Goal: Task Accomplishment & Management: Manage account settings

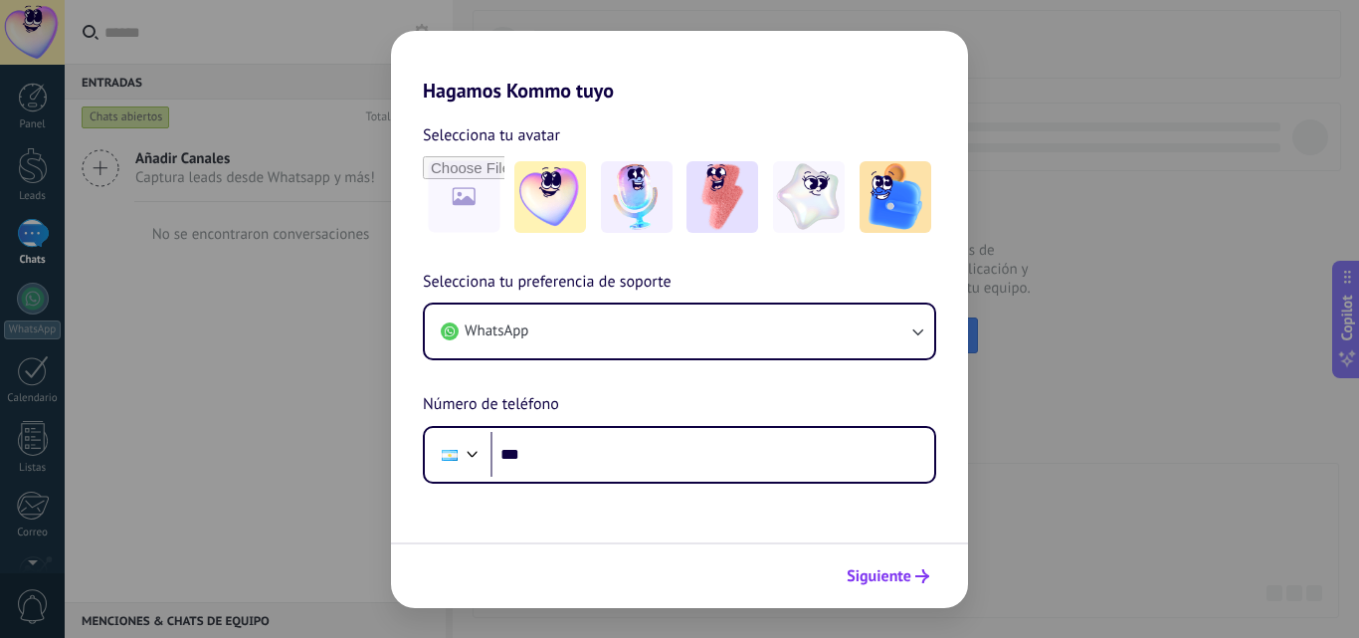
click at [906, 570] on span "Siguiente" at bounding box center [879, 576] width 65 height 14
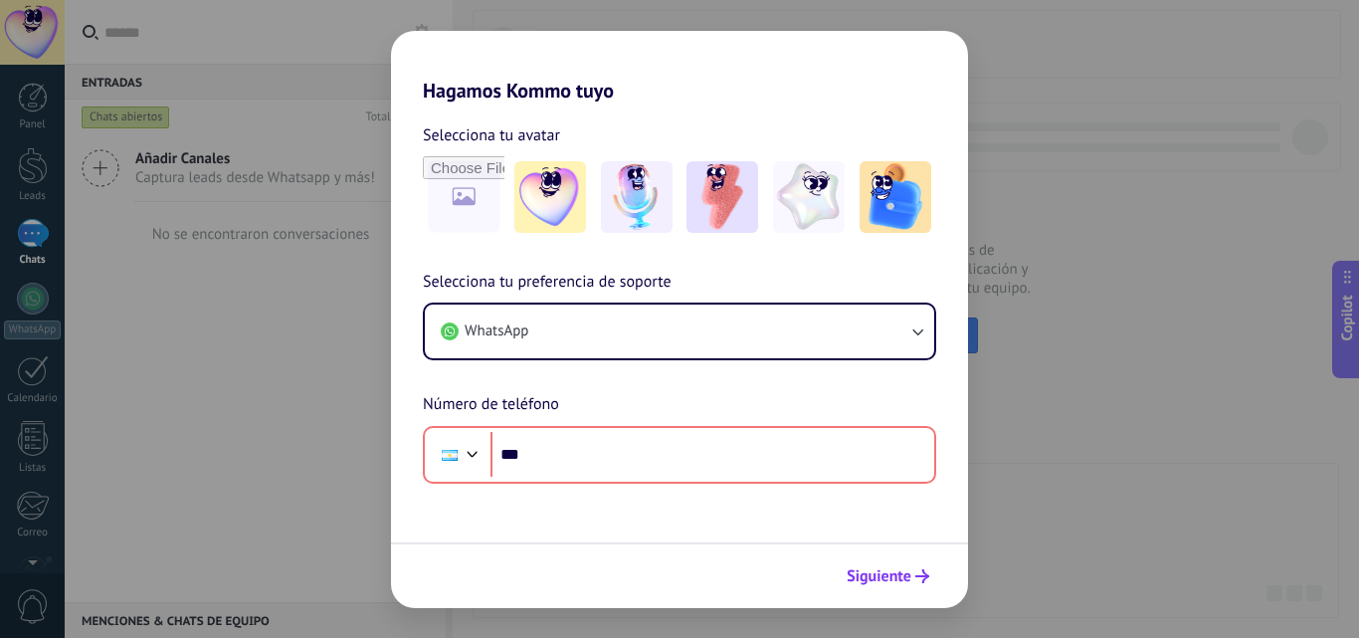
click at [904, 569] on span "Siguiente" at bounding box center [879, 576] width 65 height 14
click at [919, 573] on icon "submit" at bounding box center [923, 576] width 14 height 14
click at [918, 573] on icon "submit" at bounding box center [923, 576] width 14 height 14
click at [918, 569] on icon "submit" at bounding box center [923, 576] width 14 height 14
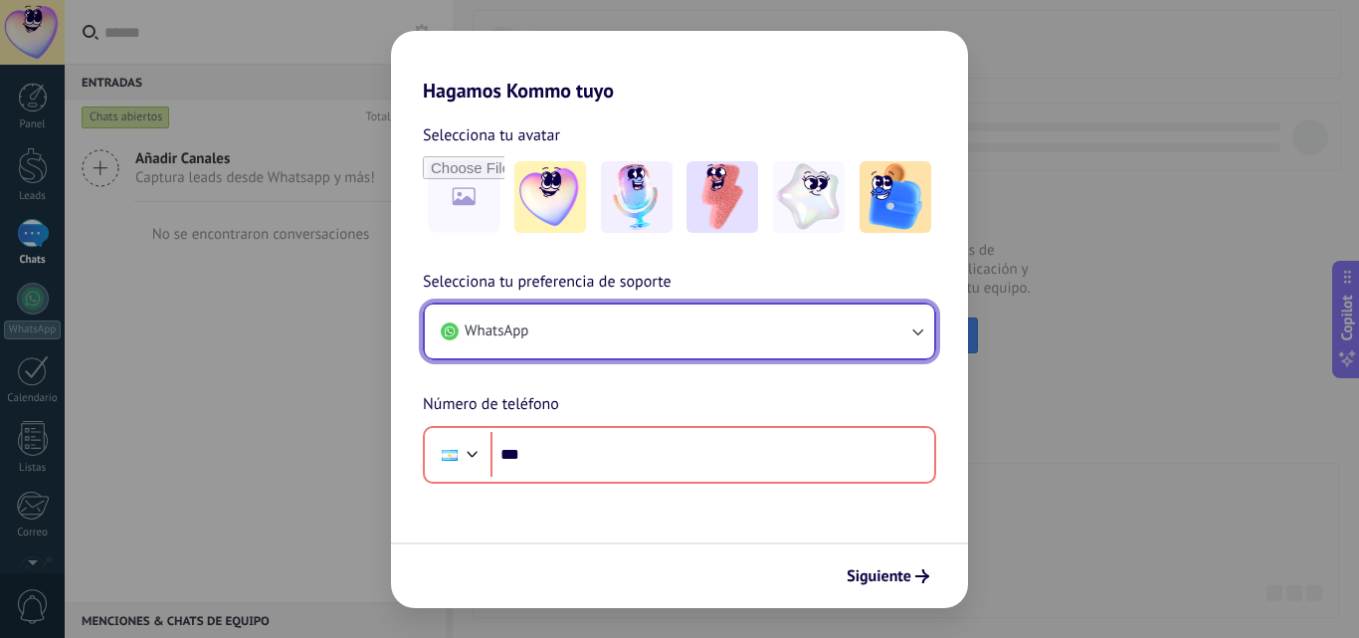
click at [919, 332] on icon "button" at bounding box center [918, 331] width 20 height 20
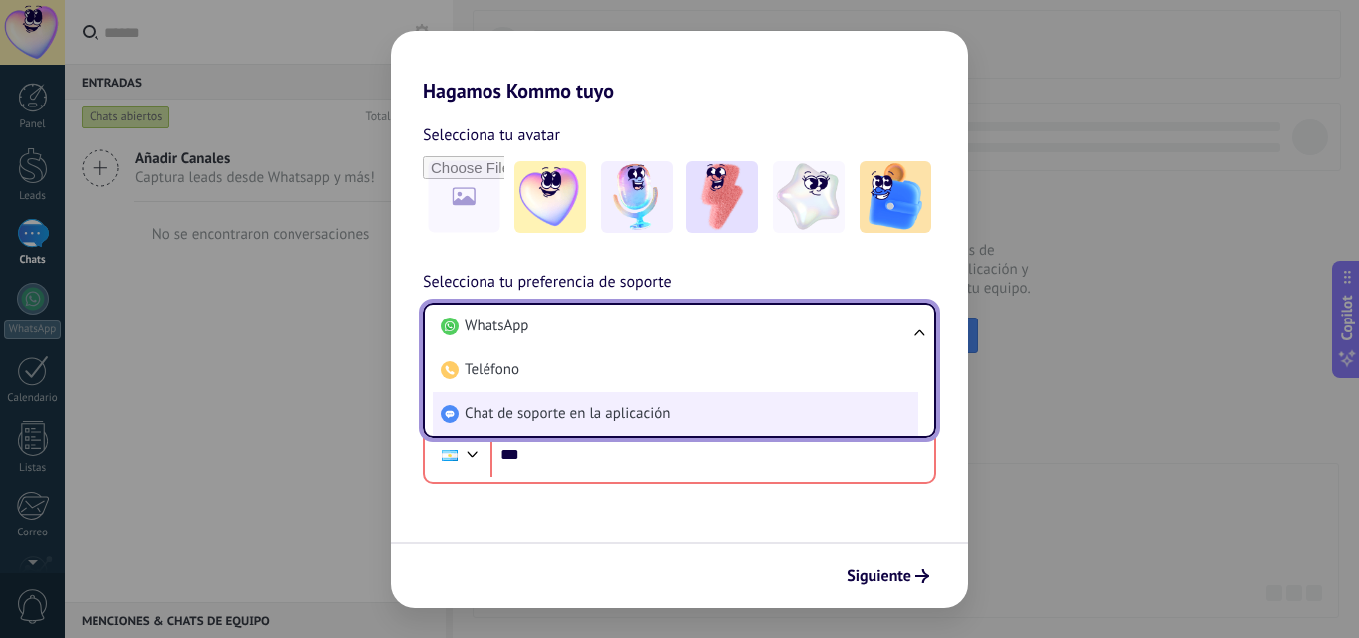
click at [789, 406] on li "Chat de soporte en la aplicación" at bounding box center [676, 414] width 486 height 44
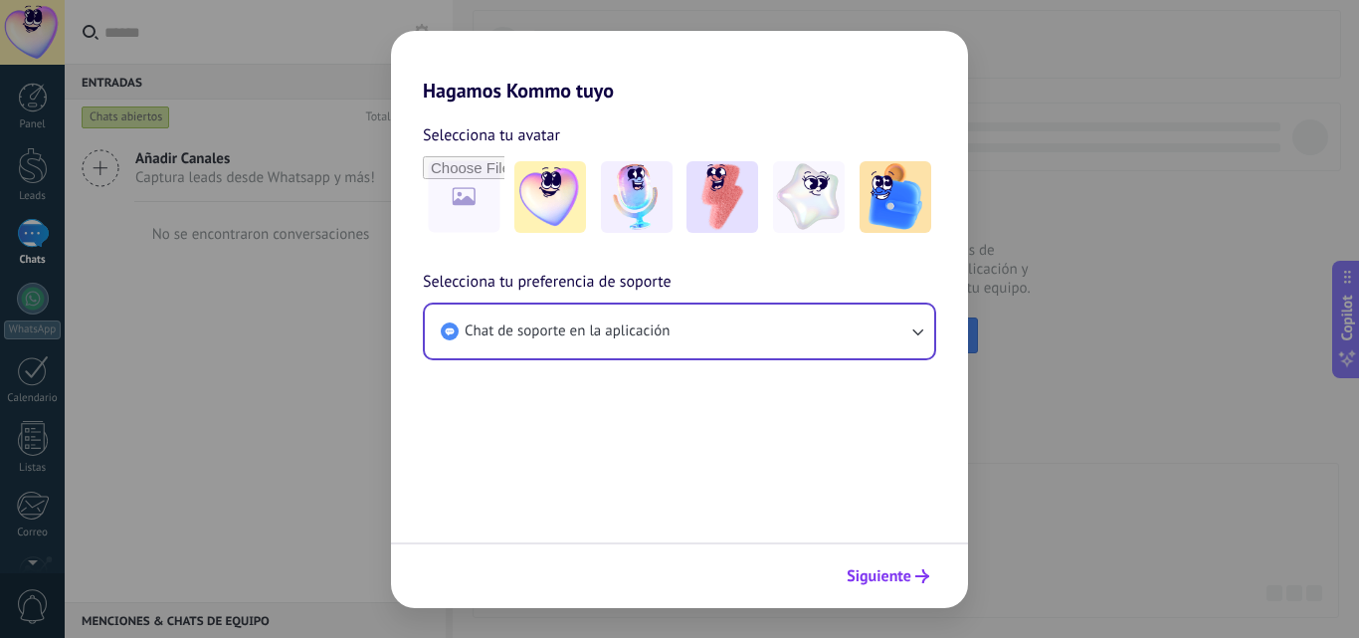
click at [881, 572] on span "Siguiente" at bounding box center [879, 576] width 65 height 14
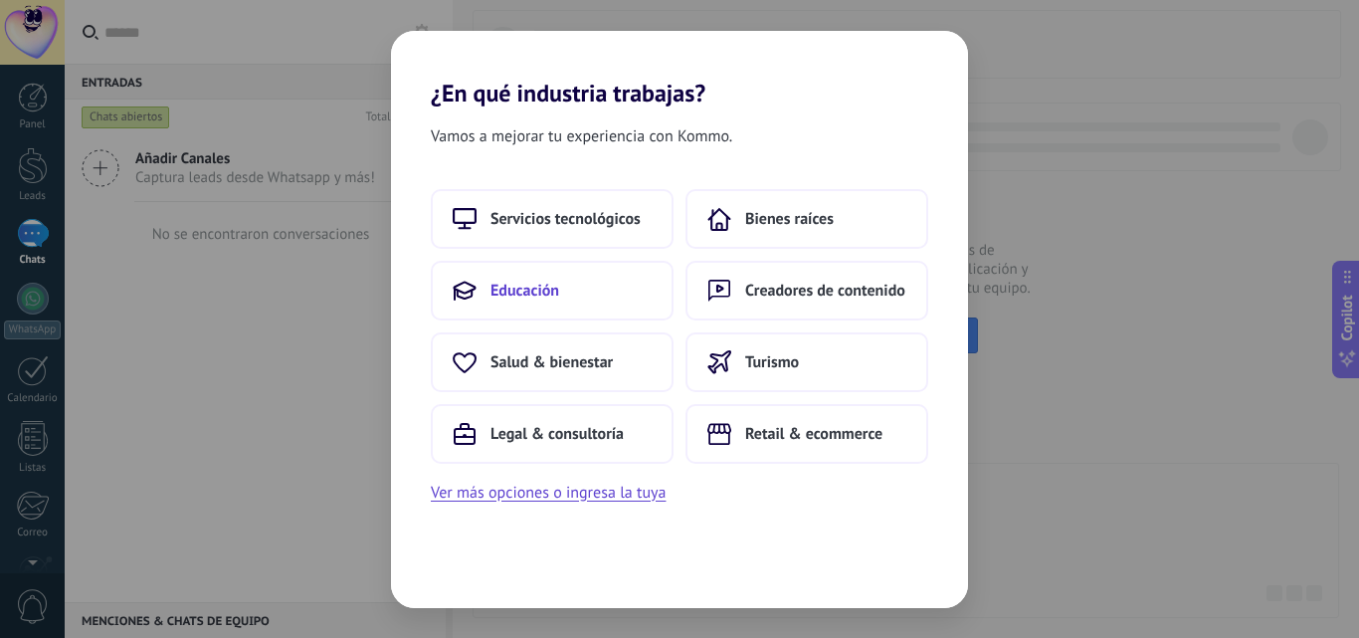
click at [586, 301] on button "Educación" at bounding box center [552, 291] width 243 height 60
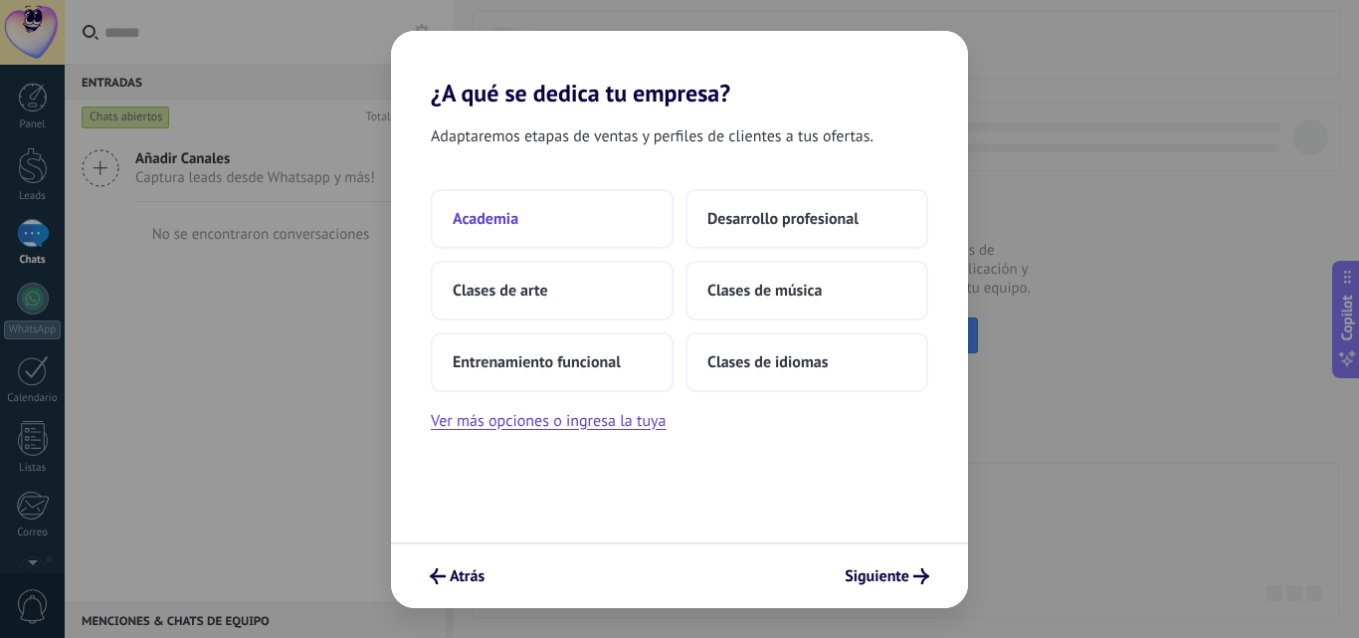
click at [535, 222] on button "Academia" at bounding box center [552, 219] width 243 height 60
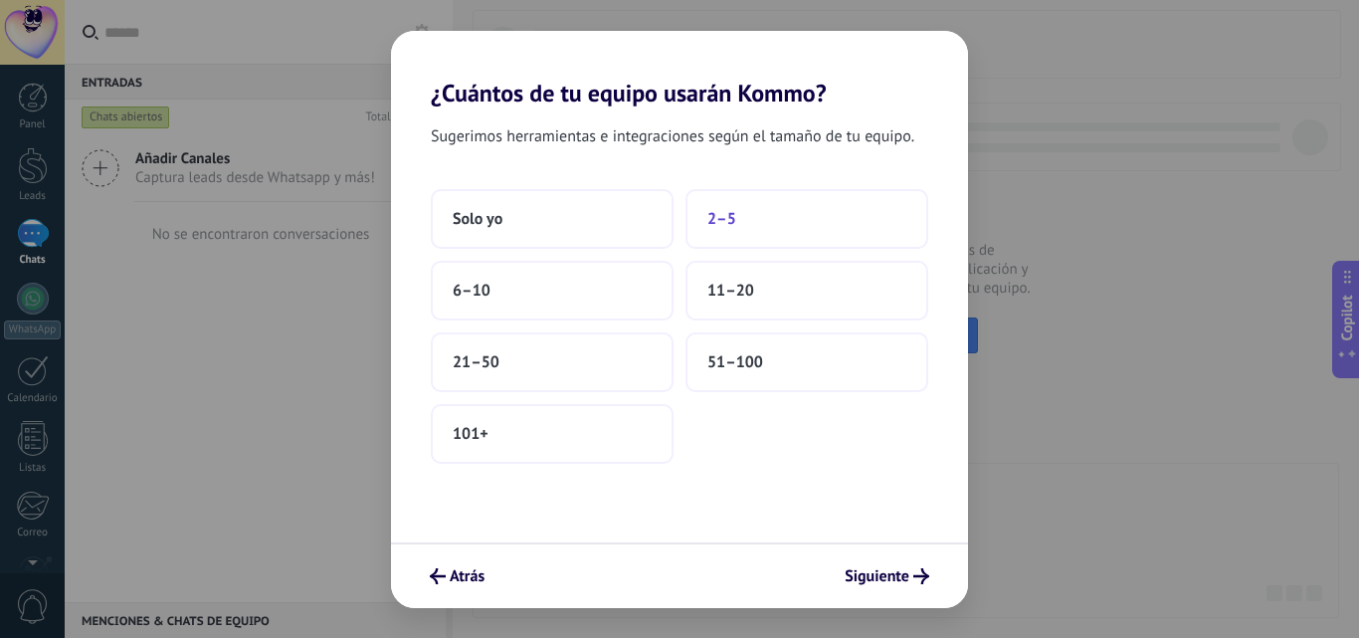
click at [749, 223] on button "2–5" at bounding box center [807, 219] width 243 height 60
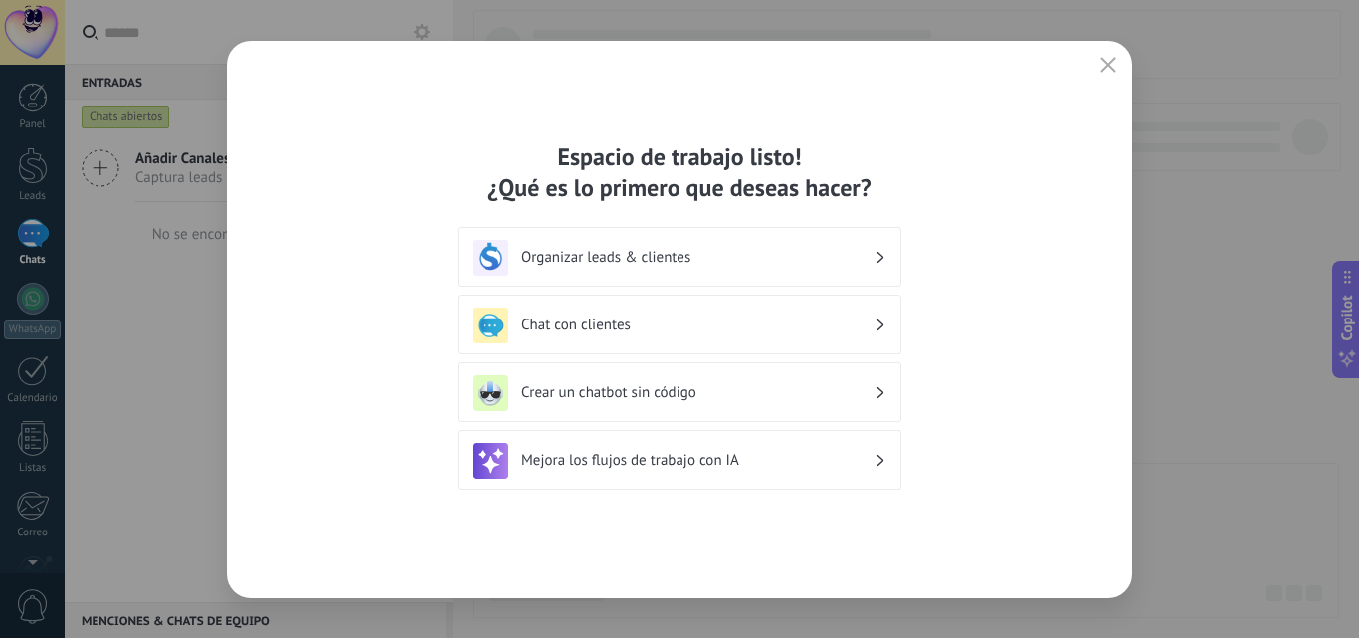
click at [873, 255] on h3 "Organizar leads & clientes" at bounding box center [697, 257] width 353 height 19
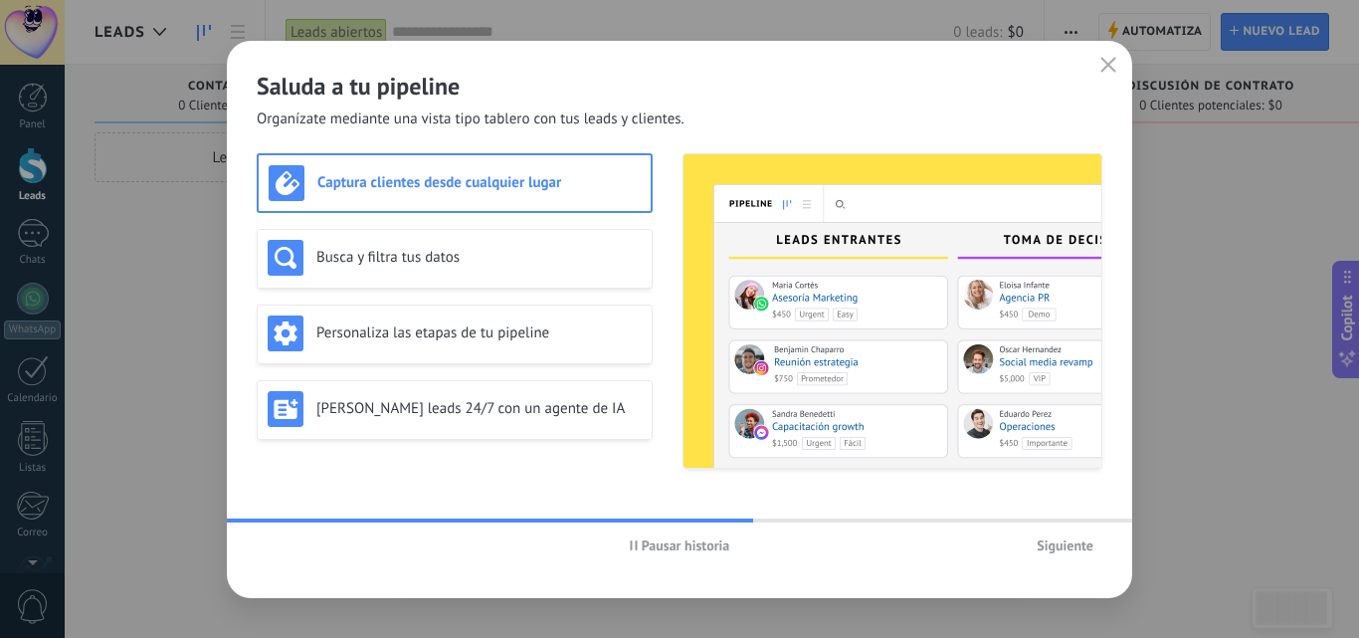
click at [1073, 550] on span "Siguiente" at bounding box center [1065, 545] width 57 height 14
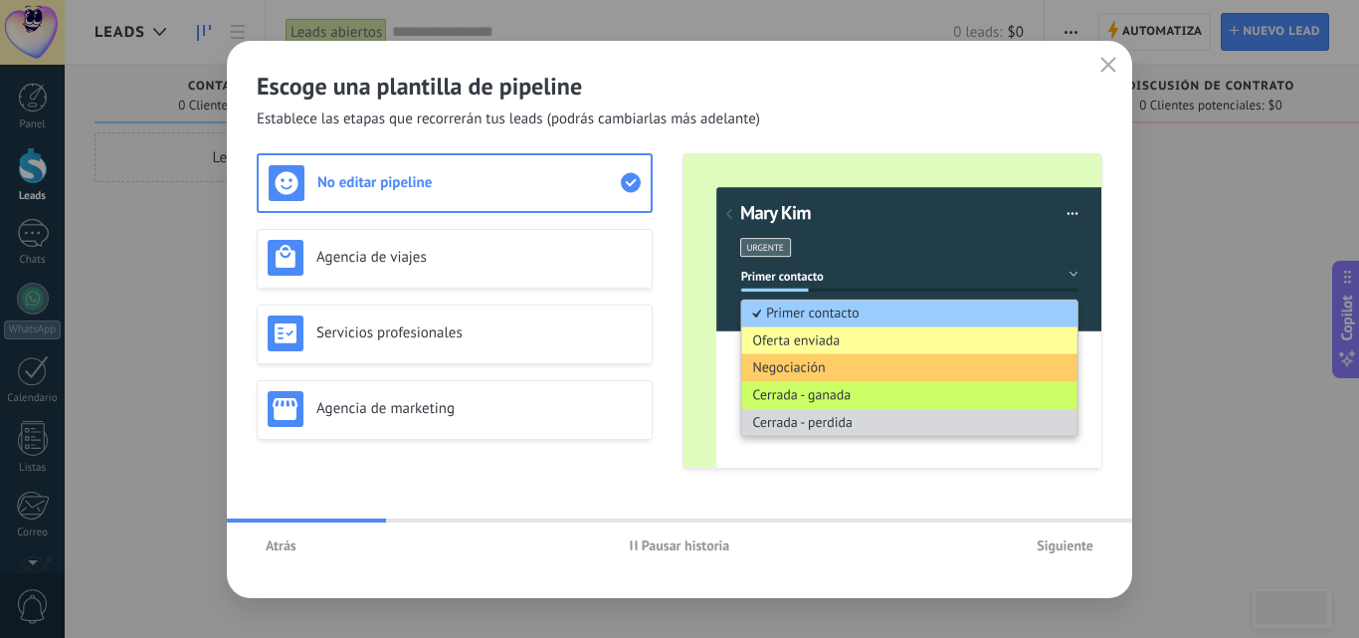
click at [1073, 550] on span "Siguiente" at bounding box center [1065, 545] width 57 height 14
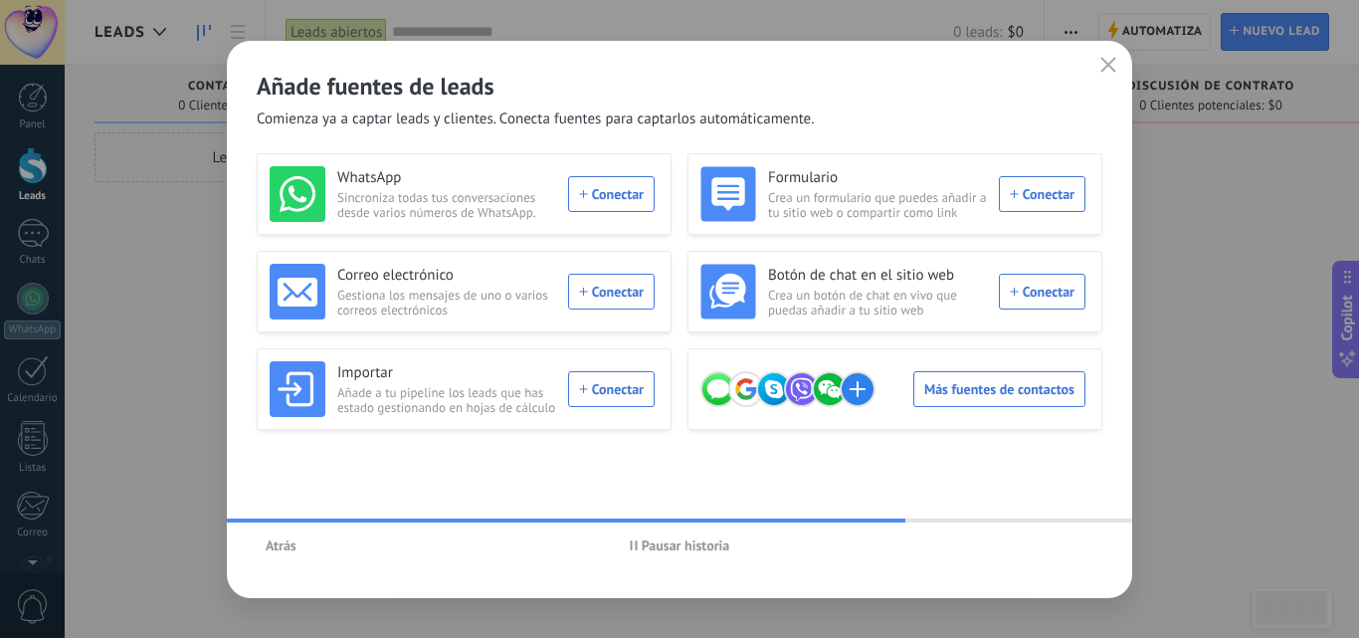
click at [1083, 584] on div "Añade fuentes de leads Comienza ya a captar leads y clientes. Conecta fuentes p…" at bounding box center [680, 319] width 906 height 557
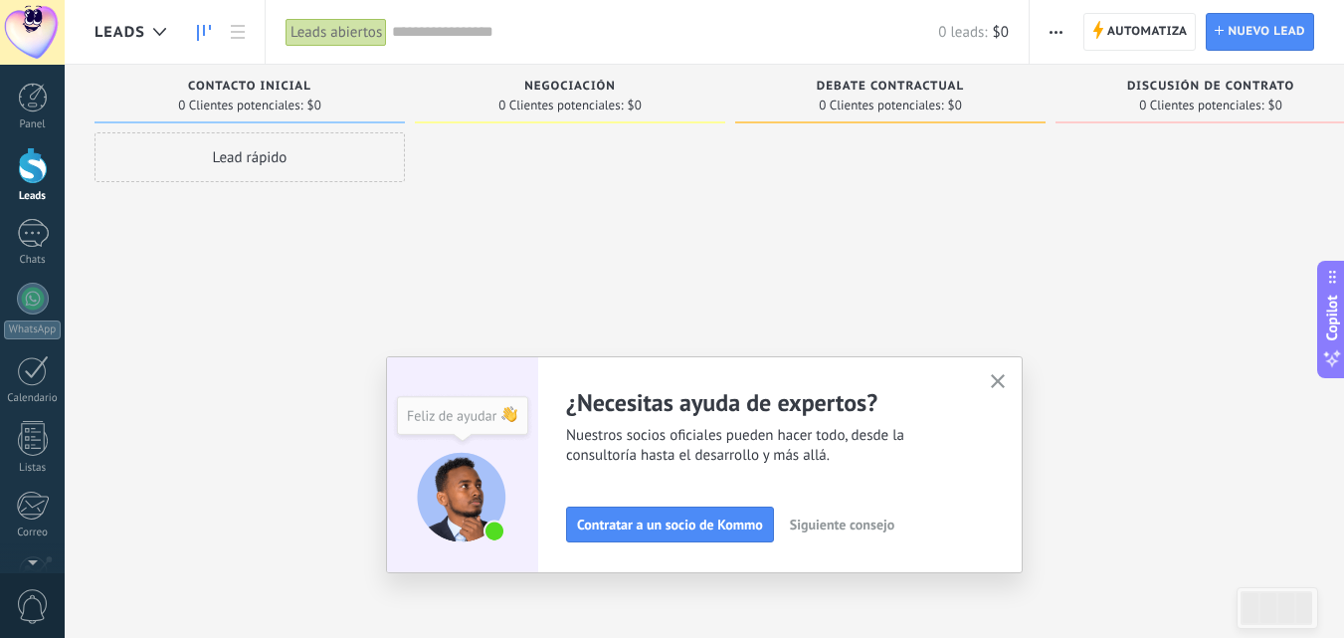
click at [1103, 76] on div "Discusión de contrato 0 Clientes potenciales: $0" at bounding box center [1211, 94] width 310 height 59
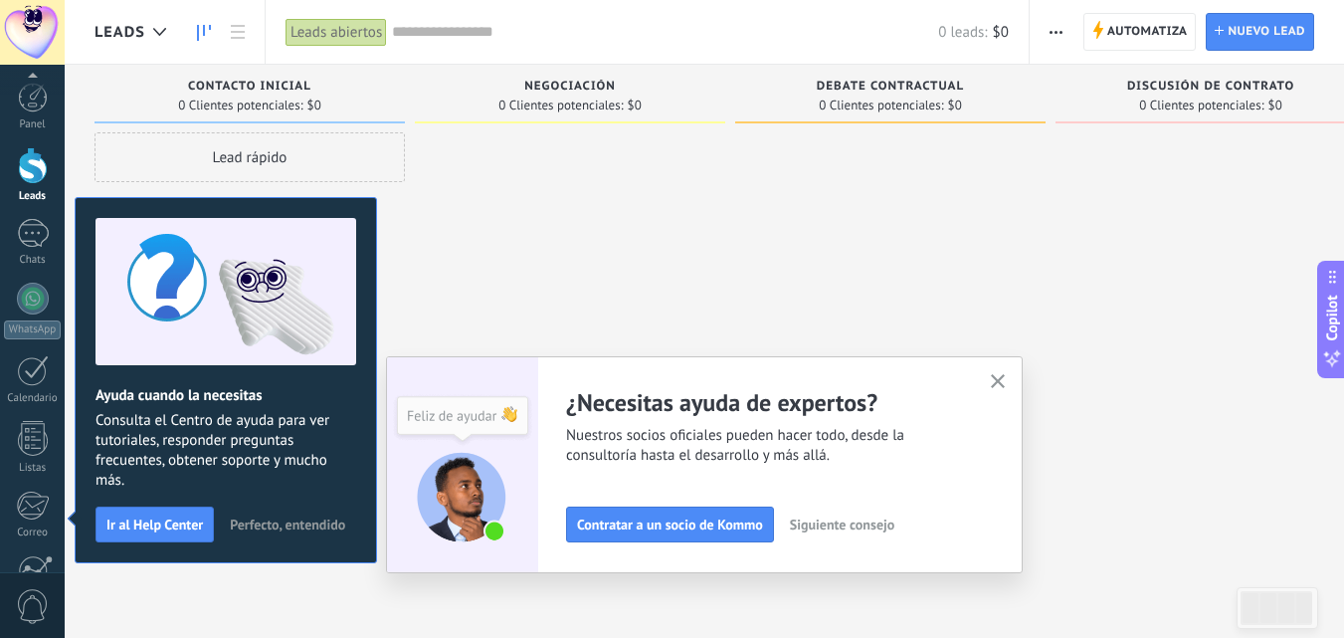
scroll to position [190, 0]
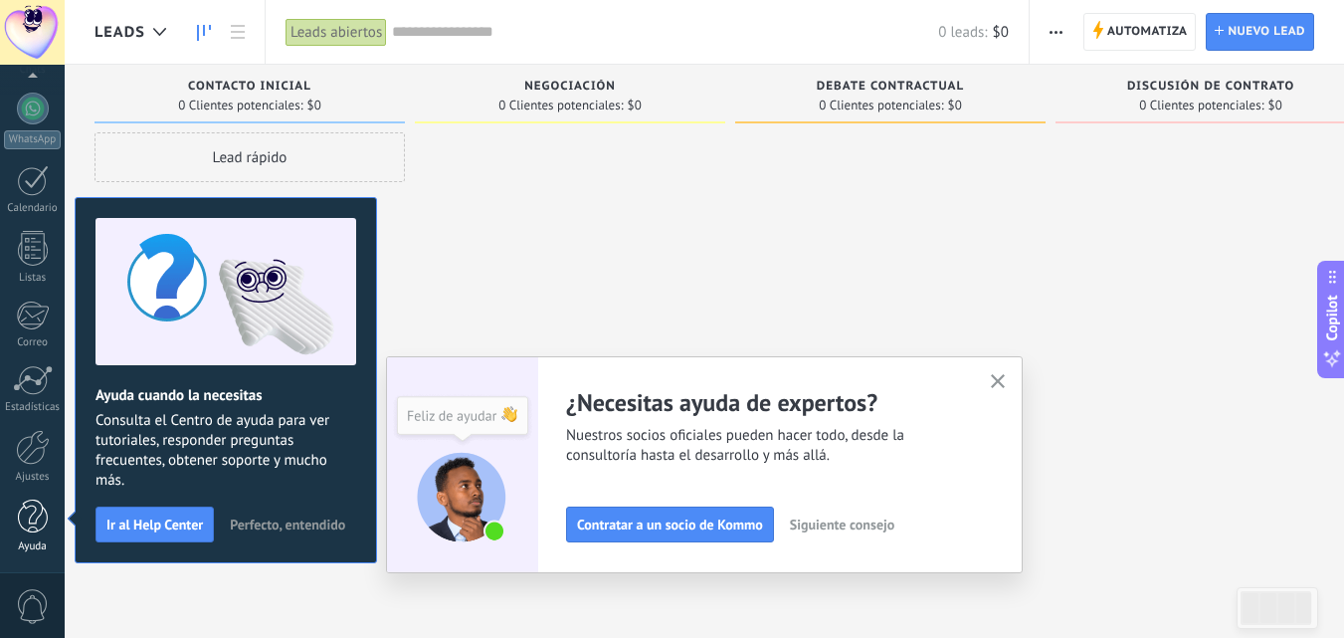
click at [10, 523] on link "Ayuda" at bounding box center [32, 527] width 65 height 54
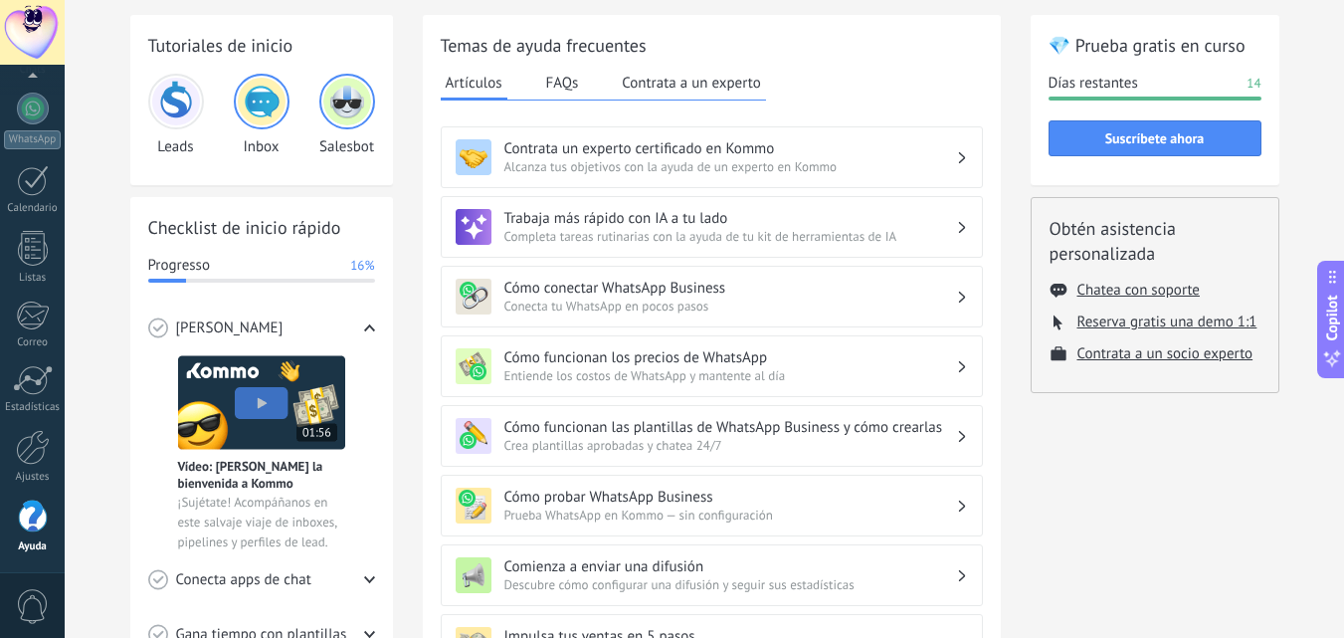
scroll to position [119, 0]
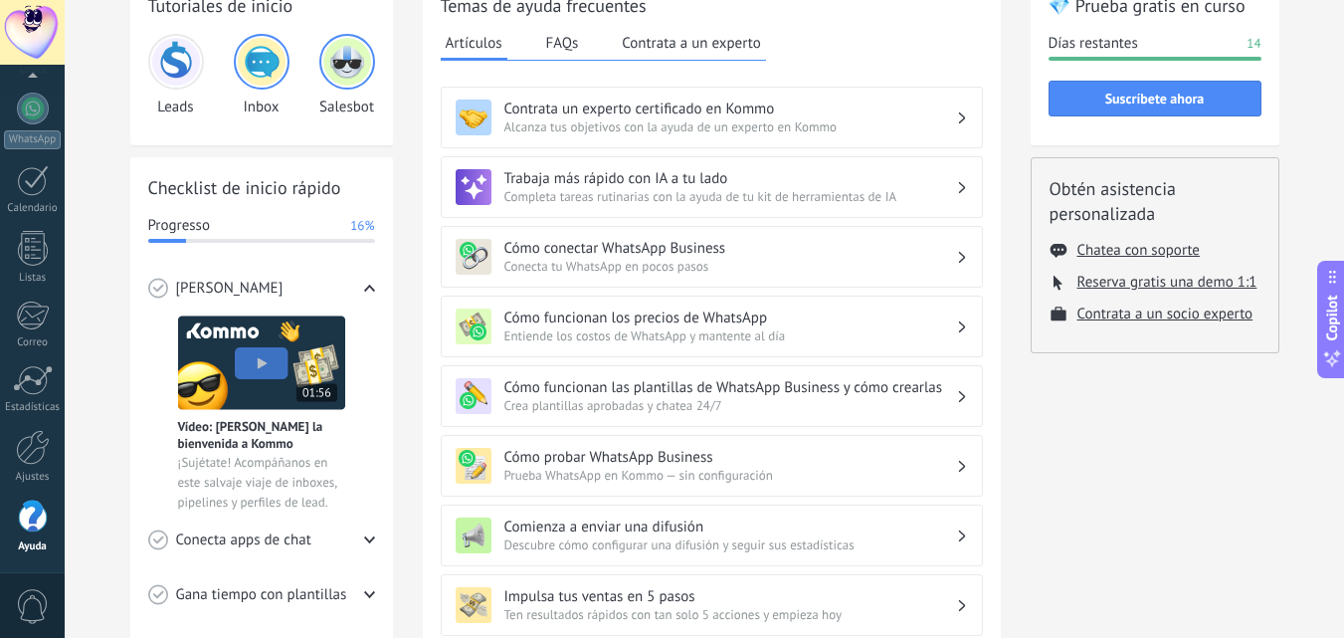
click at [708, 40] on button "Contrata a un experto" at bounding box center [691, 43] width 148 height 30
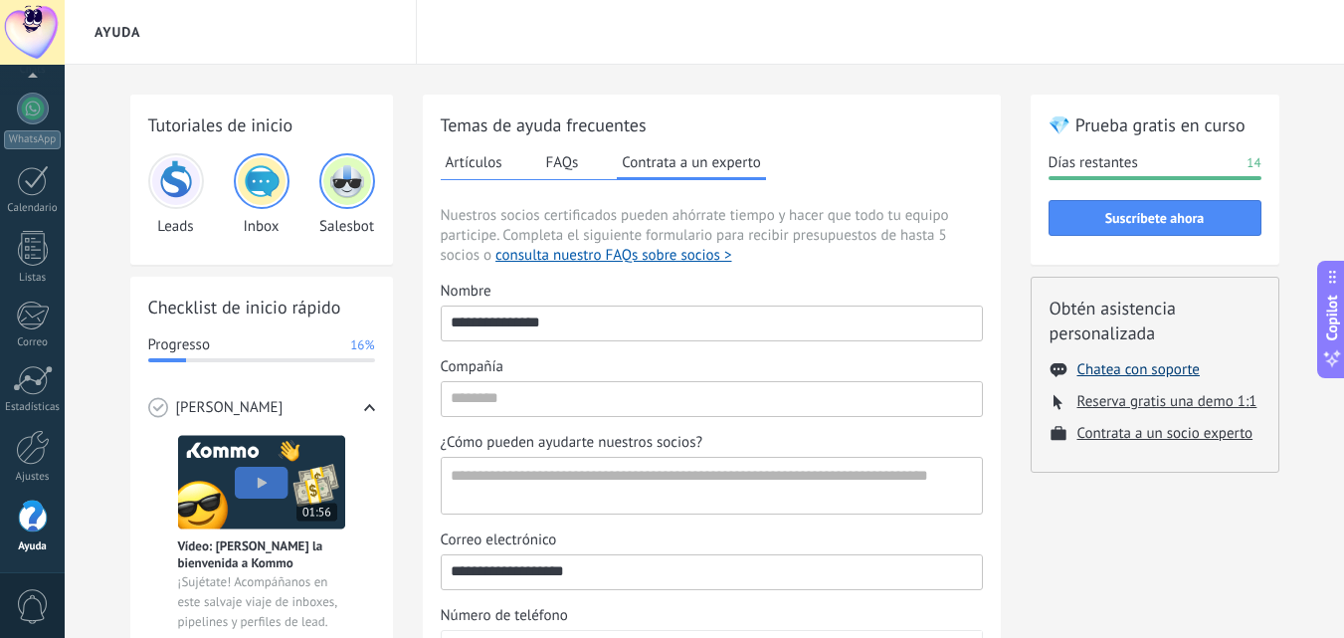
click at [1133, 374] on button "Chatea con soporte" at bounding box center [1139, 369] width 122 height 19
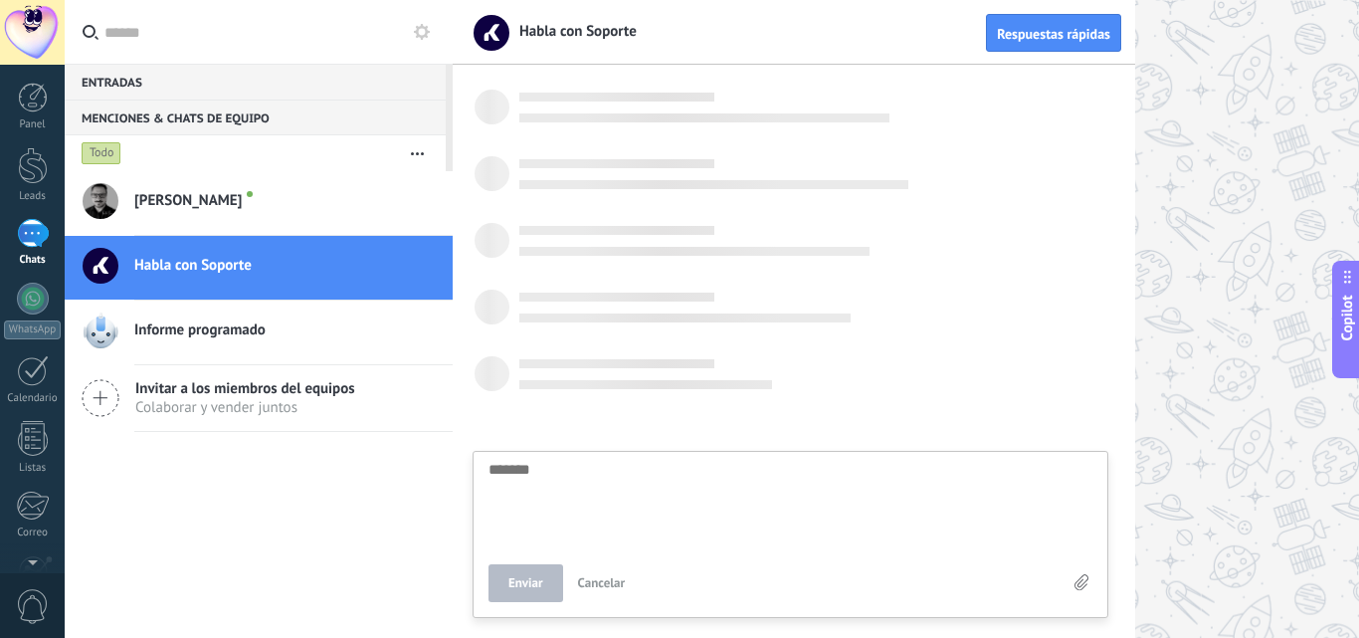
scroll to position [19, 0]
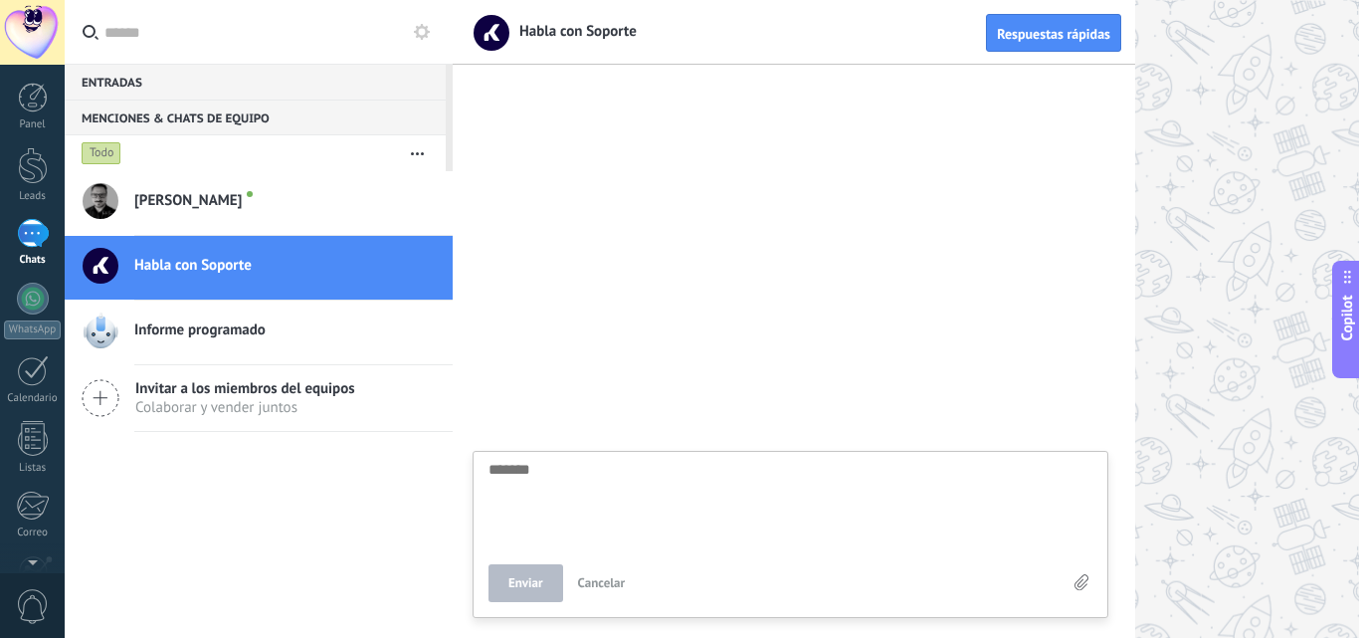
click at [1354, 319] on span "Copilot" at bounding box center [1347, 318] width 20 height 46
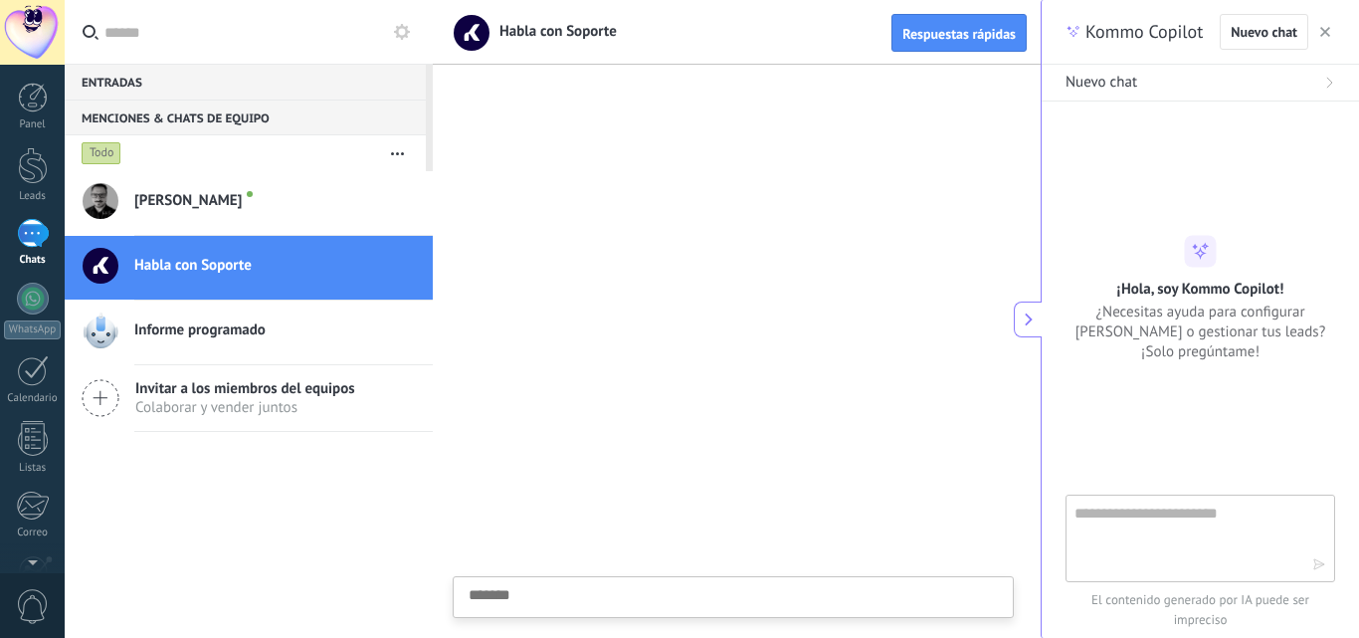
click at [1225, 541] on textarea at bounding box center [1187, 538] width 224 height 72
type textarea "**********"
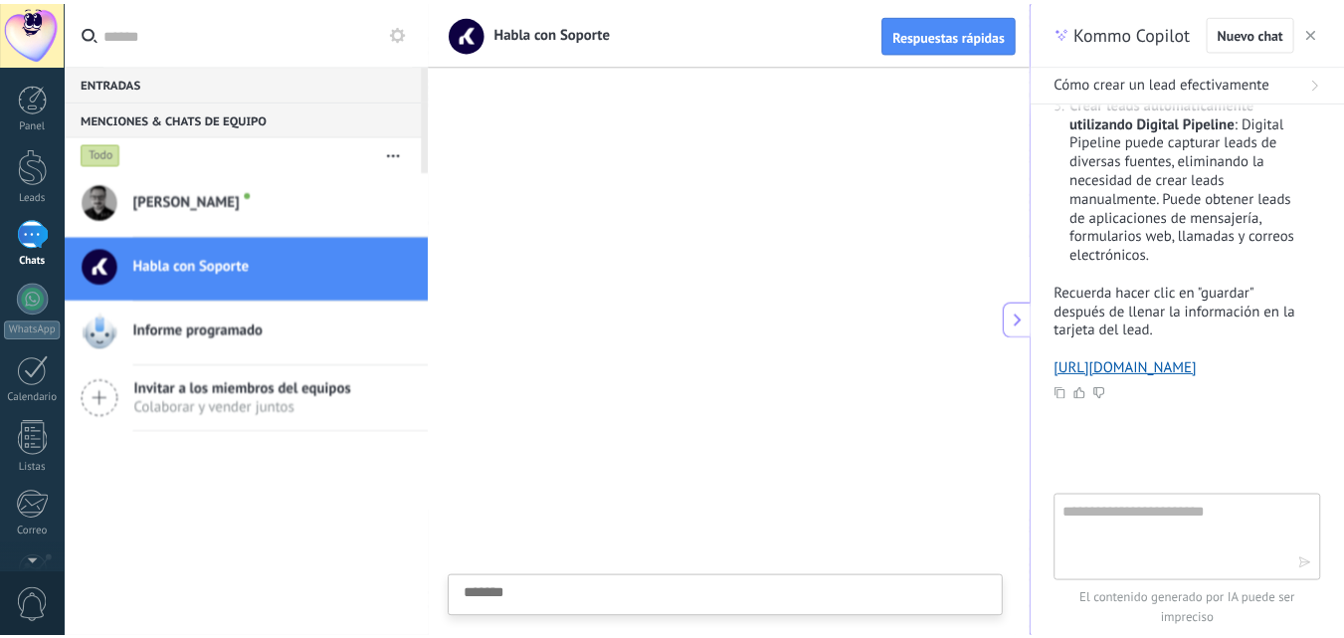
scroll to position [474, 0]
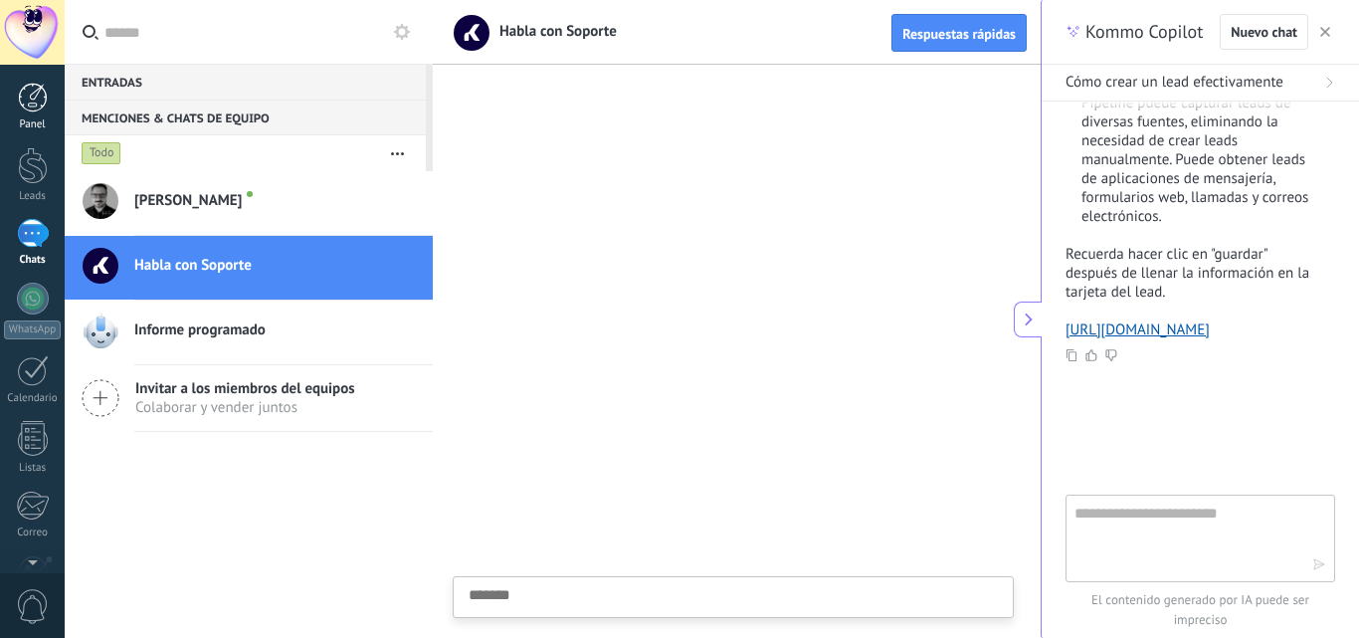
click at [33, 116] on link "Panel" at bounding box center [32, 107] width 65 height 49
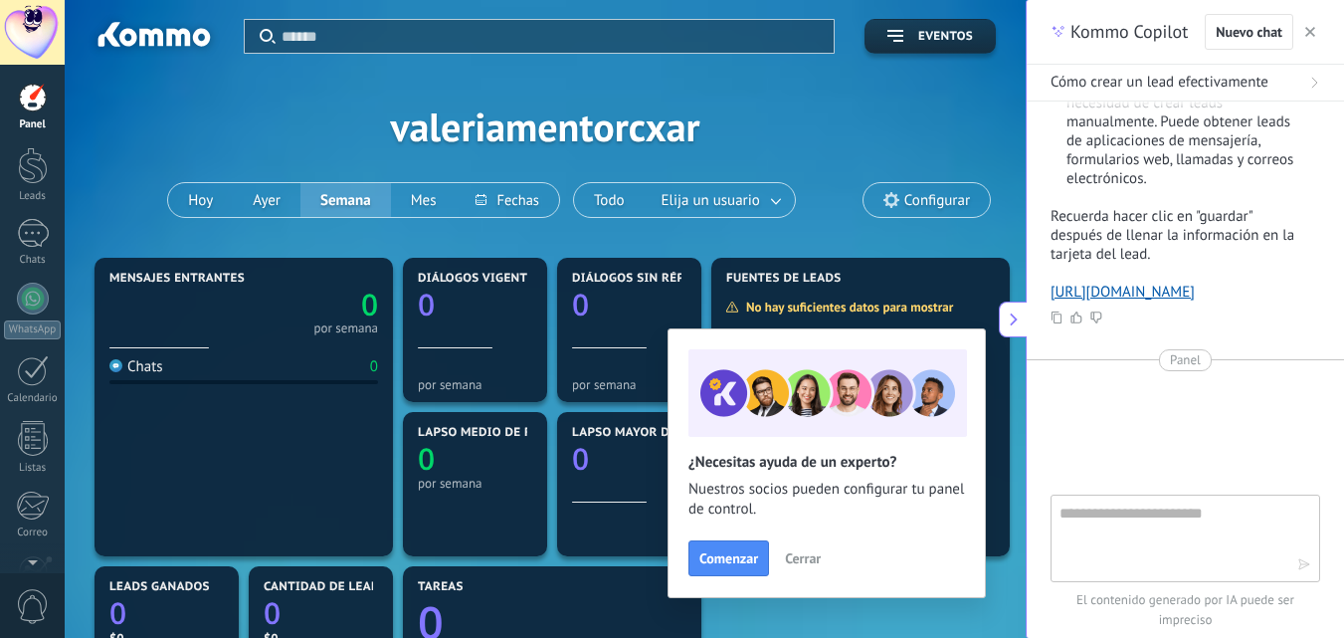
click at [1315, 37] on span "button" at bounding box center [1311, 32] width 10 height 14
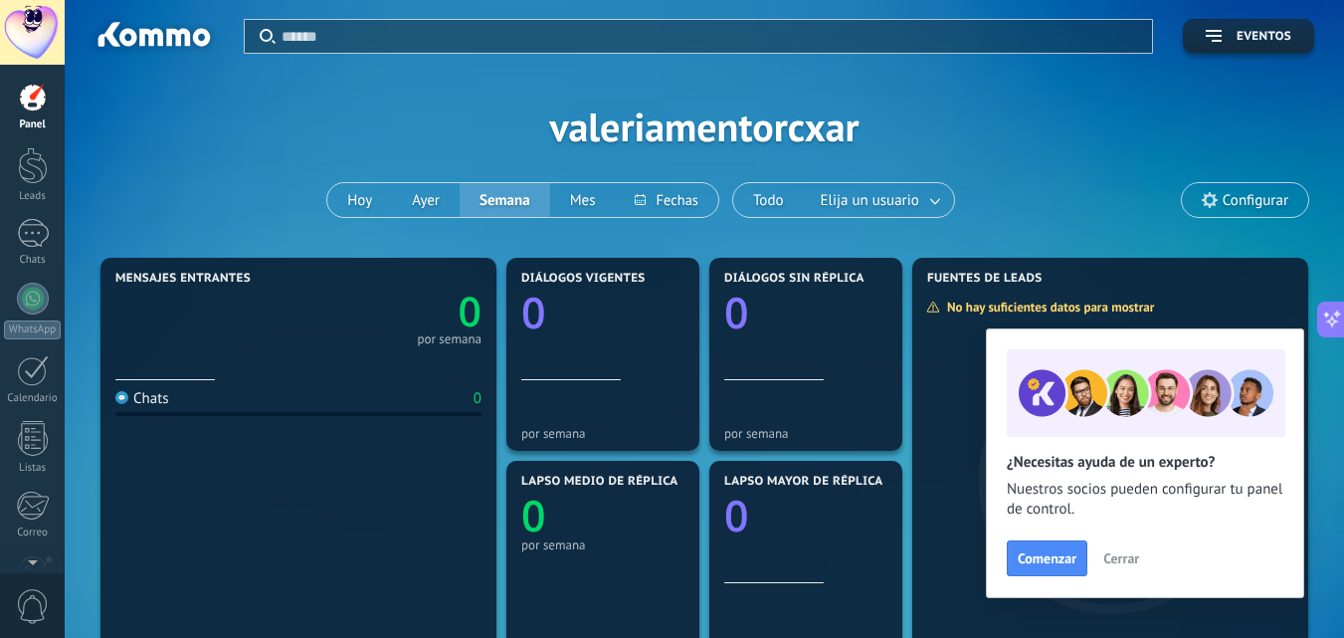
click at [1128, 559] on span "Cerrar" at bounding box center [1122, 558] width 36 height 14
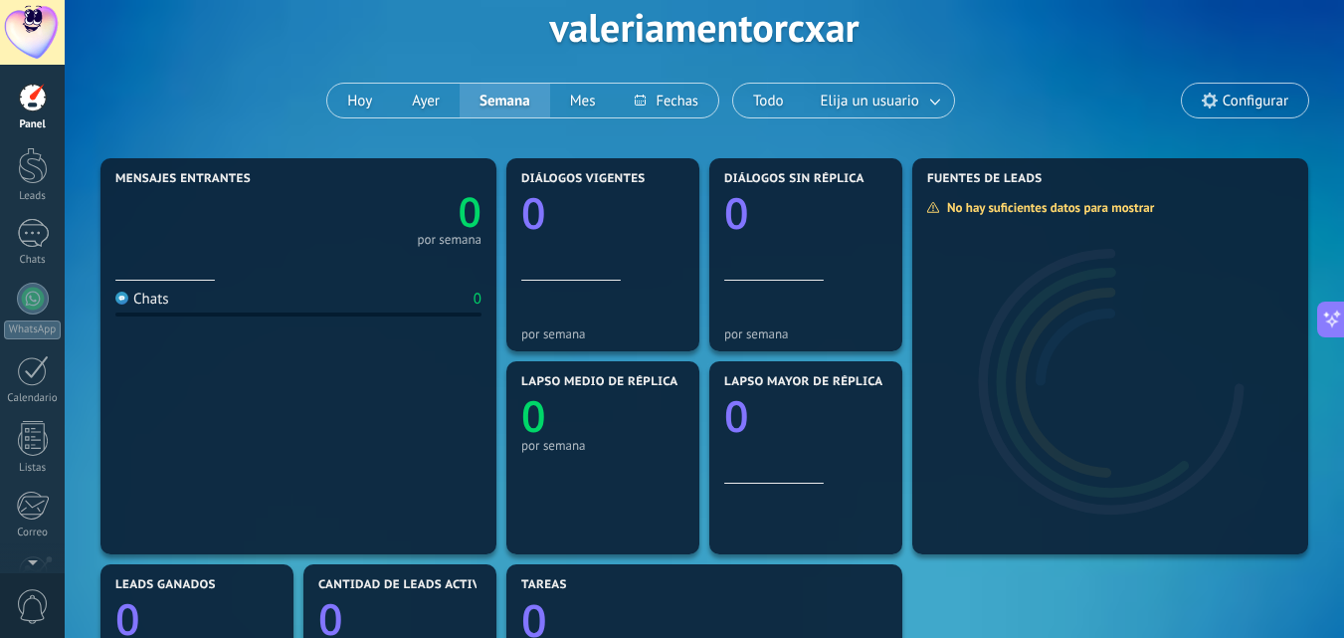
scroll to position [199, 0]
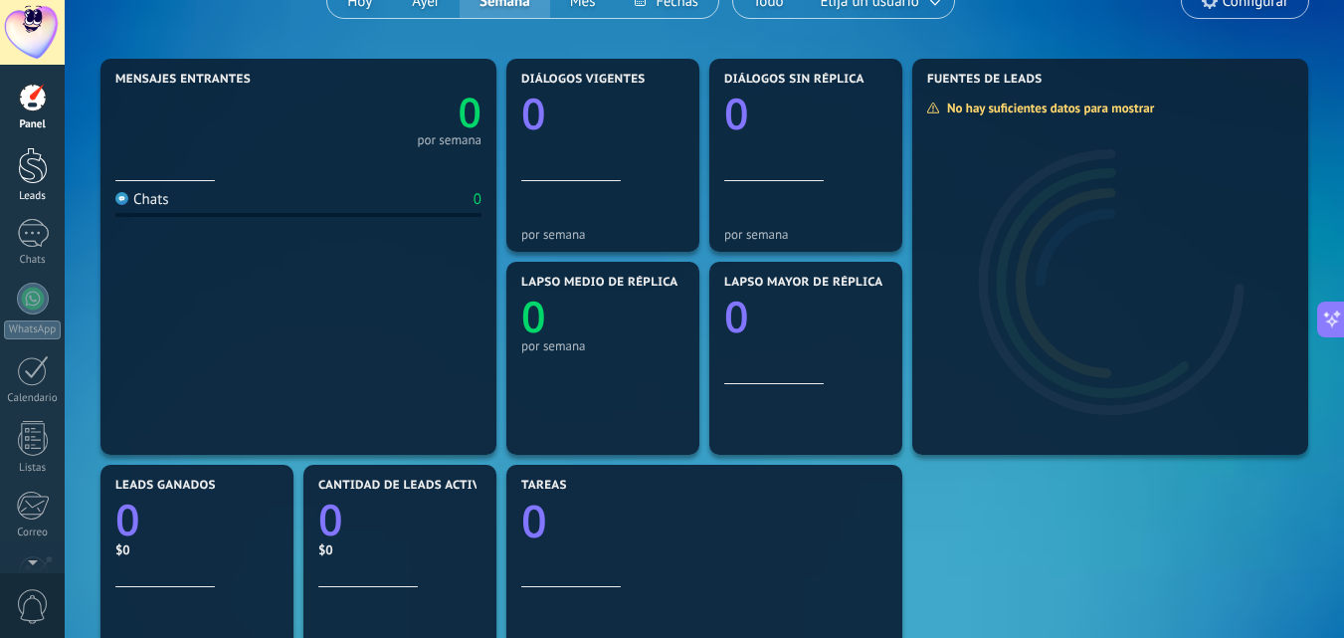
click at [36, 182] on div at bounding box center [33, 165] width 30 height 37
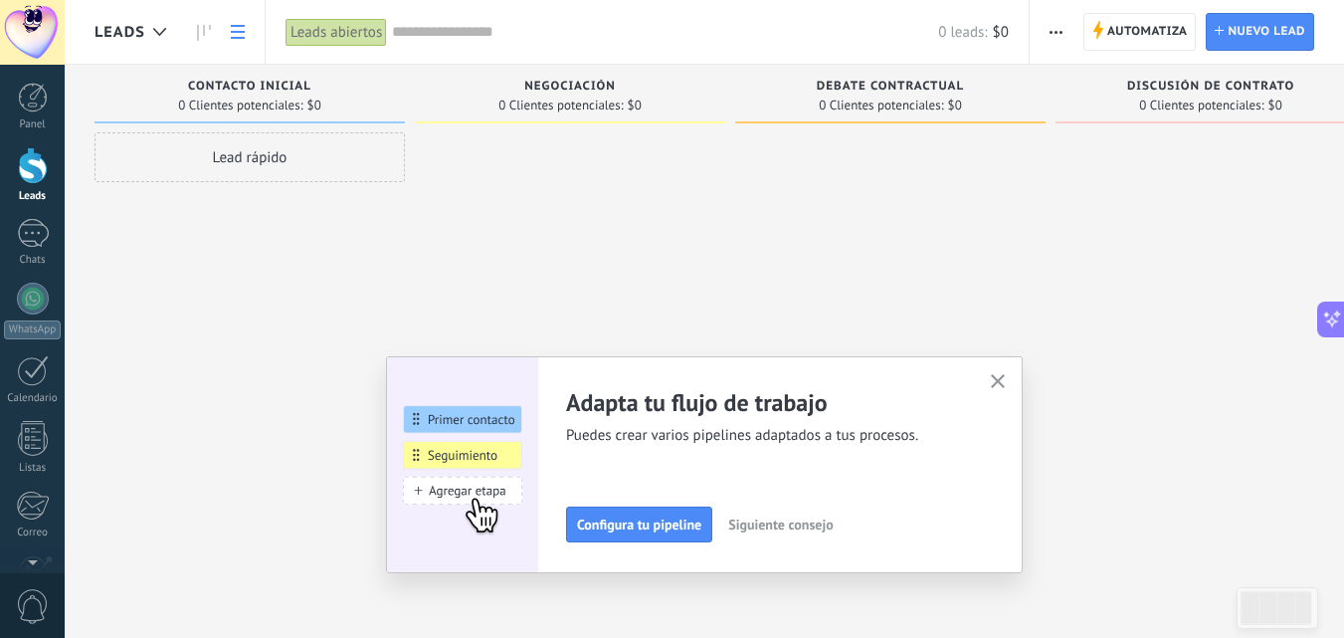
click at [242, 30] on icon at bounding box center [238, 32] width 14 height 14
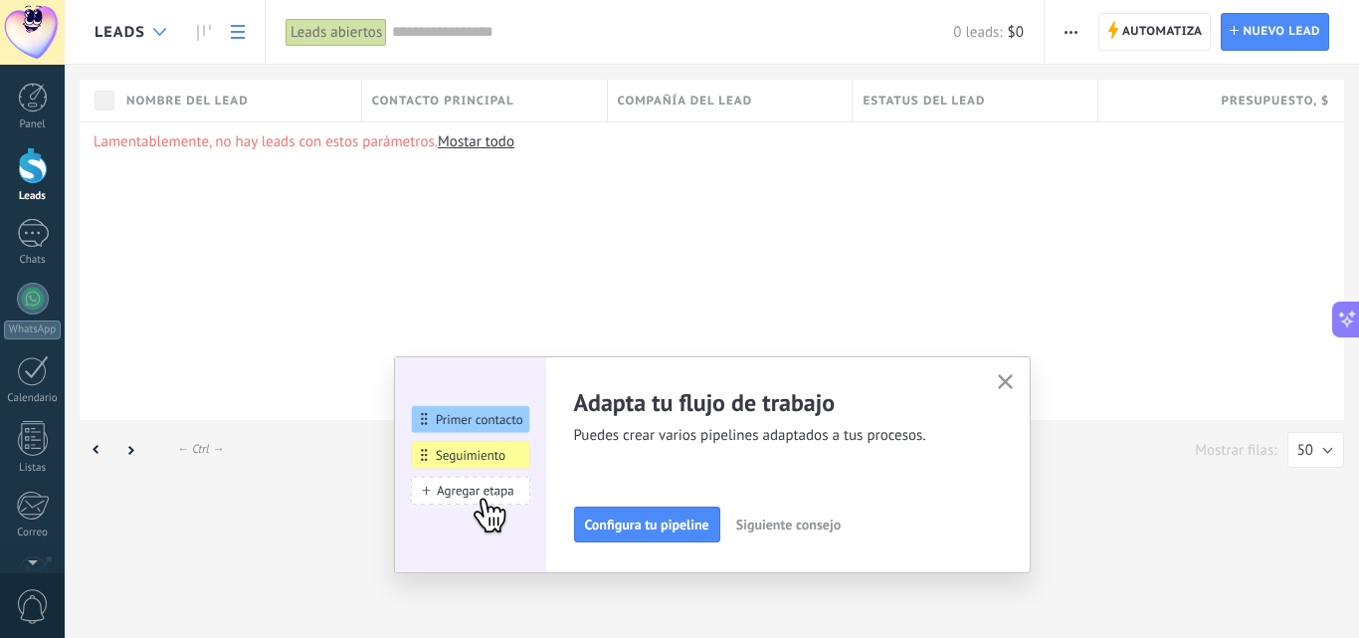
click at [158, 29] on icon at bounding box center [159, 32] width 13 height 8
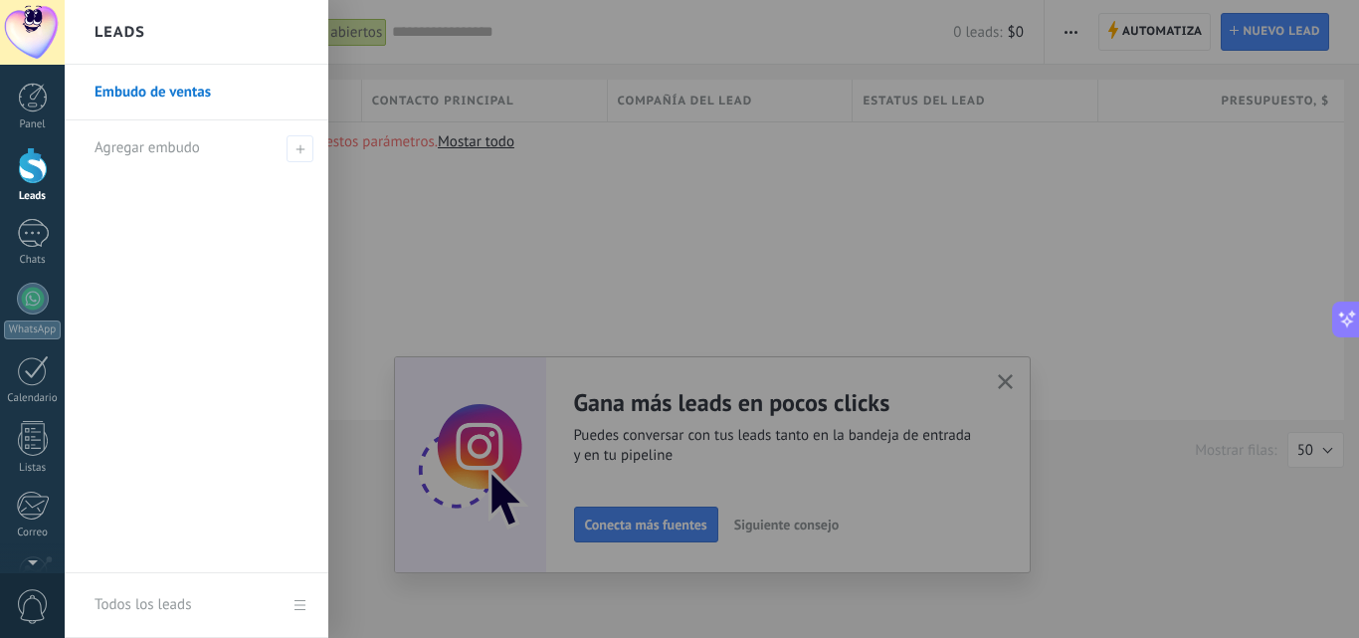
click at [196, 103] on link "Embudo de ventas" at bounding box center [202, 93] width 214 height 56
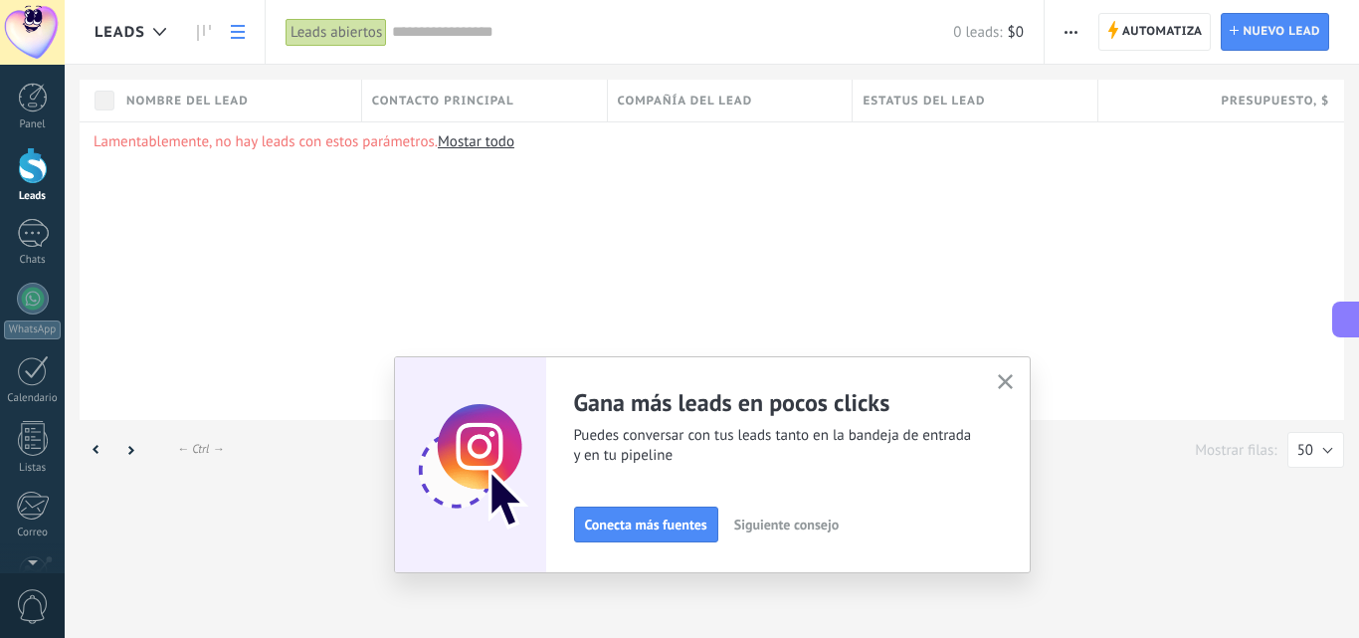
click at [1004, 377] on icon "button" at bounding box center [1005, 381] width 15 height 15
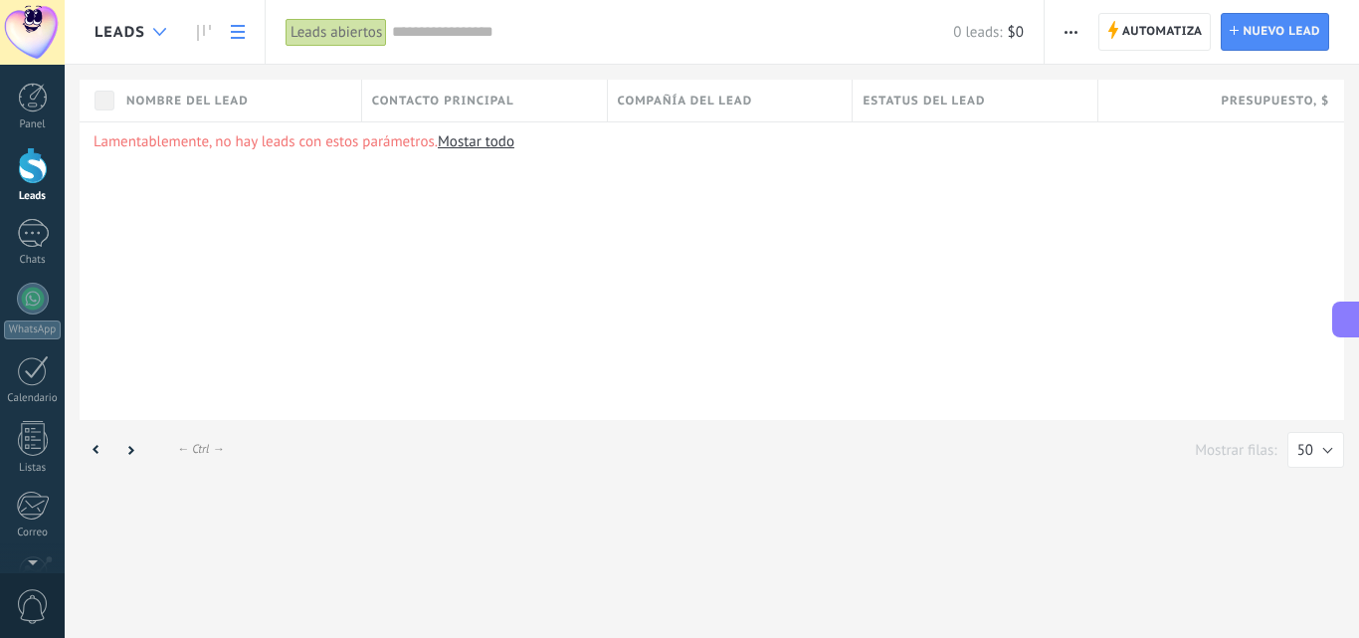
click at [160, 37] on div at bounding box center [159, 32] width 33 height 39
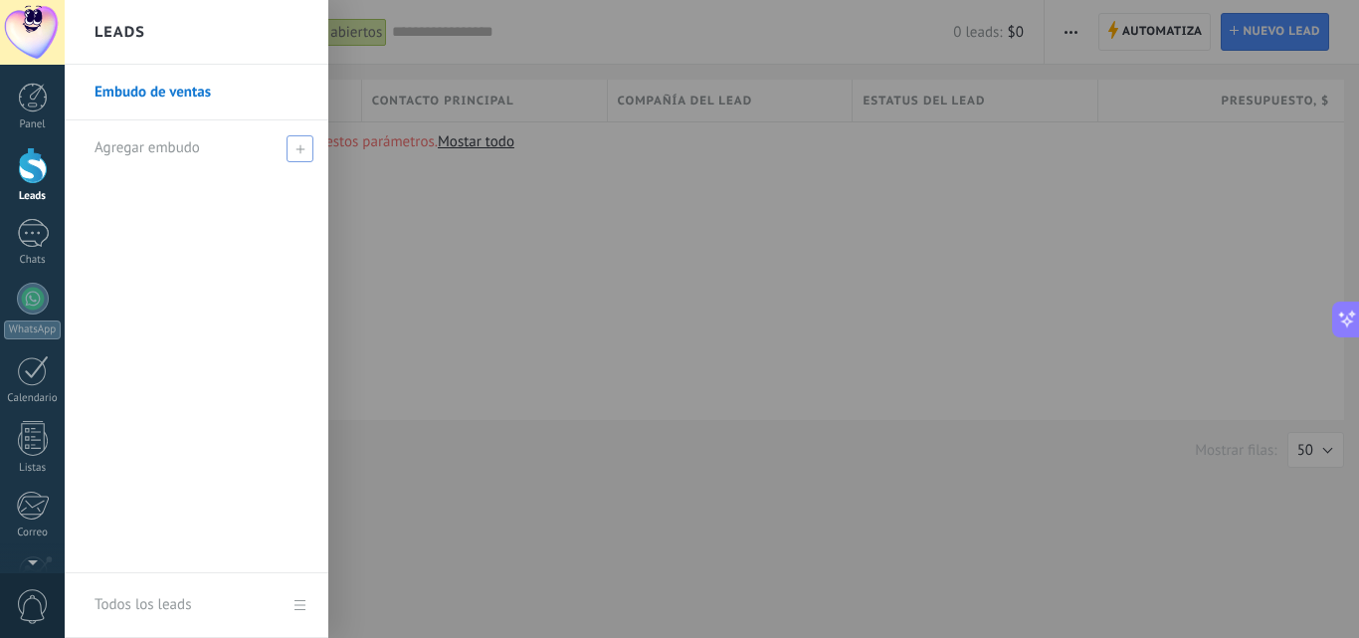
click at [158, 154] on span "Agregar embudo" at bounding box center [147, 147] width 105 height 19
click at [369, 216] on div at bounding box center [744, 319] width 1359 height 638
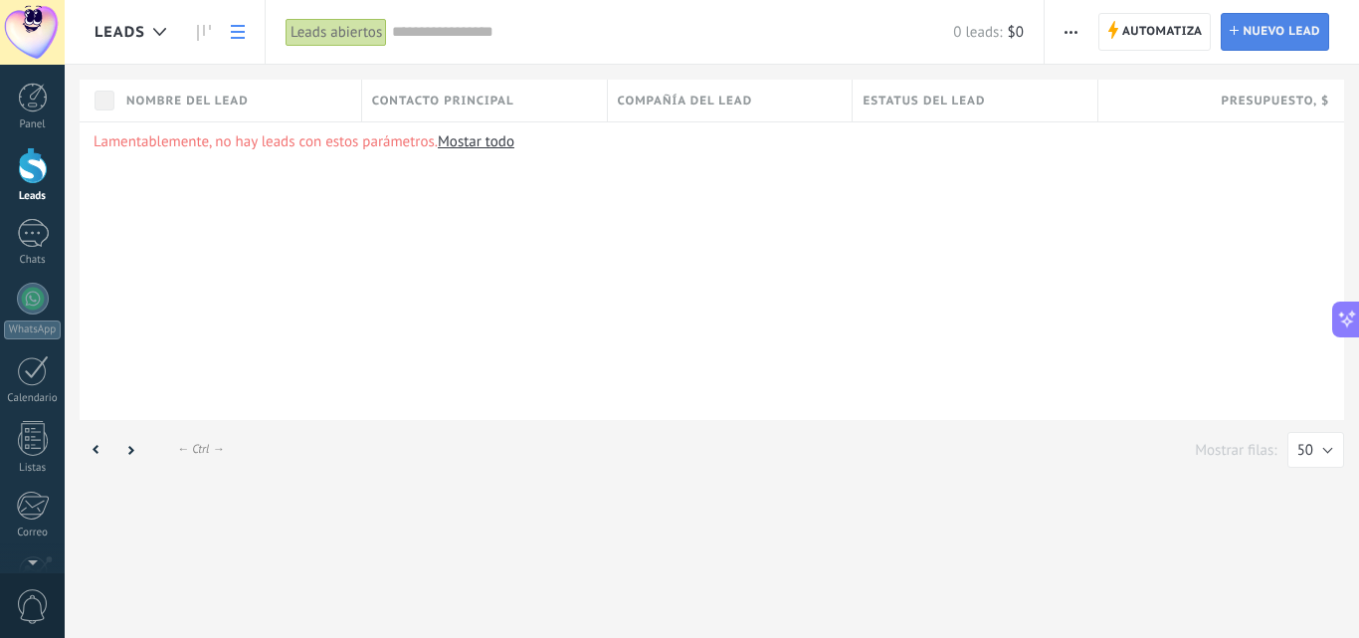
click at [1286, 35] on span "Nuevo lead" at bounding box center [1282, 32] width 78 height 36
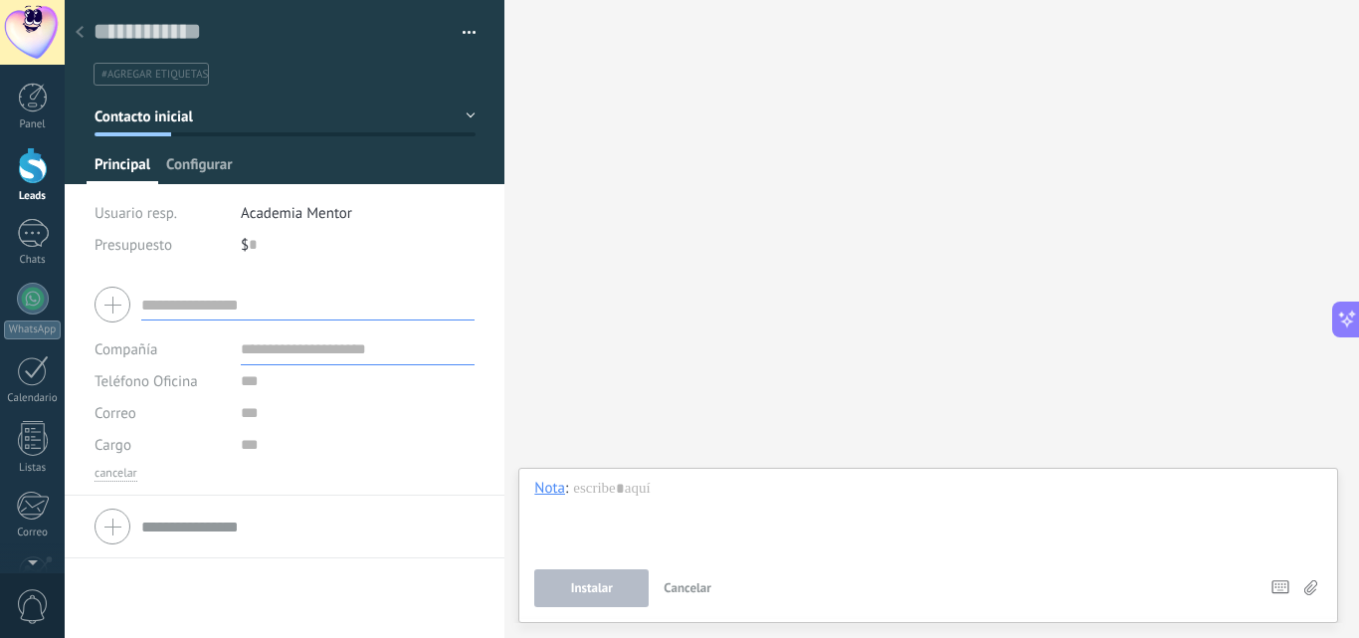
click at [190, 171] on span "Configurar" at bounding box center [199, 169] width 66 height 29
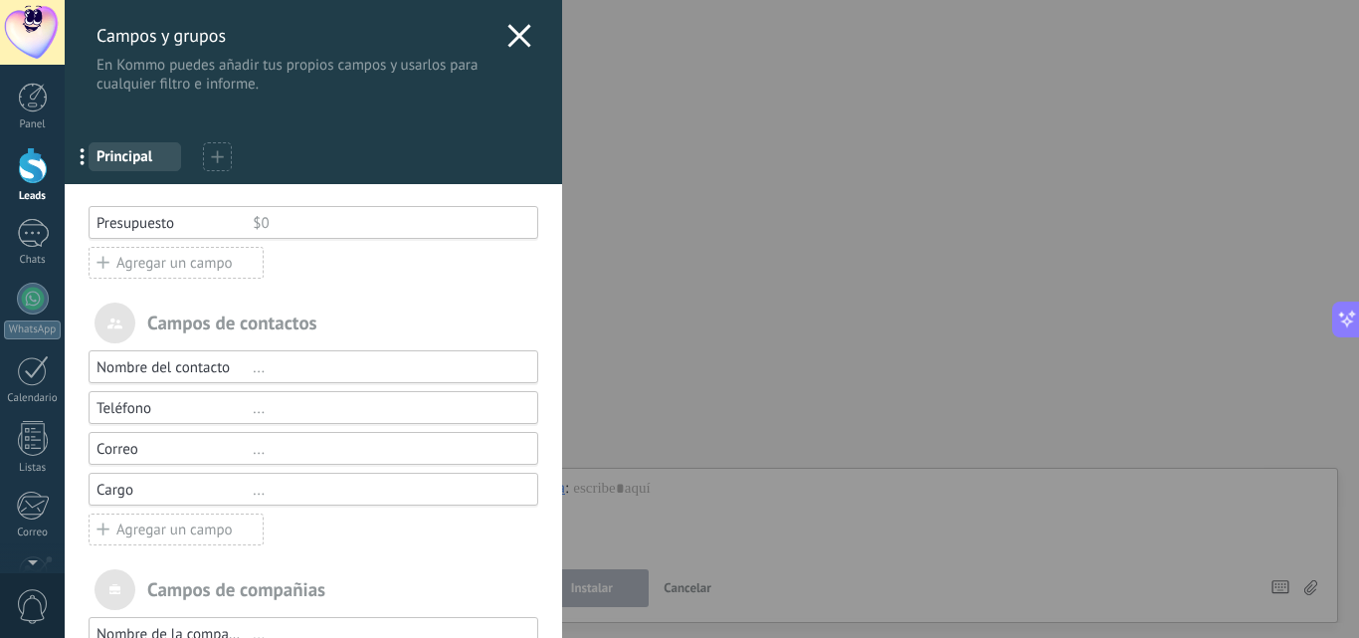
click at [518, 35] on icon at bounding box center [520, 36] width 24 height 24
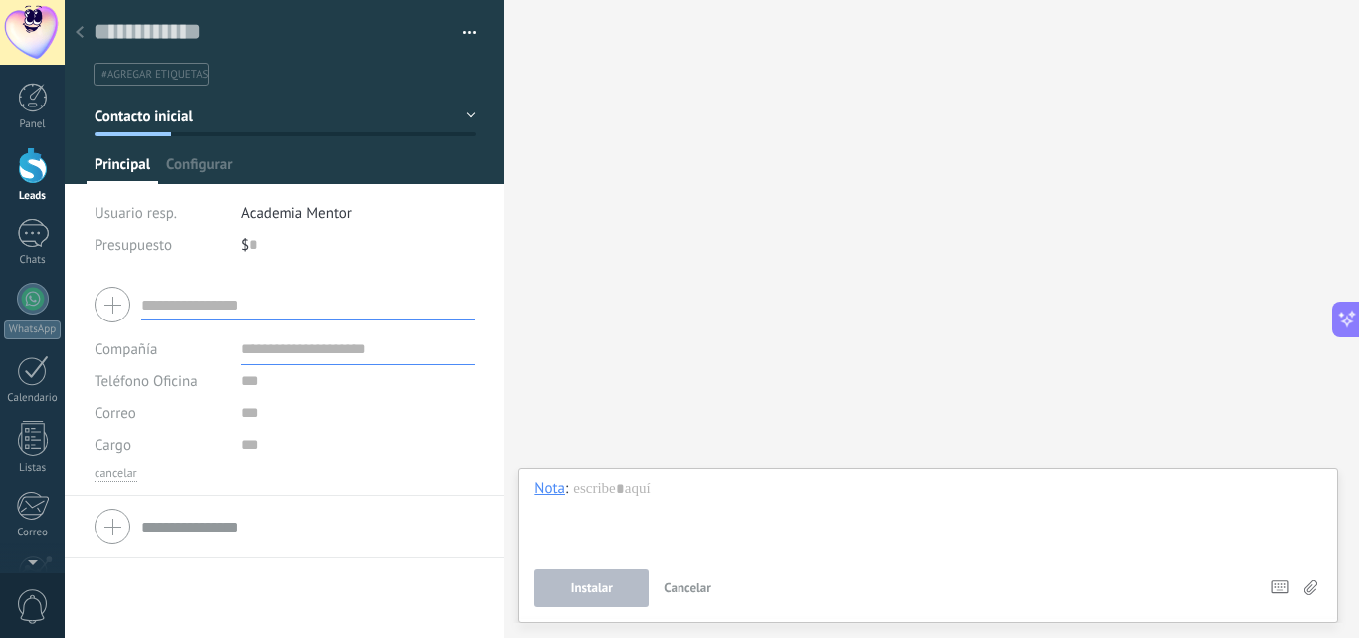
click at [150, 82] on li "#agregar etiquetas" at bounding box center [151, 74] width 115 height 23
click at [464, 28] on button "button" at bounding box center [462, 33] width 29 height 30
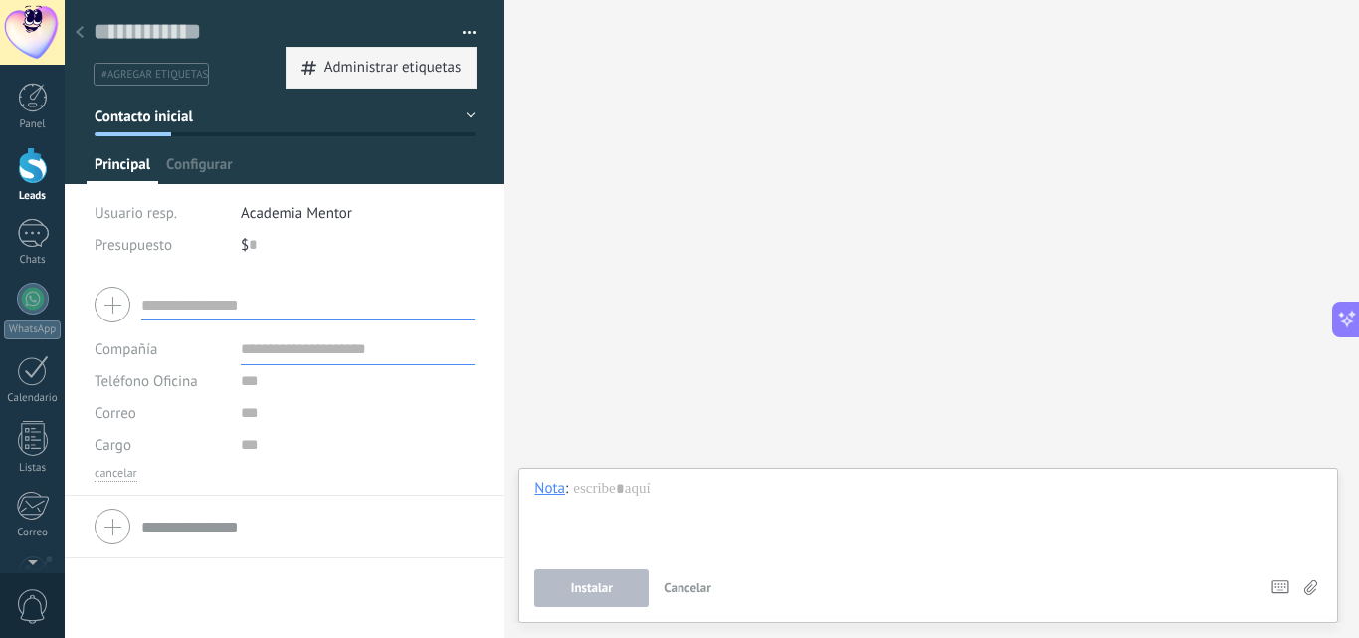
click at [438, 79] on span "Administrar etiquetas" at bounding box center [392, 68] width 137 height 40
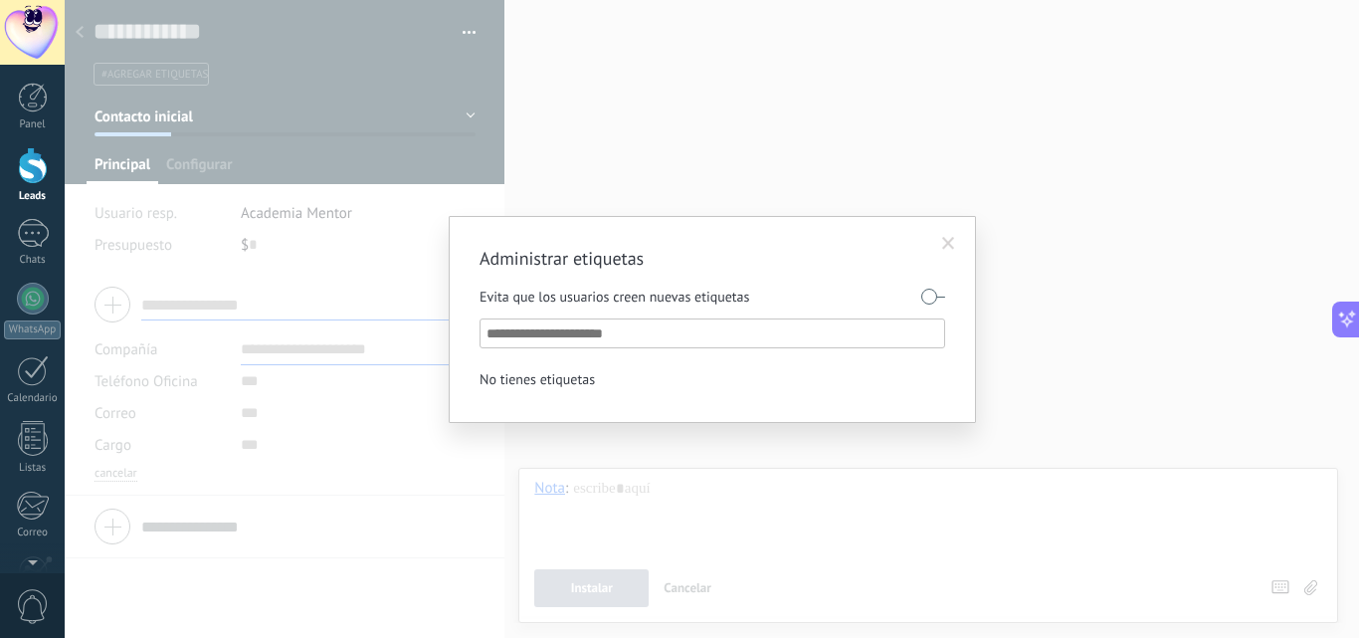
click at [943, 242] on span at bounding box center [948, 244] width 13 height 14
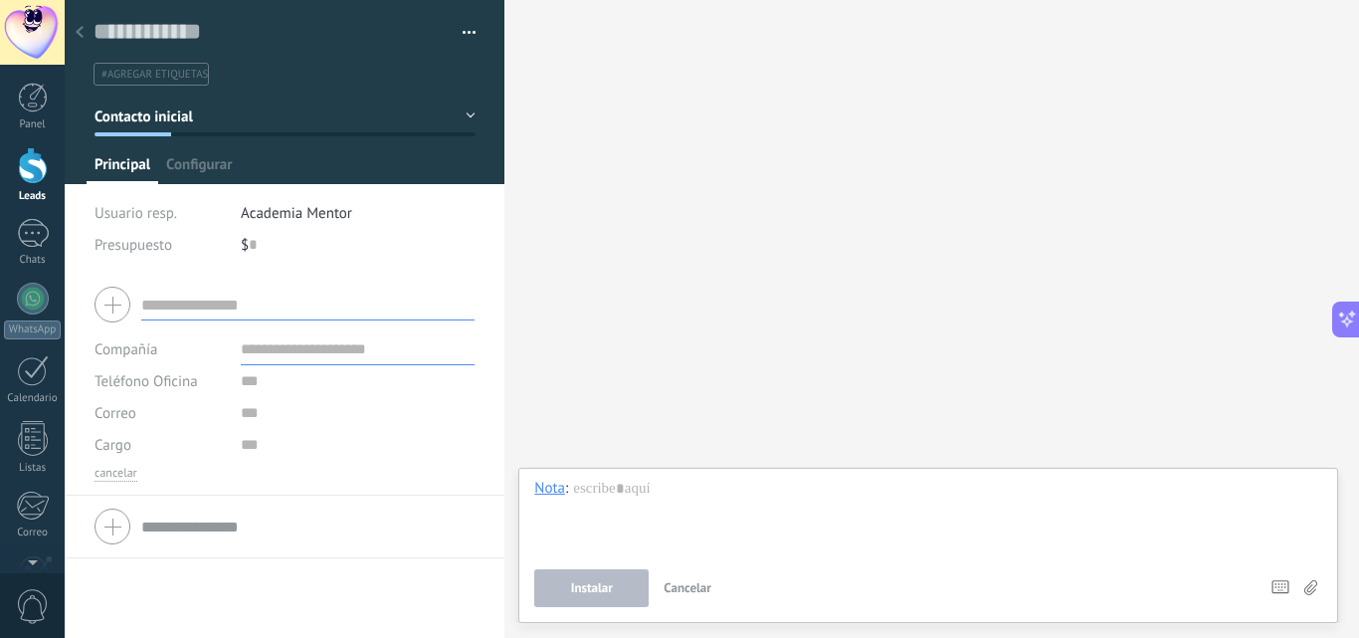
click at [141, 88] on div "#agregar etiquetas" at bounding box center [281, 74] width 383 height 31
click at [42, 169] on div at bounding box center [33, 165] width 30 height 37
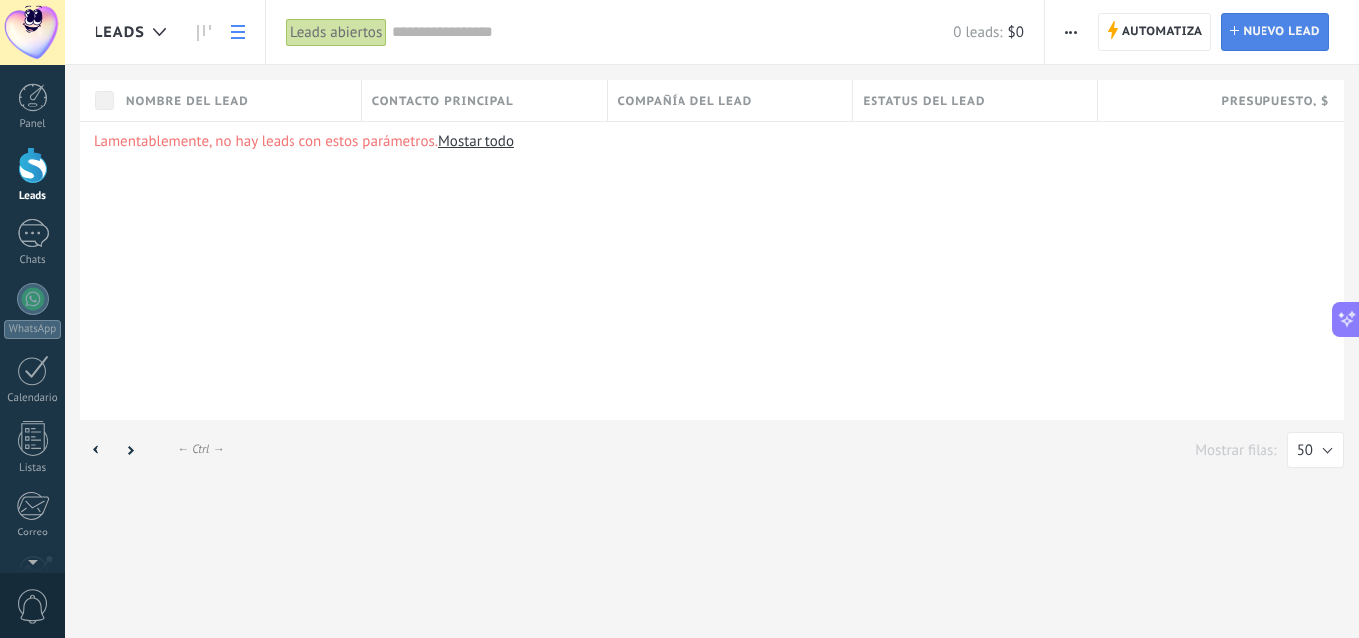
click at [1301, 43] on span "Nuevo lead" at bounding box center [1282, 32] width 78 height 36
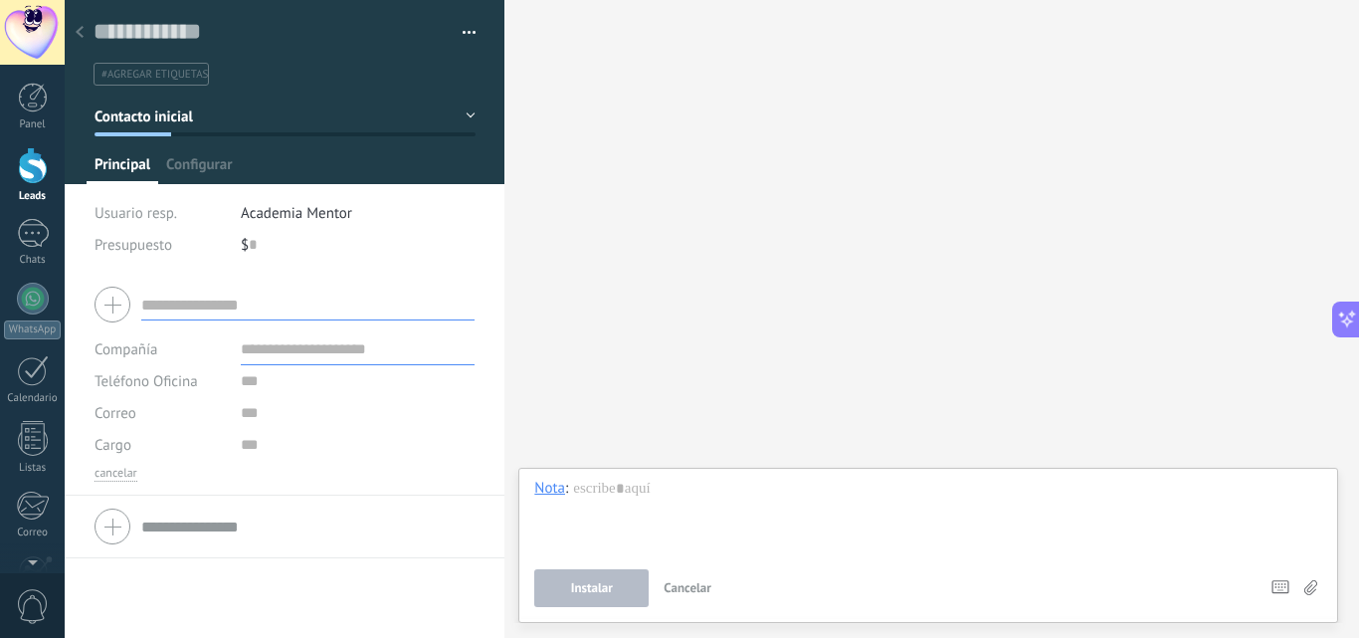
click at [185, 85] on li "#agregar etiquetas" at bounding box center [151, 74] width 115 height 23
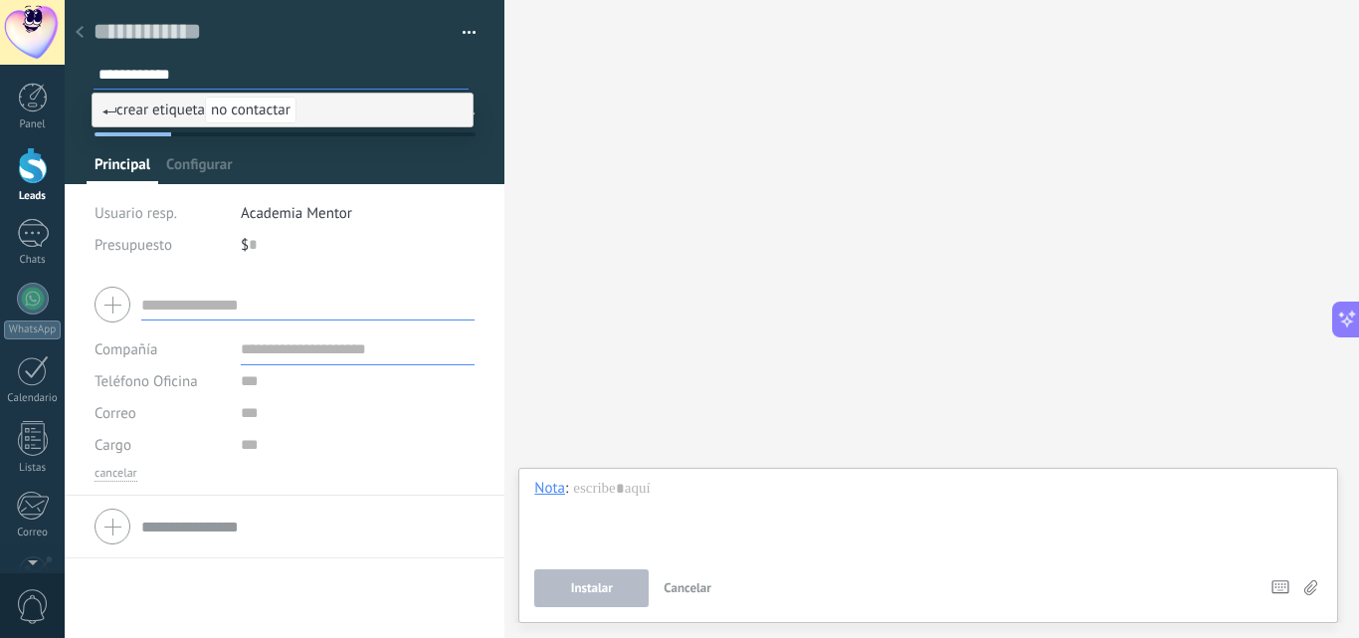
type input "**********"
click at [143, 113] on span "crear etiqueta no contactar" at bounding box center [200, 110] width 194 height 19
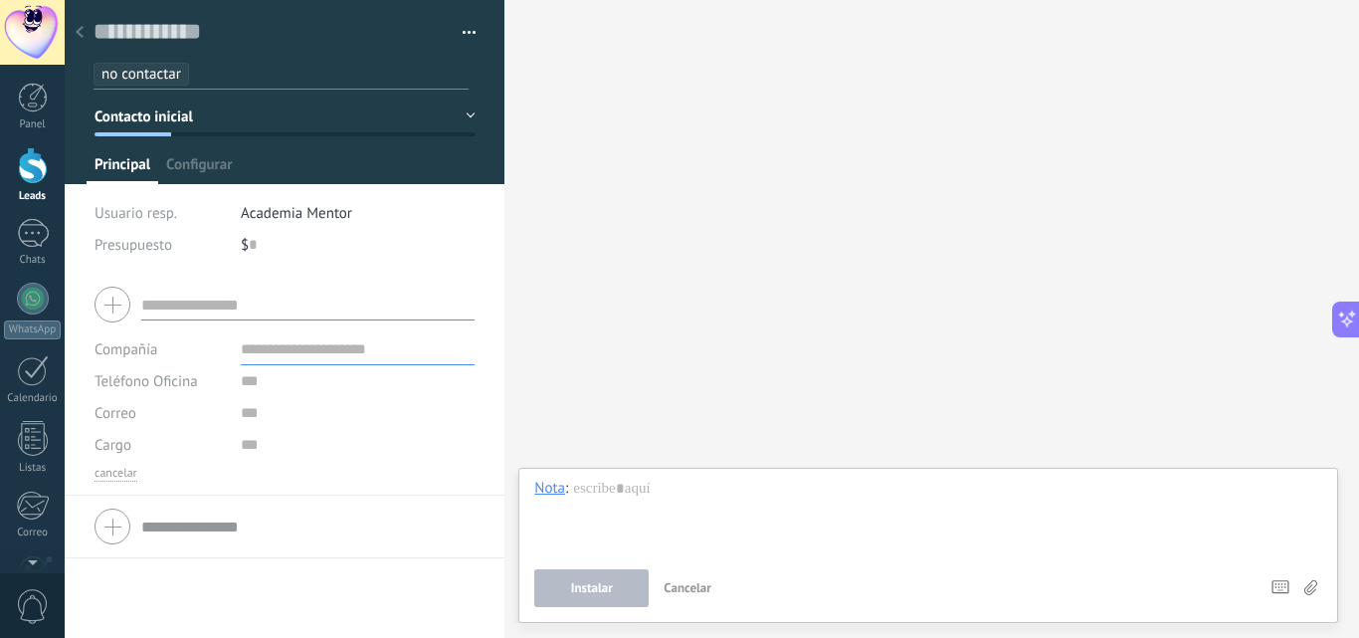
click at [285, 114] on button "Contacto inicial" at bounding box center [285, 117] width 381 height 36
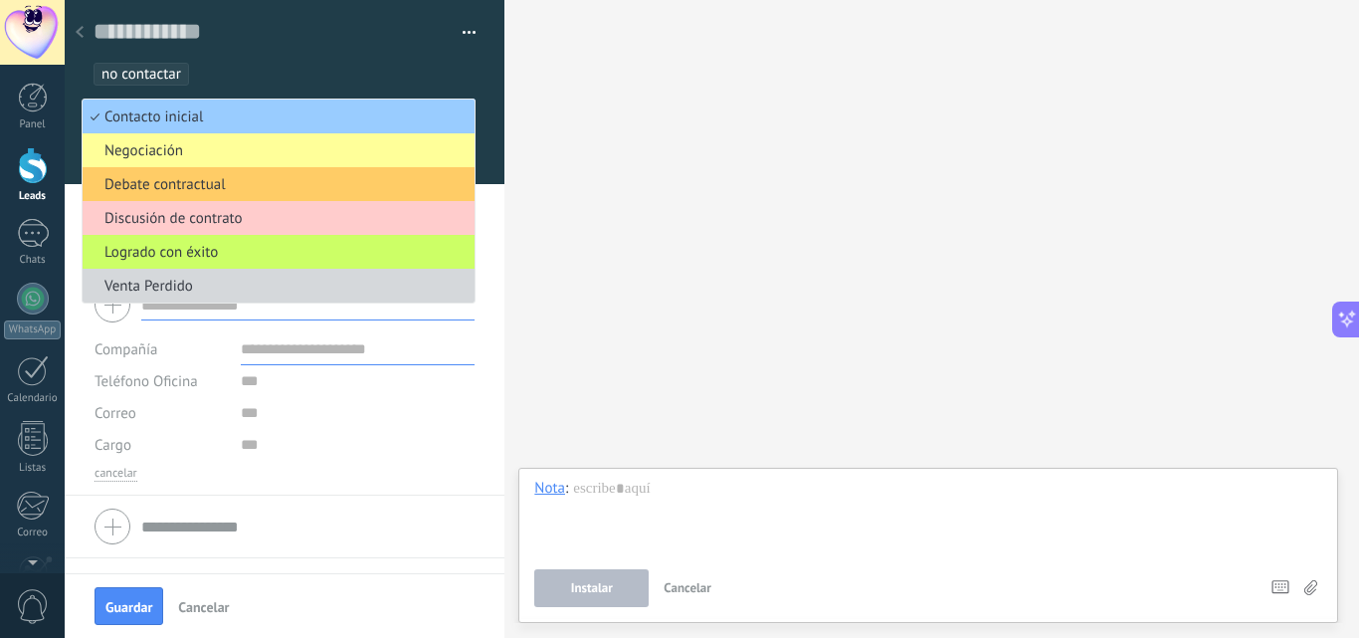
click at [261, 78] on ul "no contactar" at bounding box center [281, 74] width 379 height 27
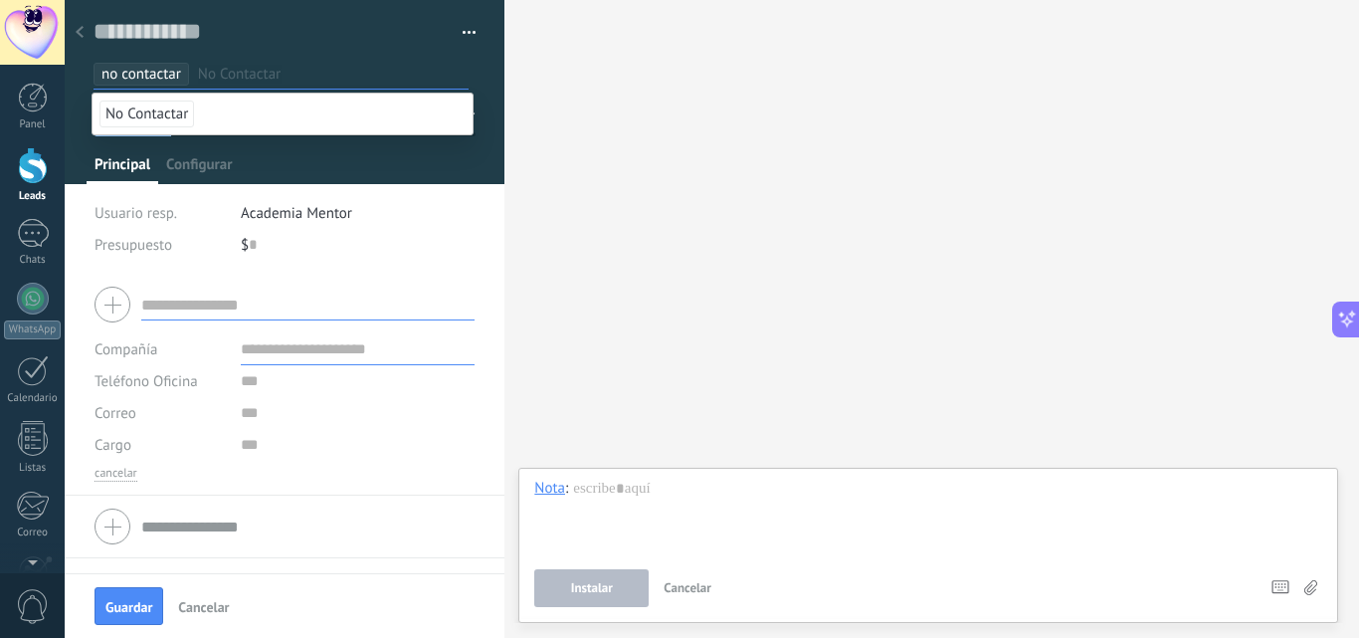
click at [311, 110] on li "No Contactar" at bounding box center [283, 114] width 380 height 41
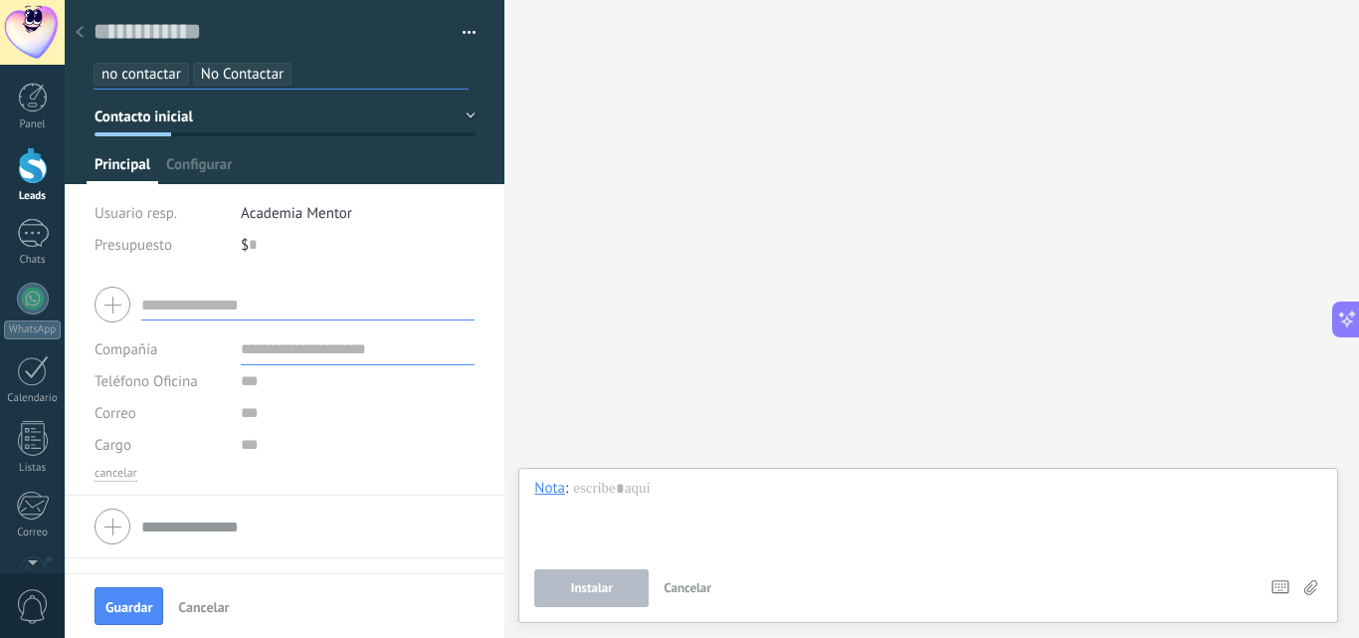
click at [301, 85] on input "text" at bounding box center [384, 74] width 167 height 21
click at [244, 75] on span "No Contactar" at bounding box center [242, 74] width 83 height 19
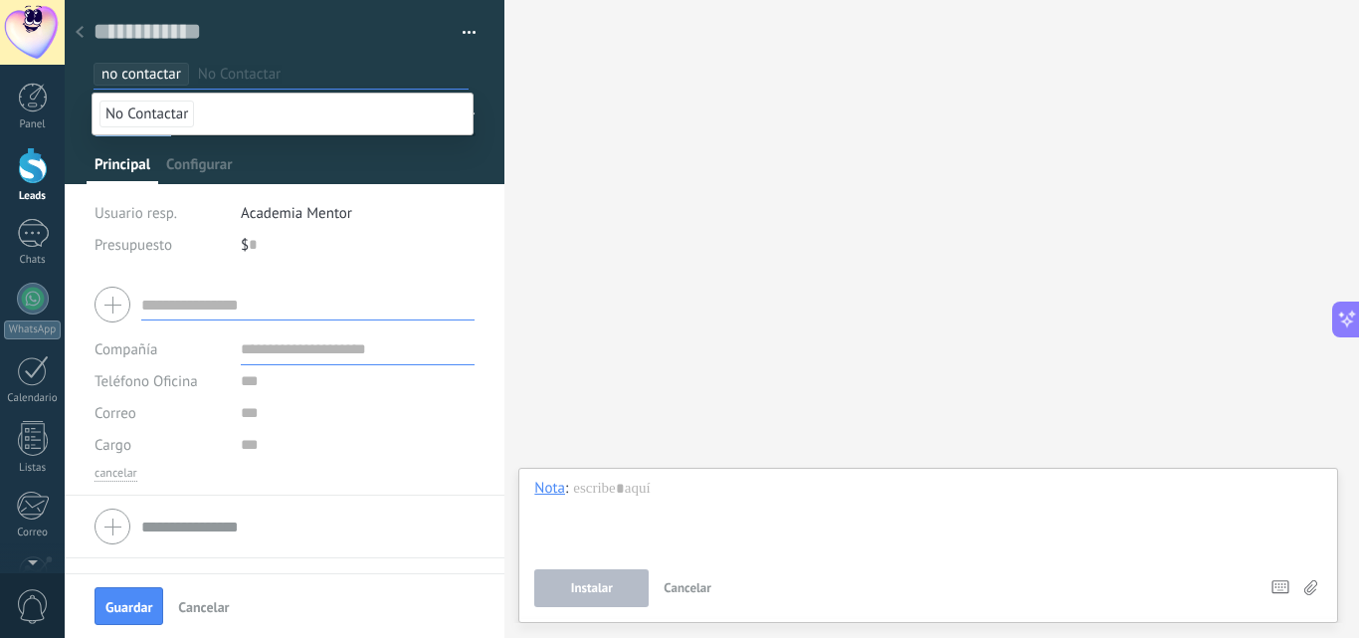
click at [324, 67] on input "text" at bounding box center [333, 74] width 270 height 21
click at [266, 75] on input "text" at bounding box center [333, 74] width 270 height 21
click at [191, 112] on span "No Contactar" at bounding box center [147, 114] width 95 height 27
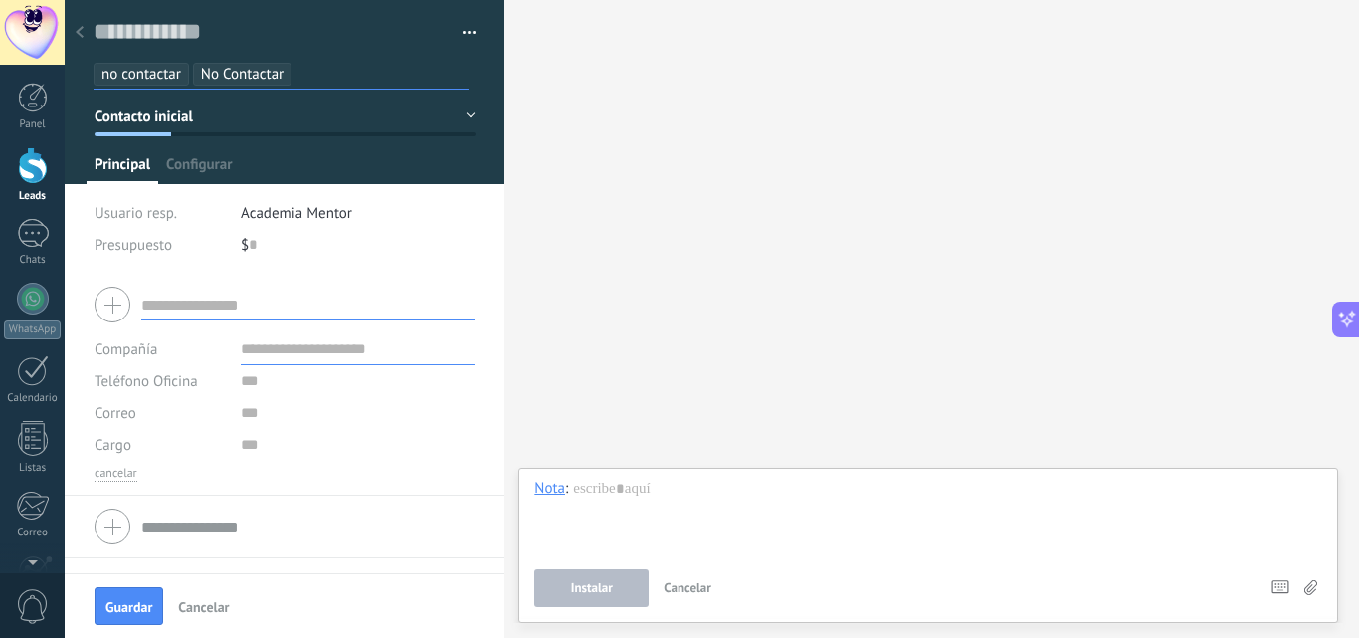
drag, startPoint x: 153, startPoint y: 83, endPoint x: 264, endPoint y: 38, distance: 119.2
click at [264, 38] on input "text" at bounding box center [271, 32] width 354 height 30
click at [43, 165] on div at bounding box center [33, 165] width 30 height 37
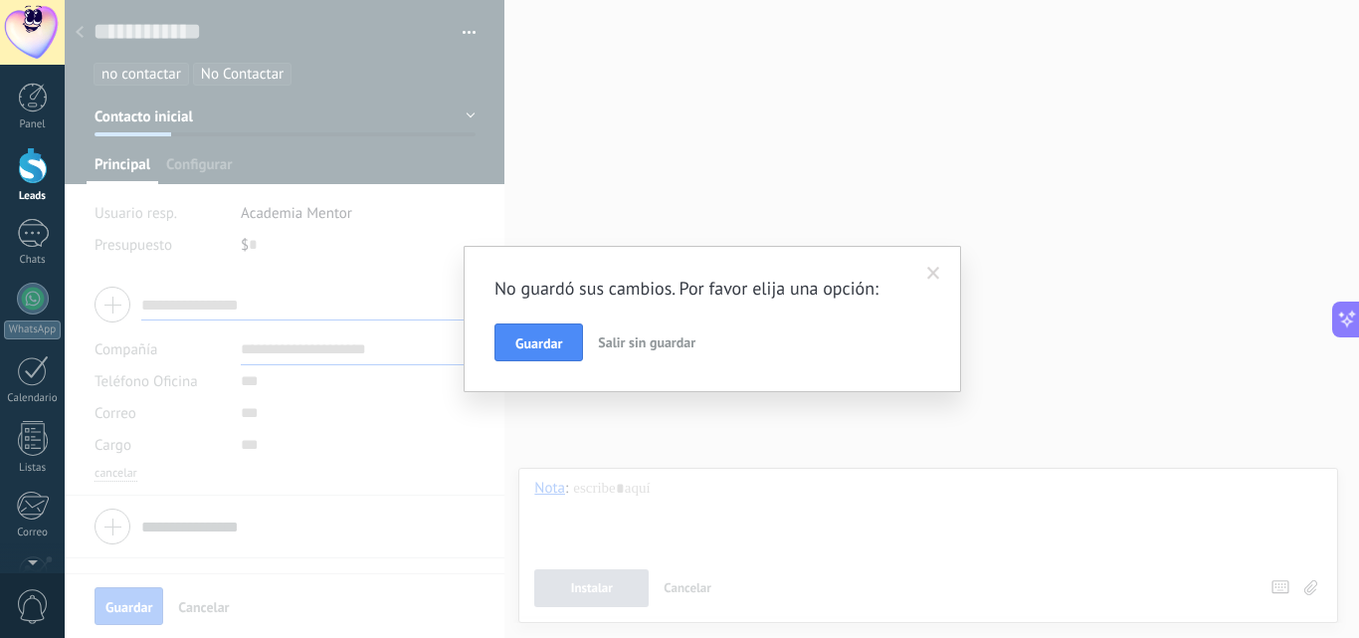
click at [642, 345] on span "Salir sin guardar" at bounding box center [647, 342] width 98 height 18
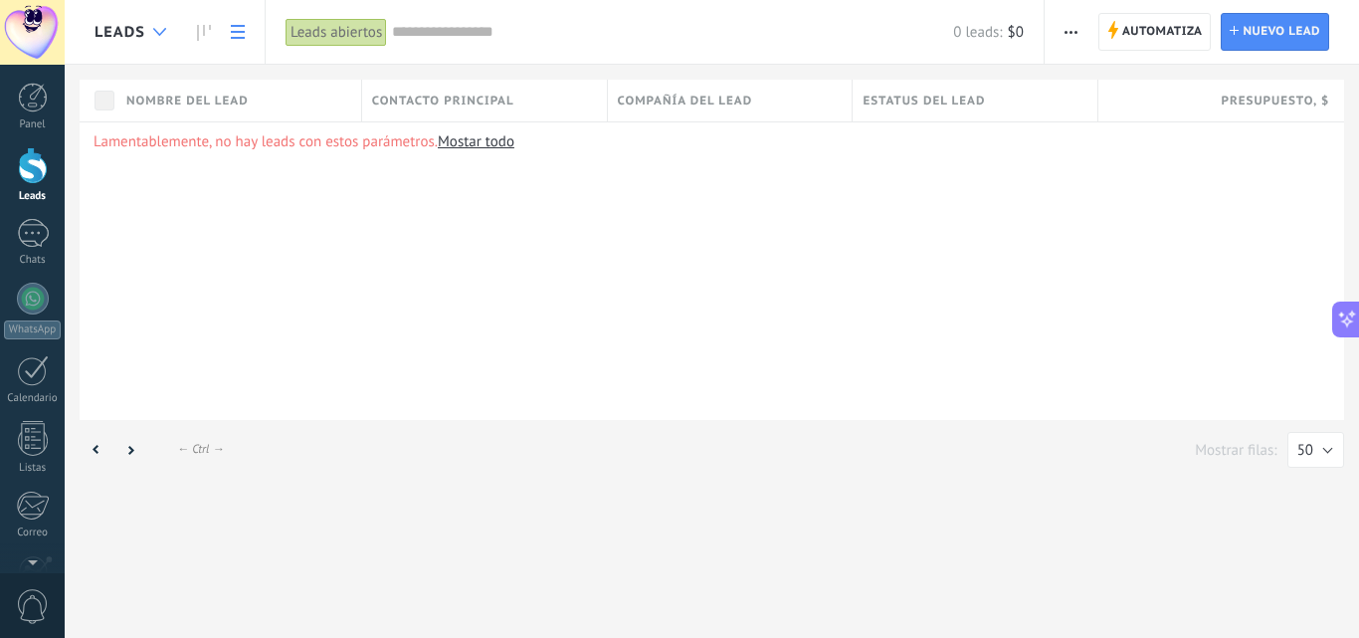
click at [160, 37] on div at bounding box center [159, 32] width 33 height 39
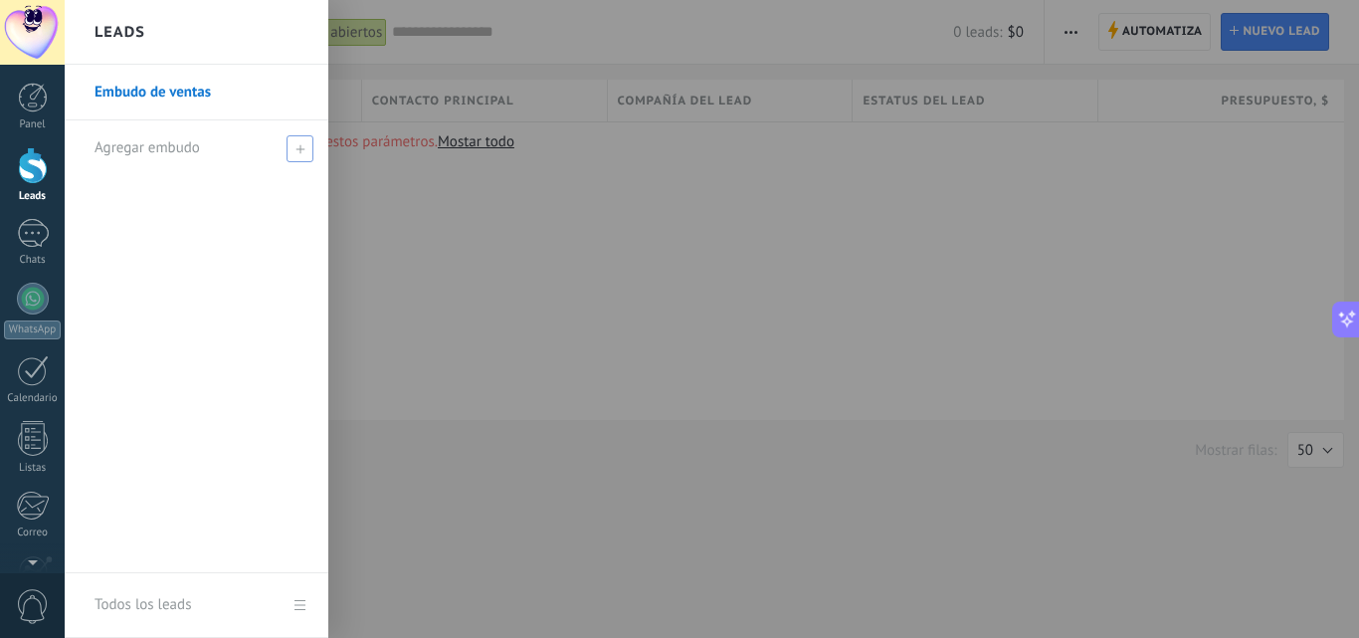
click at [169, 151] on span "Agregar embudo" at bounding box center [147, 147] width 105 height 19
click at [170, 157] on input "text" at bounding box center [188, 148] width 187 height 32
type input "*"
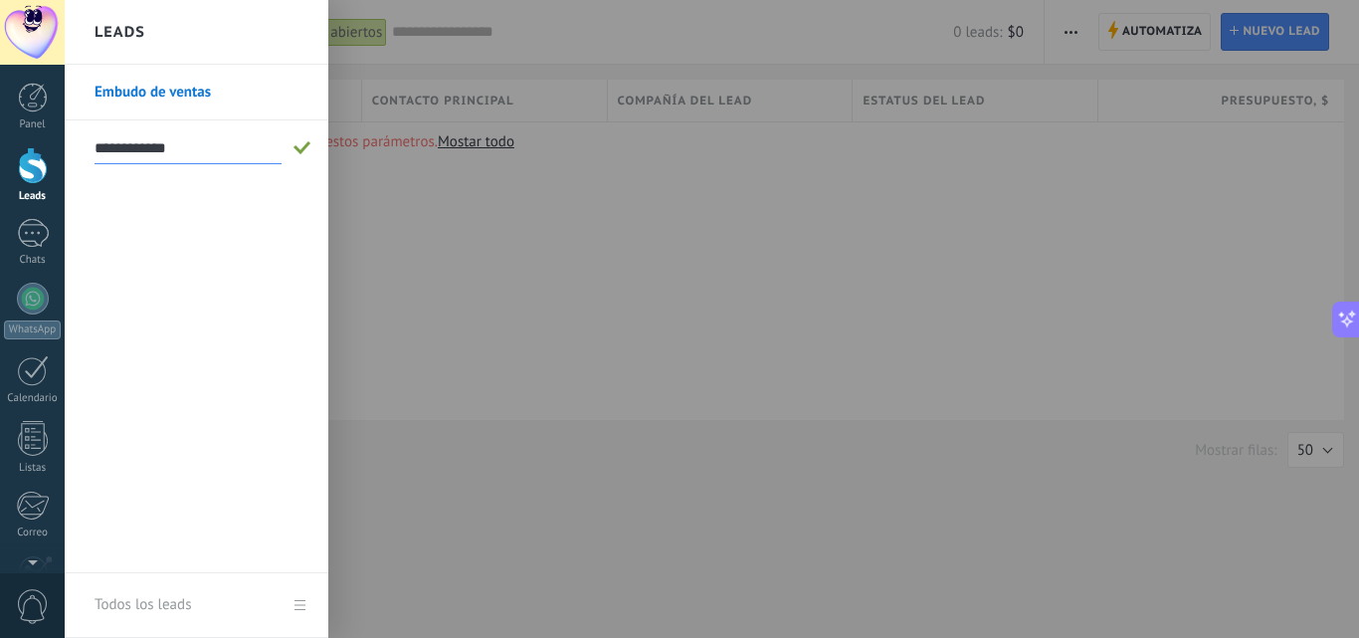
type input "**********"
click at [299, 145] on span at bounding box center [303, 148] width 18 height 14
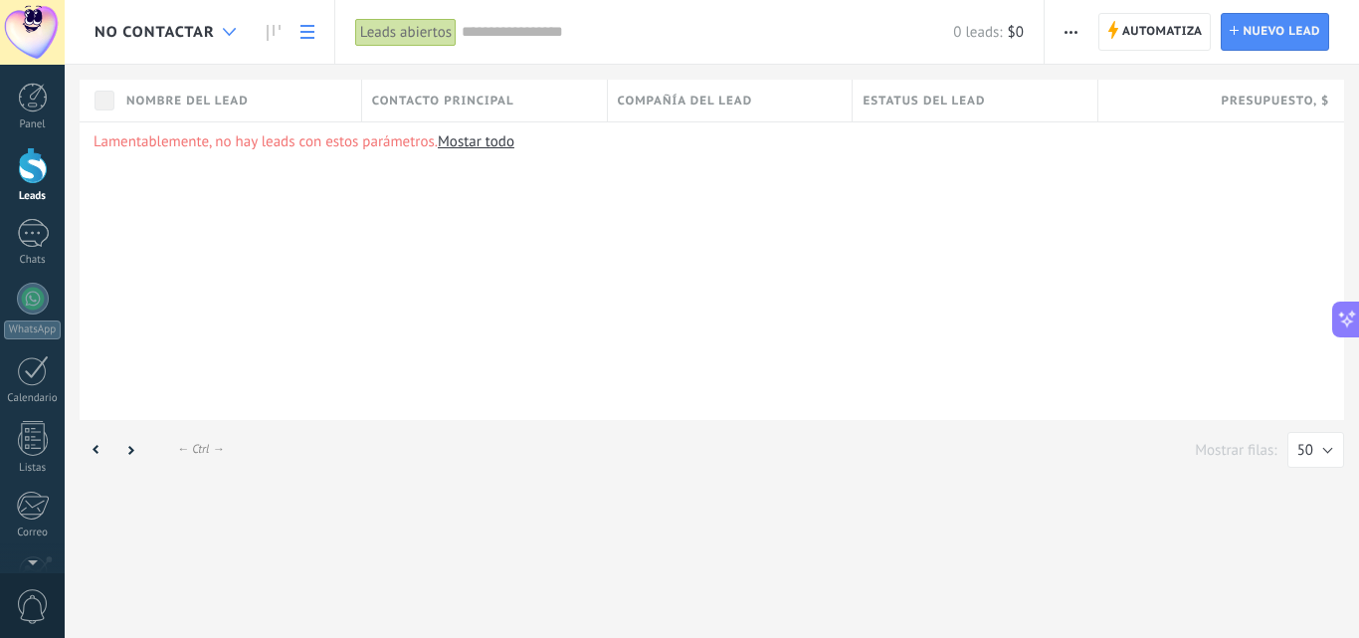
click at [230, 36] on div at bounding box center [229, 32] width 33 height 39
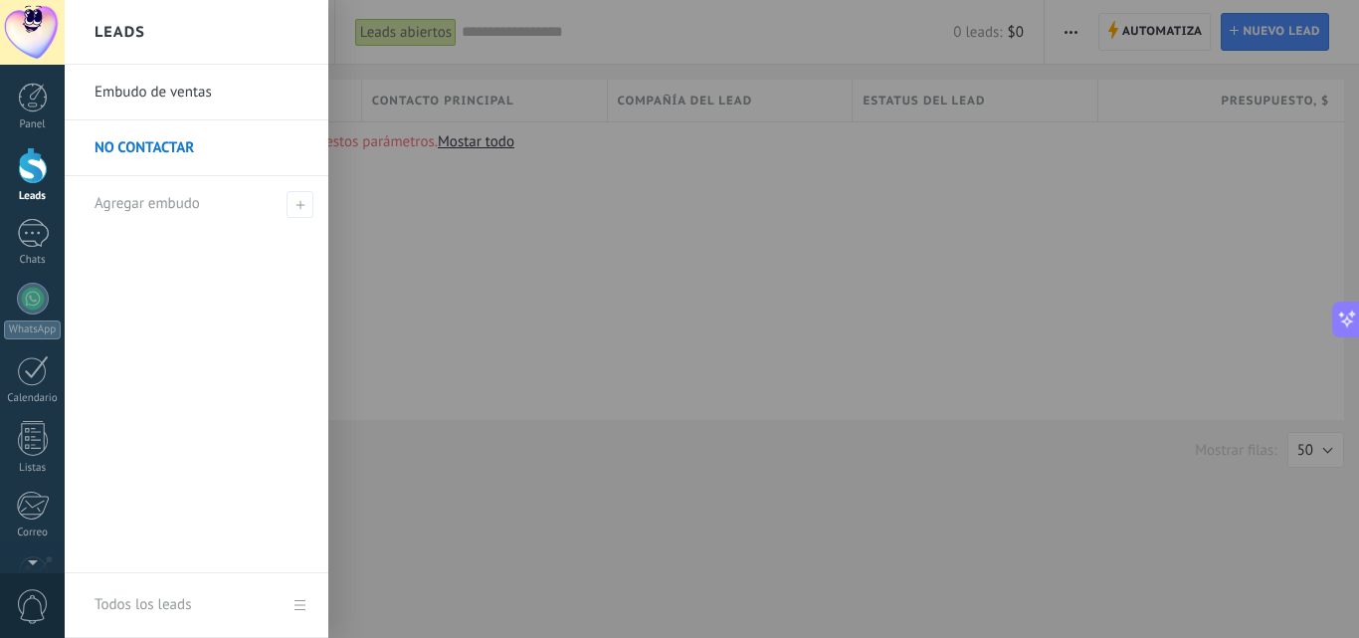
click at [37, 184] on link "Leads" at bounding box center [32, 175] width 65 height 56
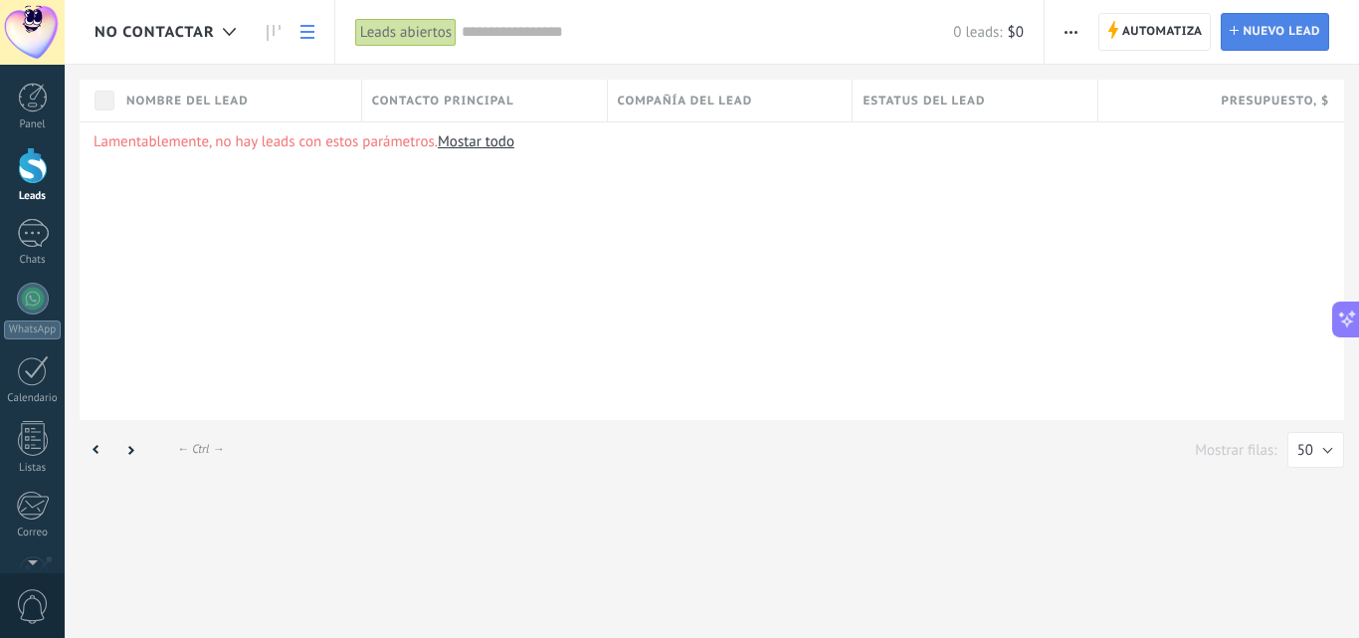
click at [1284, 23] on span "Nuevo lead" at bounding box center [1282, 32] width 78 height 36
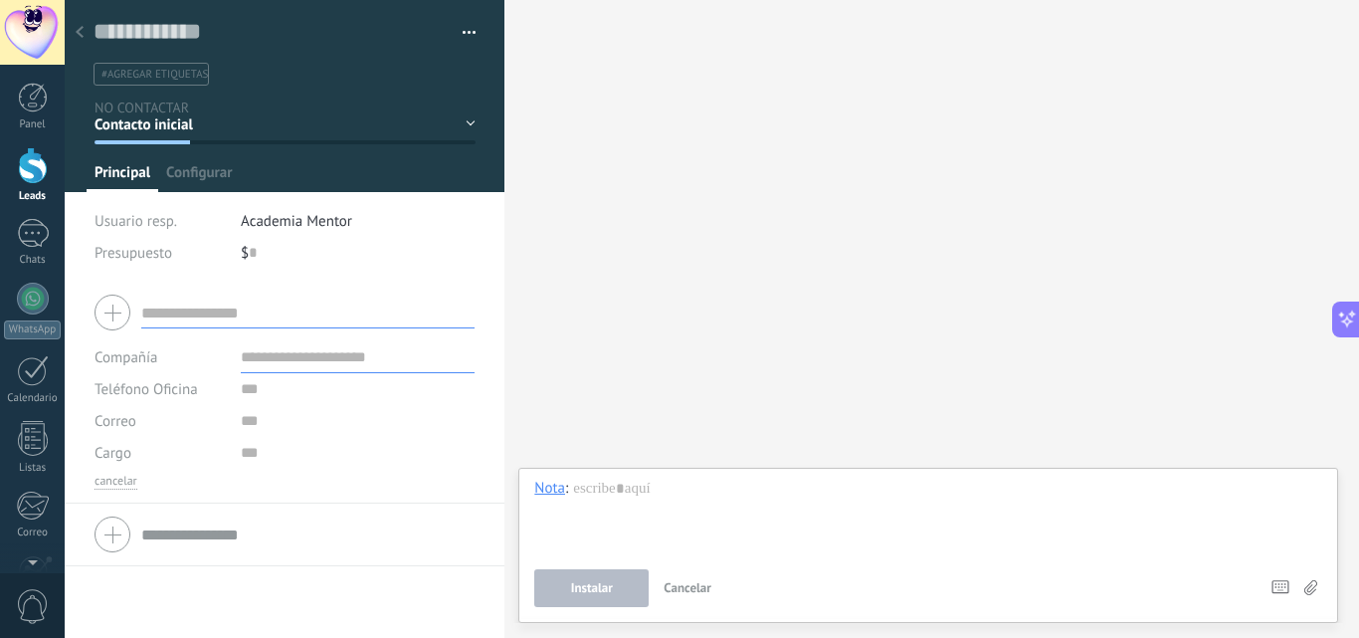
click at [199, 76] on span "#agregar etiquetas" at bounding box center [155, 75] width 106 height 14
click at [0, 0] on div "Contacto inicial Negociación Tomar decisión Logrado con éxito Ventas Perdidos" at bounding box center [0, 0] width 0 height 0
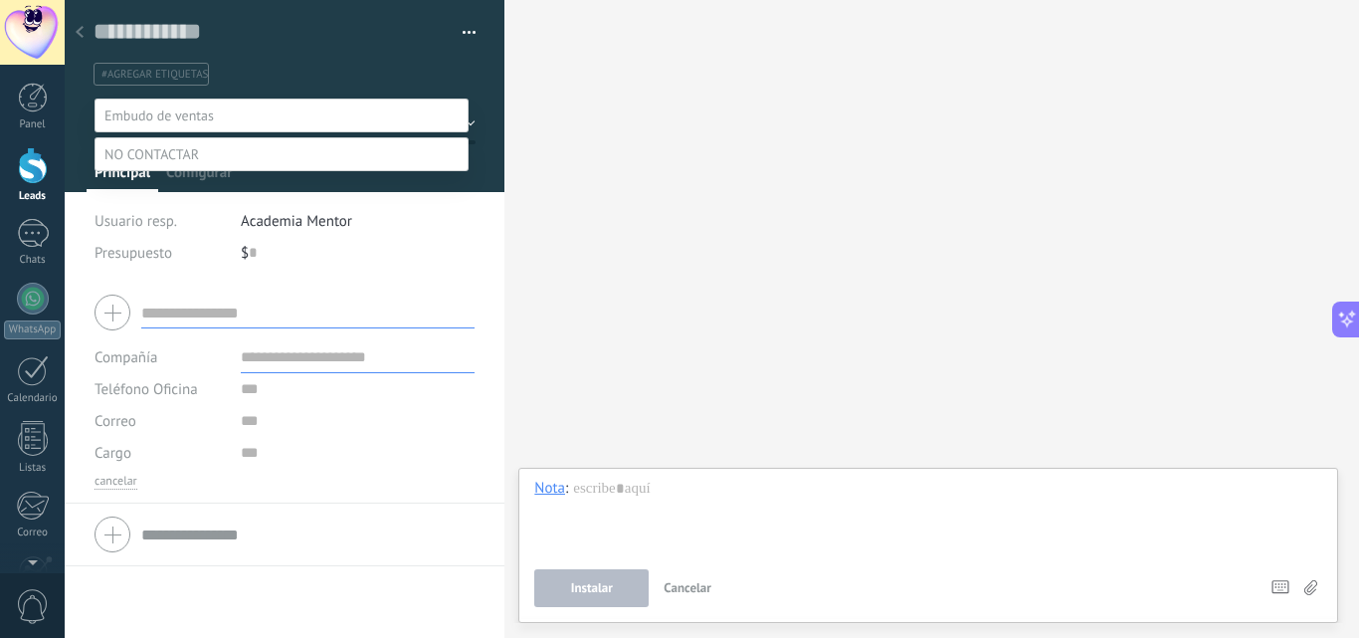
scroll to position [39, 0]
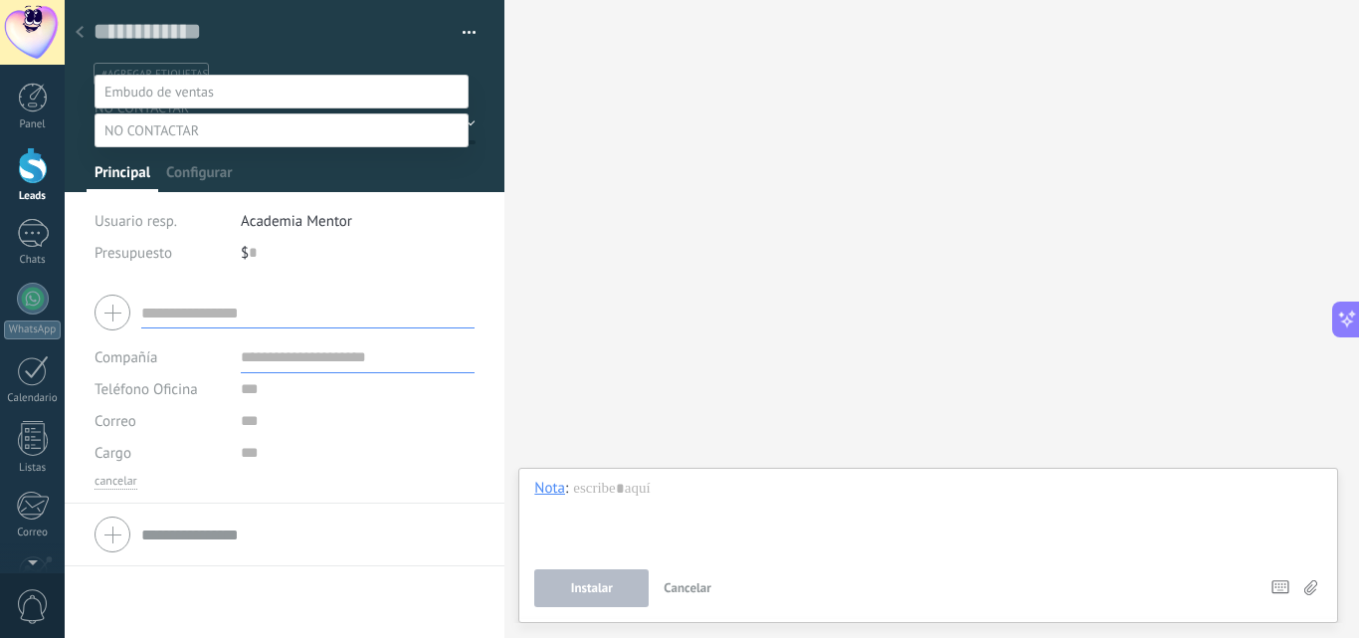
click at [642, 220] on div at bounding box center [712, 295] width 1295 height 638
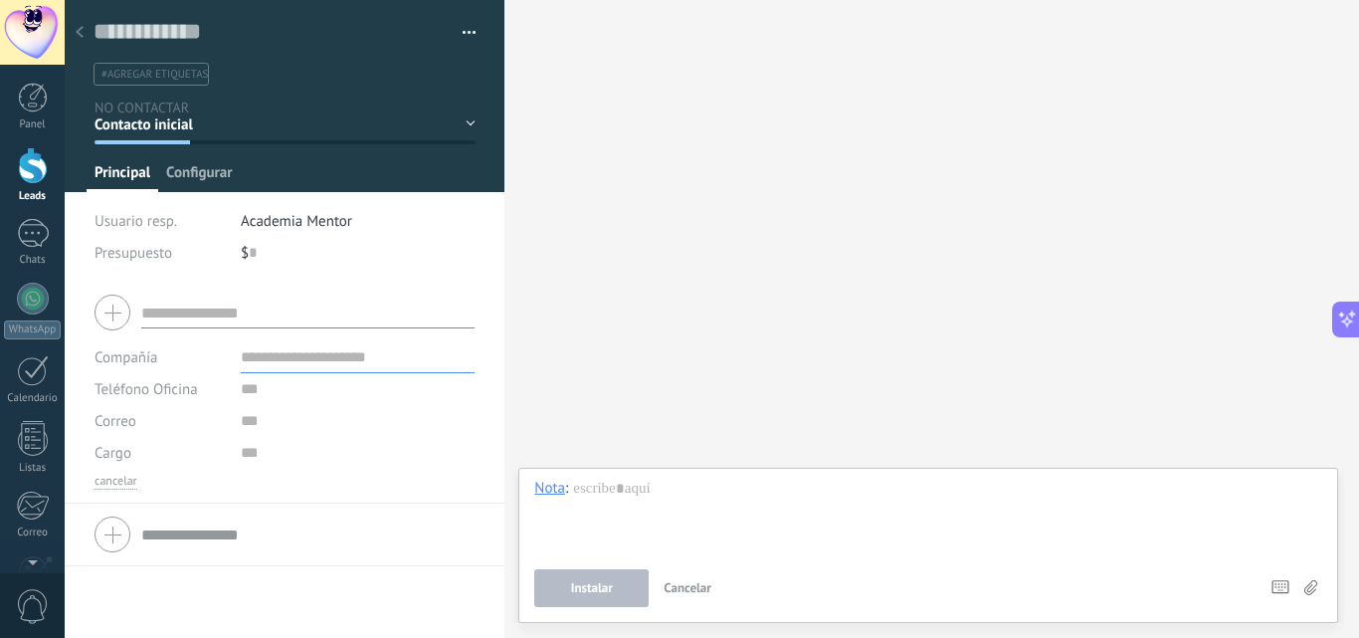
click at [202, 177] on span "Configurar" at bounding box center [199, 177] width 66 height 29
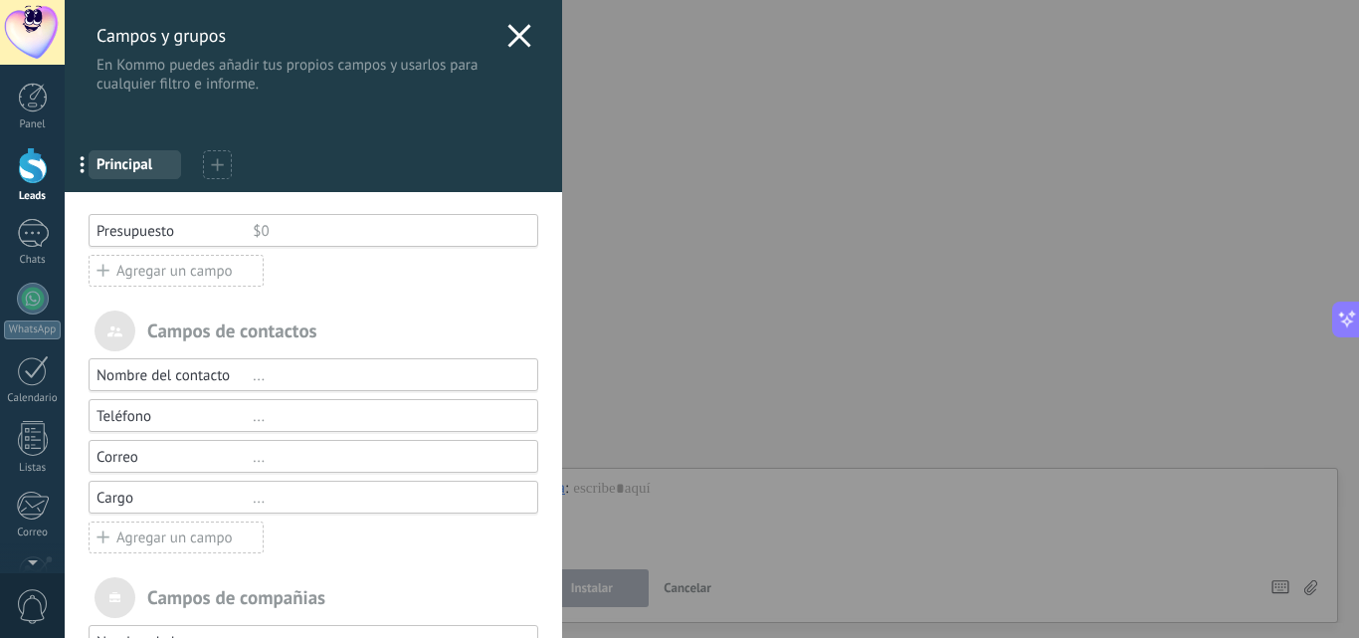
click at [148, 280] on div "Agregar un campo" at bounding box center [176, 271] width 175 height 32
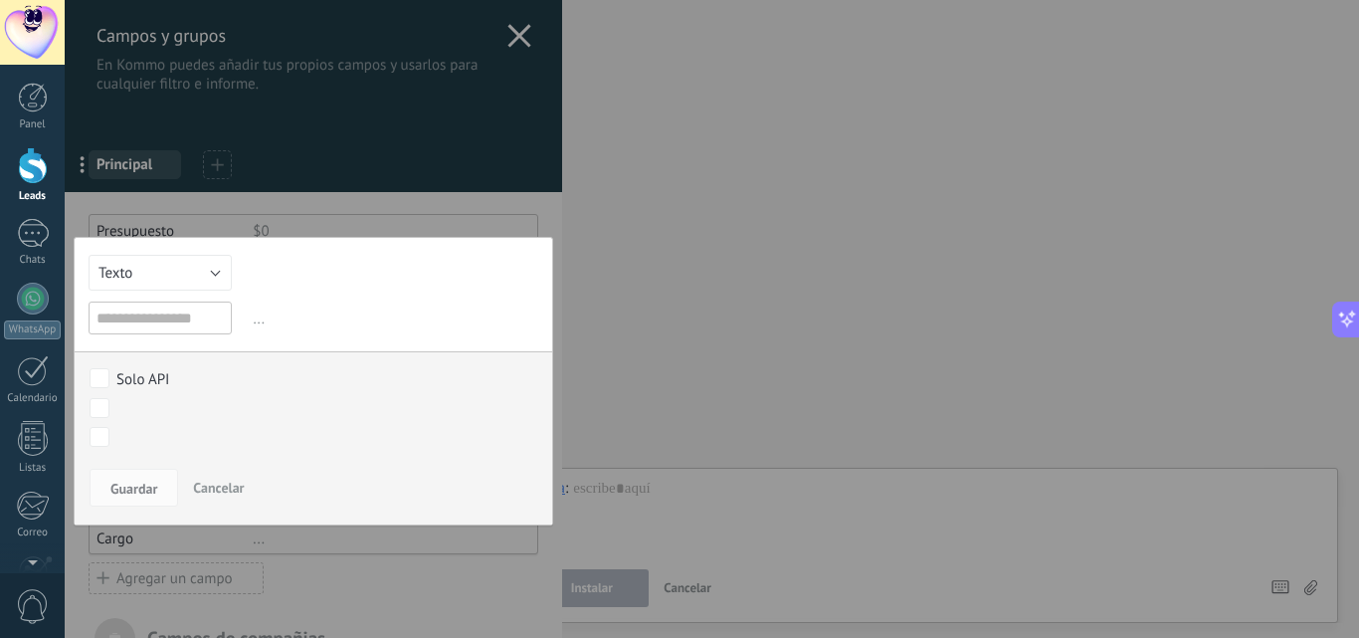
click at [240, 489] on span "Cancelar" at bounding box center [218, 488] width 51 height 18
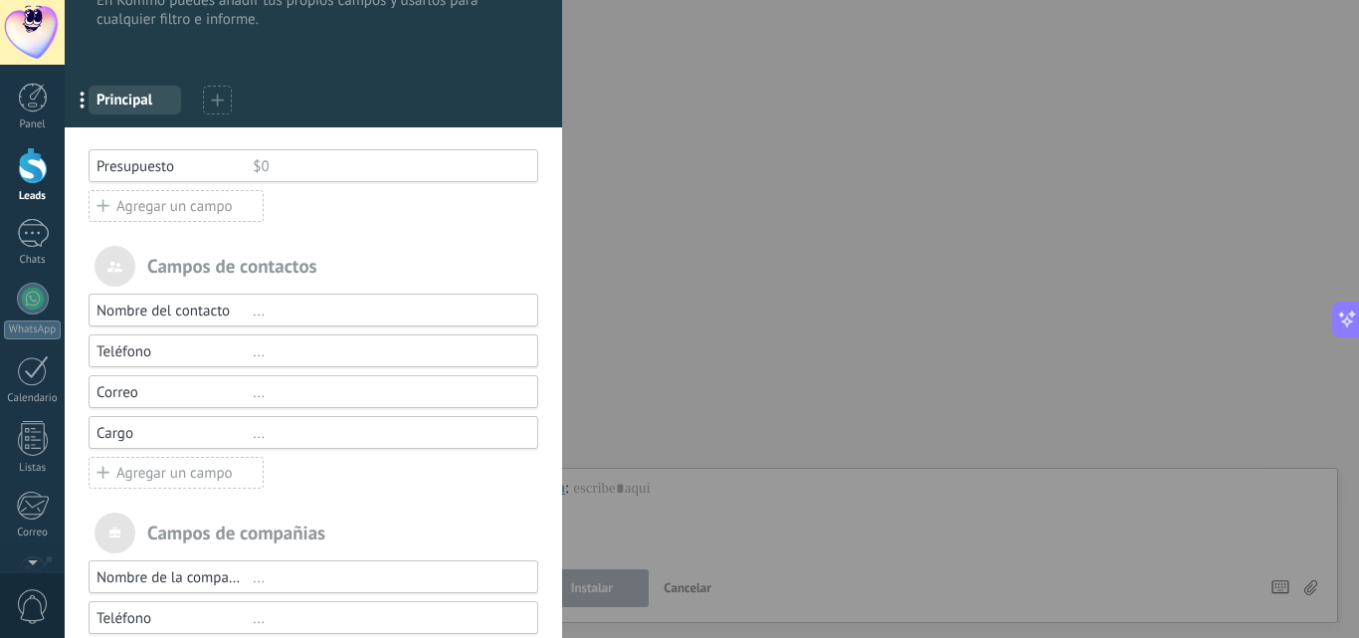
scroll to position [58, 0]
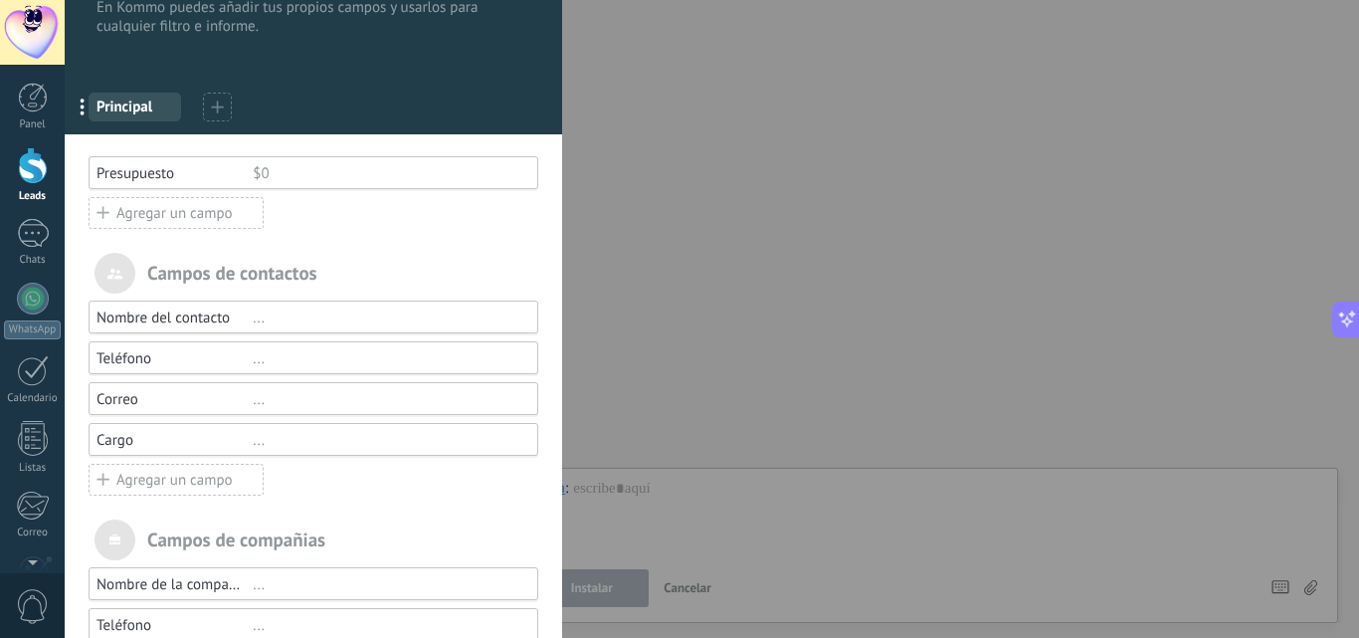
click at [185, 213] on div "Agregar un campo" at bounding box center [176, 213] width 175 height 32
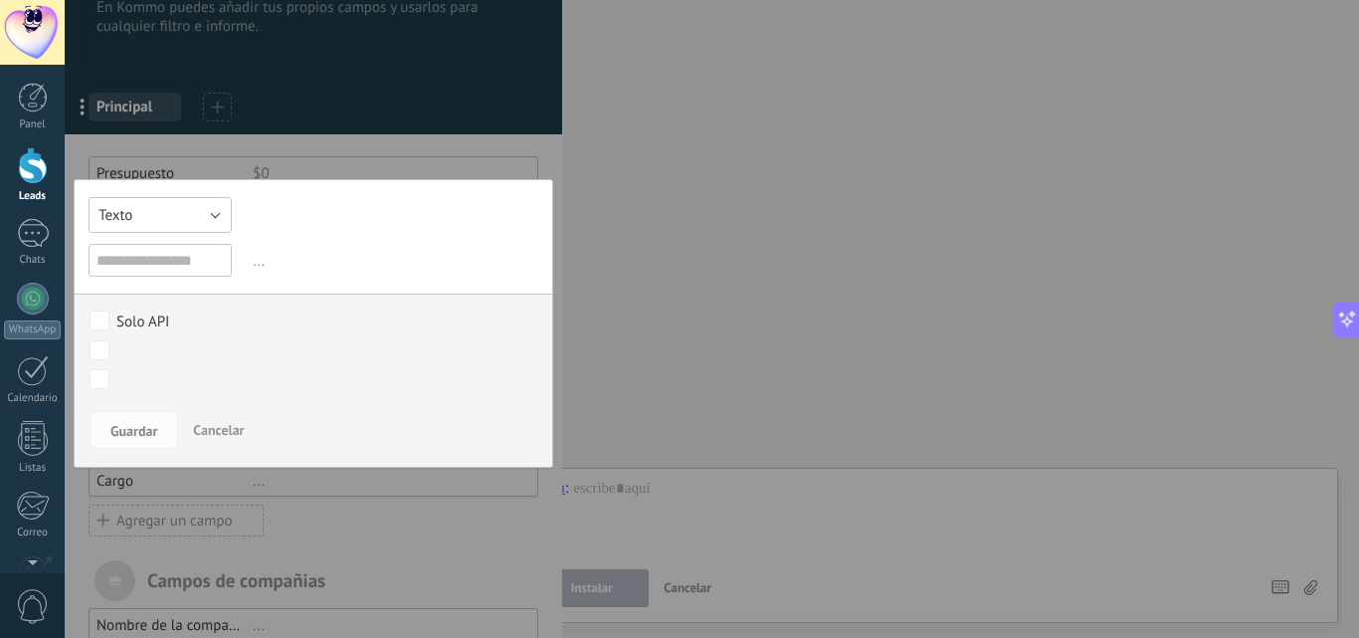
click at [217, 211] on button "Texto" at bounding box center [160, 215] width 143 height 36
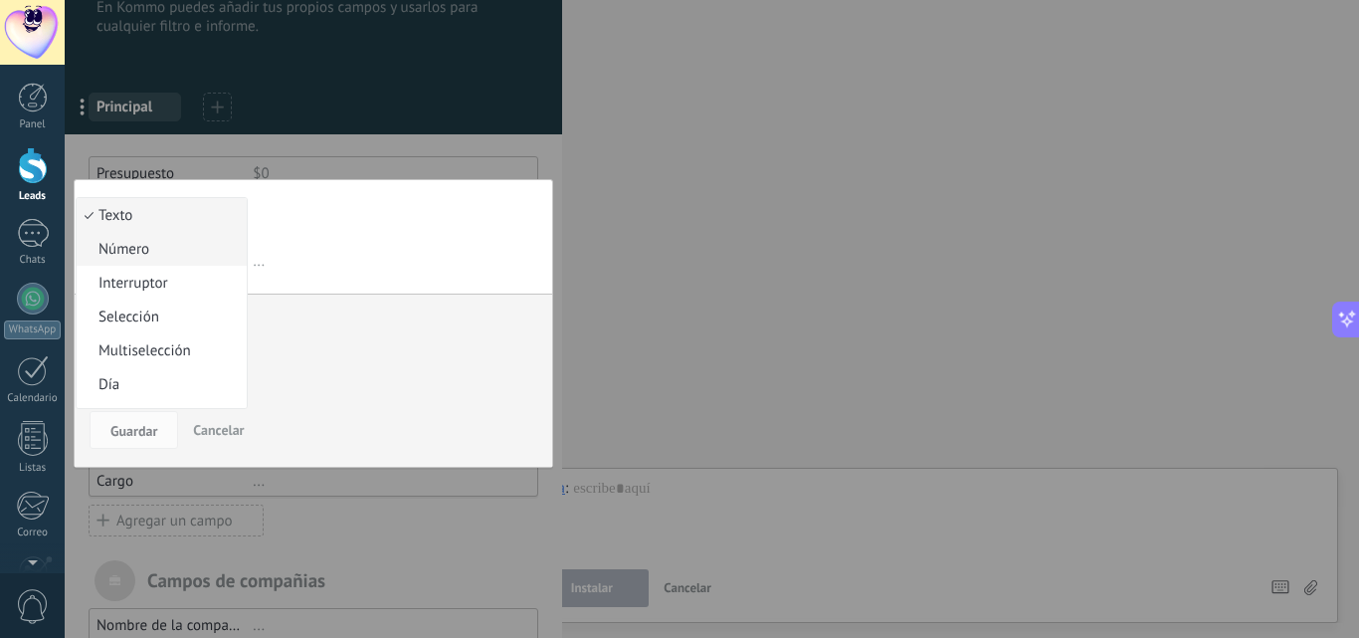
click at [178, 252] on span "Número" at bounding box center [159, 249] width 164 height 19
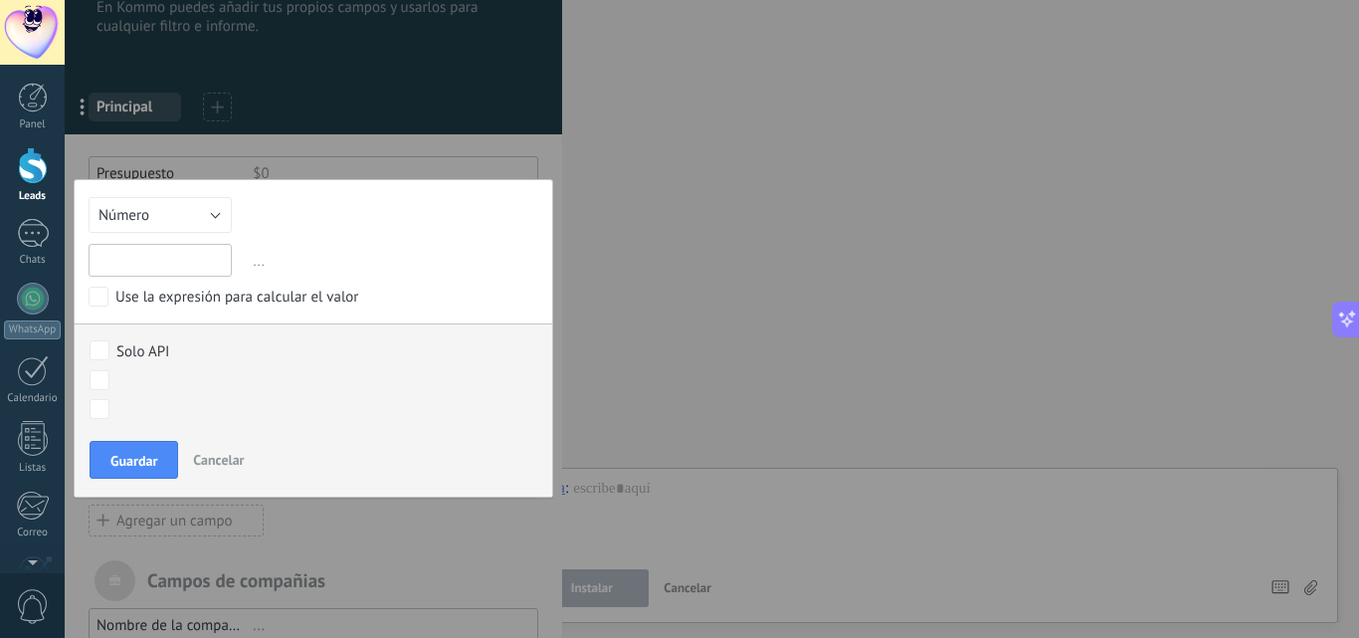
click at [167, 266] on input "text" at bounding box center [160, 260] width 143 height 33
type input "*******"
click at [242, 467] on span "Cancelar" at bounding box center [218, 460] width 51 height 18
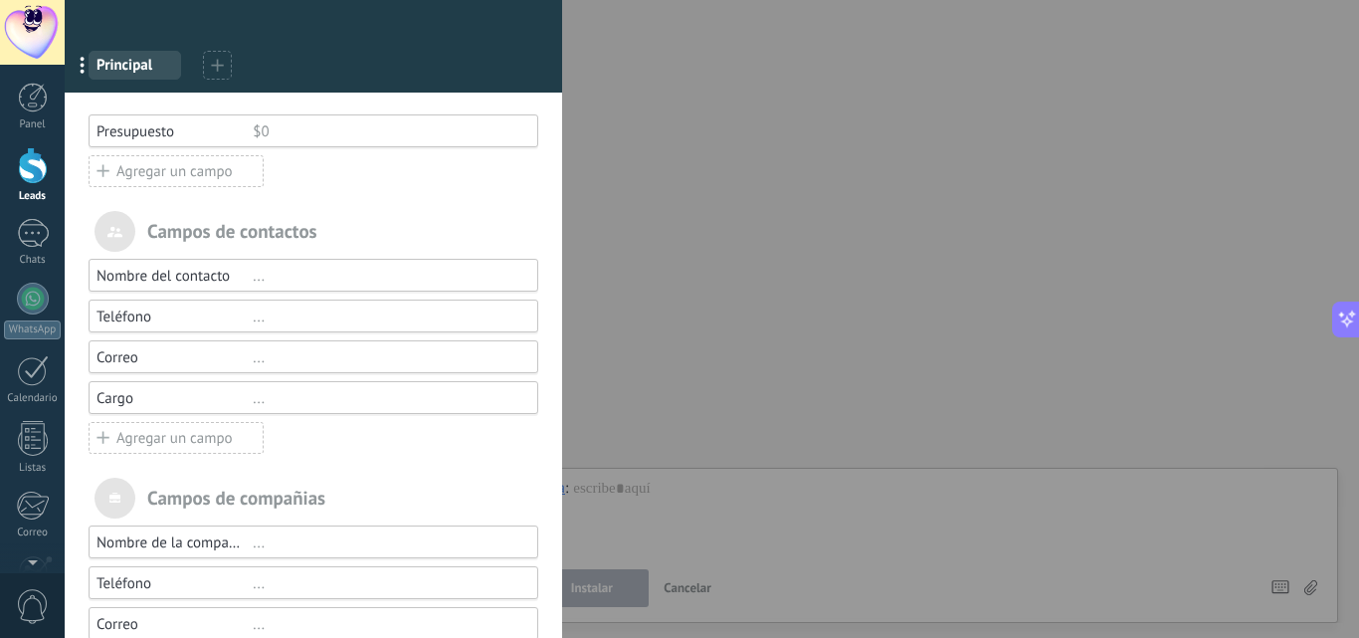
scroll to position [0, 0]
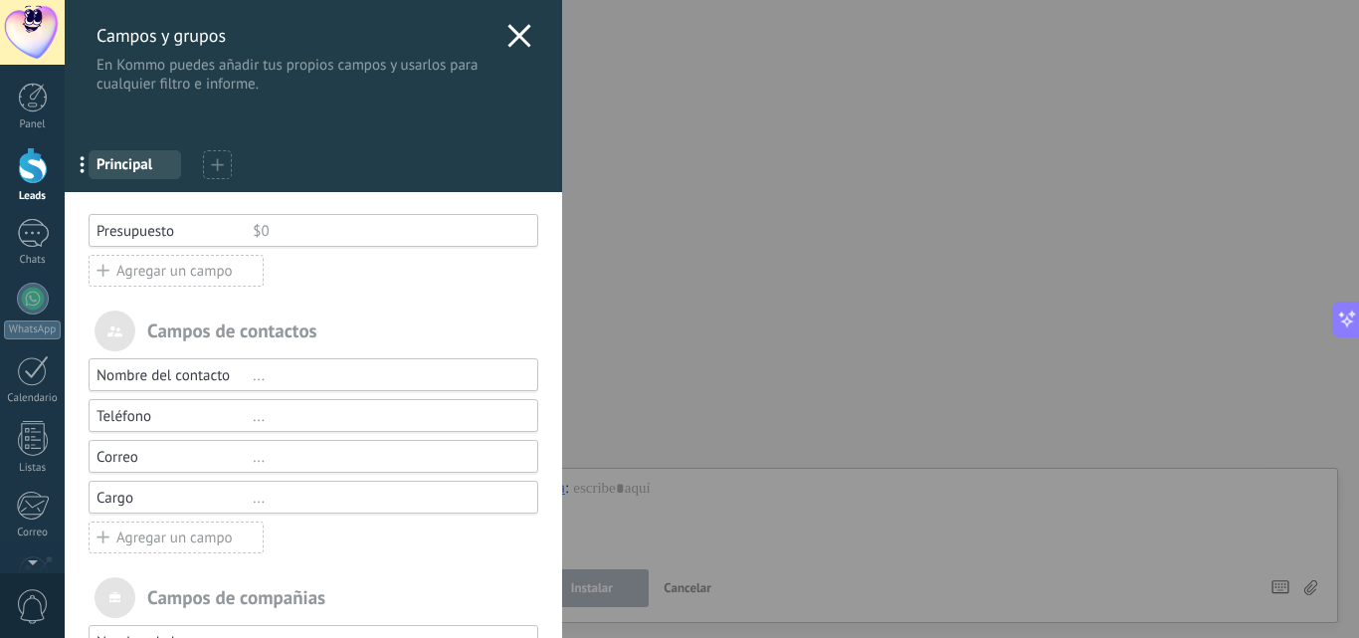
click at [508, 44] on use at bounding box center [519, 35] width 23 height 23
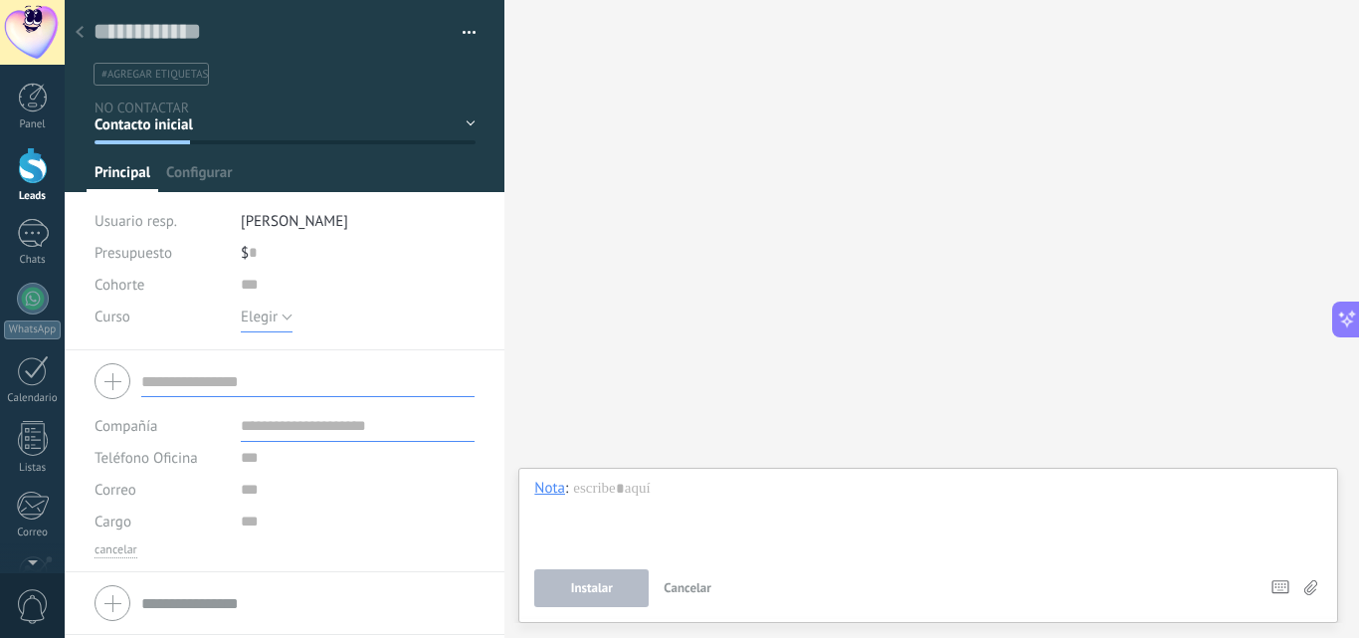
click at [285, 321] on button "Elegir" at bounding box center [267, 317] width 52 height 32
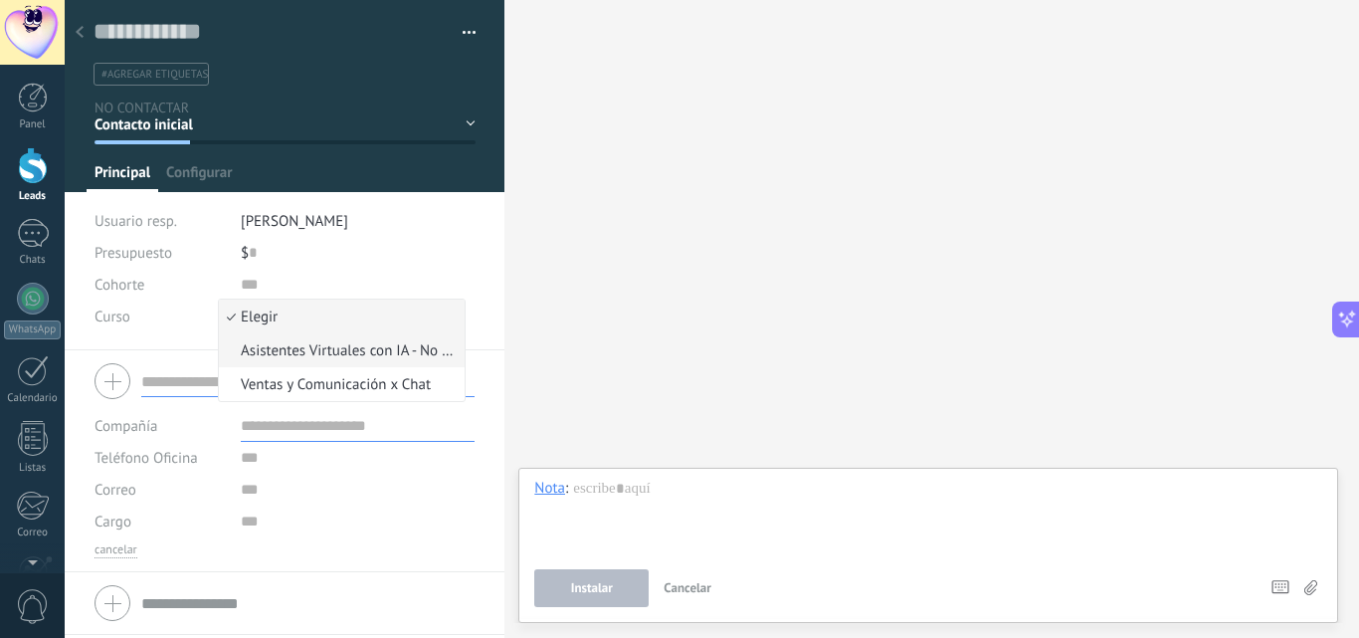
click at [303, 352] on span "Asistentes Virtuales con IA - No Code" at bounding box center [339, 350] width 240 height 19
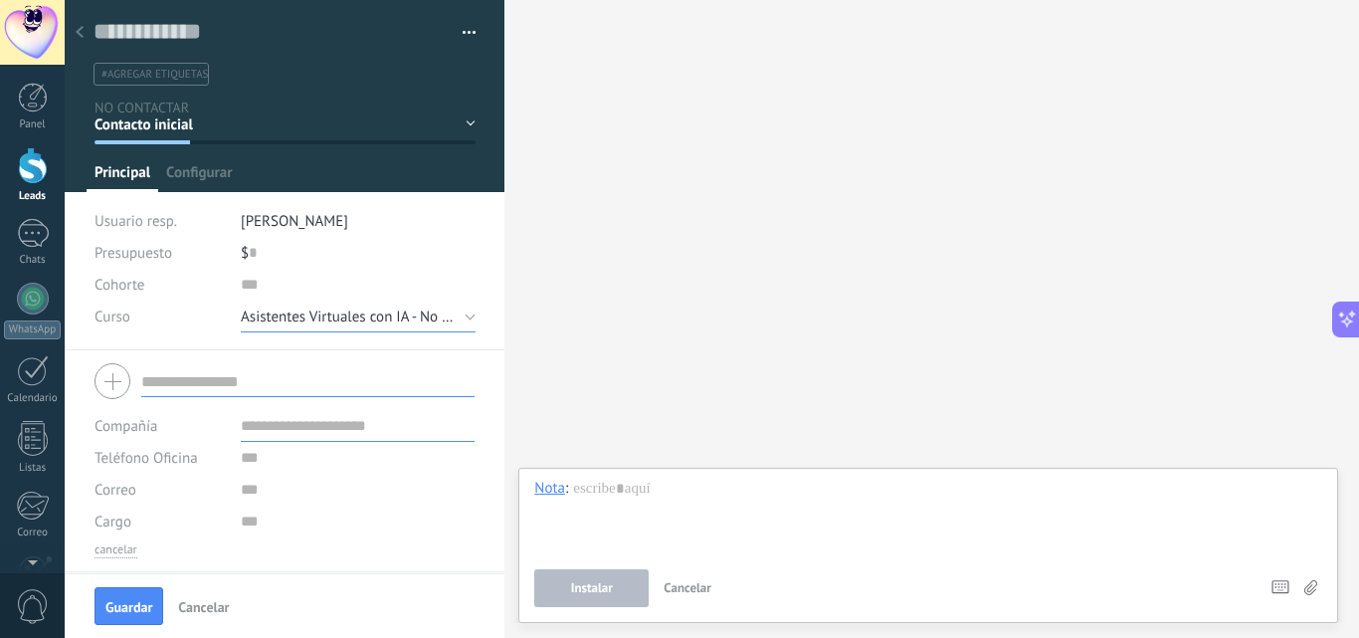
click at [456, 316] on button "Asistentes Virtuales con IA - No Code" at bounding box center [358, 317] width 235 height 32
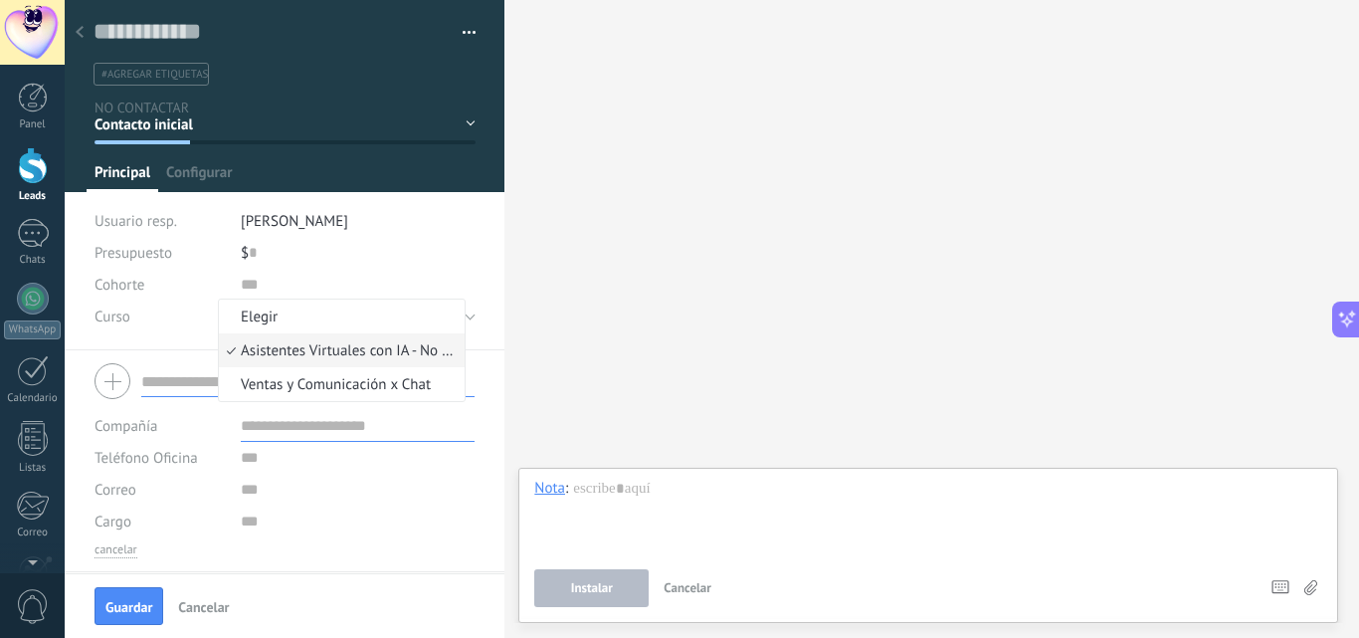
click at [365, 348] on span "Asistentes Virtuales con IA - No Code" at bounding box center [339, 350] width 240 height 19
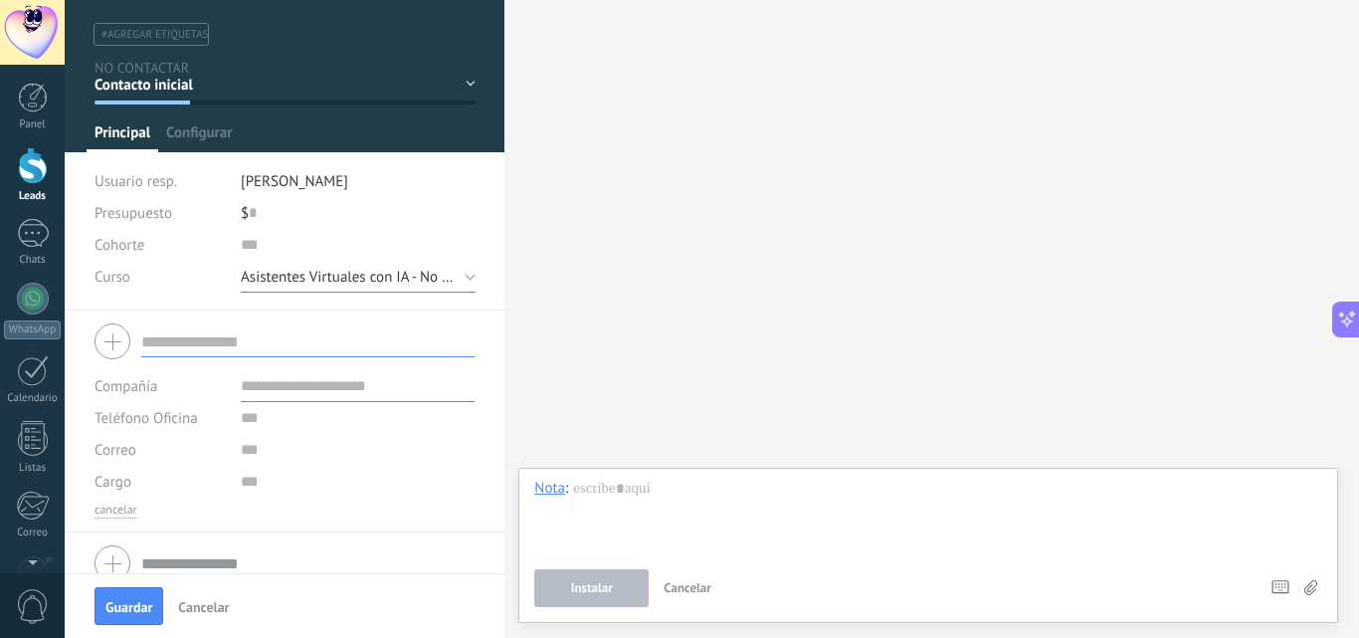
scroll to position [62, 0]
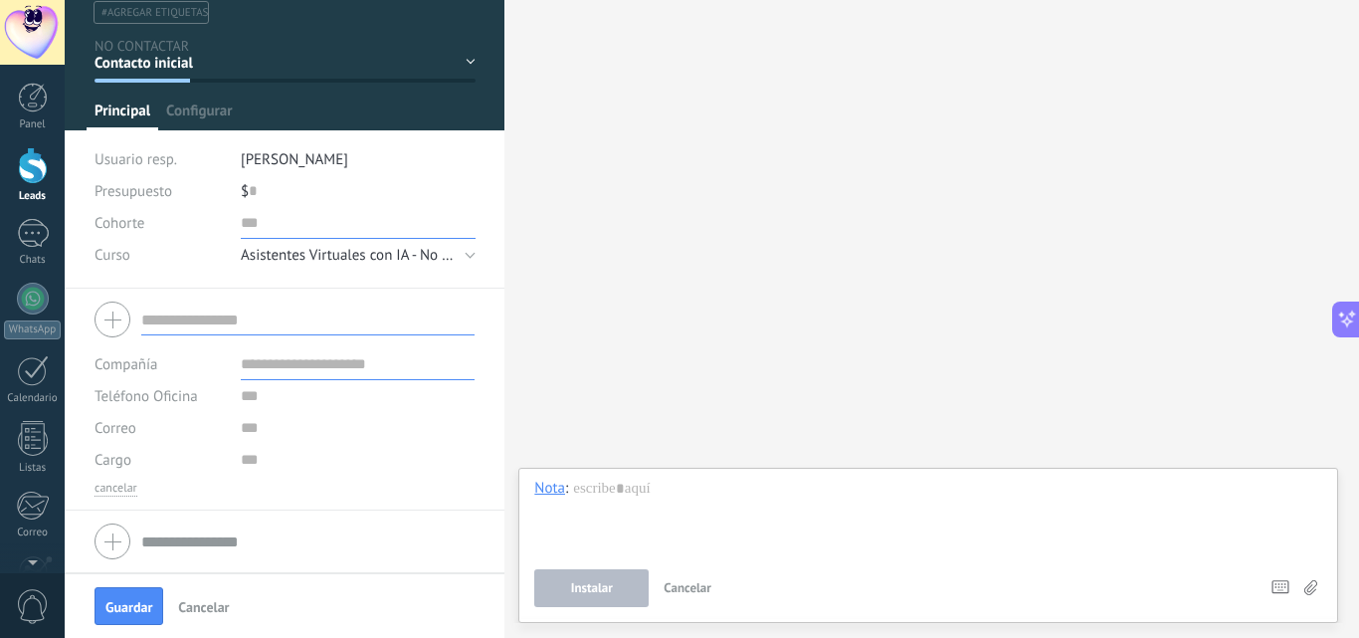
click at [242, 227] on input "numeric" at bounding box center [358, 223] width 235 height 32
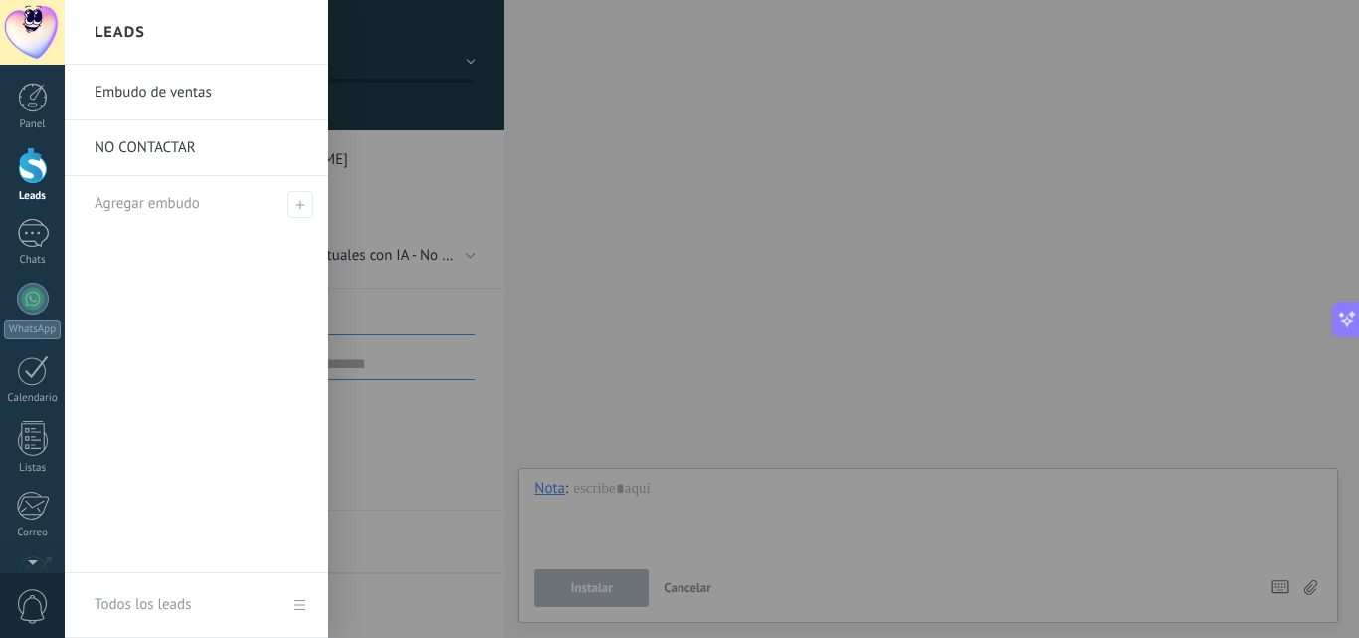
click at [39, 187] on link "Leads" at bounding box center [32, 175] width 65 height 56
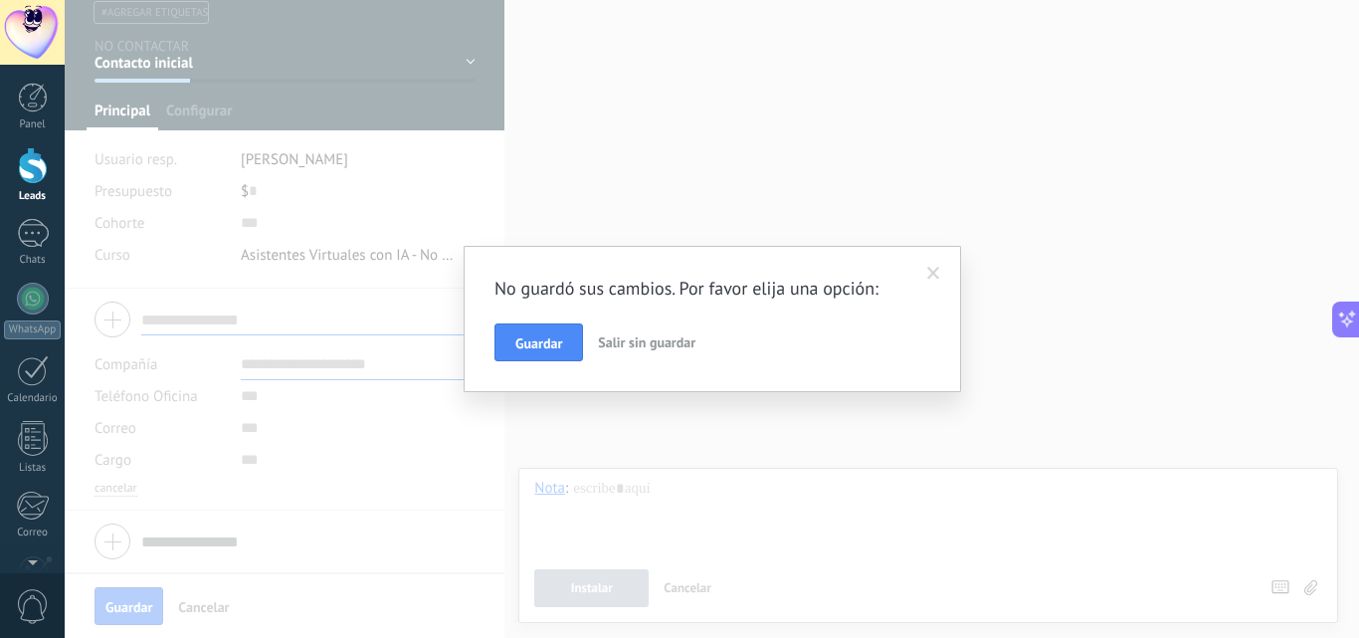
click at [637, 335] on span "Salir sin guardar" at bounding box center [647, 342] width 98 height 18
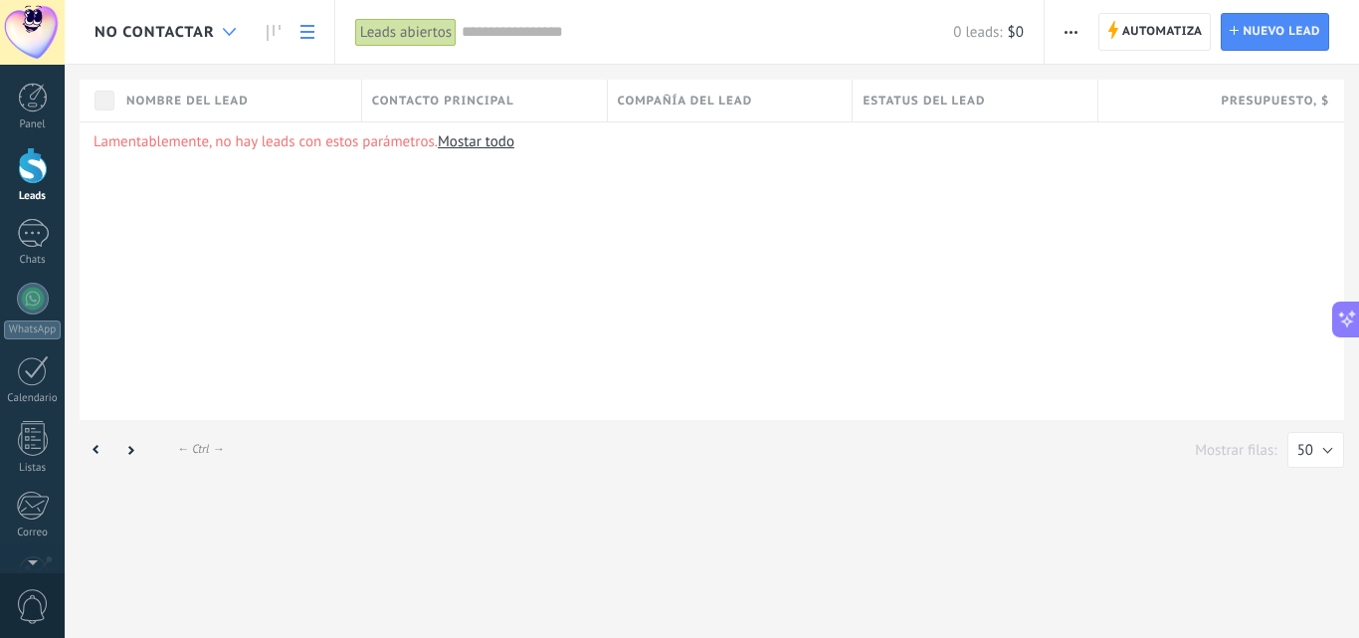
click at [234, 41] on div at bounding box center [229, 32] width 33 height 39
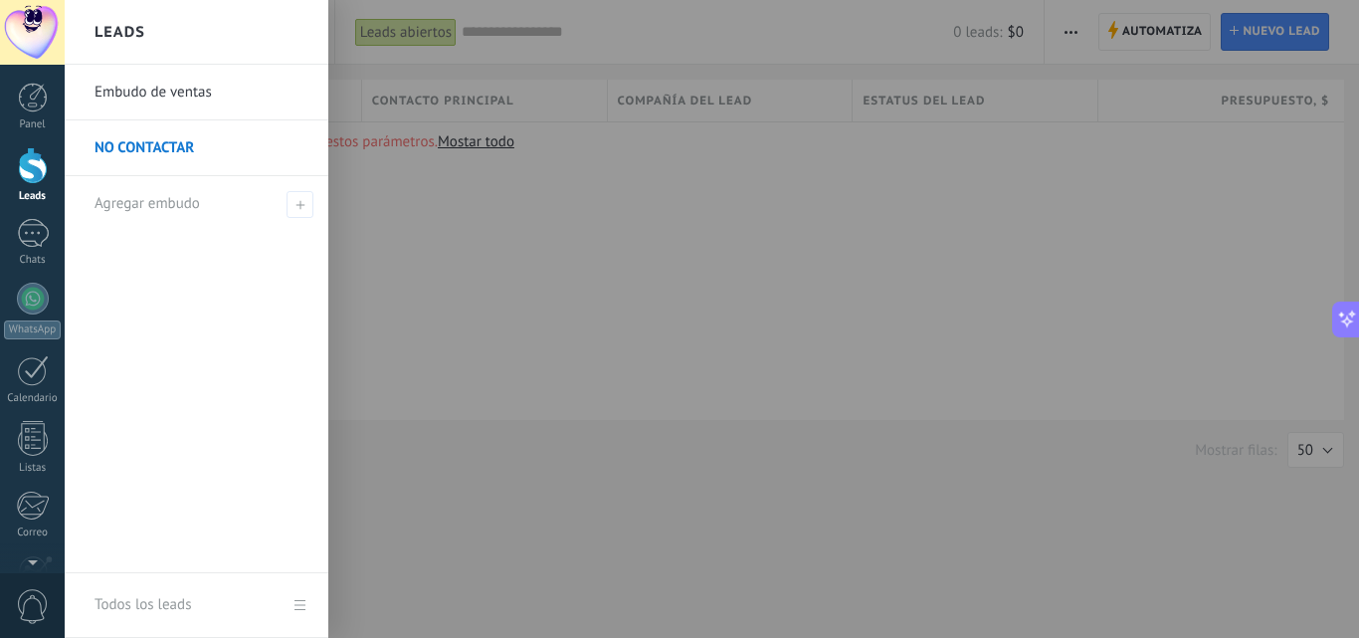
click at [26, 165] on div at bounding box center [33, 165] width 30 height 37
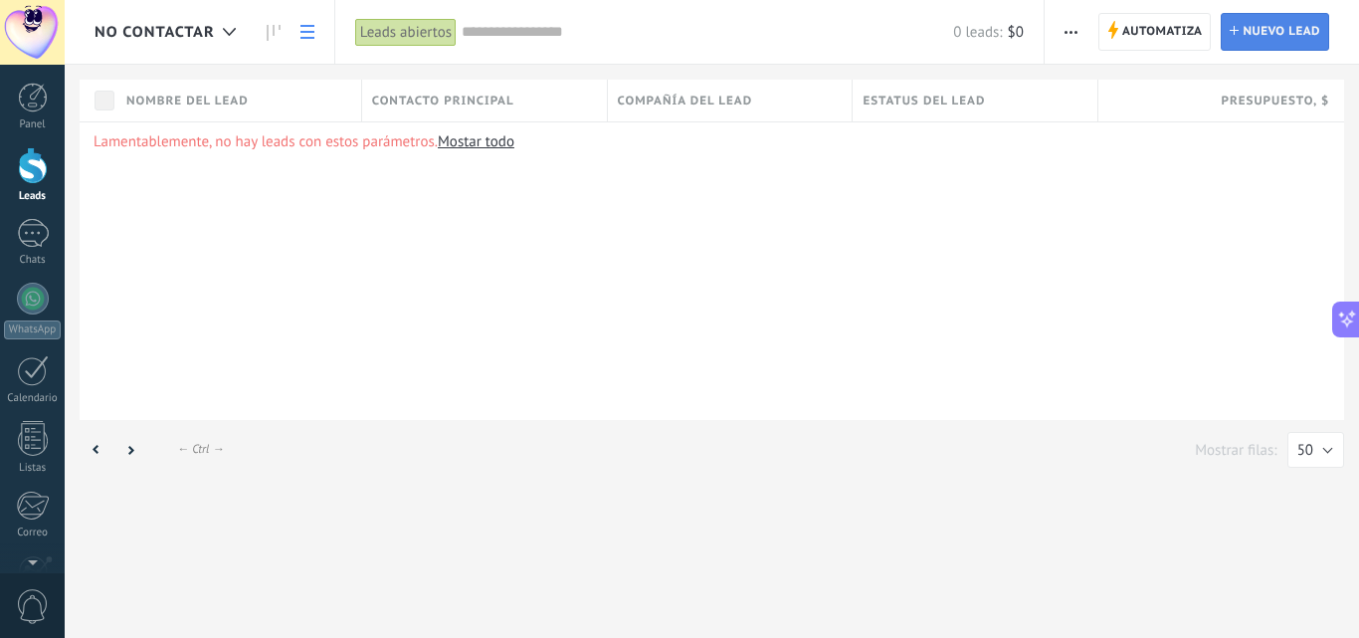
click at [1247, 24] on span "Nuevo lead" at bounding box center [1282, 32] width 78 height 36
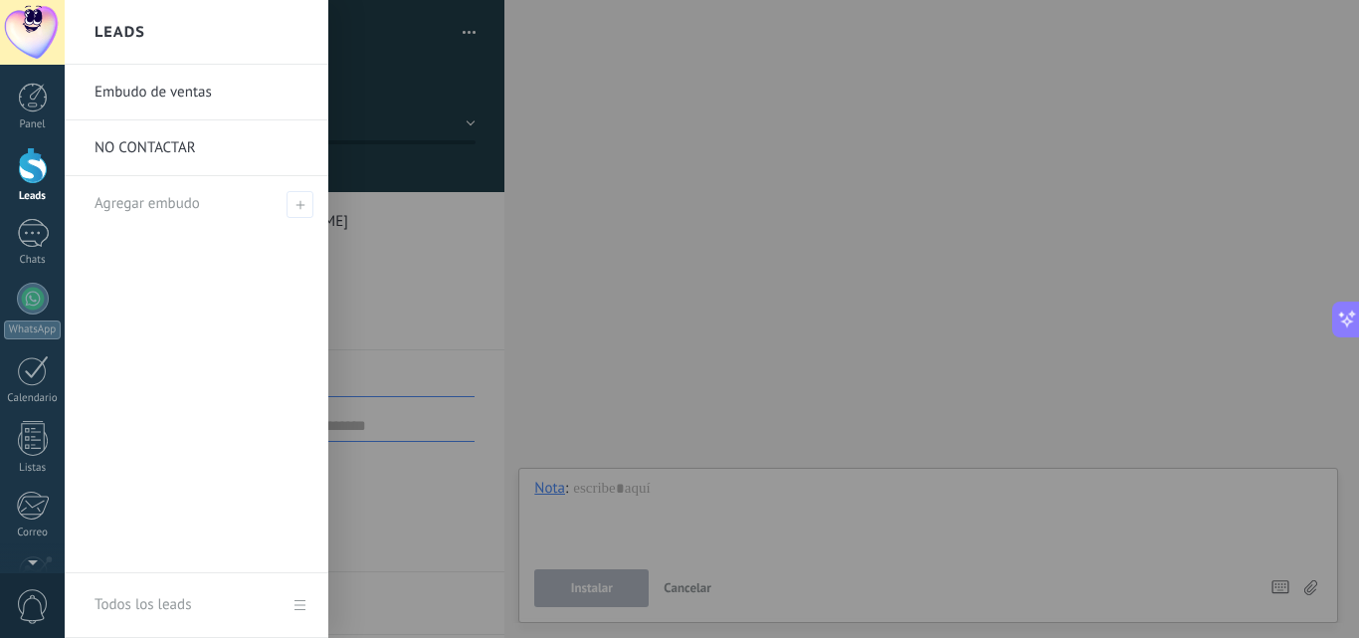
click at [40, 180] on div at bounding box center [33, 165] width 30 height 37
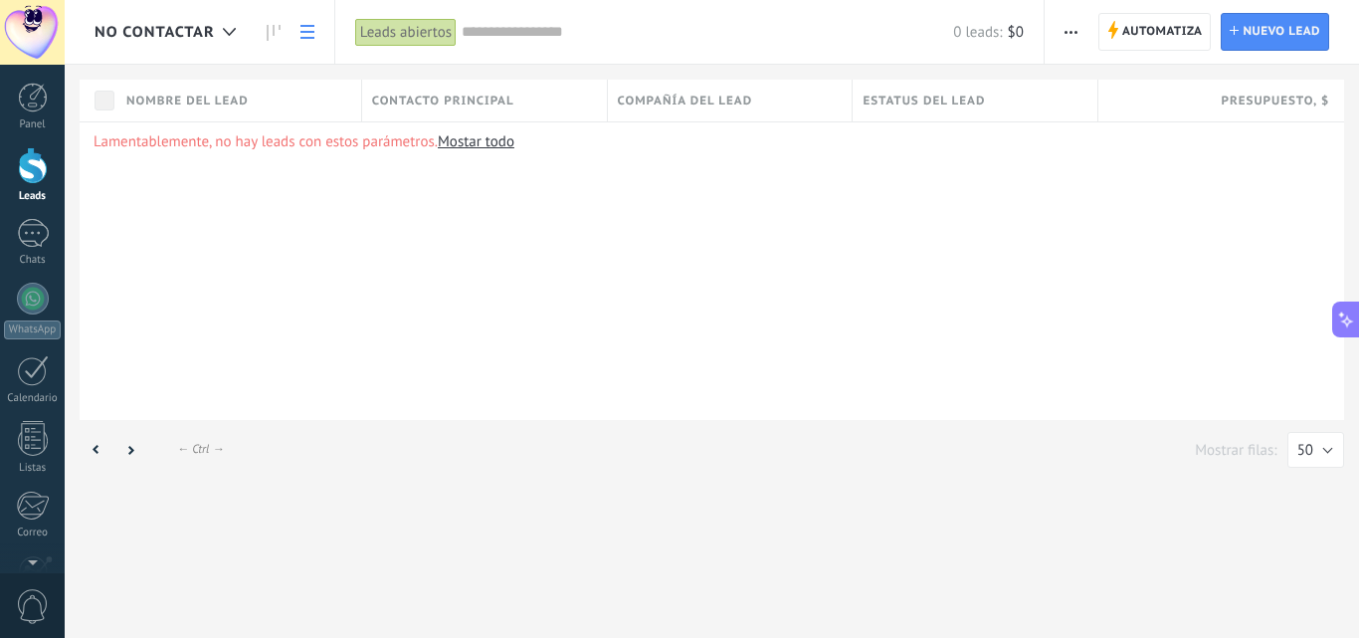
click at [314, 32] on link at bounding box center [308, 32] width 34 height 39
click at [316, 29] on link at bounding box center [308, 32] width 34 height 39
click at [279, 30] on icon at bounding box center [274, 33] width 14 height 16
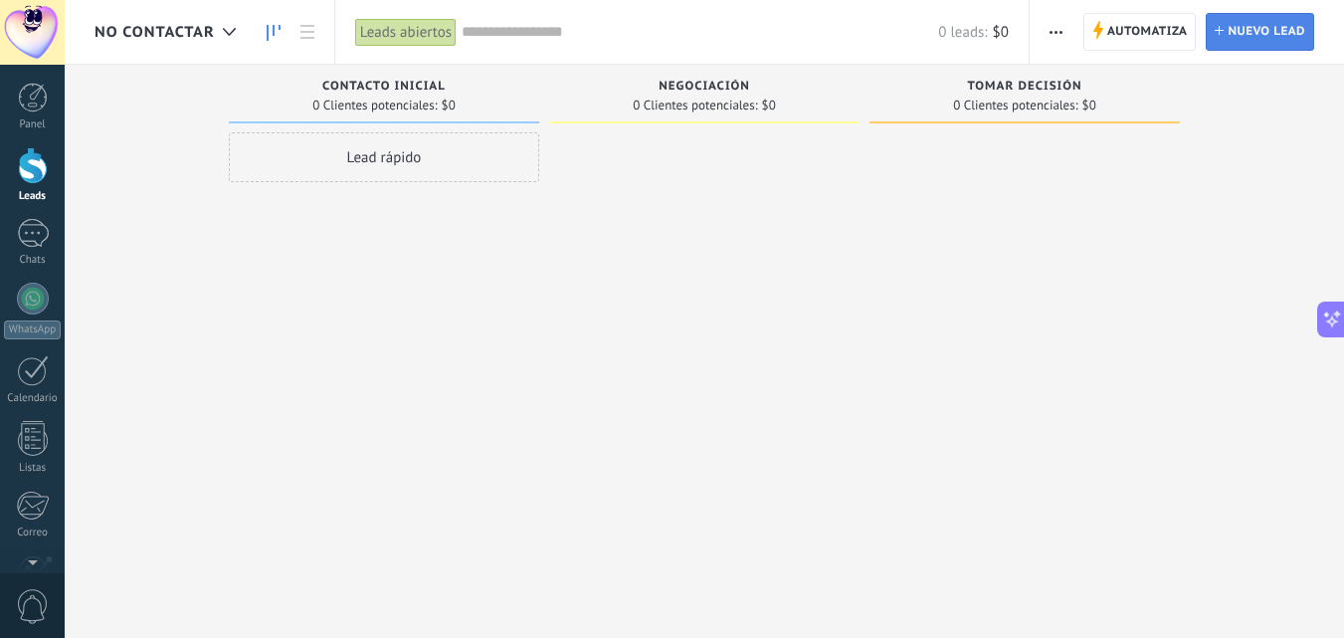
click at [1254, 21] on span "Nuevo lead" at bounding box center [1267, 32] width 78 height 36
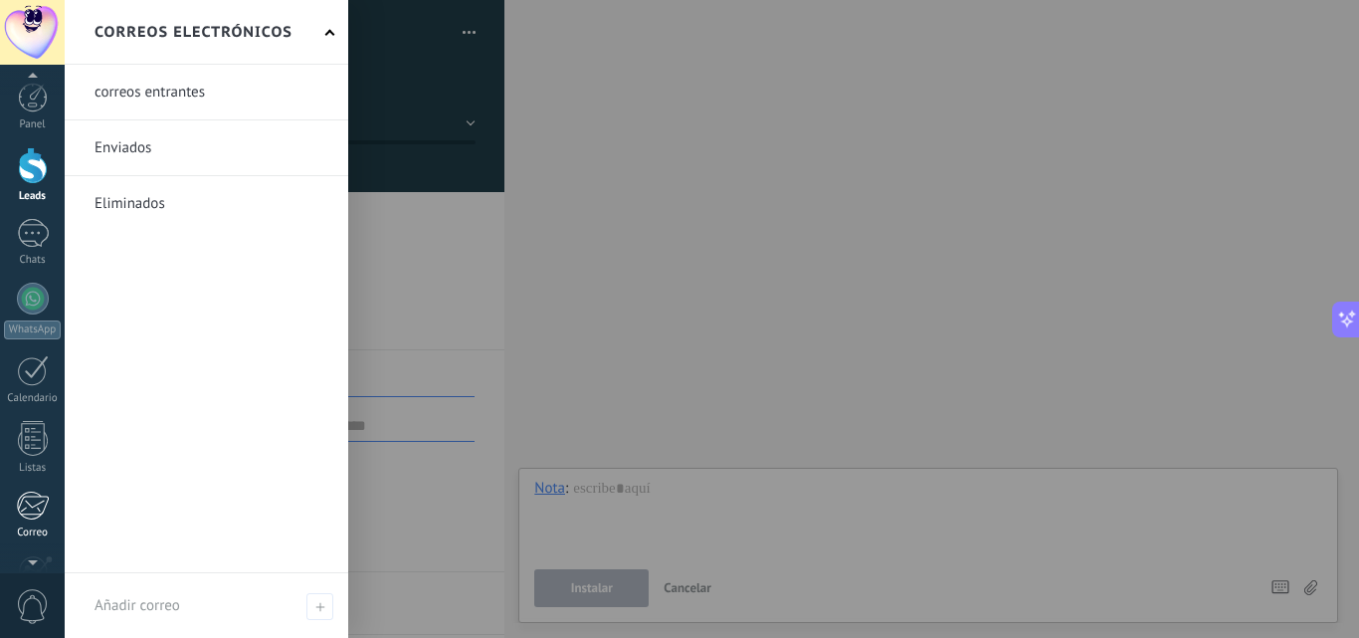
click at [17, 509] on div at bounding box center [32, 506] width 33 height 30
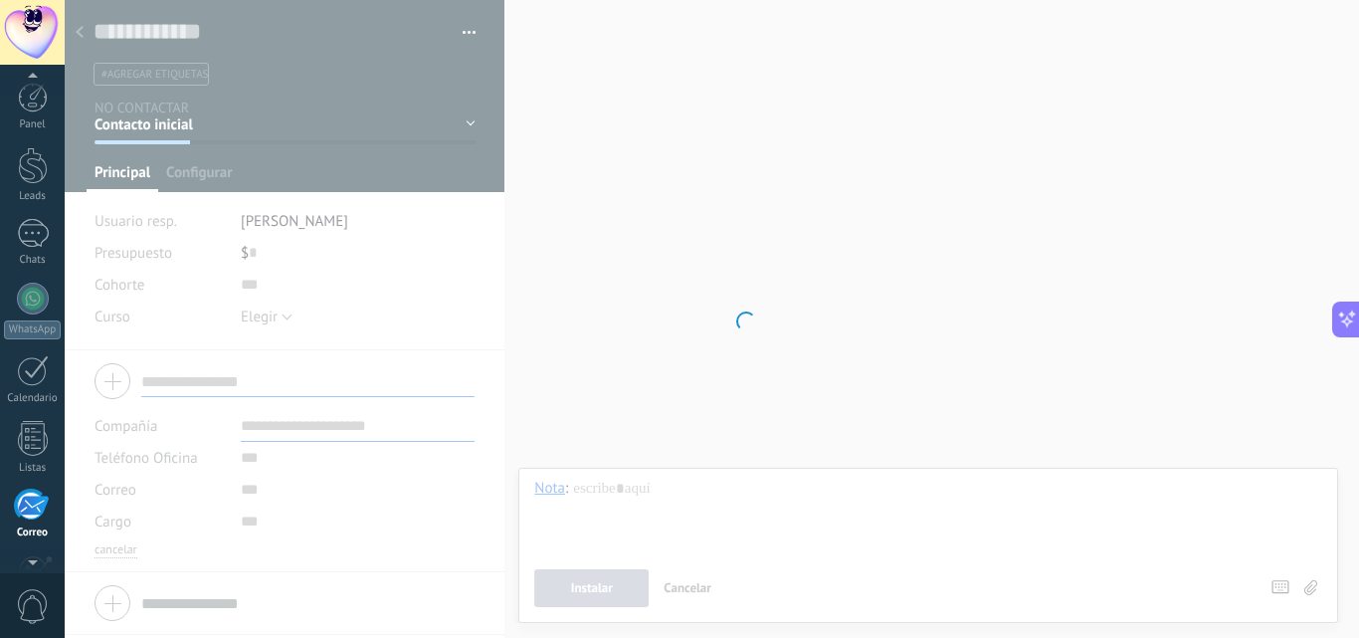
scroll to position [190, 0]
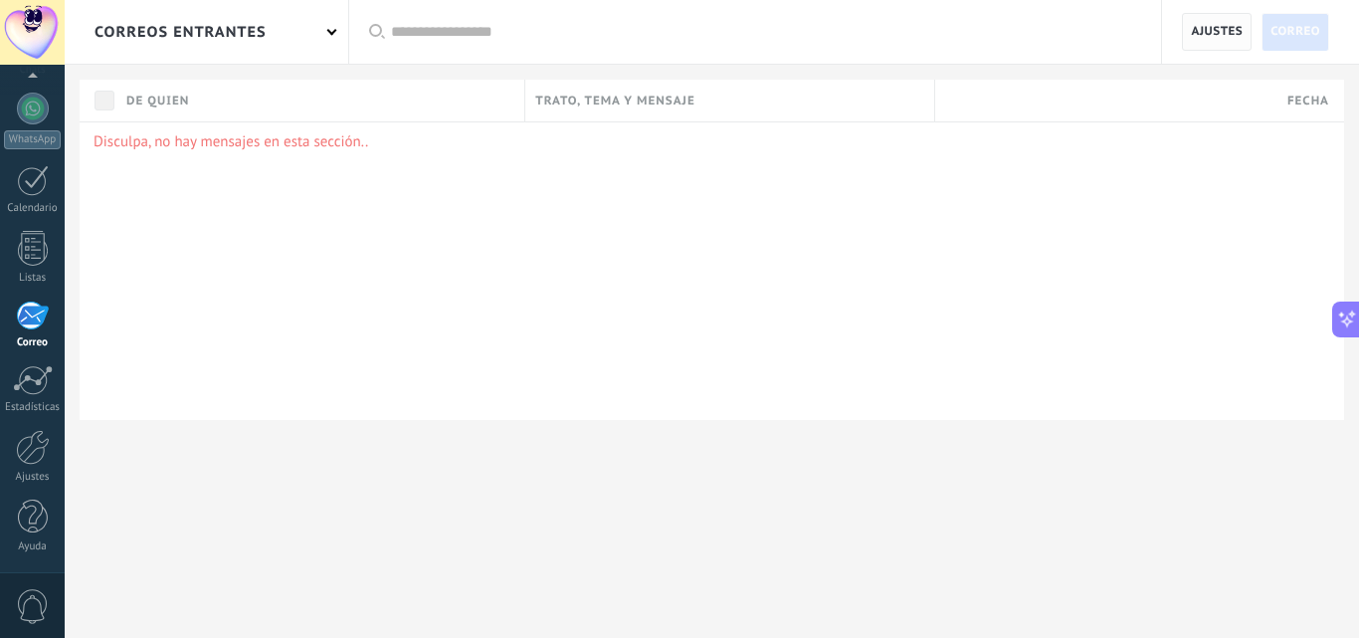
click at [1230, 18] on span "Ajustes" at bounding box center [1217, 32] width 52 height 36
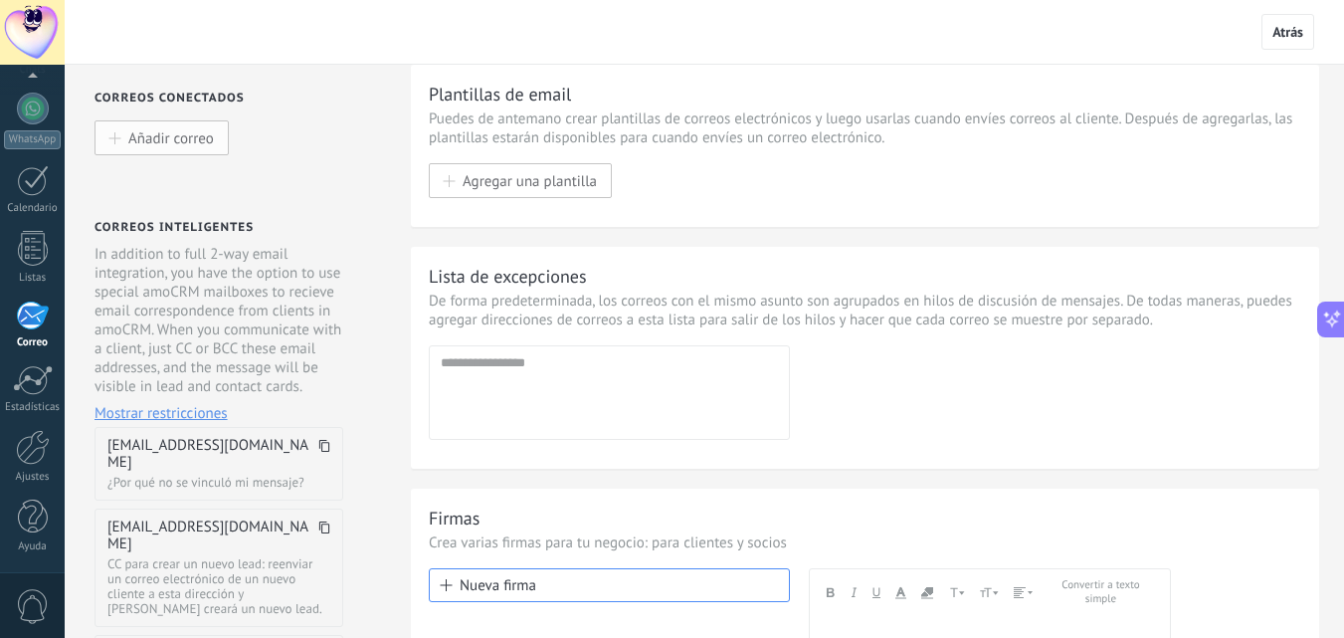
click at [174, 144] on span "Añadir correo" at bounding box center [171, 137] width 86 height 17
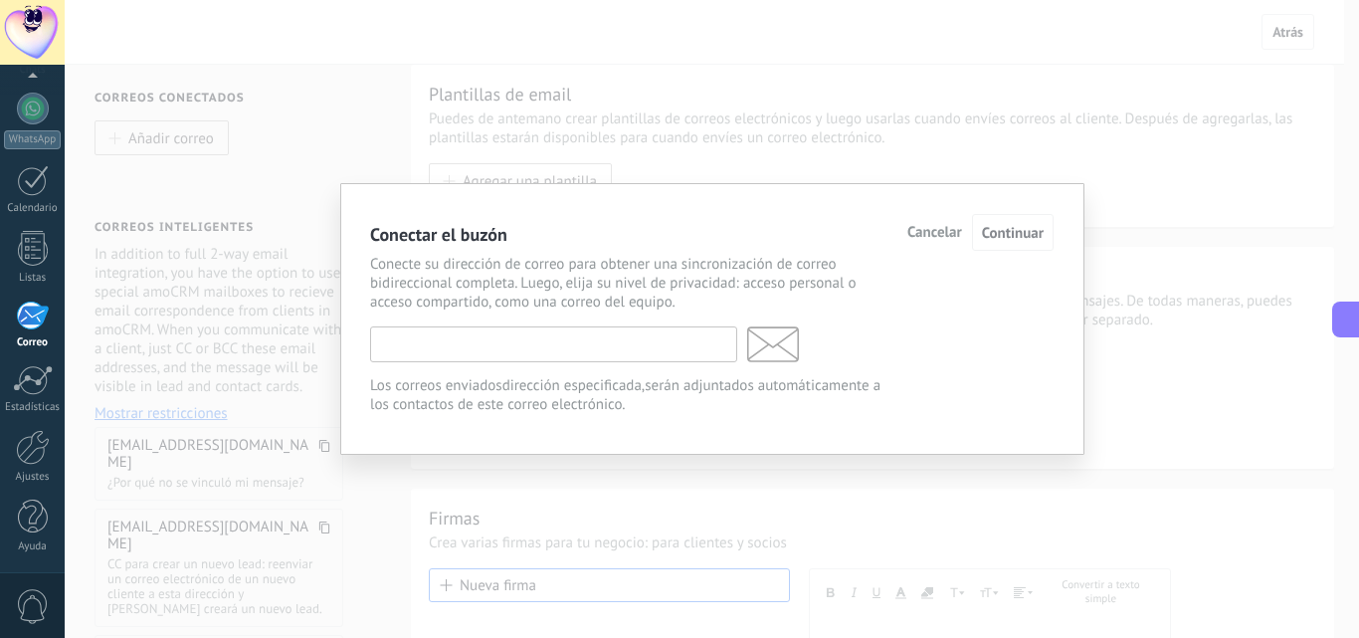
click at [416, 343] on input "text" at bounding box center [553, 344] width 367 height 36
type input "*"
type input "**********"
click at [1025, 235] on span "Continuar" at bounding box center [1013, 233] width 62 height 19
click at [1019, 233] on span "Continuar" at bounding box center [1013, 233] width 62 height 19
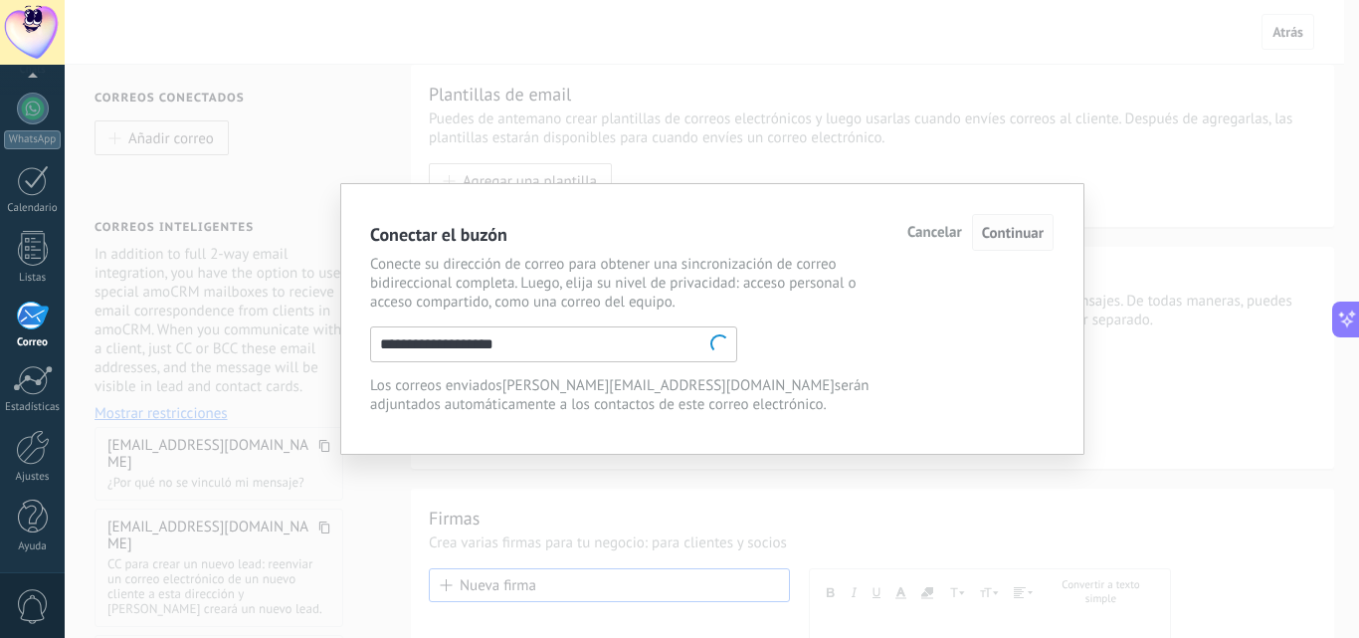
click at [1018, 232] on span "Continuar" at bounding box center [1013, 233] width 62 height 19
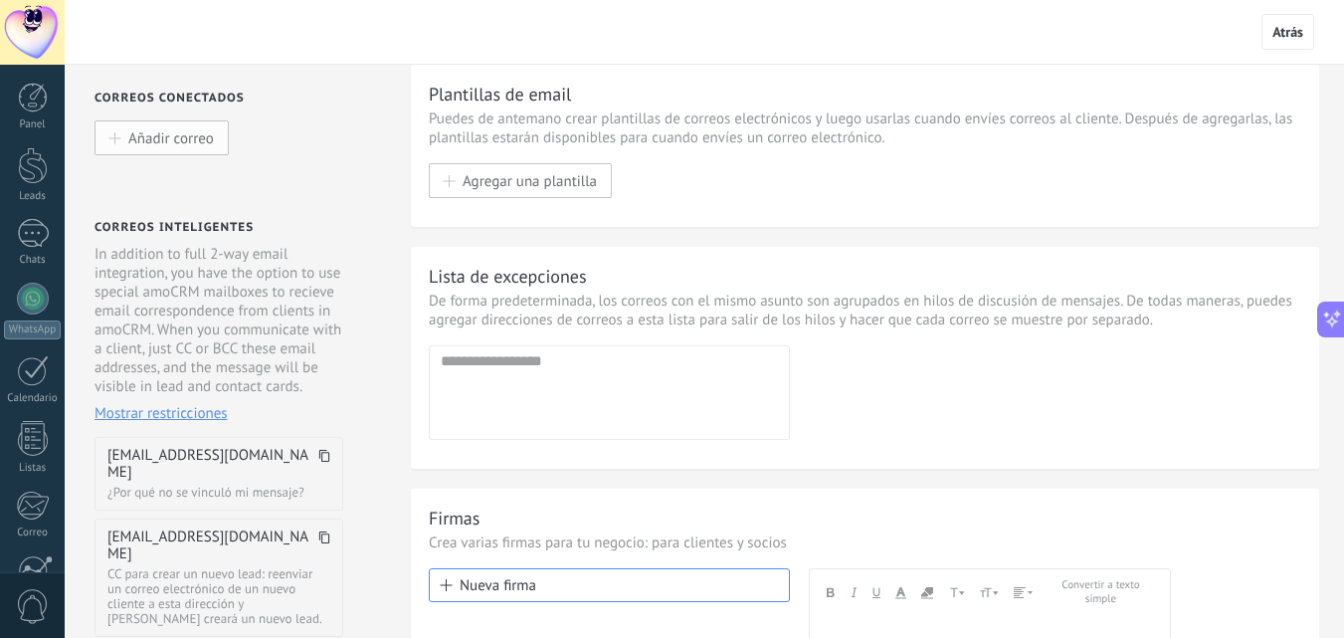
click at [175, 133] on span "Añadir correo" at bounding box center [171, 137] width 86 height 17
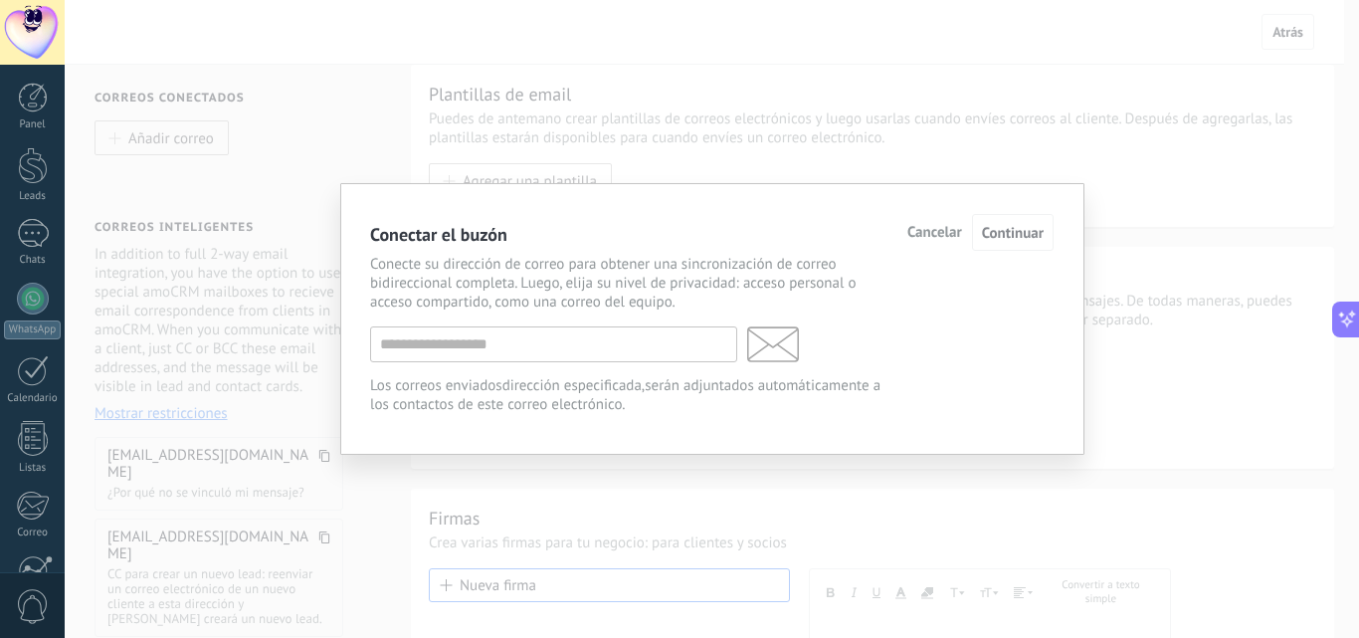
scroll to position [519, 0]
click at [488, 343] on input "text" at bounding box center [553, 344] width 367 height 36
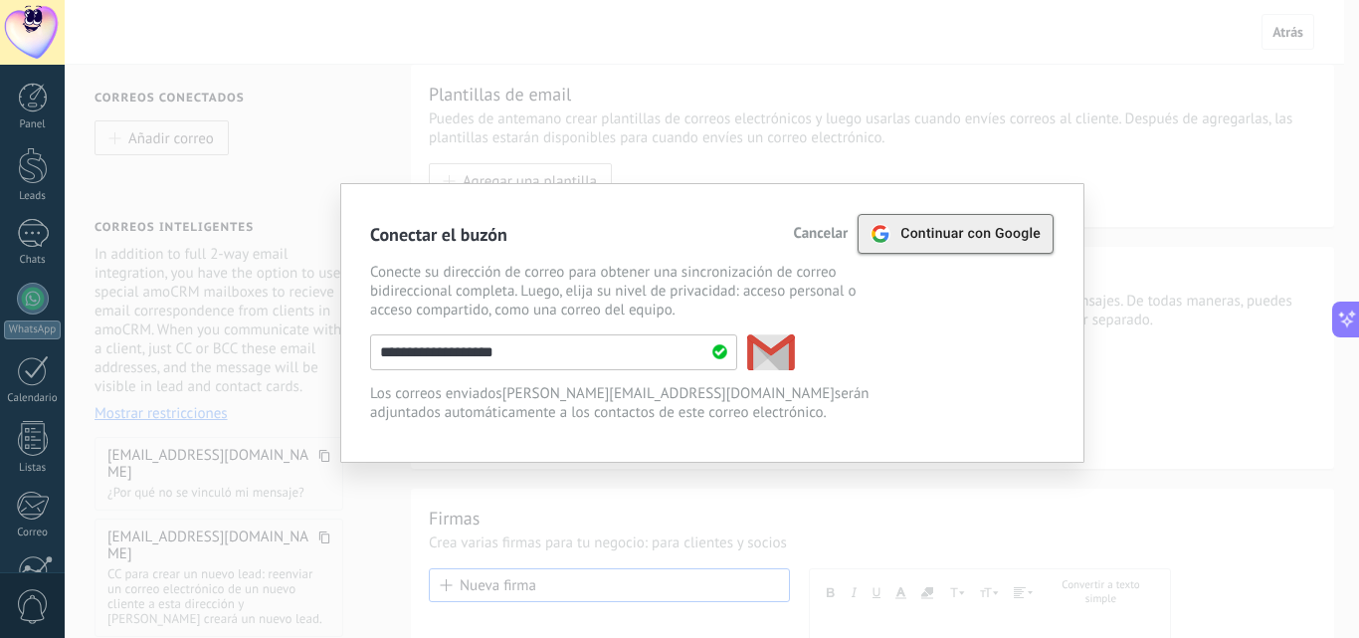
type input "**********"
click at [1013, 237] on span "Continuar con Google" at bounding box center [971, 234] width 140 height 16
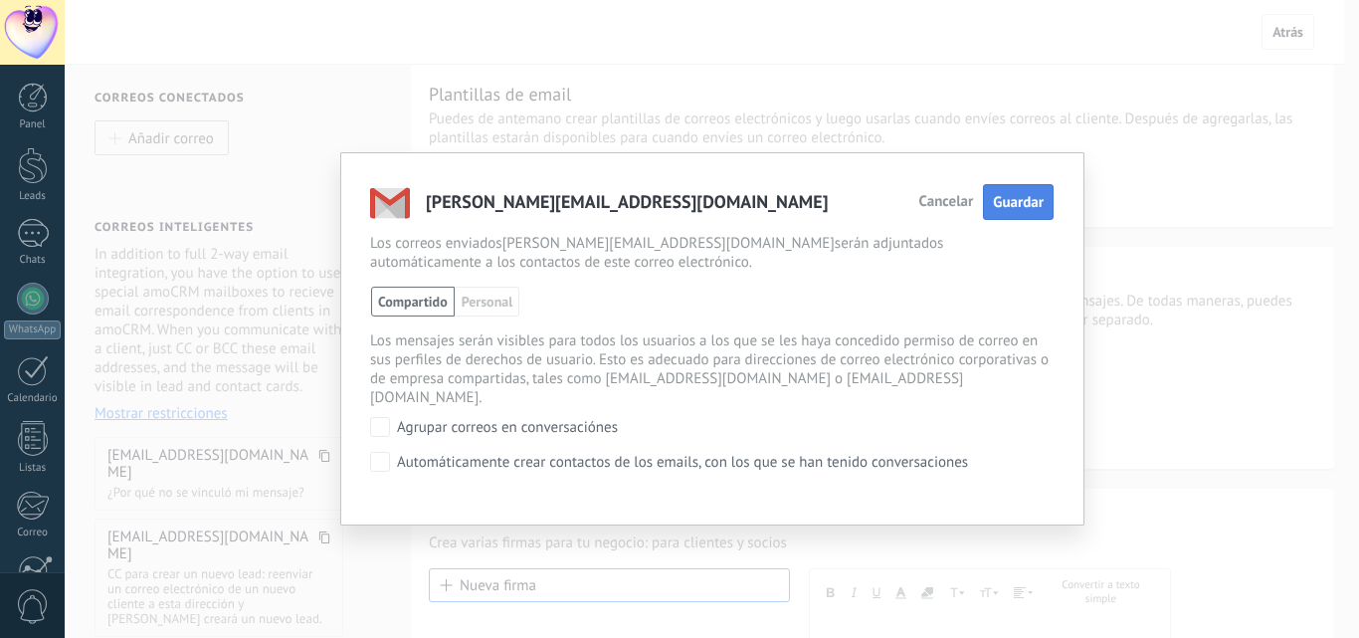
click at [1038, 204] on span "Guardar" at bounding box center [1018, 202] width 51 height 19
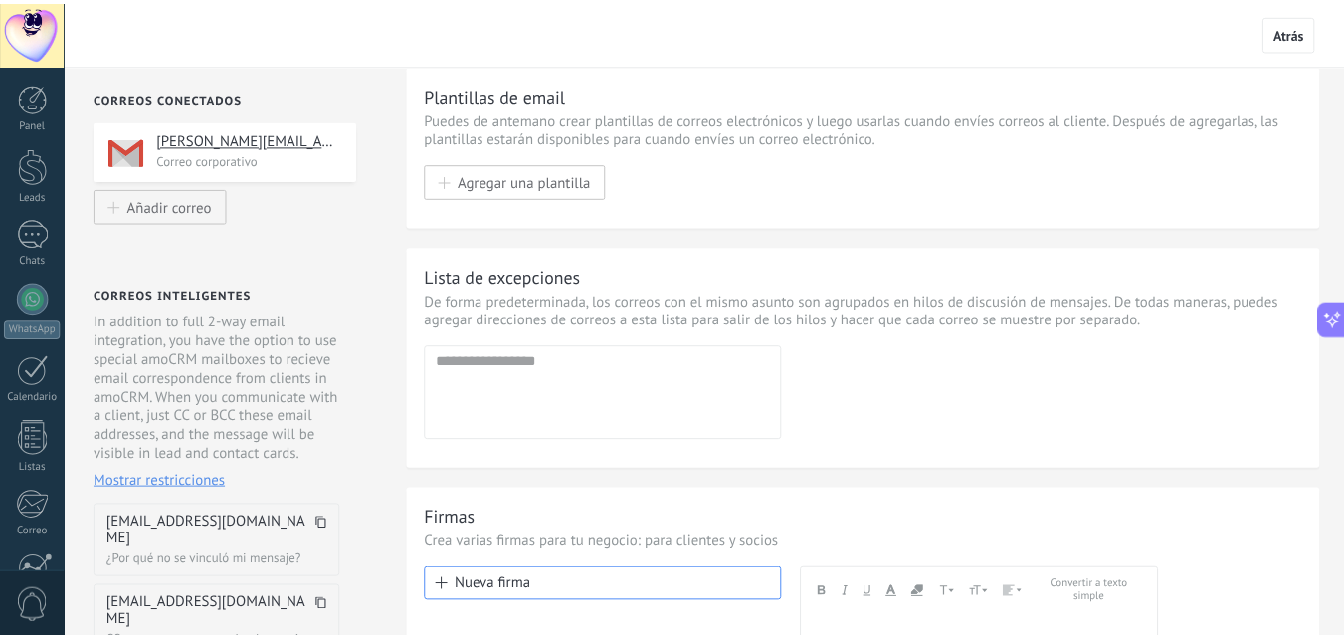
scroll to position [519, 0]
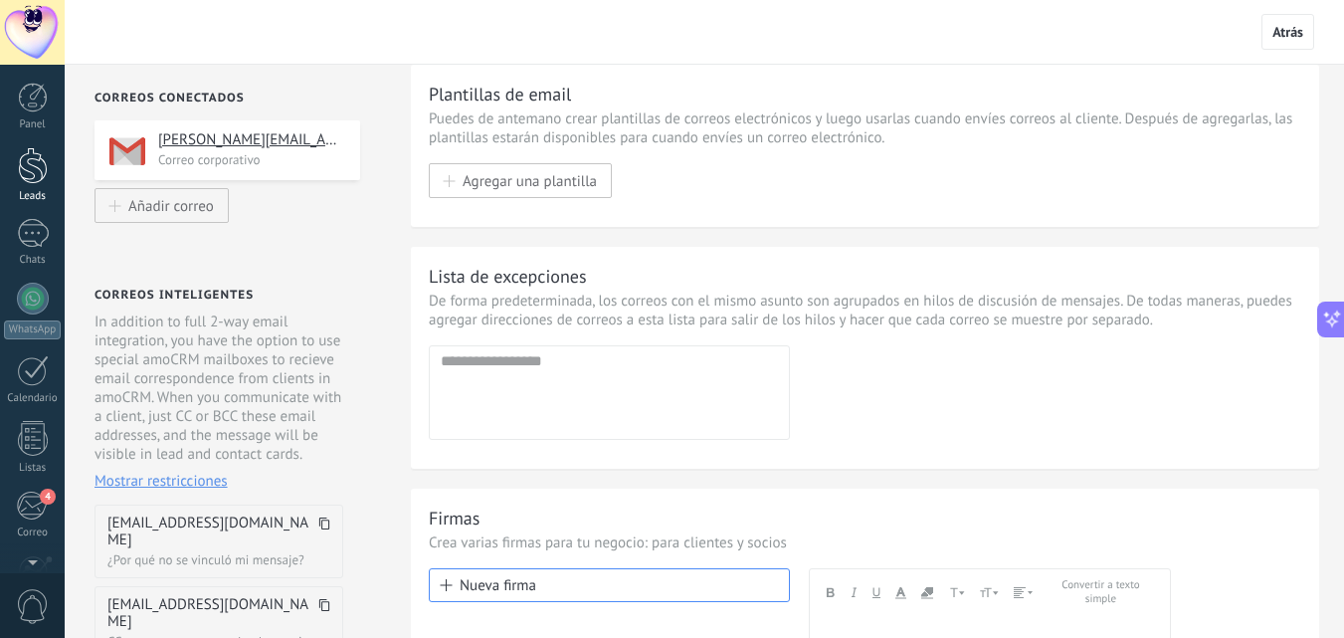
click at [35, 161] on div at bounding box center [33, 165] width 30 height 37
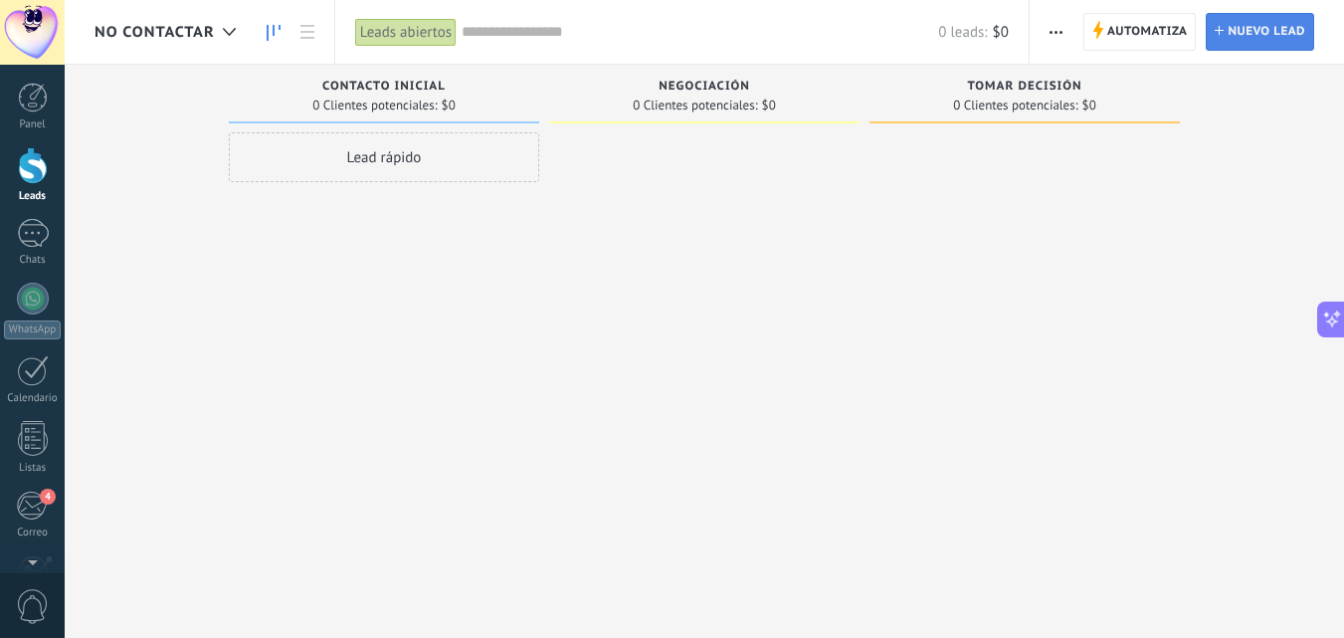
click at [1264, 25] on span "Nuevo lead" at bounding box center [1267, 32] width 78 height 36
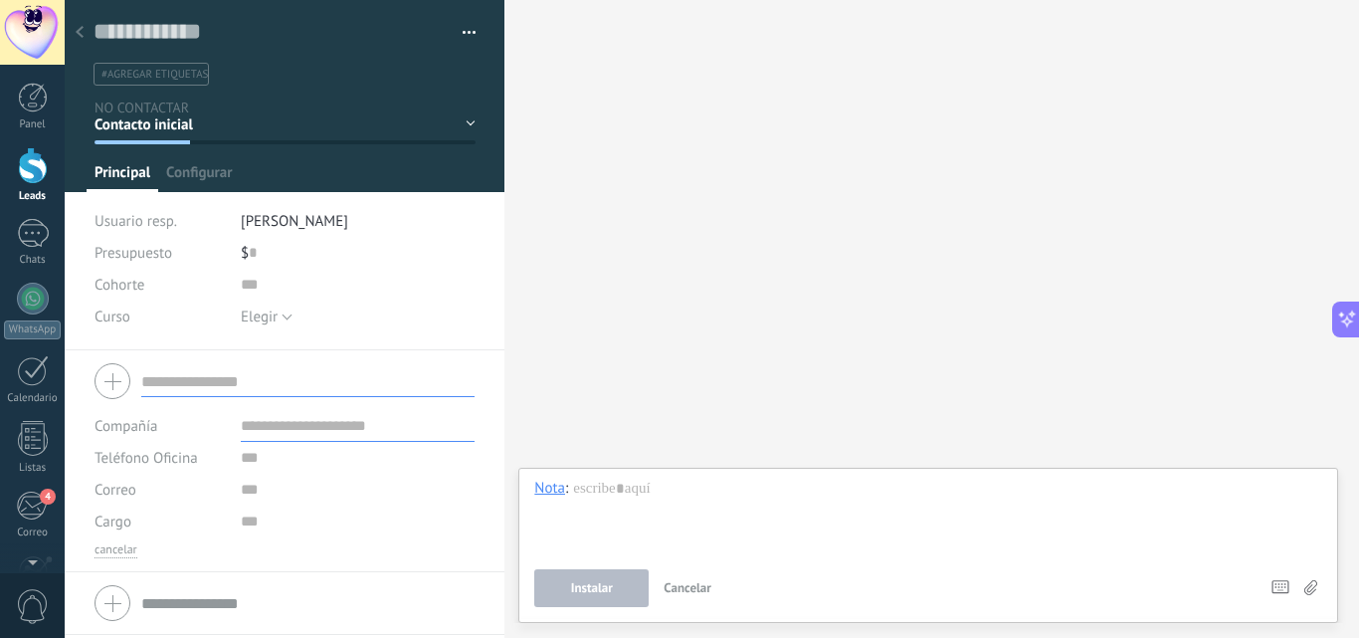
click at [112, 386] on div at bounding box center [285, 381] width 380 height 50
click at [206, 378] on input "text" at bounding box center [307, 381] width 333 height 32
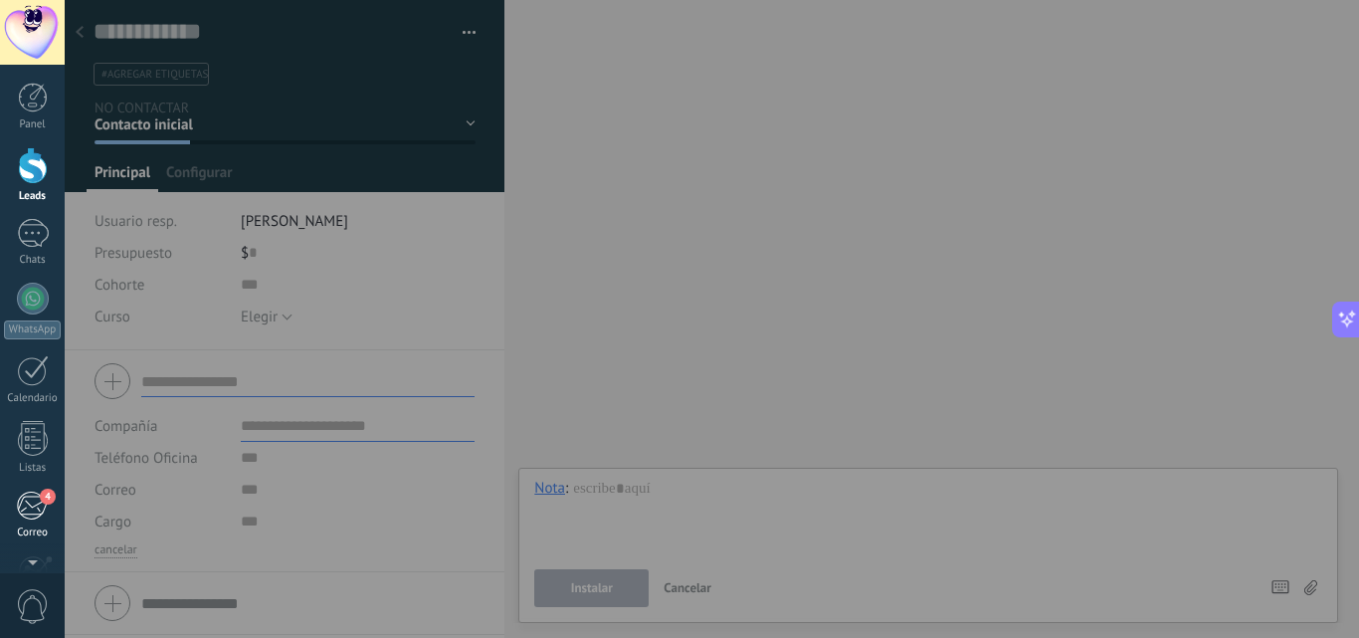
click at [37, 518] on div "4" at bounding box center [32, 506] width 33 height 30
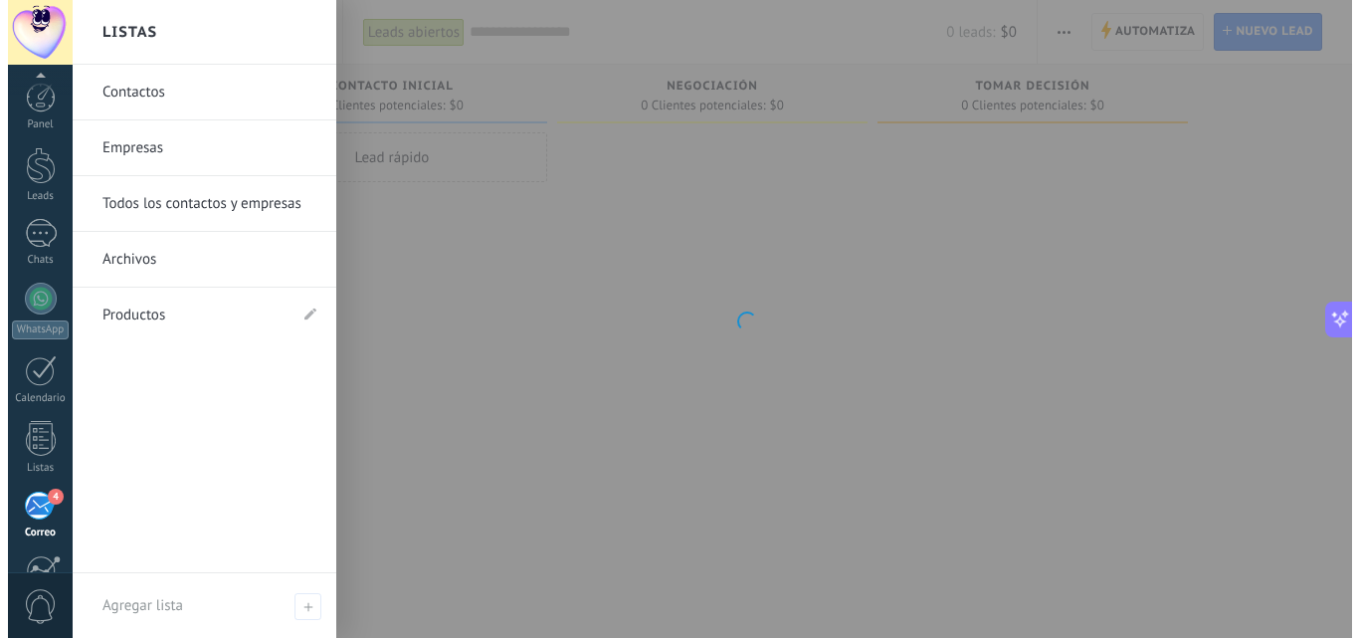
scroll to position [190, 0]
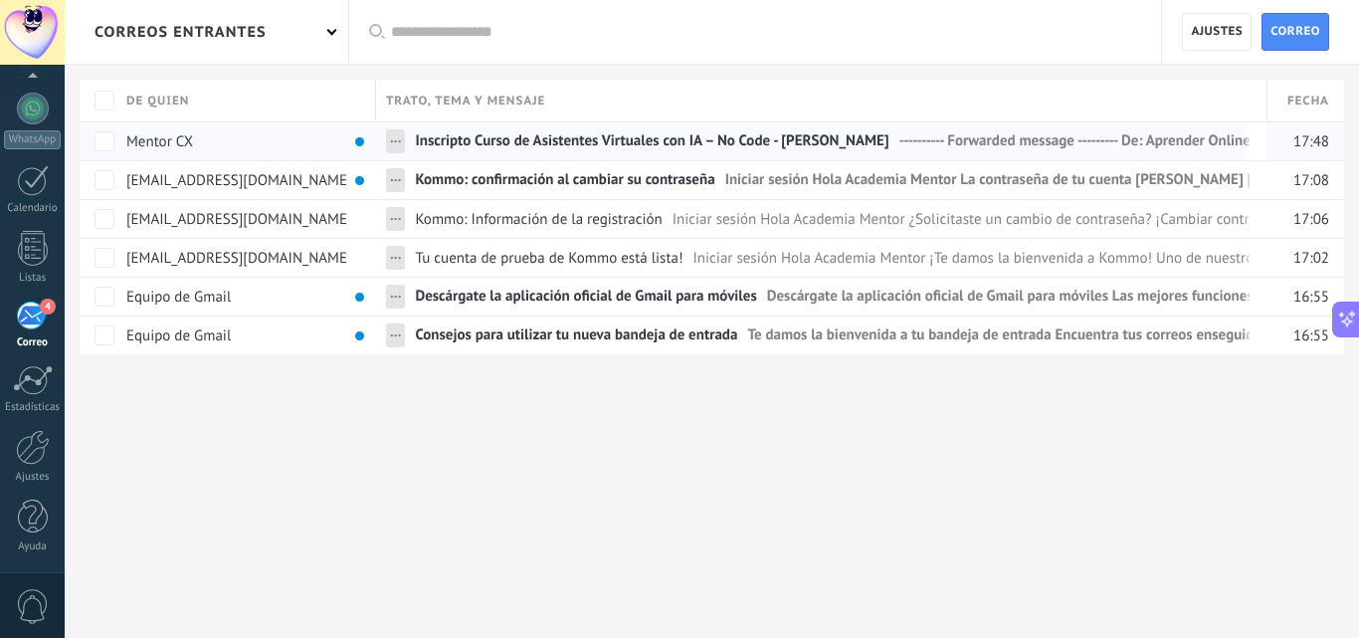
click at [516, 139] on span "Inscripto Curso de Asistentes Virtuales con IA – No Code - María Elida Nazar" at bounding box center [652, 145] width 474 height 29
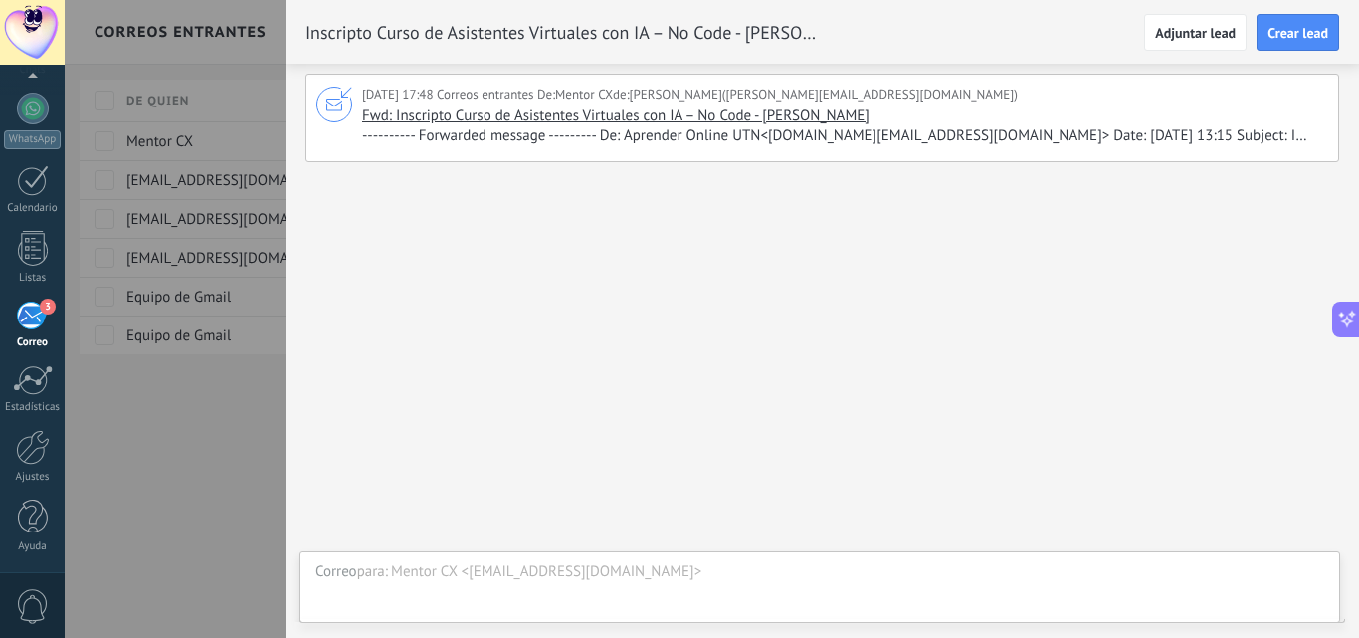
click at [24, 314] on div "3" at bounding box center [32, 316] width 33 height 30
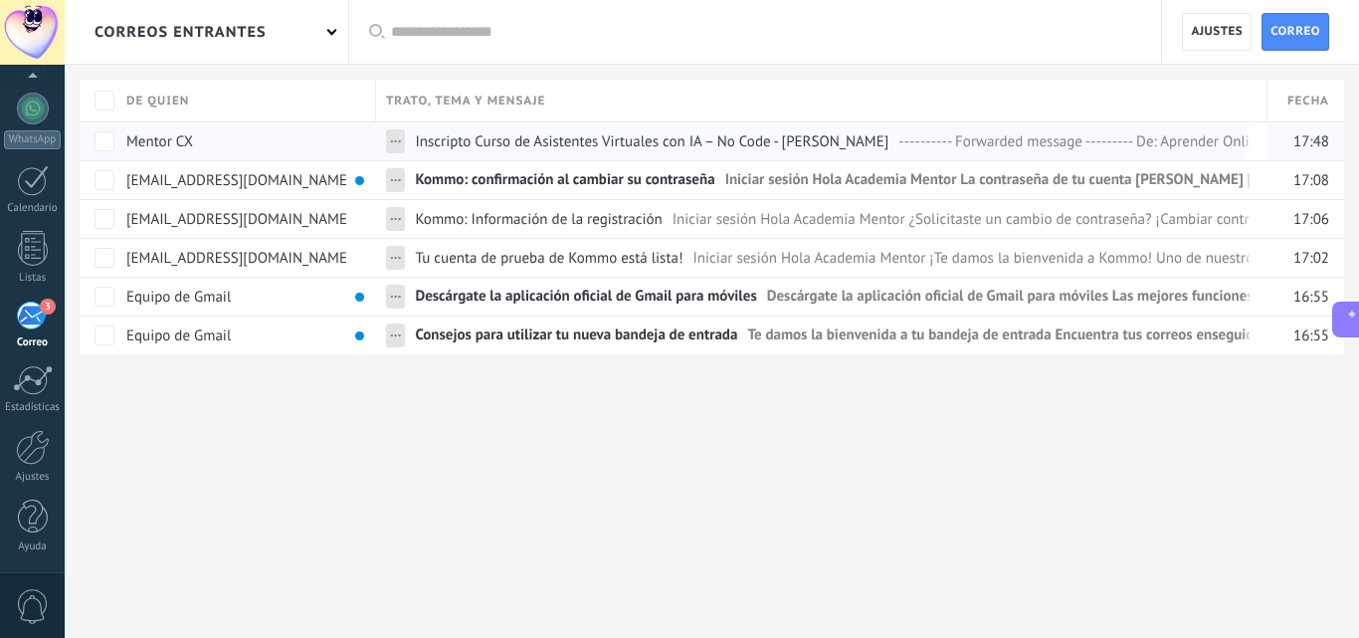
click at [512, 144] on span "Inscripto Curso de Asistentes Virtuales con IA – No Code - María Elida Nazar" at bounding box center [652, 141] width 474 height 18
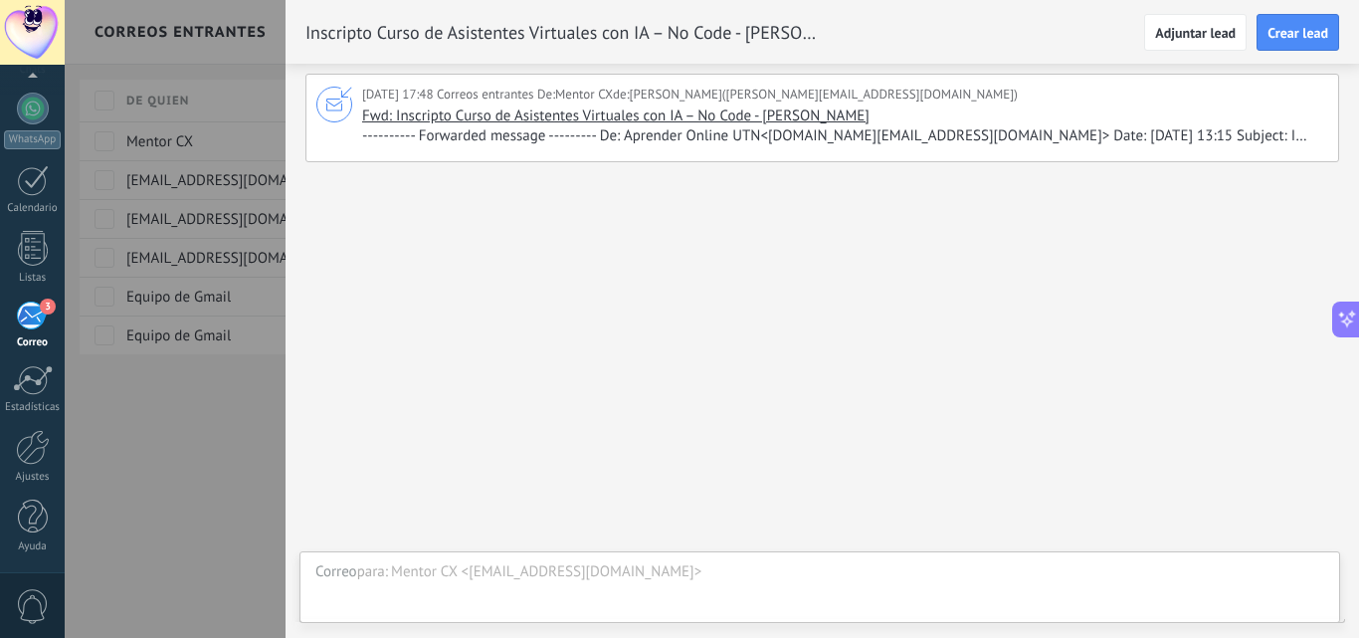
click at [25, 327] on div "3" at bounding box center [32, 316] width 33 height 30
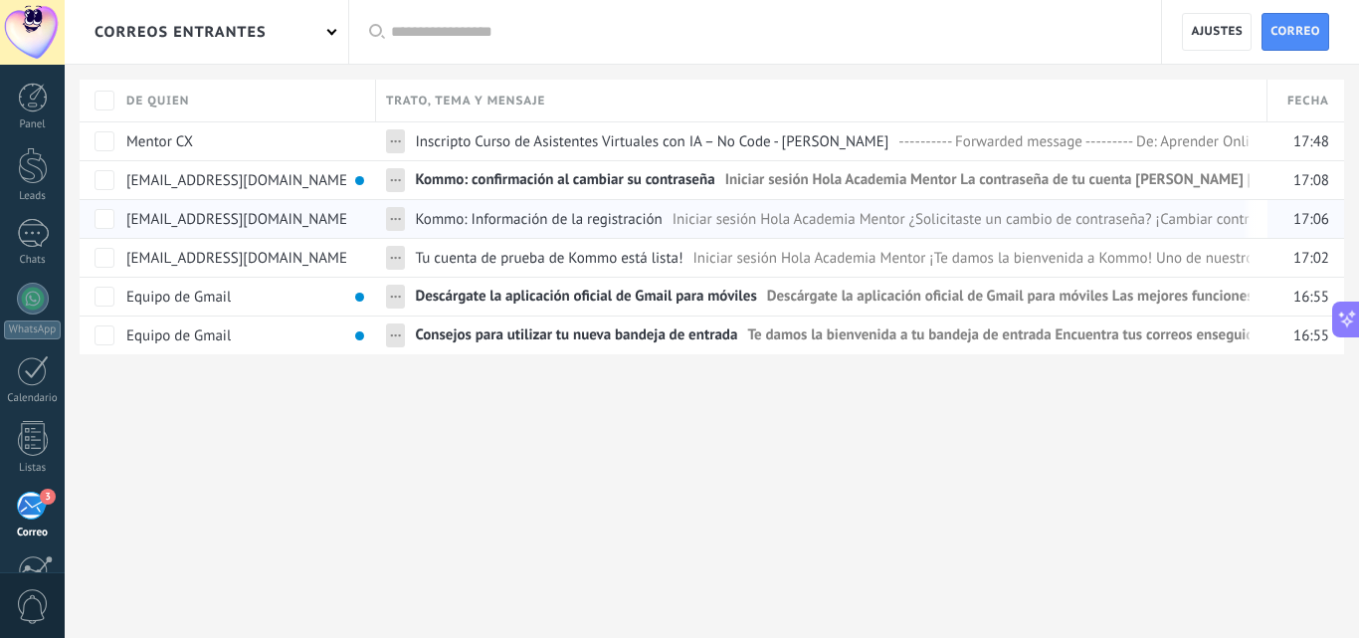
scroll to position [190, 0]
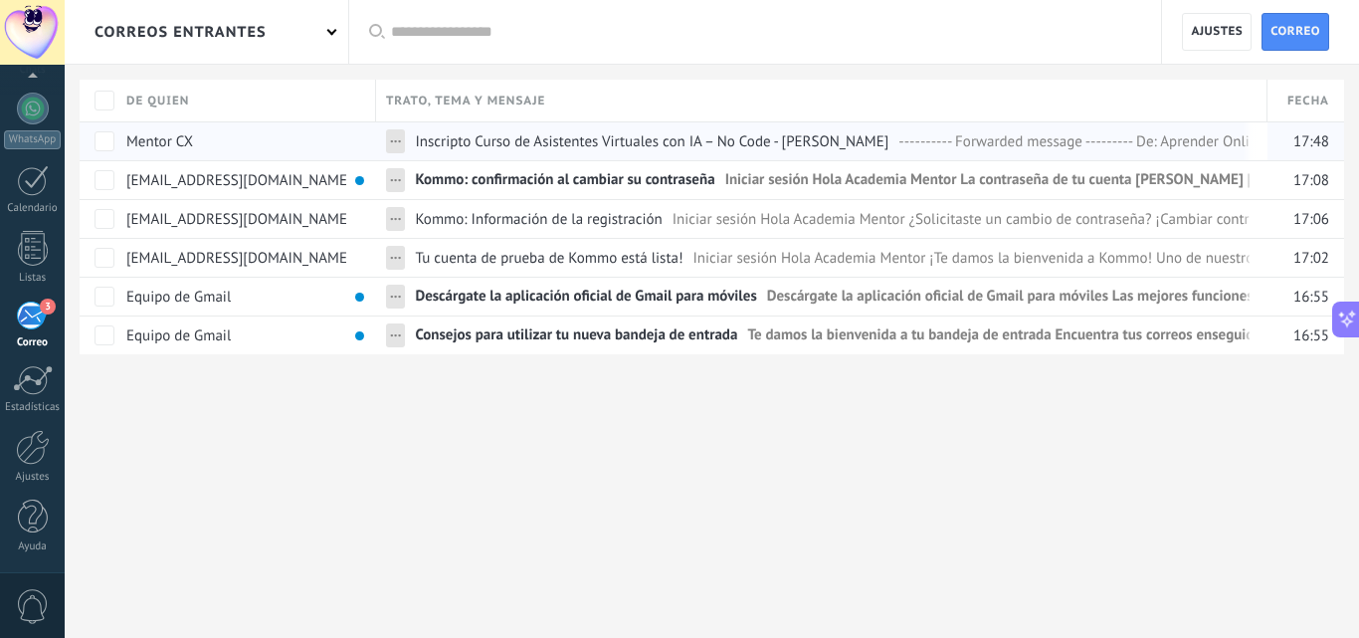
click at [486, 150] on span "Inscripto Curso de Asistentes Virtuales con IA – No Code - María Elida Nazar" at bounding box center [652, 141] width 474 height 18
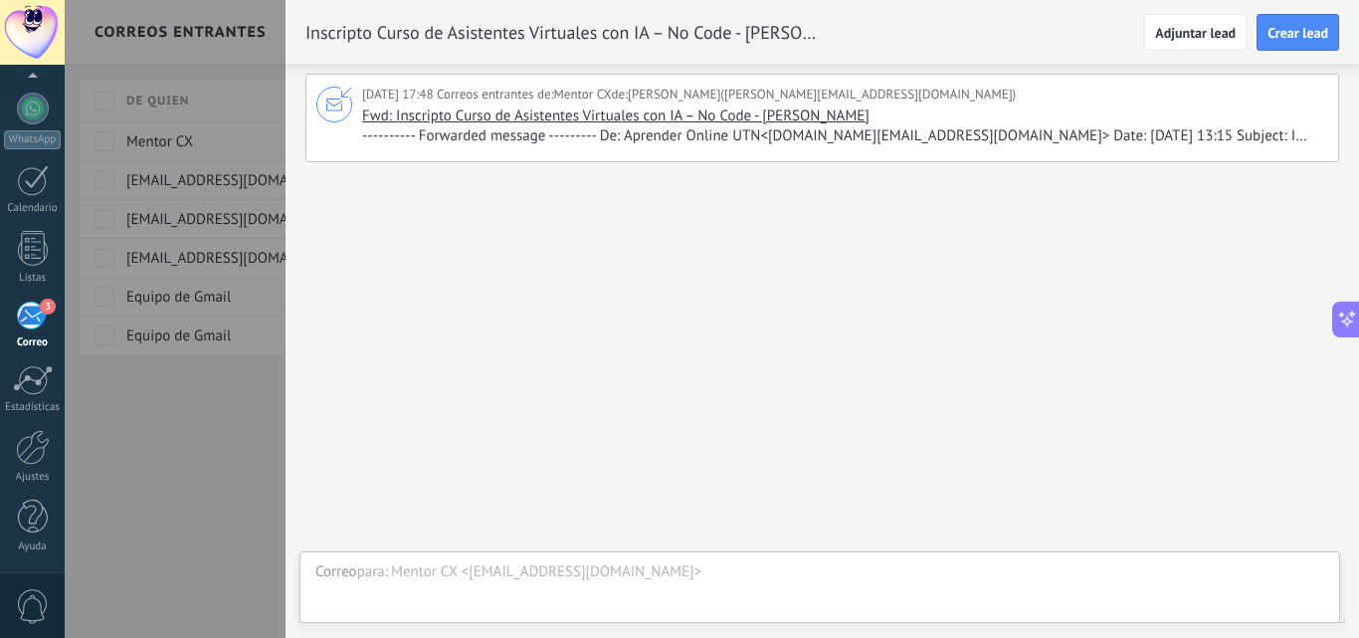
click at [31, 328] on div "3" at bounding box center [32, 316] width 33 height 30
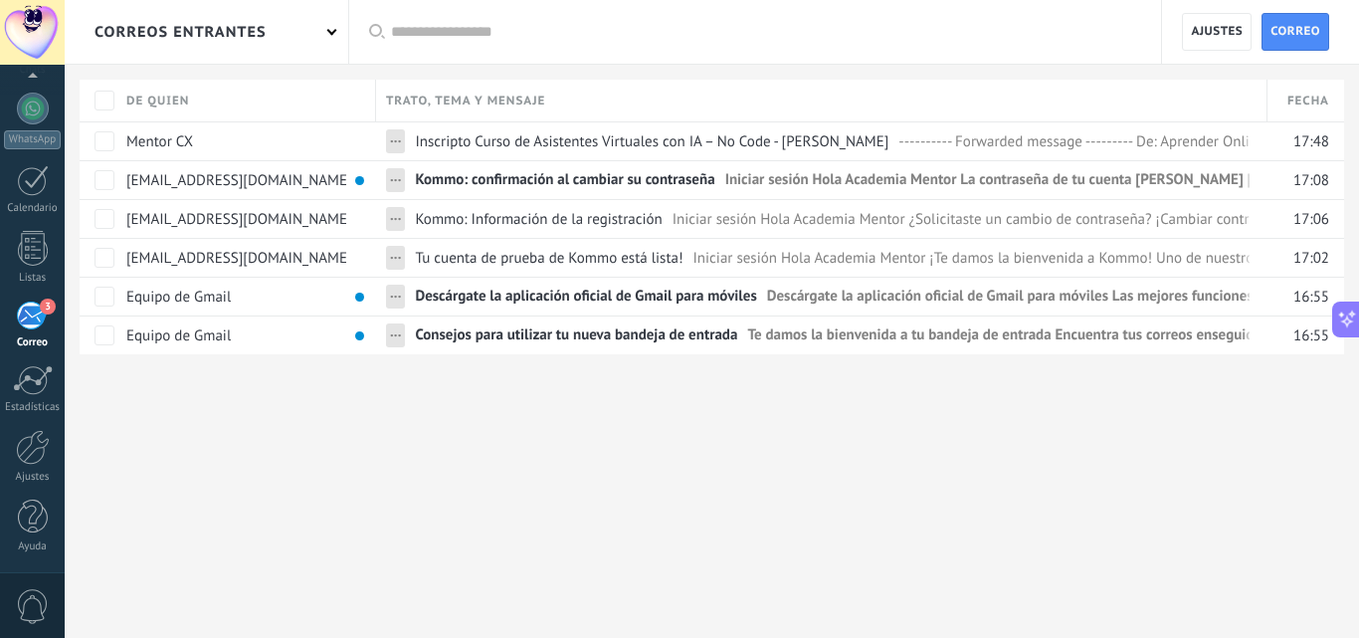
click at [31, 324] on div "3" at bounding box center [32, 316] width 33 height 30
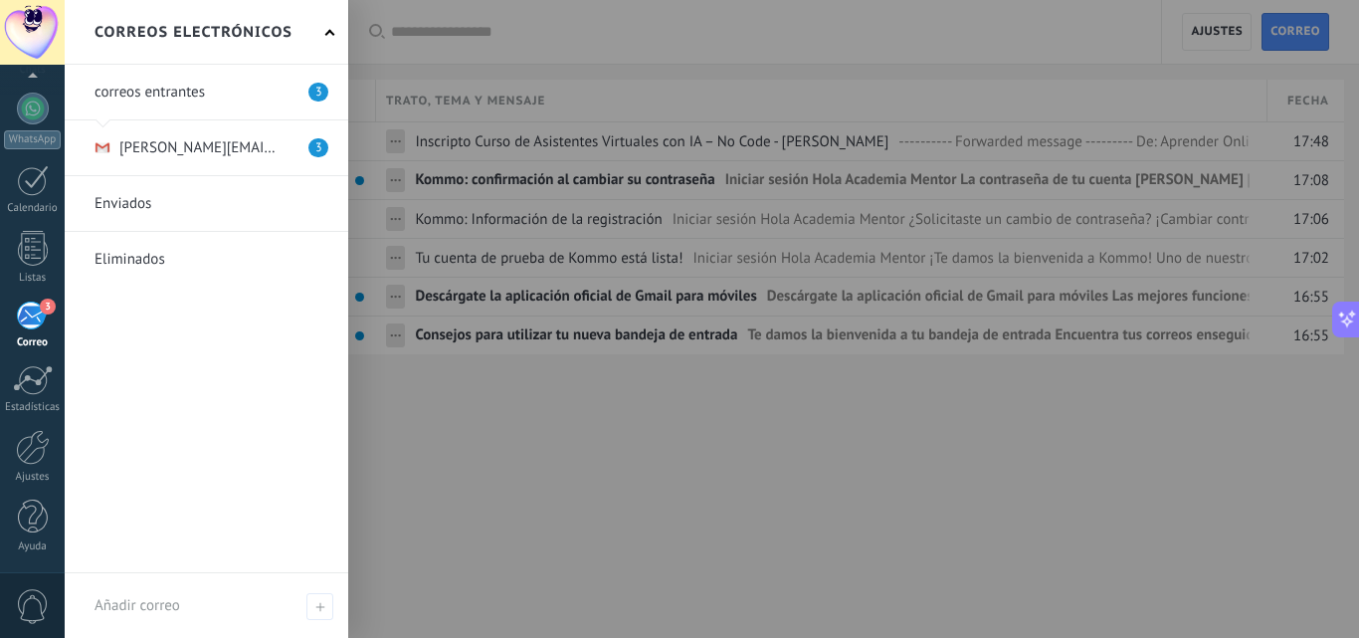
click at [31, 321] on div "3" at bounding box center [32, 316] width 33 height 30
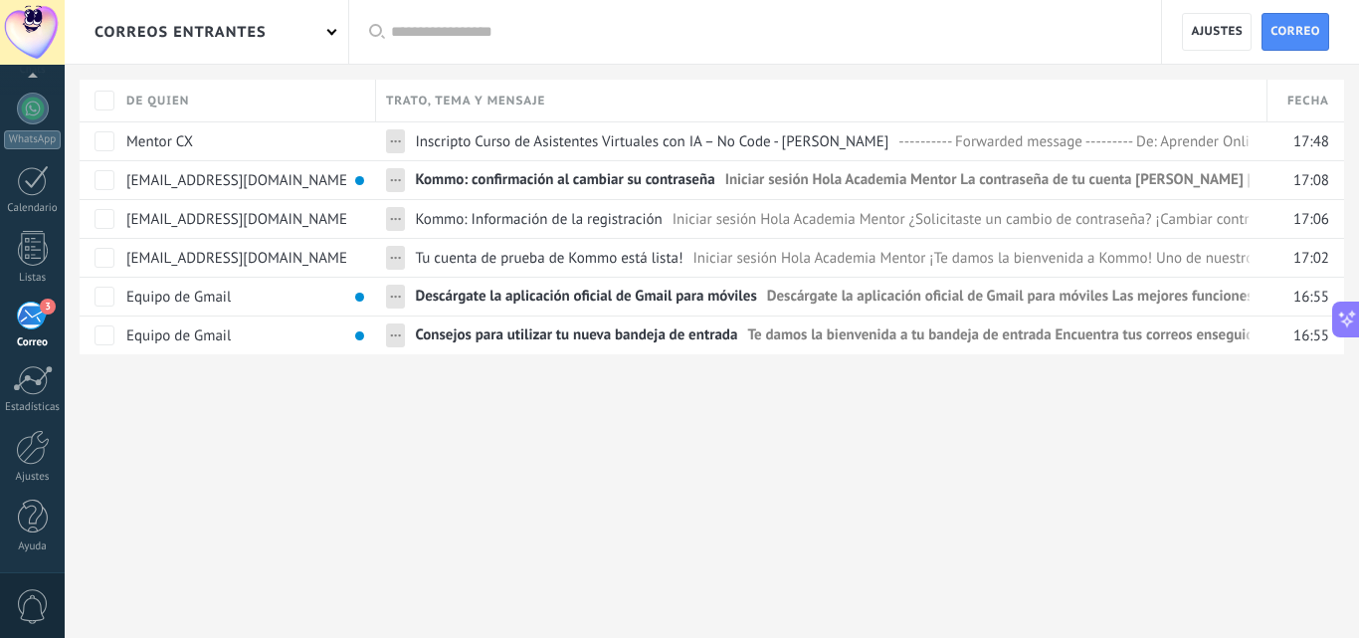
click at [25, 314] on div "3" at bounding box center [32, 316] width 33 height 30
click at [479, 138] on span "Inscripto Curso de Asistentes Virtuales con IA – No Code - María Elida Nazar" at bounding box center [652, 141] width 474 height 18
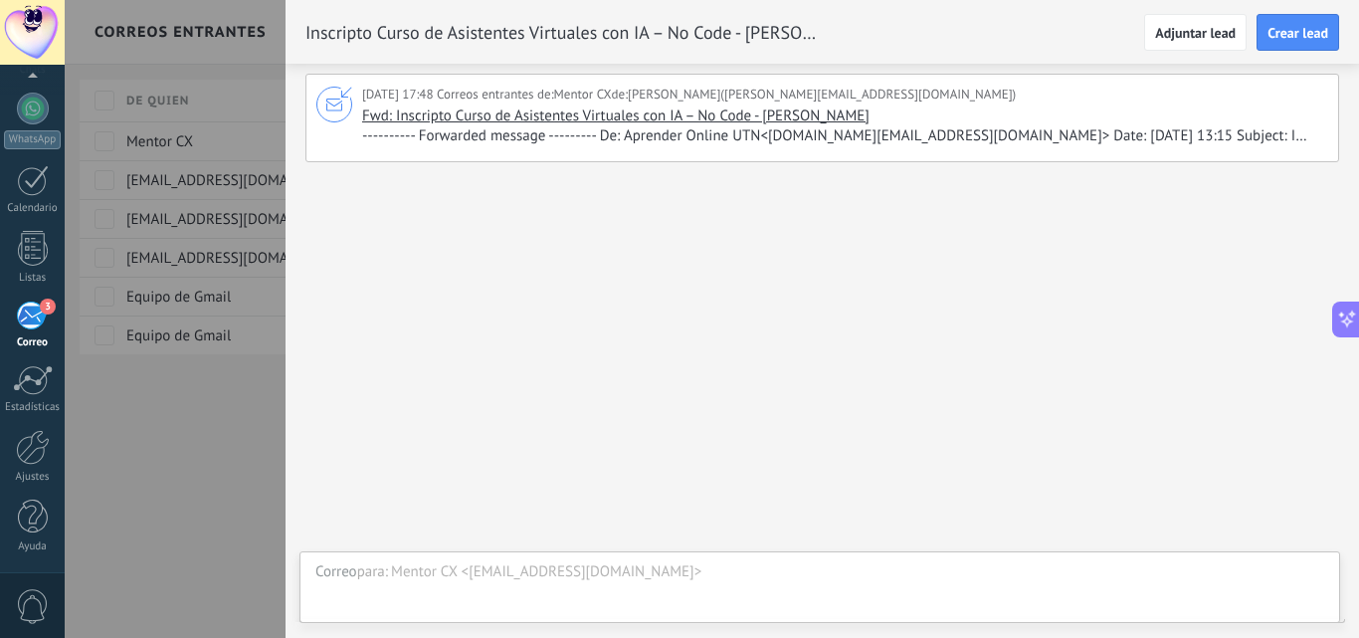
click at [149, 140] on div at bounding box center [679, 319] width 1359 height 638
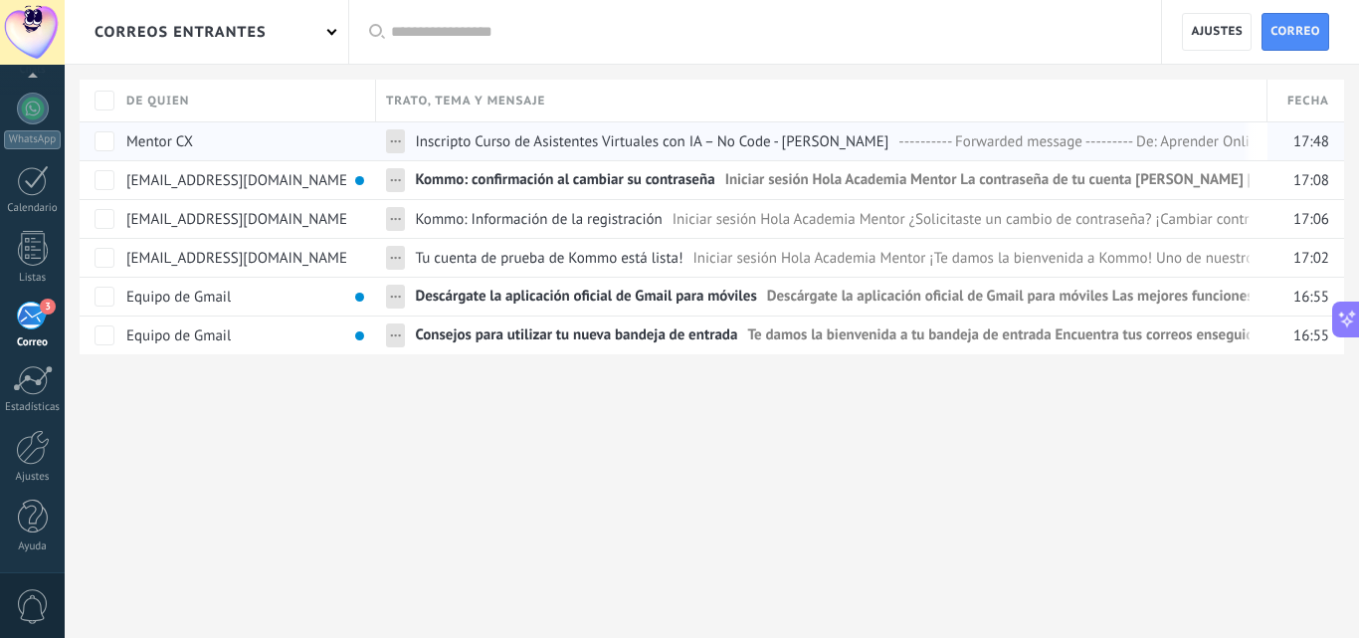
click at [315, 145] on div "Mentor CX" at bounding box center [241, 141] width 250 height 38
click at [438, 145] on span "Inscripto Curso de Asistentes Virtuales con IA – No Code - María Elida Nazar" at bounding box center [652, 141] width 474 height 18
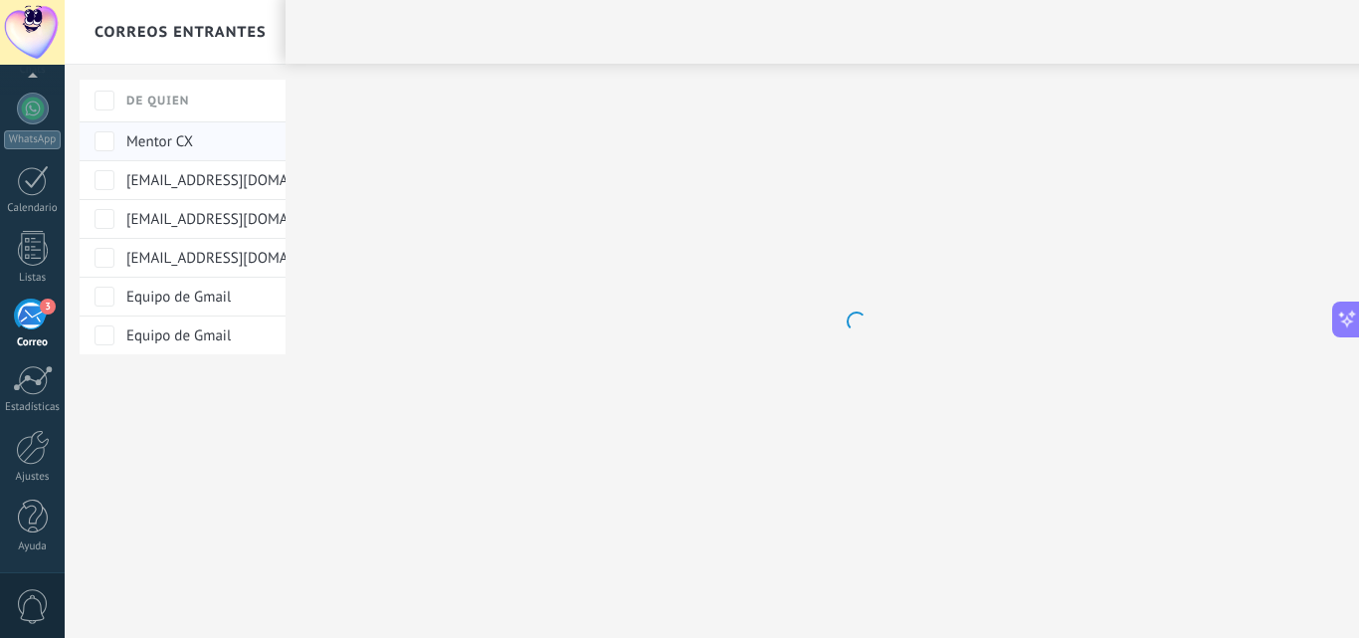
click at [438, 145] on body ".abccls-1,.abccls-2{fill-rule:evenodd}.abccls-2{fill:#fff} .abfcls-1{fill:none}…" at bounding box center [679, 319] width 1359 height 638
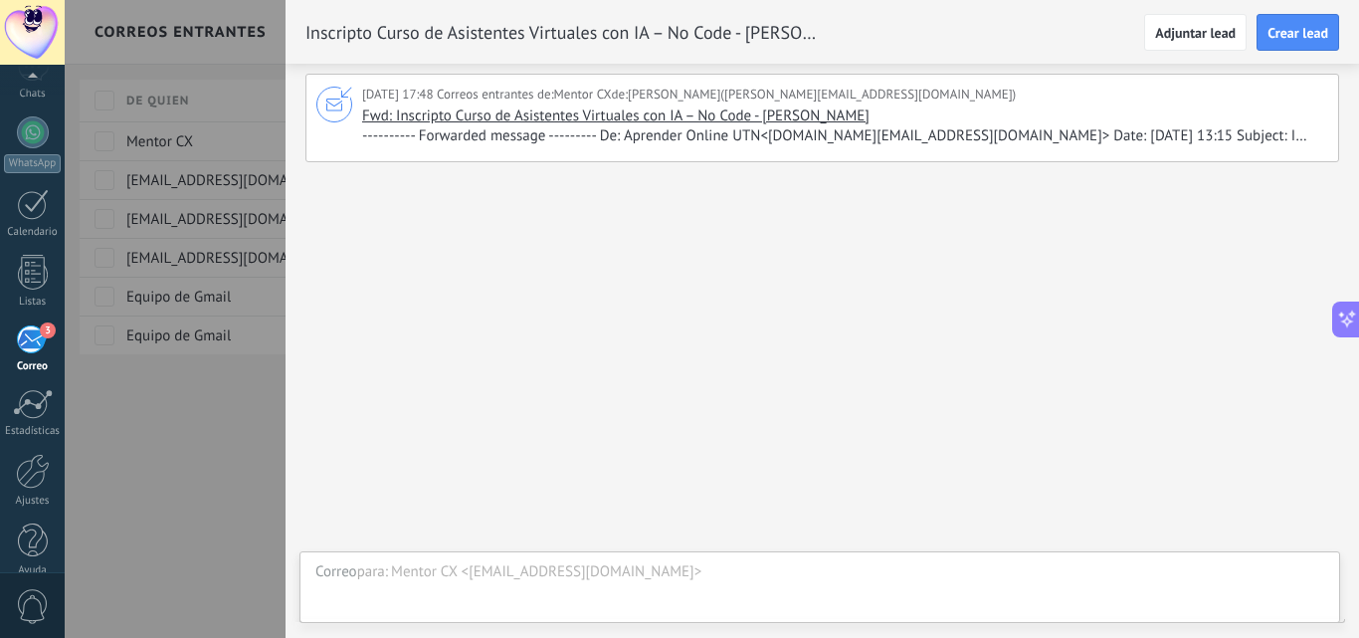
scroll to position [190, 0]
click at [341, 99] on span at bounding box center [346, 93] width 13 height 16
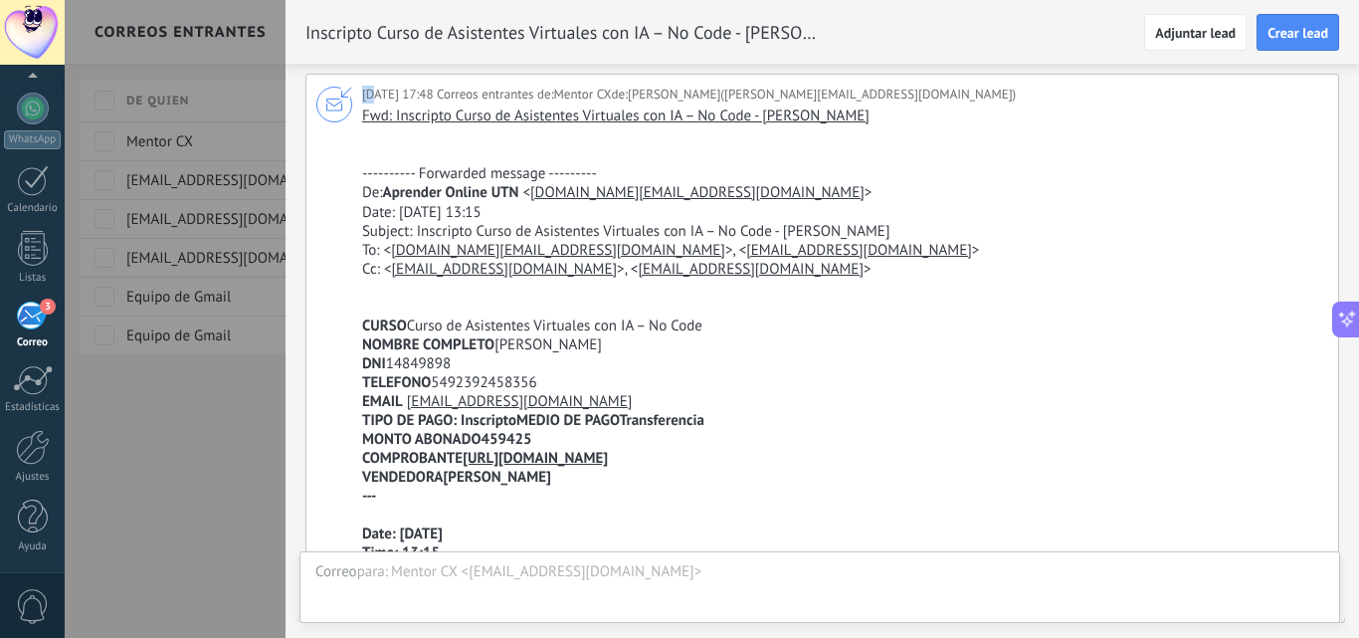
click at [341, 99] on span at bounding box center [346, 93] width 13 height 16
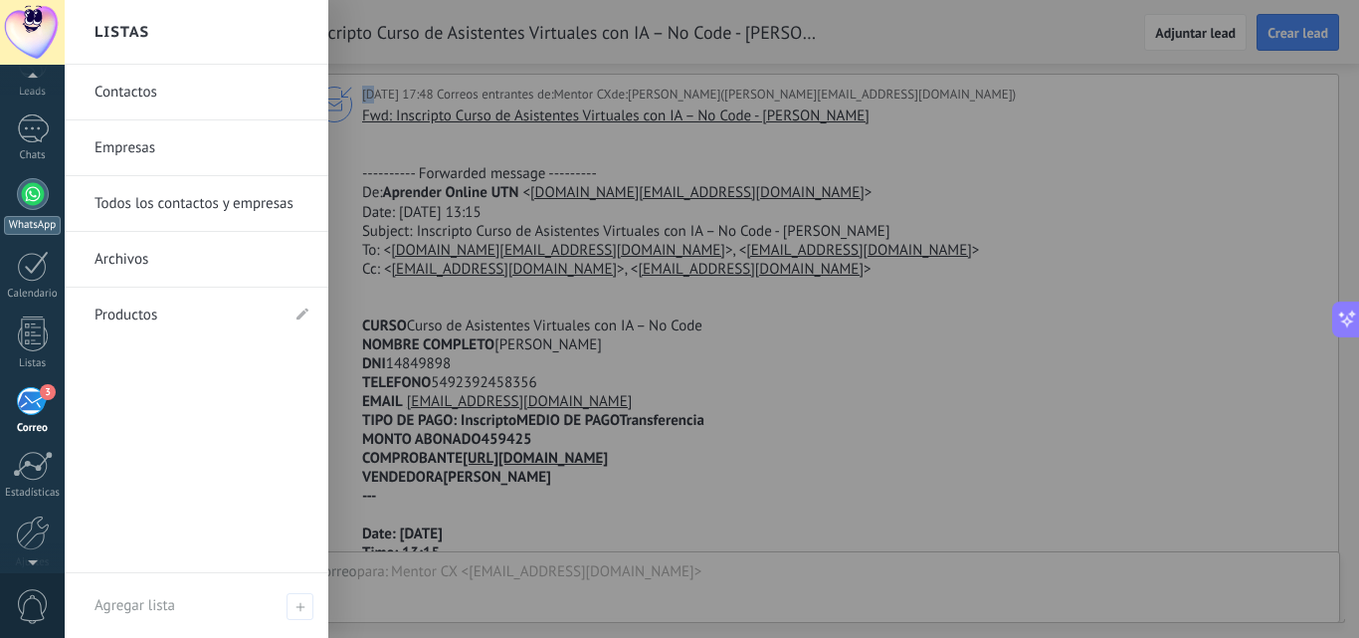
scroll to position [0, 0]
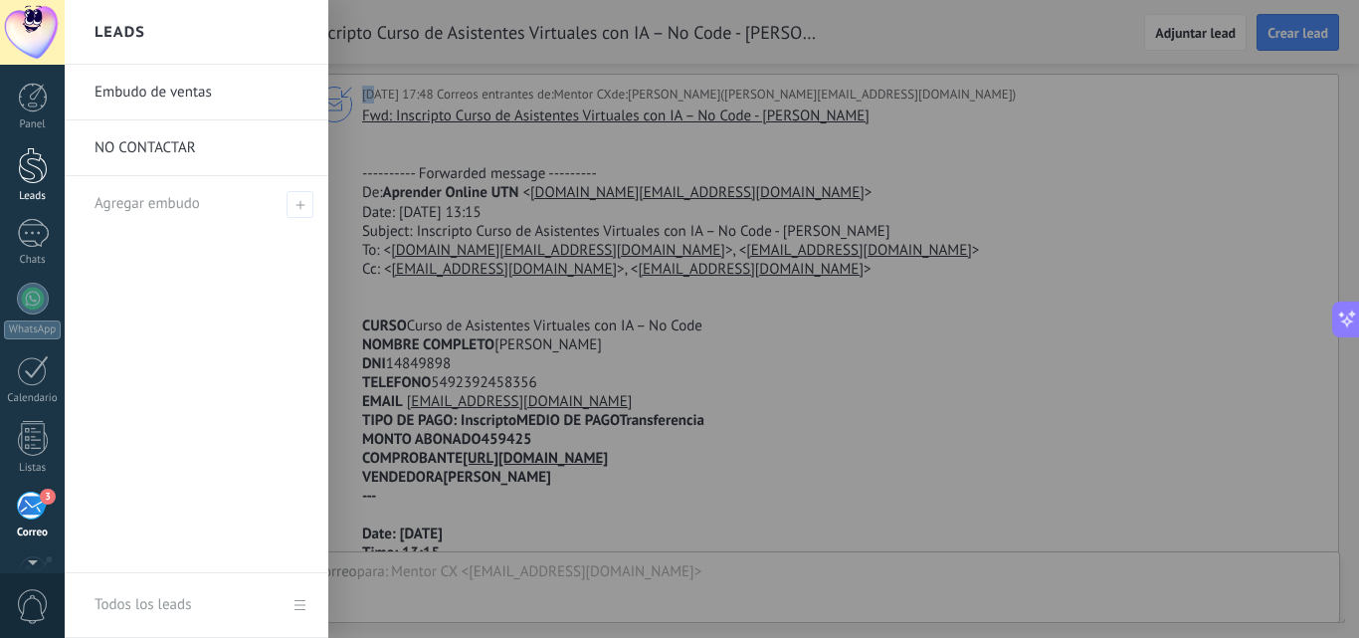
click at [17, 185] on link "Leads" at bounding box center [32, 175] width 65 height 56
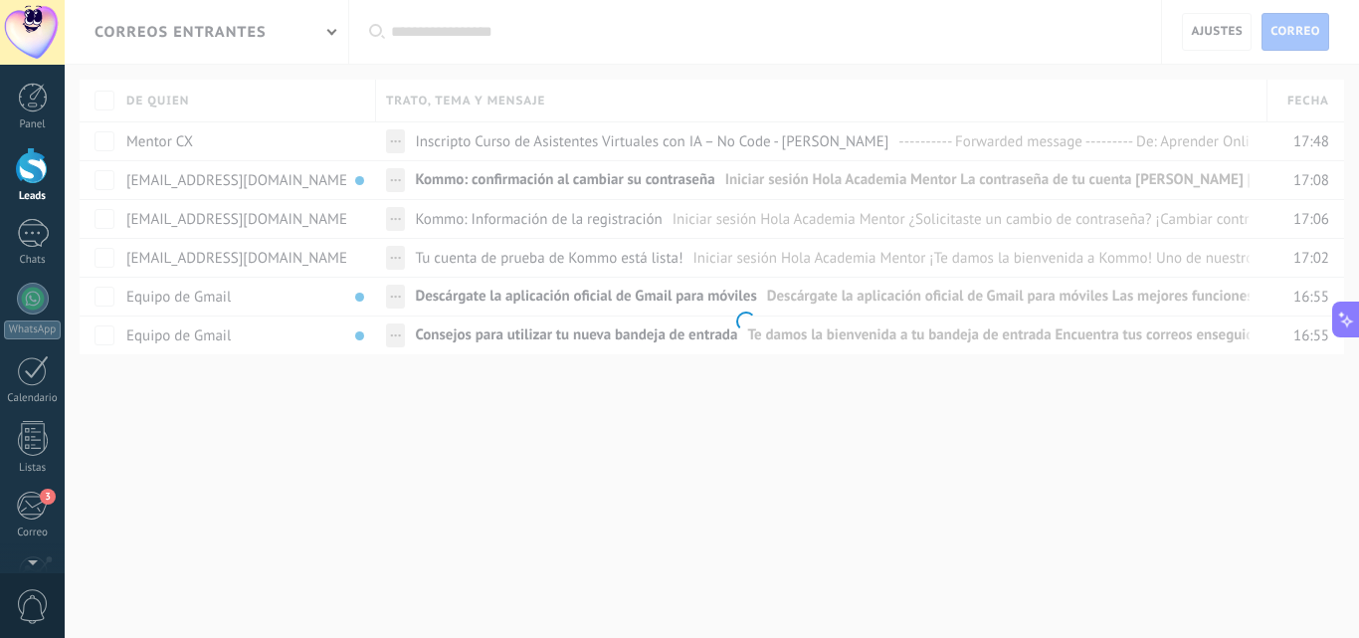
scroll to position [474, 0]
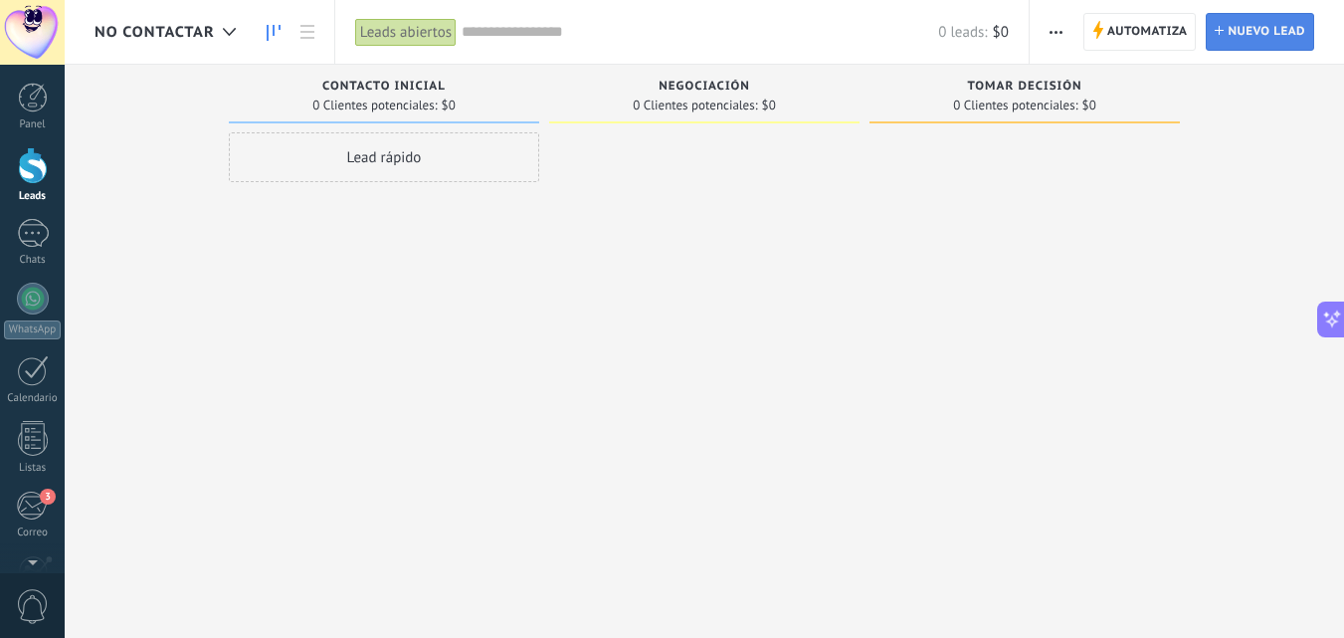
click at [1277, 39] on span "Nuevo lead" at bounding box center [1267, 32] width 78 height 36
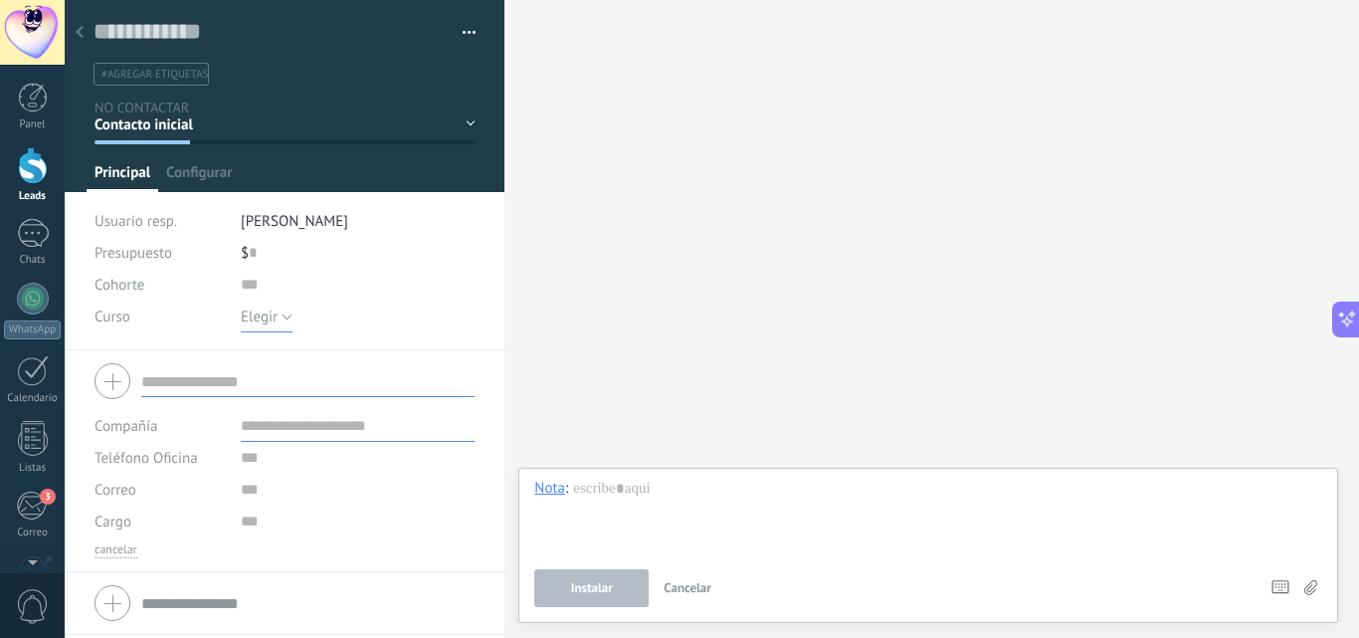
click at [284, 313] on button "Elegir" at bounding box center [267, 317] width 52 height 32
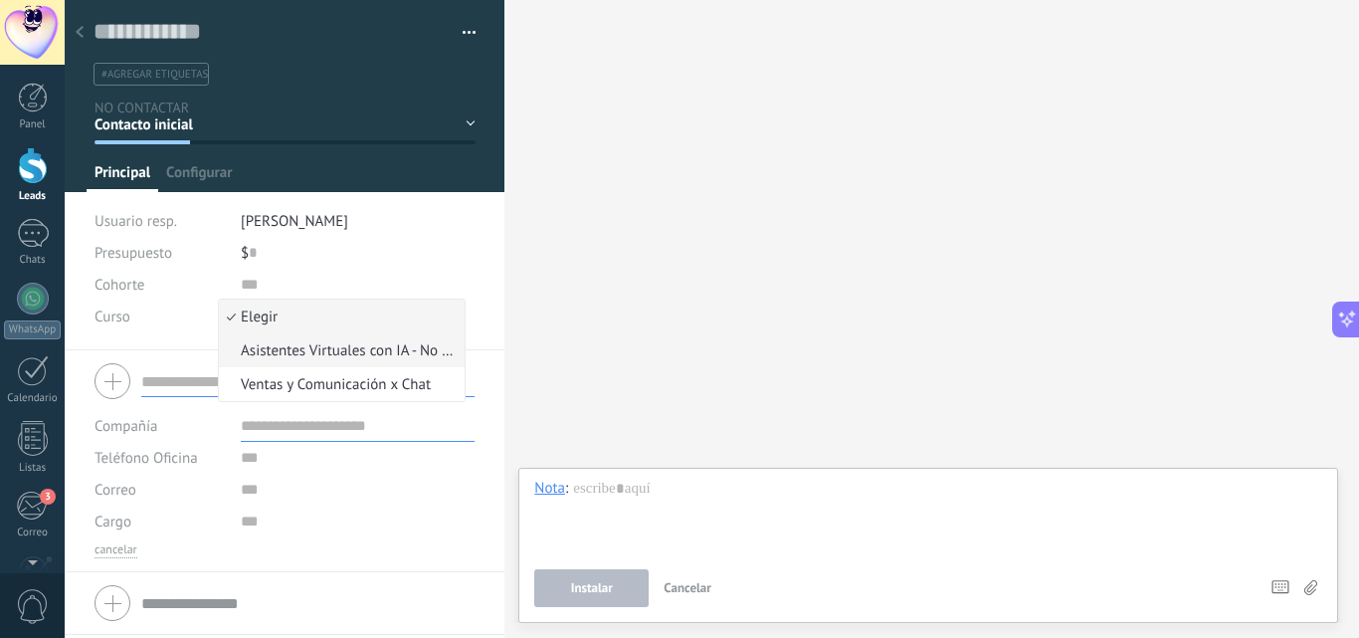
click at [300, 351] on span "Asistentes Virtuales con IA - No Code" at bounding box center [339, 350] width 240 height 19
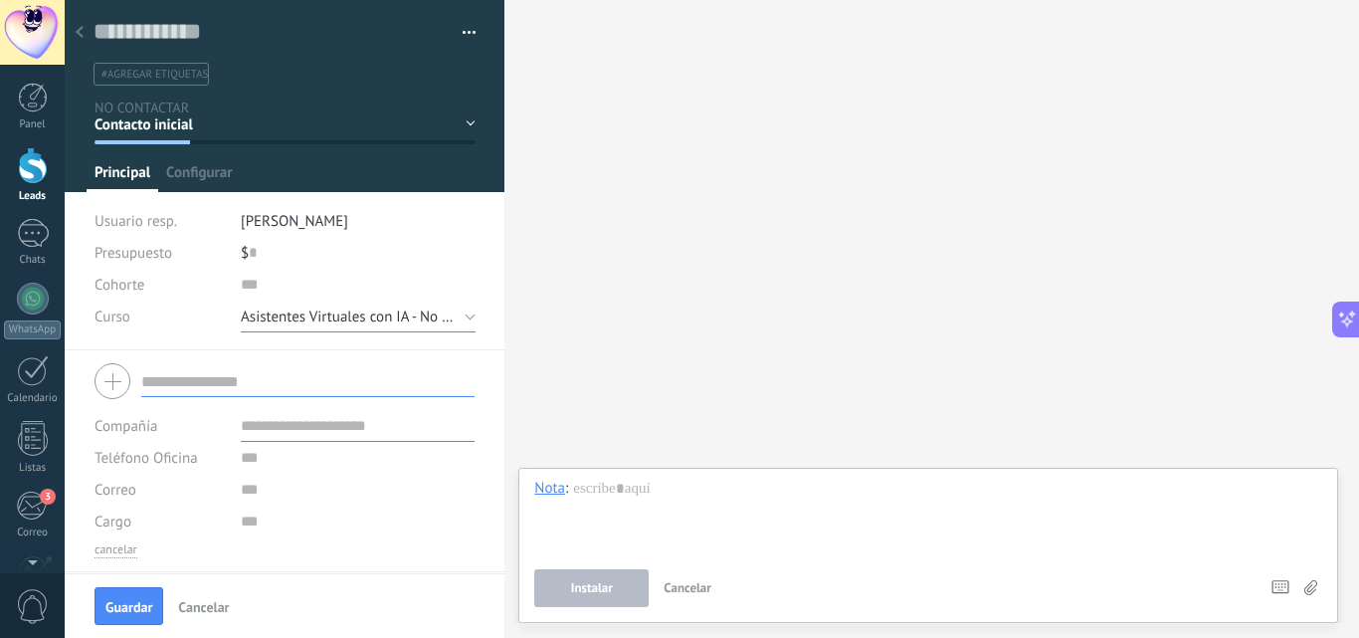
scroll to position [62, 0]
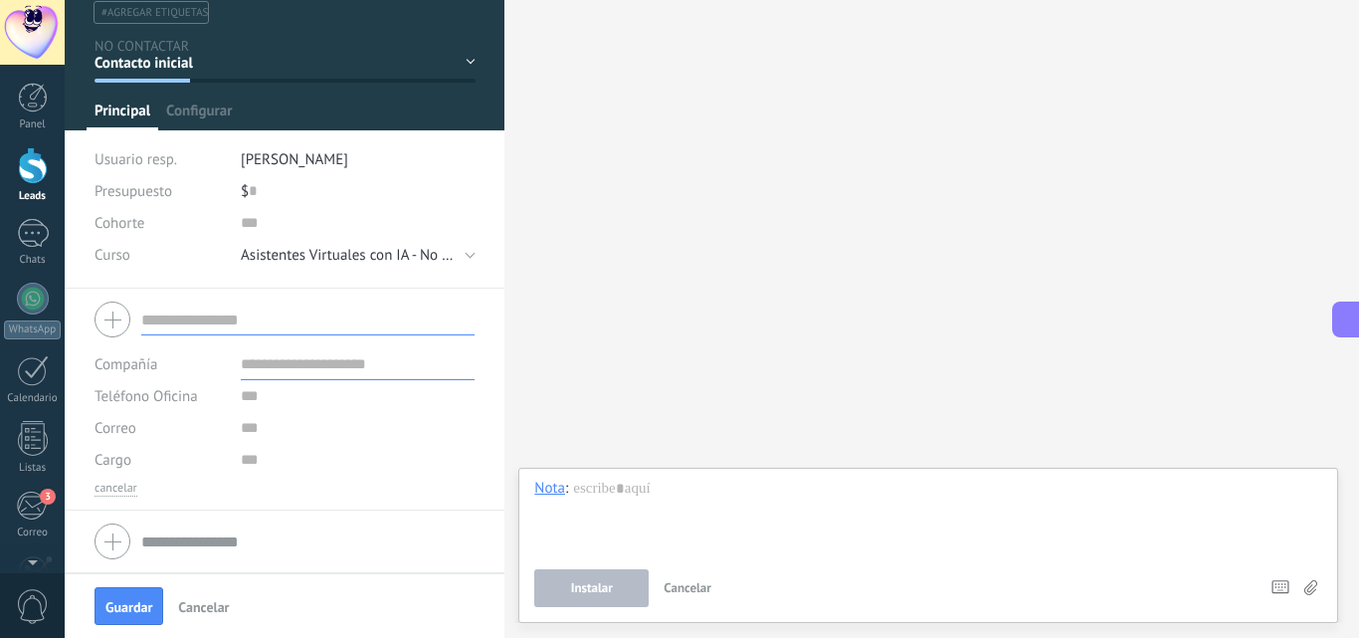
click at [170, 316] on input "text" at bounding box center [307, 320] width 333 height 32
paste input "**********"
click at [217, 321] on input "**********" at bounding box center [307, 320] width 333 height 32
type input "**********"
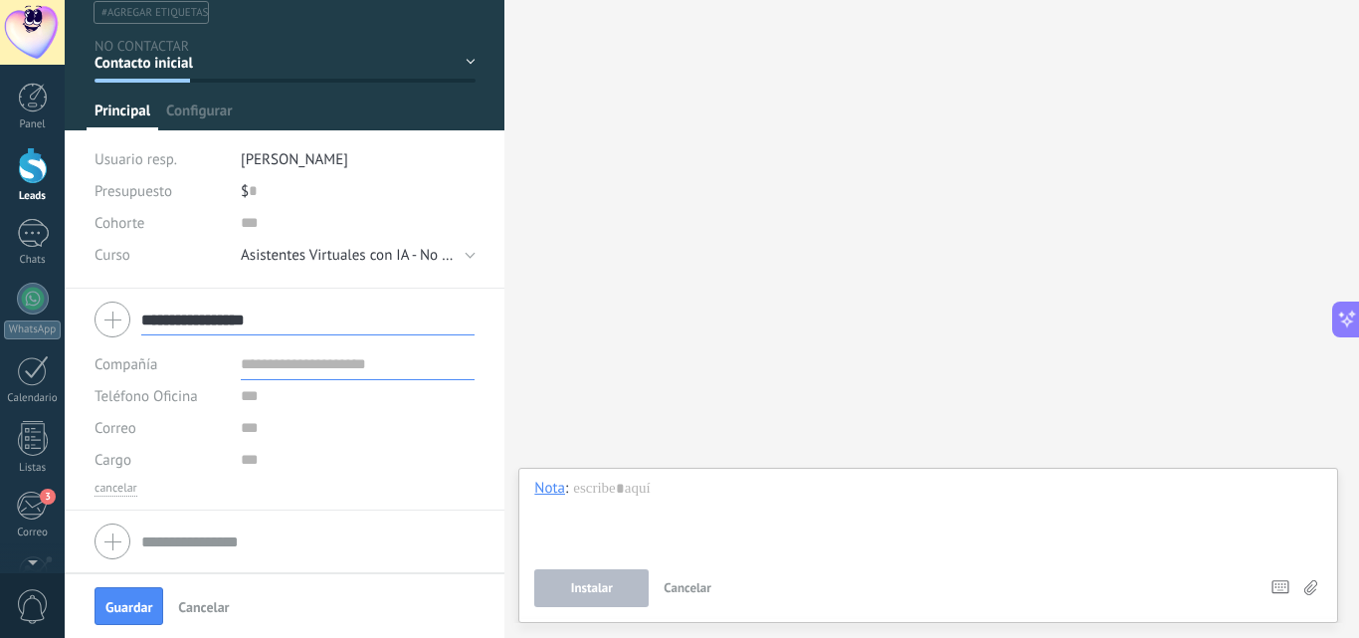
click at [220, 320] on input "**********" at bounding box center [307, 320] width 333 height 32
click at [182, 317] on input "**********" at bounding box center [307, 320] width 333 height 32
click at [130, 610] on span "Guardar" at bounding box center [128, 607] width 47 height 14
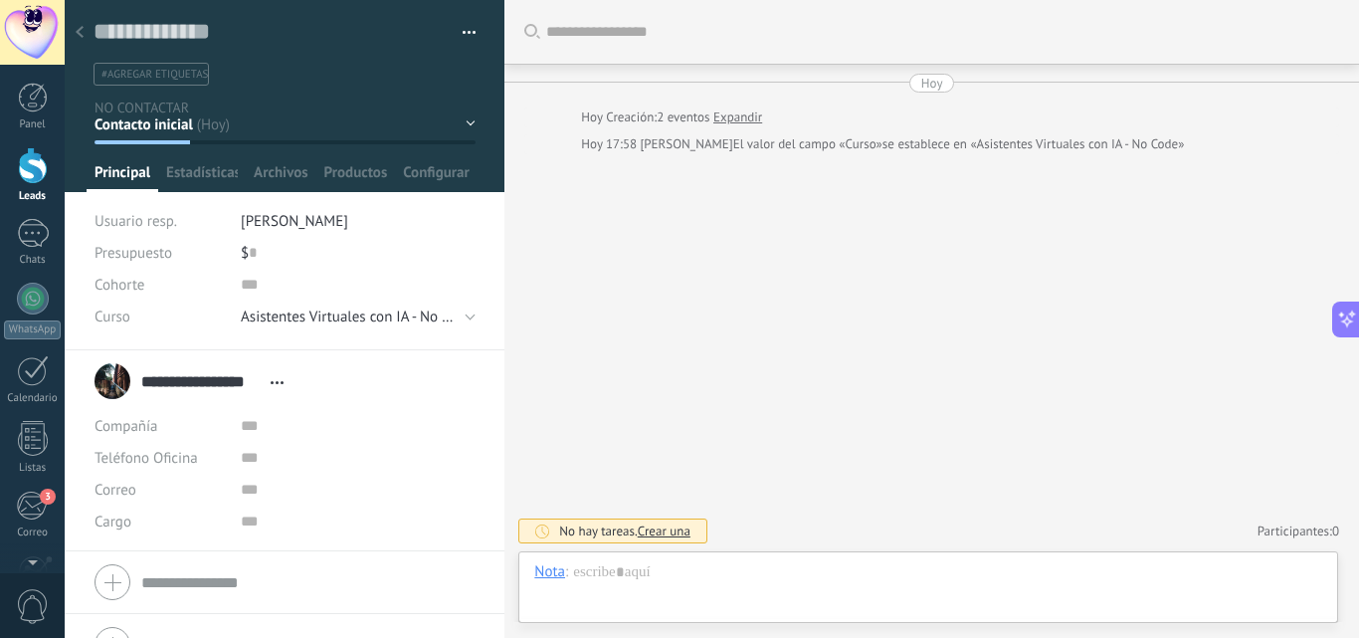
scroll to position [30, 0]
click at [274, 381] on icon at bounding box center [277, 382] width 13 height 3
click at [163, 385] on input "**********" at bounding box center [200, 381] width 119 height 20
click at [221, 369] on input "**********" at bounding box center [307, 371] width 333 height 20
drag, startPoint x: 222, startPoint y: 372, endPoint x: 264, endPoint y: 367, distance: 42.1
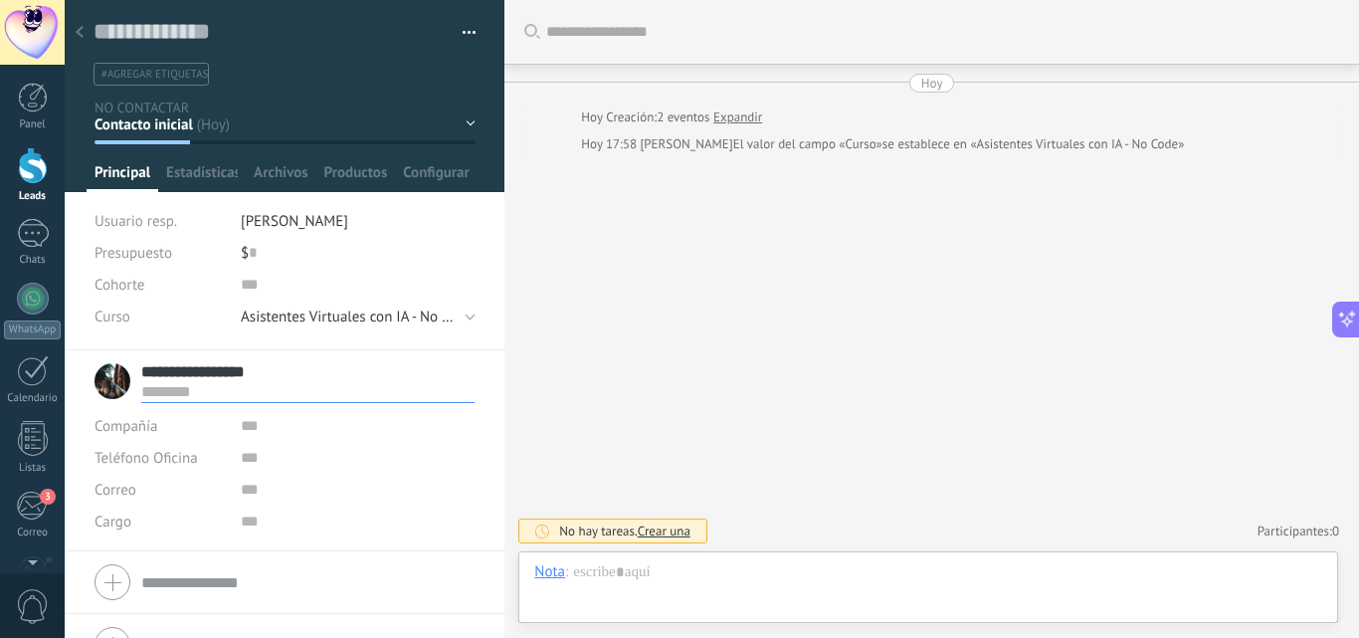
click at [264, 367] on input "**********" at bounding box center [307, 371] width 333 height 20
type input "**********"
paste input "*****"
type input "*****"
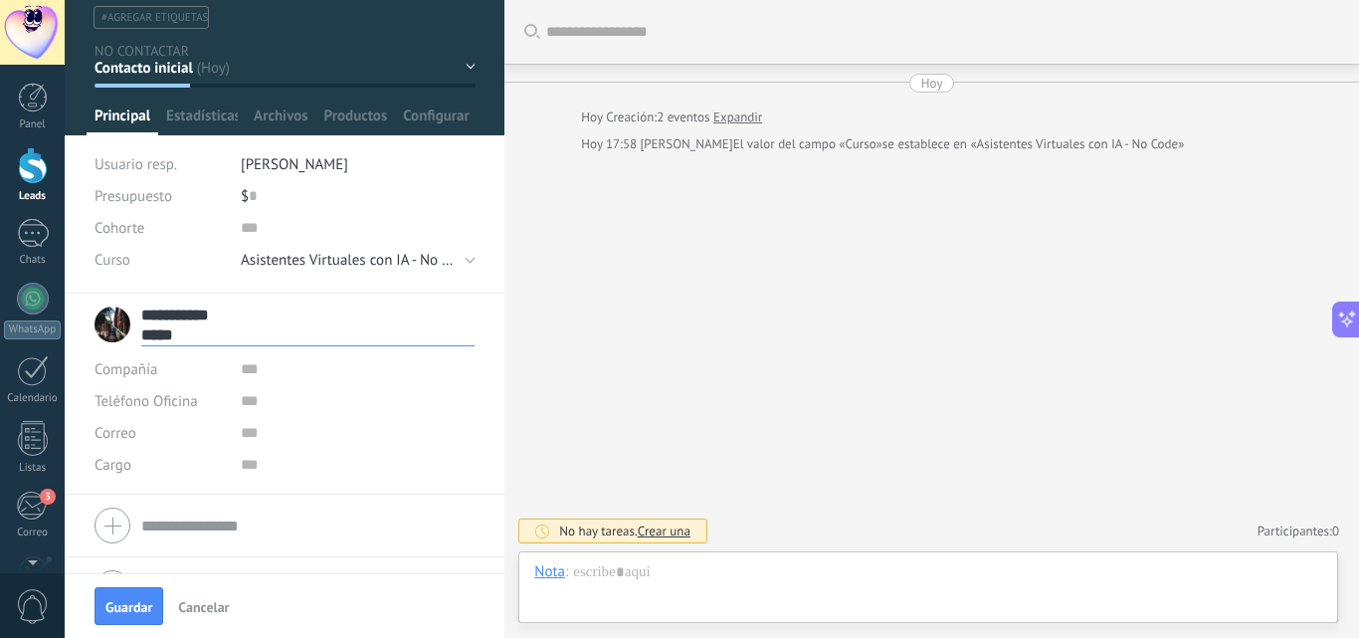
scroll to position [103, 0]
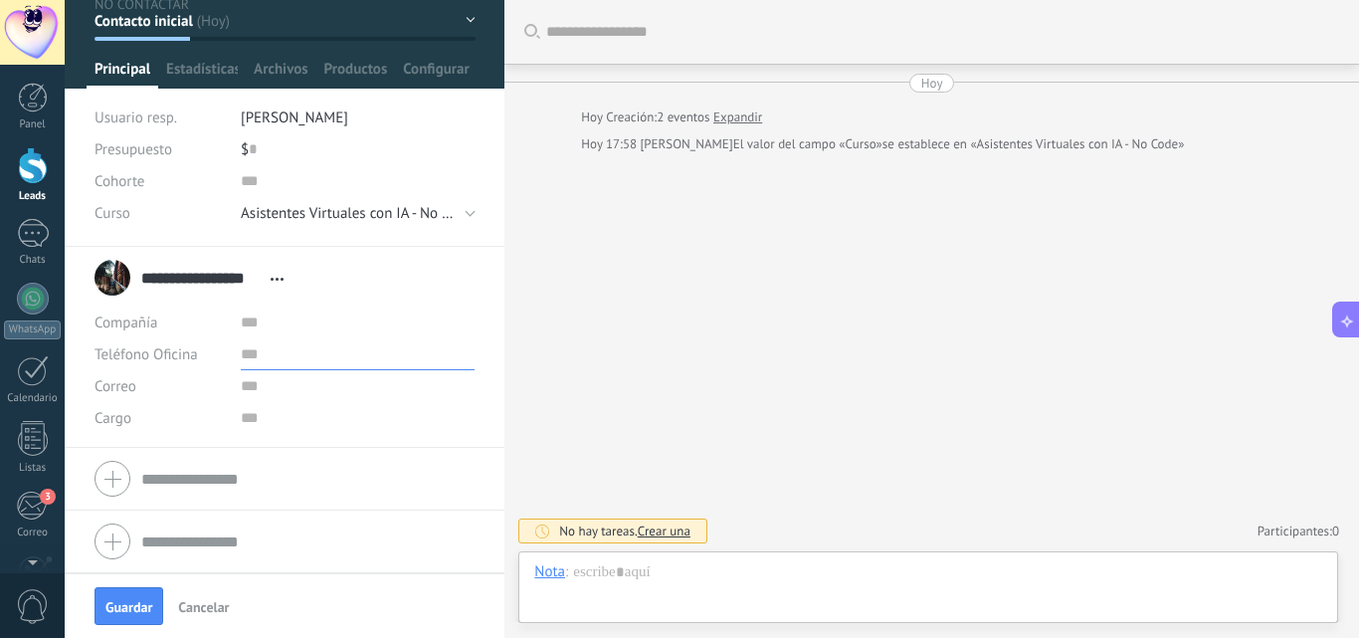
click at [254, 362] on input "text" at bounding box center [358, 354] width 235 height 32
paste input "**********"
click at [237, 357] on div at bounding box center [227, 356] width 25 height 30
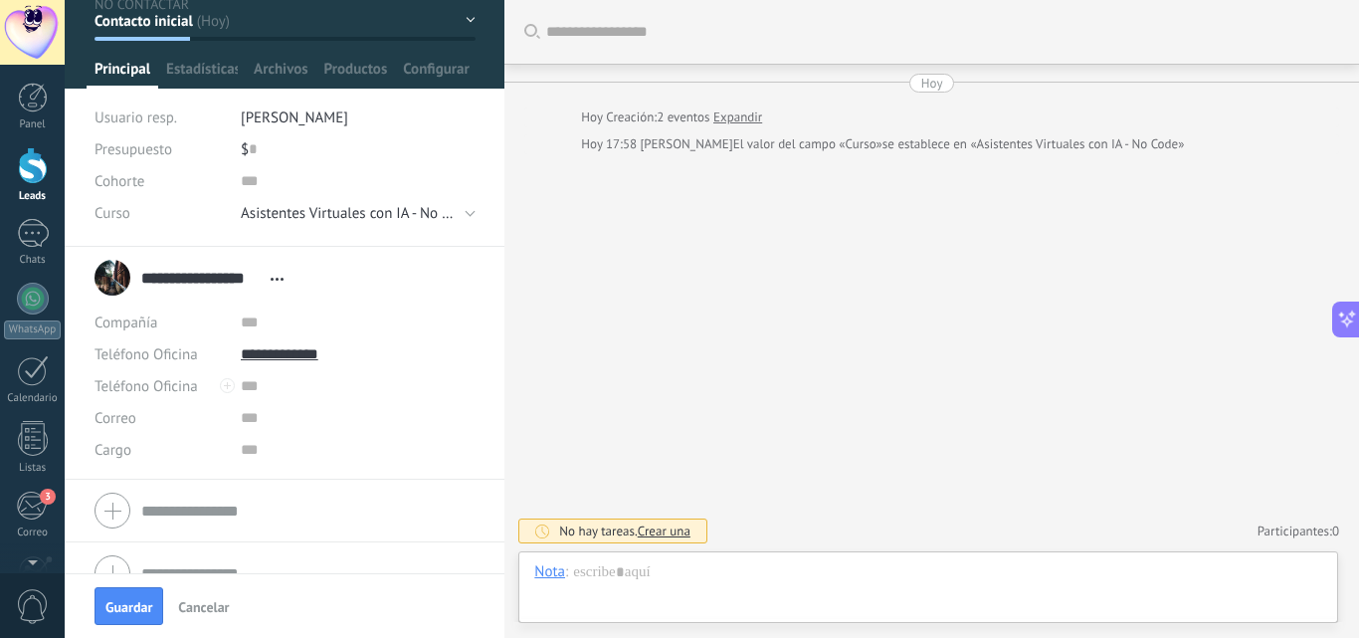
click at [237, 358] on div "**********" at bounding box center [285, 354] width 380 height 32
click at [237, 343] on div "**********" at bounding box center [285, 354] width 380 height 32
click at [237, 355] on div "**********" at bounding box center [285, 354] width 380 height 32
click at [237, 356] on div "**********" at bounding box center [285, 354] width 380 height 32
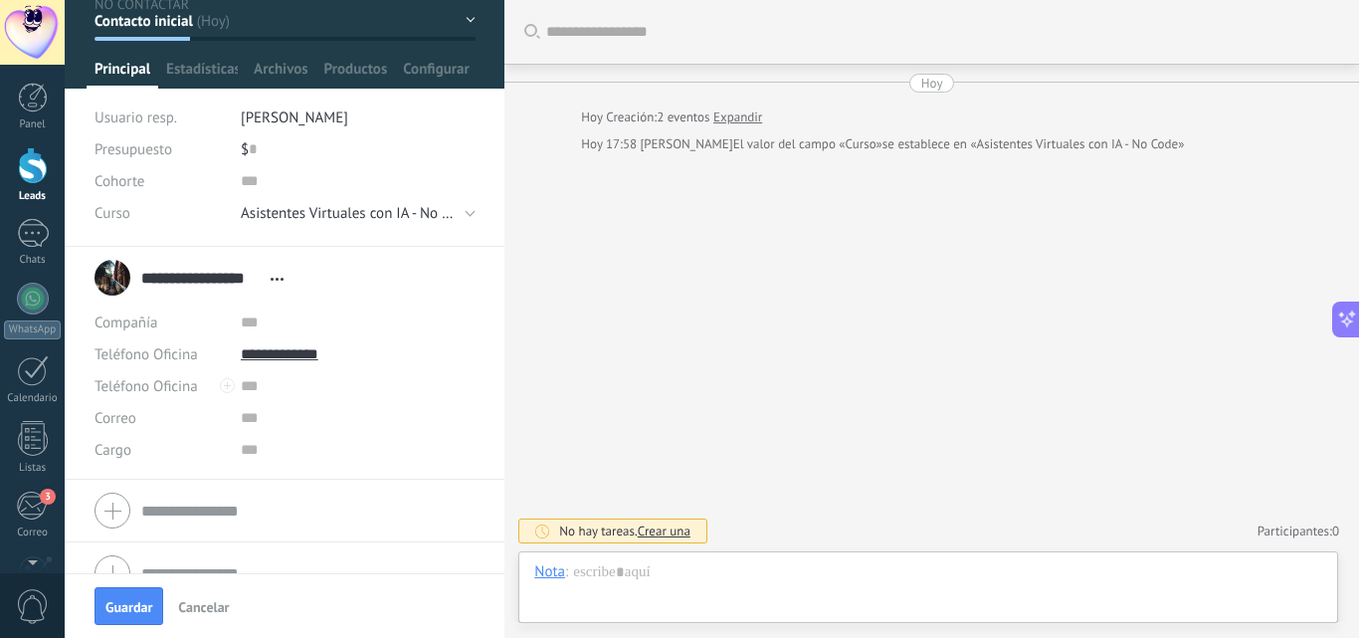
click at [237, 356] on div "**********" at bounding box center [285, 354] width 380 height 32
click at [234, 359] on div "**********" at bounding box center [285, 354] width 380 height 32
click at [248, 359] on input "**********" at bounding box center [358, 354] width 235 height 32
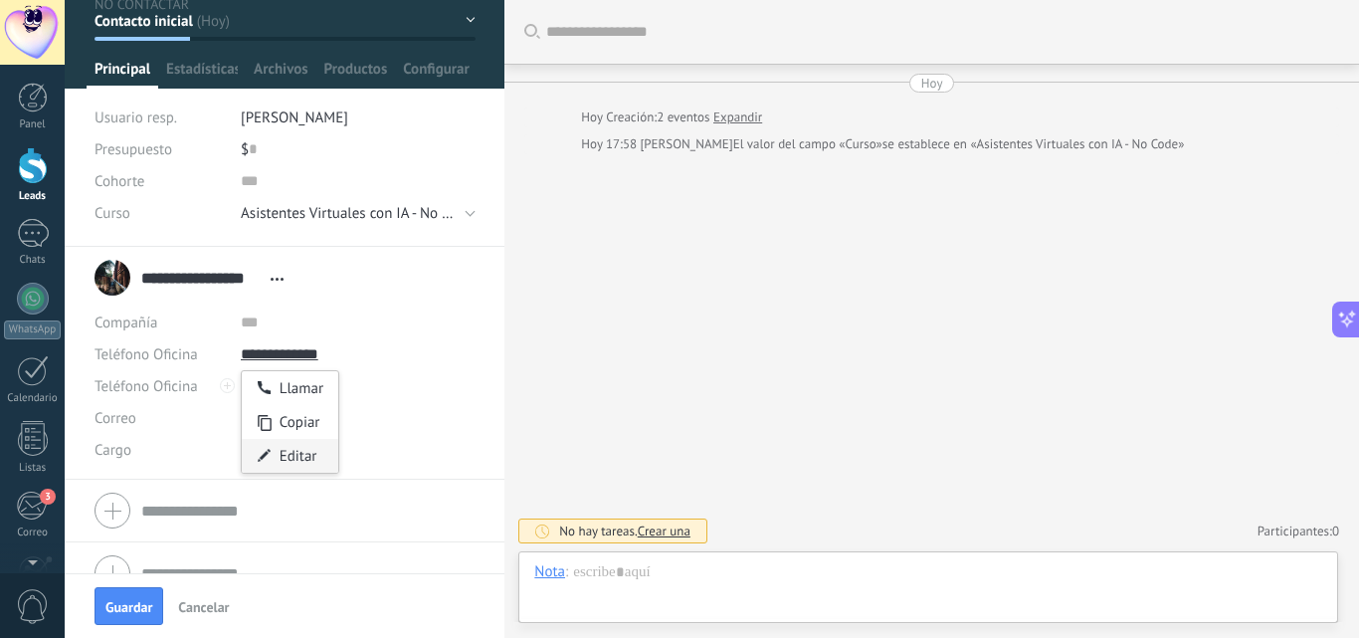
click at [303, 459] on div "Editar" at bounding box center [290, 456] width 97 height 34
click at [241, 359] on input "**********" at bounding box center [358, 354] width 235 height 32
type input "**********"
click at [643, 307] on div "Buscar Carga más Hoy Hoy Creación: 2 eventos Expandir Hoy 17:58 Valeria Muñoz E…" at bounding box center [932, 319] width 855 height 638
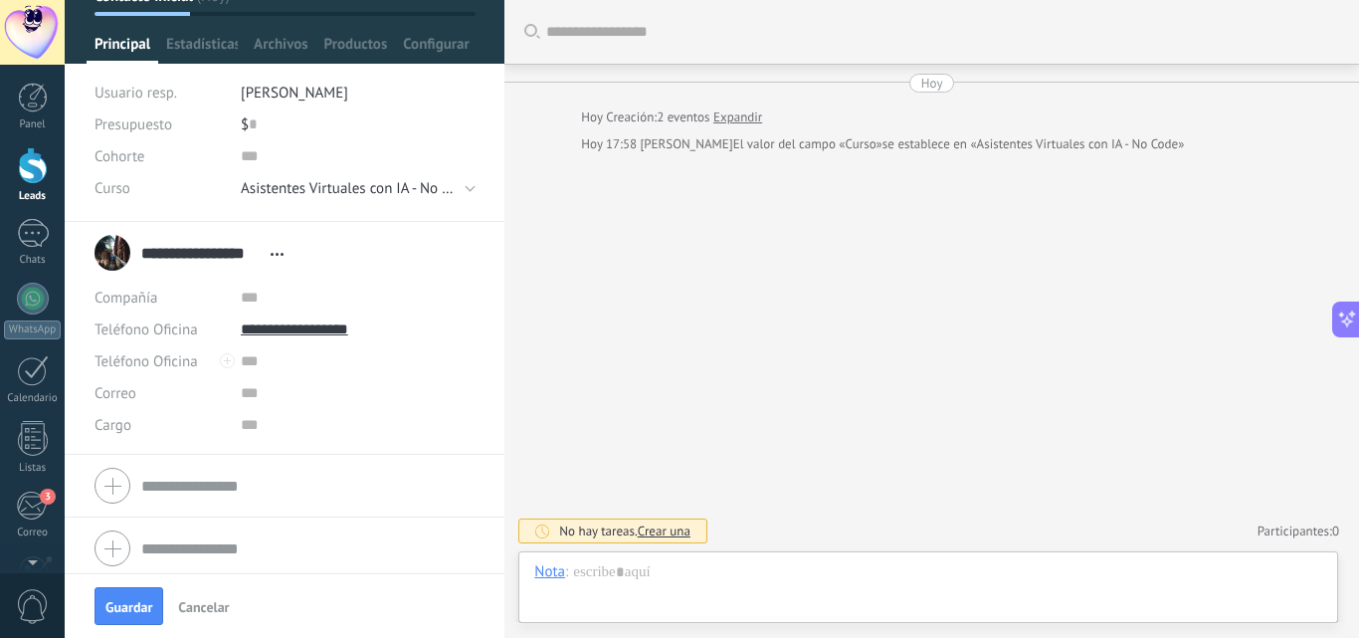
scroll to position [135, 0]
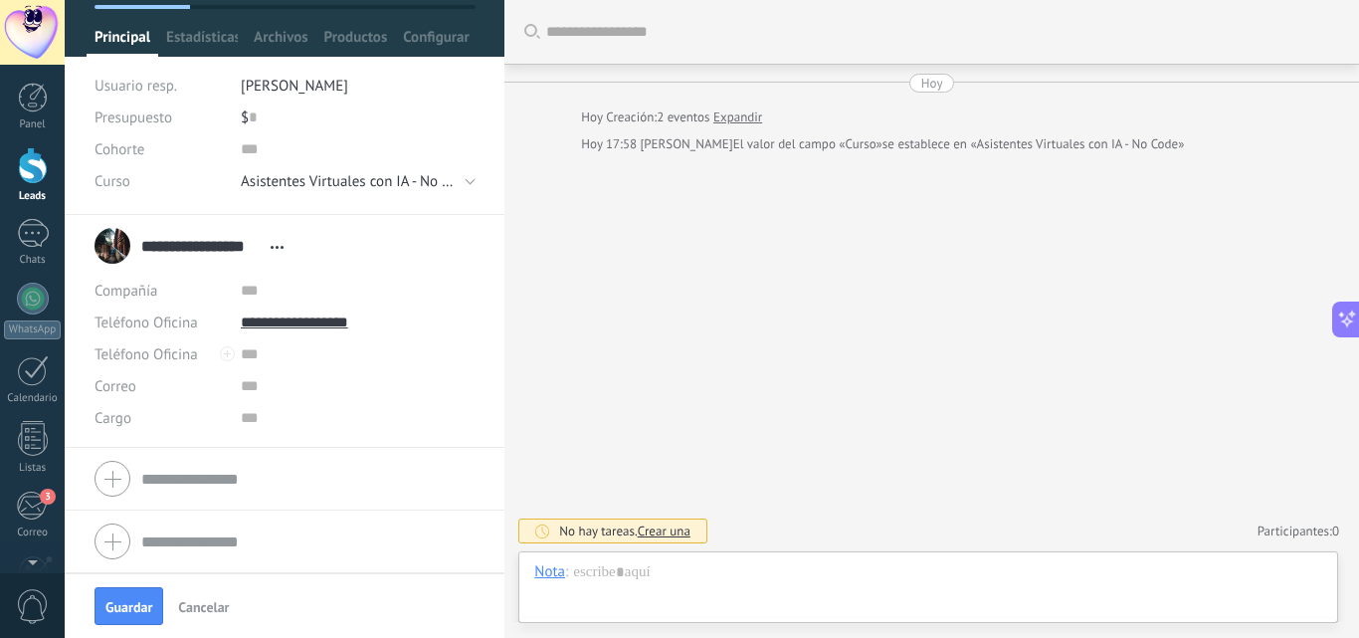
drag, startPoint x: 256, startPoint y: 112, endPoint x: 191, endPoint y: 101, distance: 65.8
click at [191, 101] on div "Usuario resp." at bounding box center [160, 86] width 131 height 32
paste input "*******"
type input "*******"
paste input "**********"
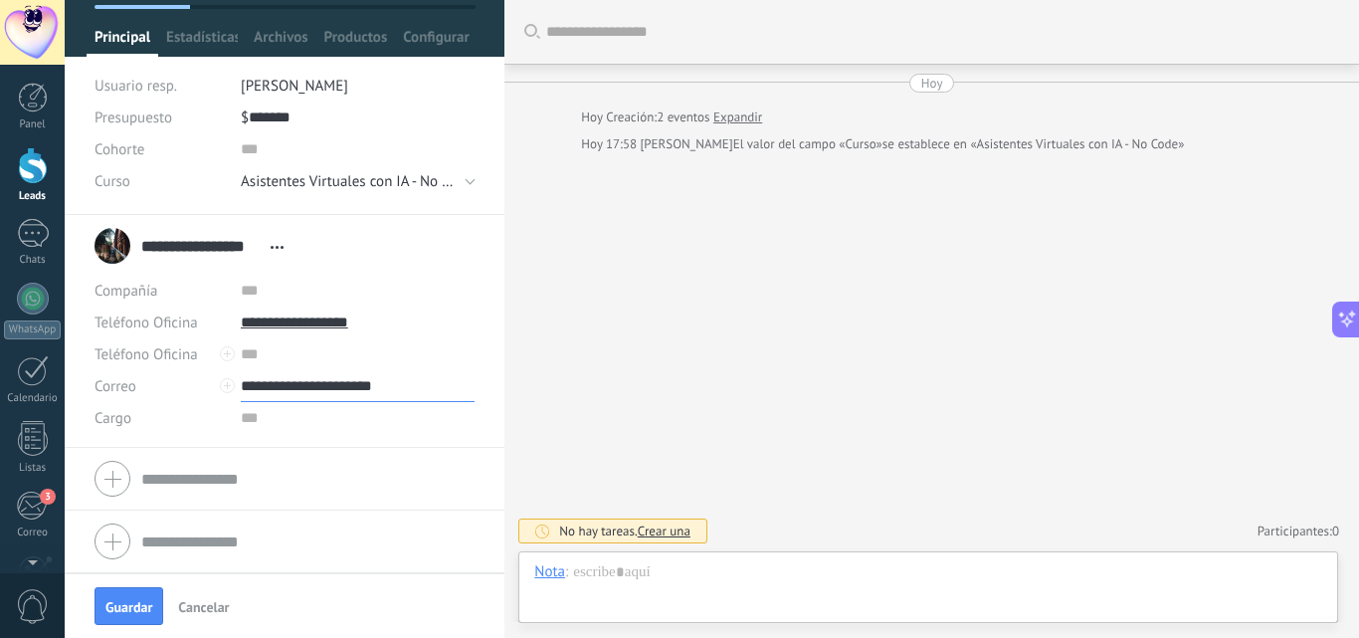
type input "**********"
drag, startPoint x: 126, startPoint y: 606, endPoint x: 339, endPoint y: 480, distance: 247.6
click at [339, 480] on div "Guardar y crear Imprimir Administrar etiquetas" at bounding box center [285, 319] width 440 height 638
click at [218, 247] on input "**********" at bounding box center [200, 246] width 119 height 20
click at [130, 611] on span "Guardar" at bounding box center [128, 607] width 47 height 14
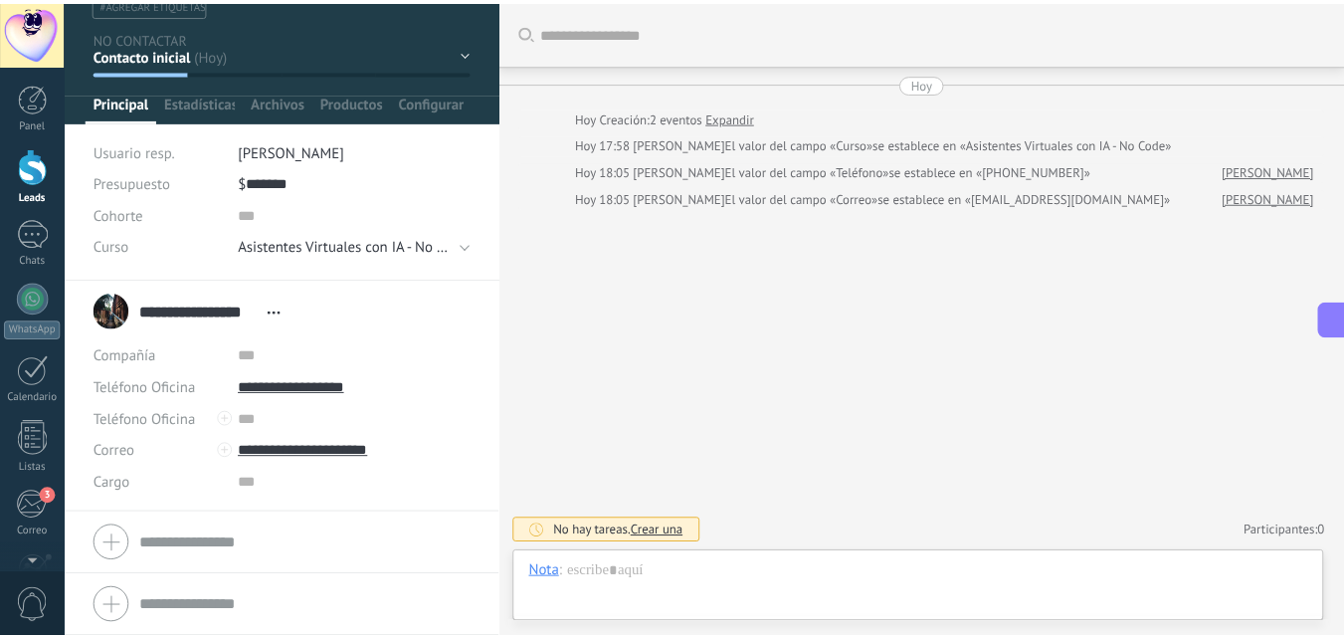
scroll to position [71, 0]
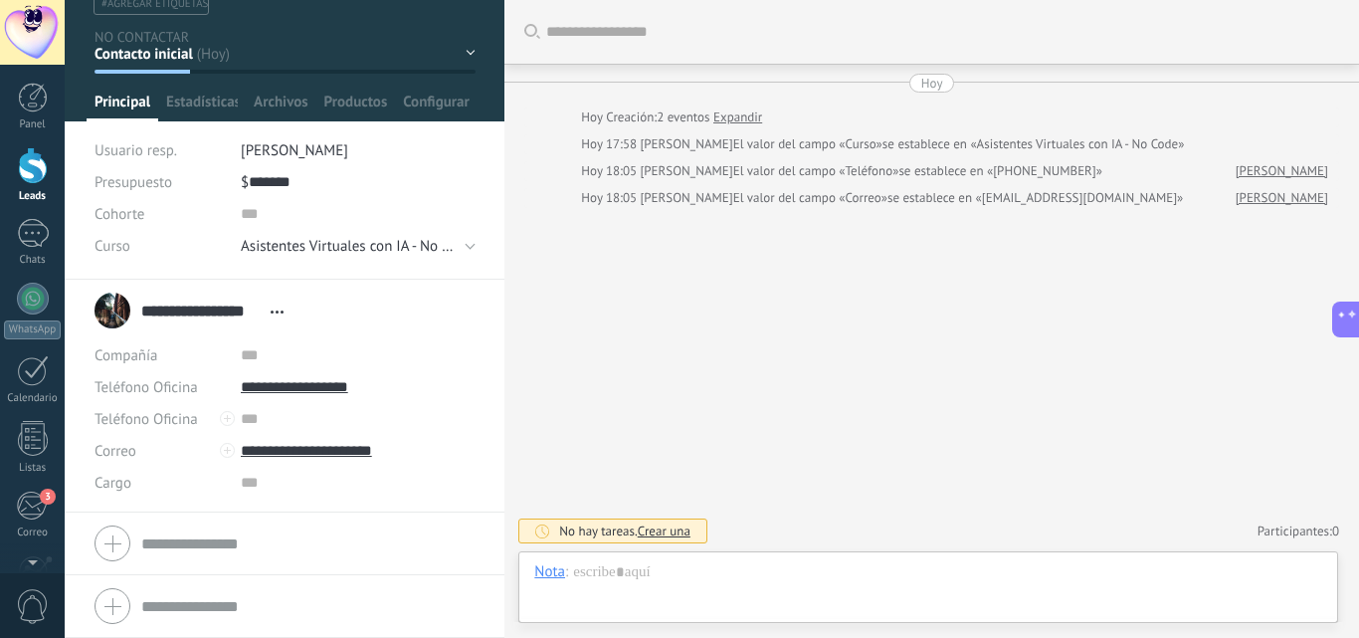
type input "*******"
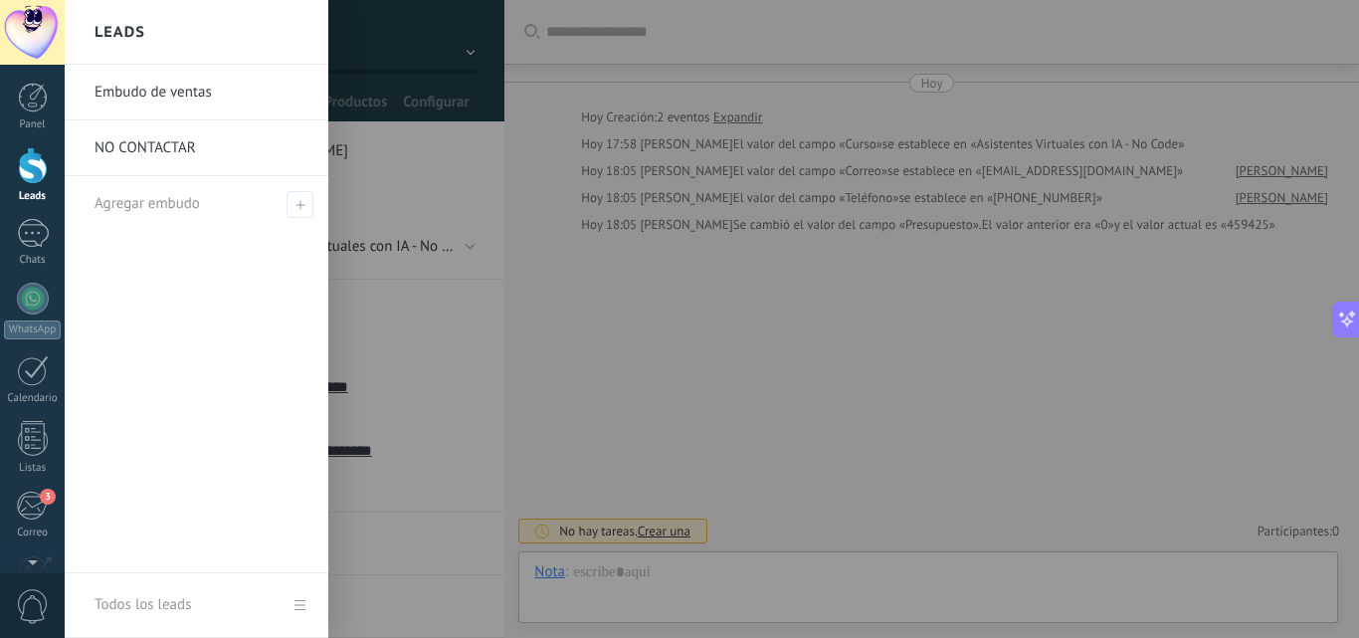
click at [38, 165] on div at bounding box center [33, 165] width 30 height 37
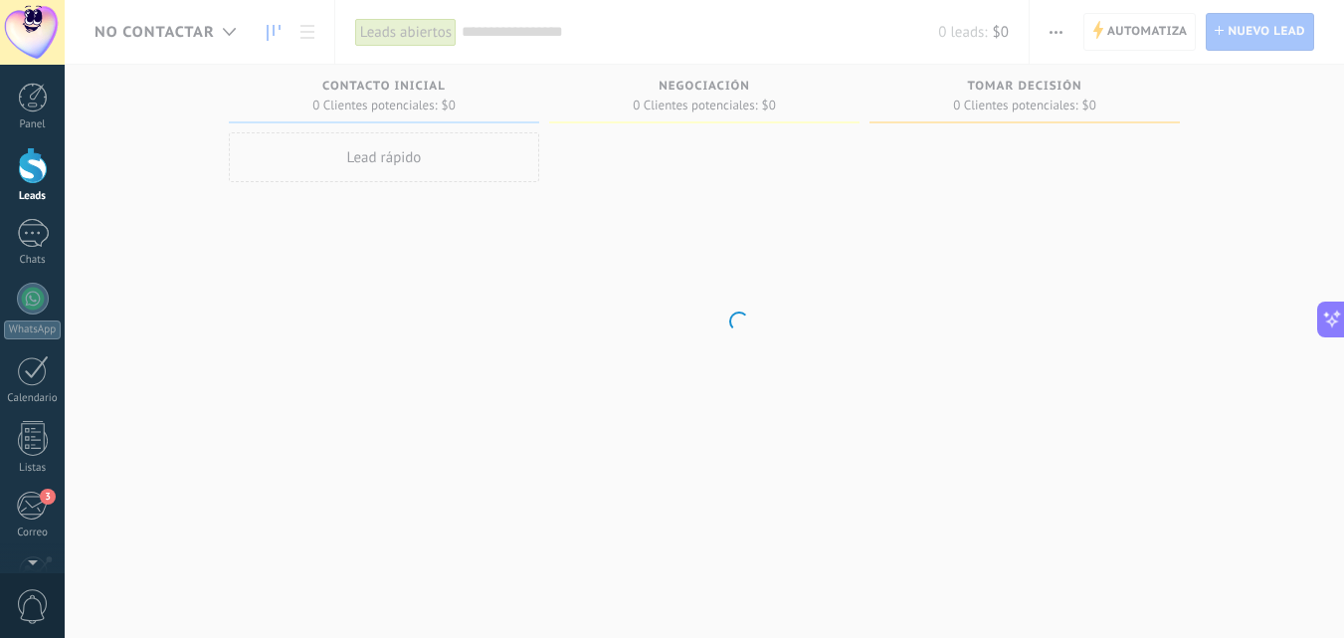
scroll to position [474, 0]
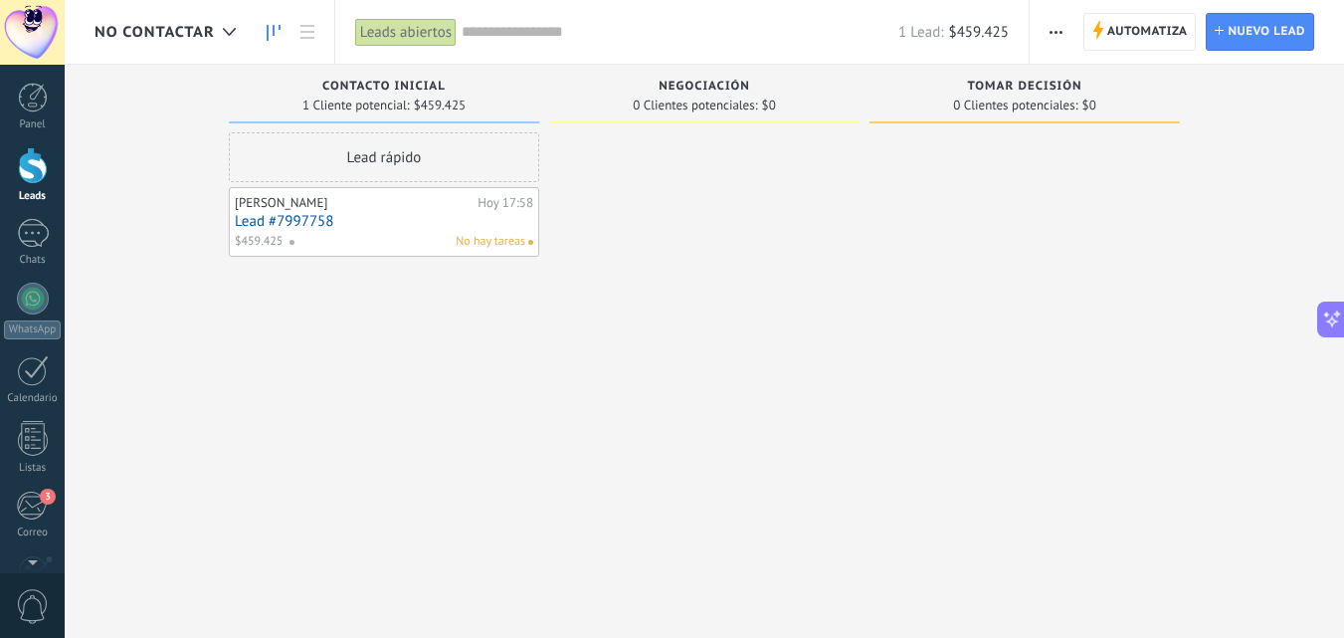
click at [466, 148] on div "Lead rápido" at bounding box center [384, 157] width 310 height 50
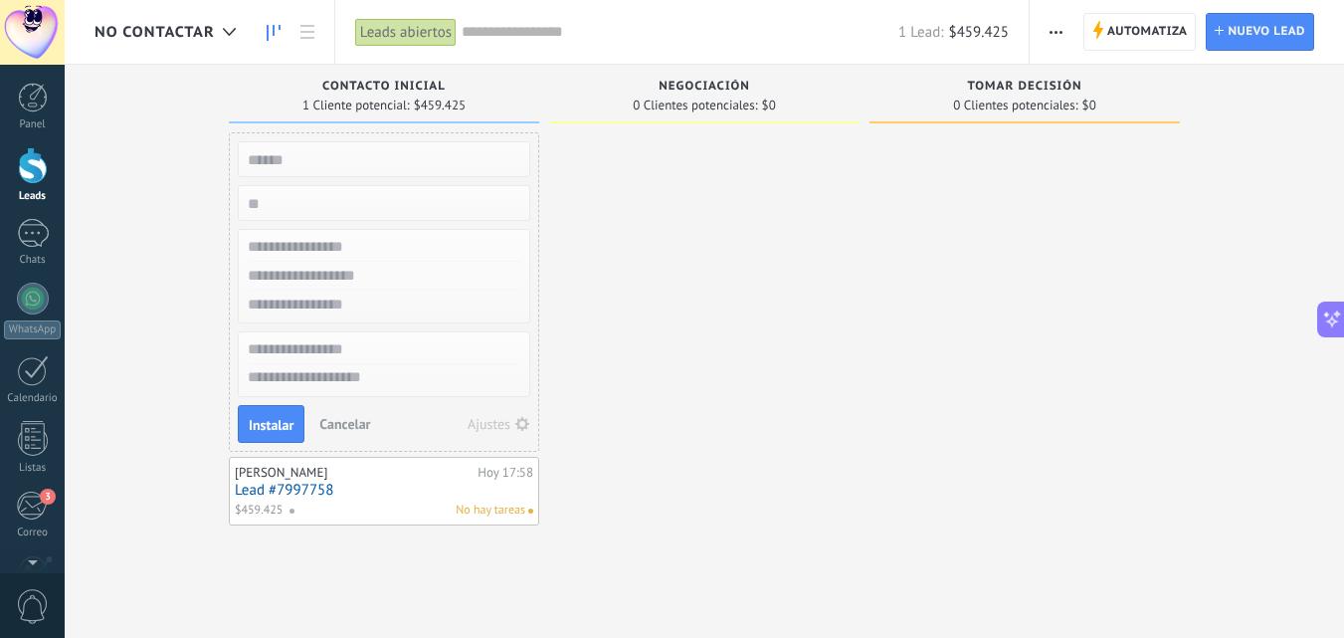
click at [650, 260] on div at bounding box center [704, 328] width 310 height 393
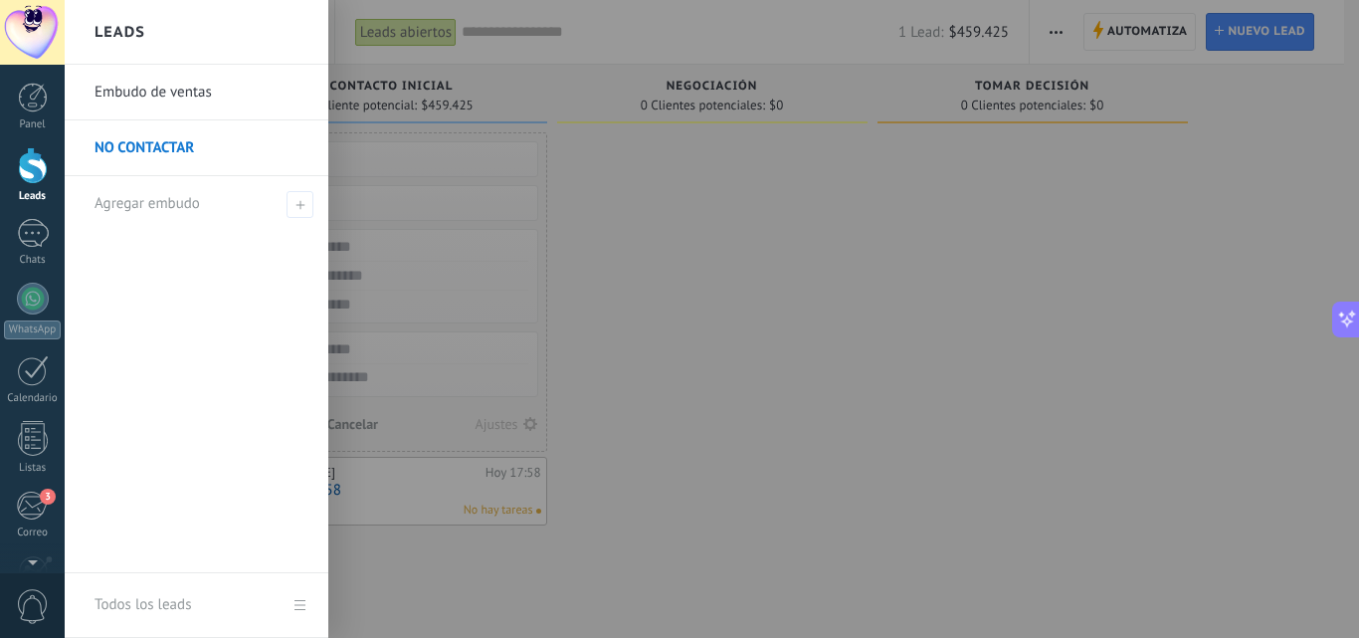
click at [27, 170] on div at bounding box center [33, 165] width 30 height 37
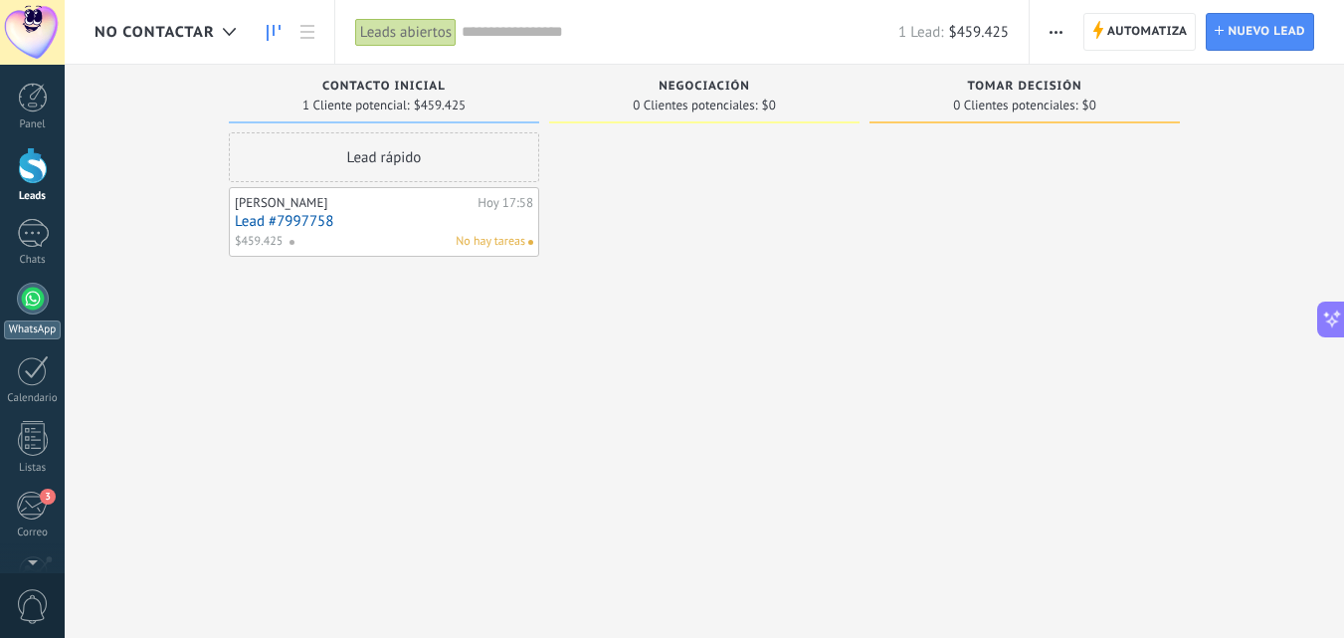
click at [37, 286] on div at bounding box center [33, 299] width 32 height 32
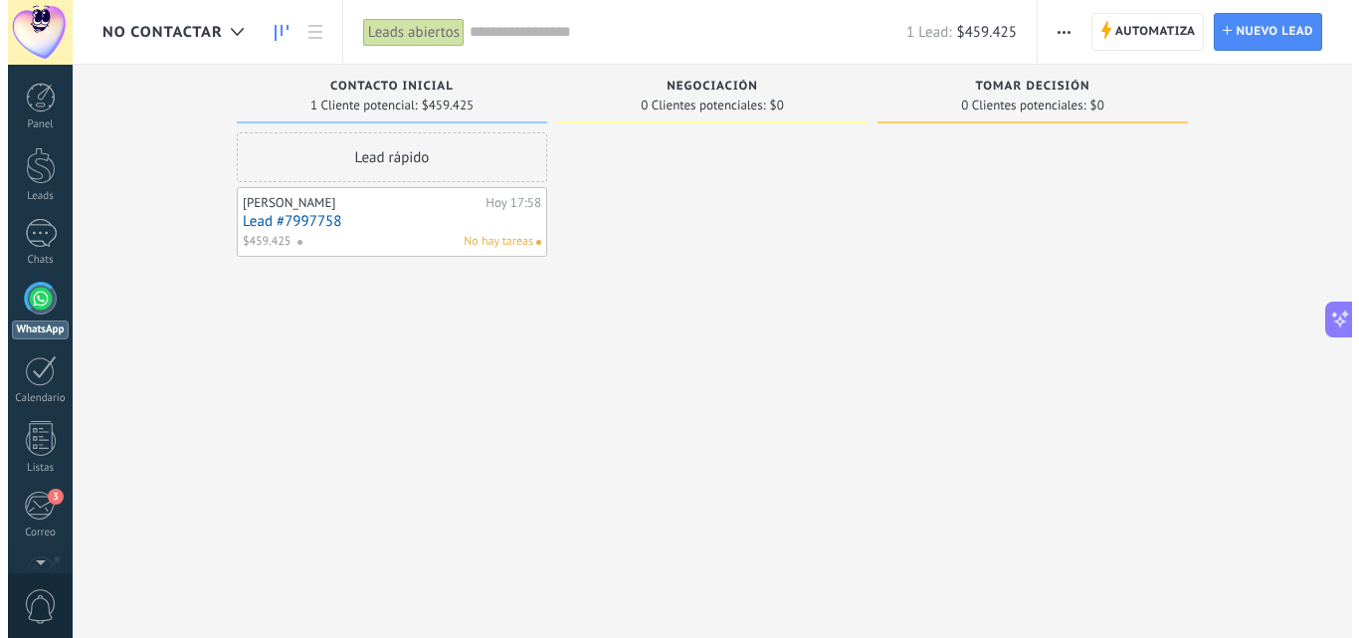
scroll to position [519, 0]
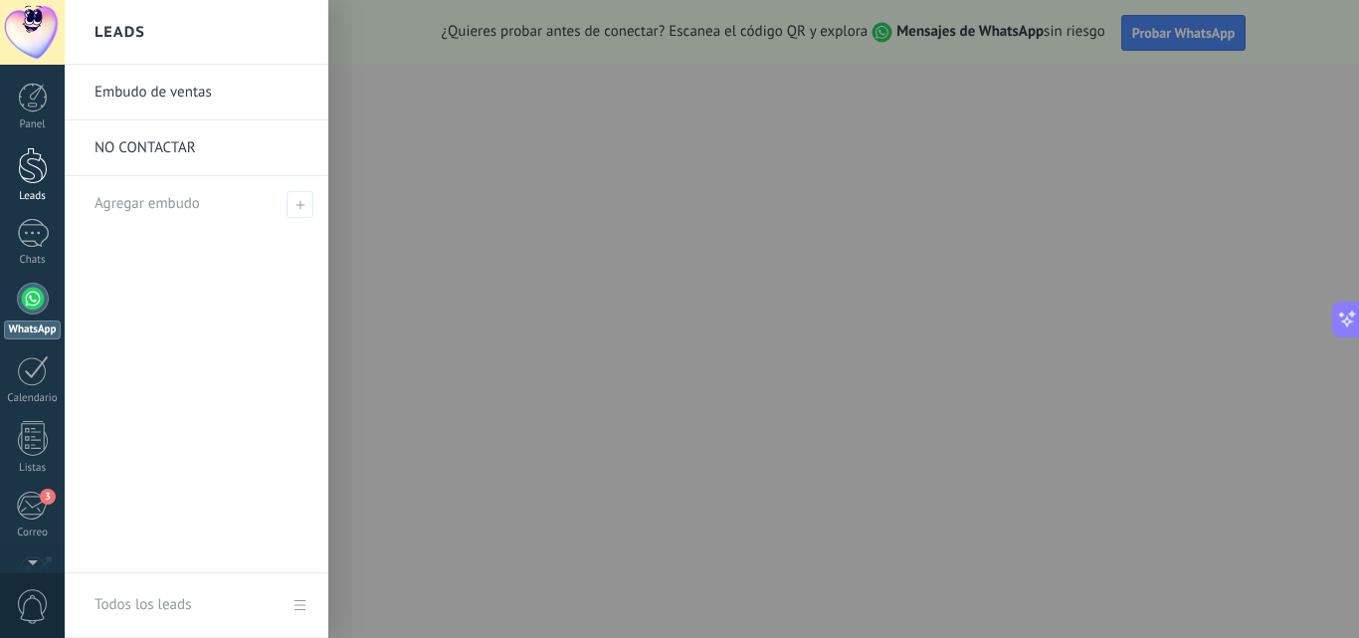
click at [40, 189] on link "Leads" at bounding box center [32, 175] width 65 height 56
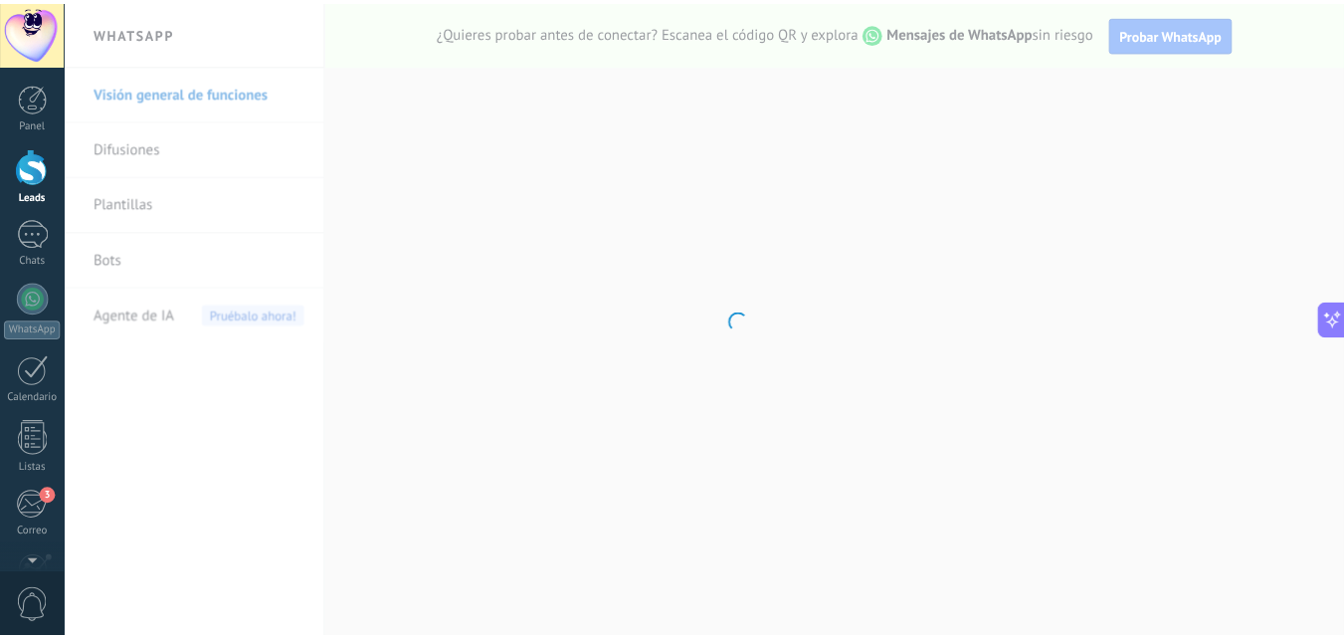
scroll to position [474, 0]
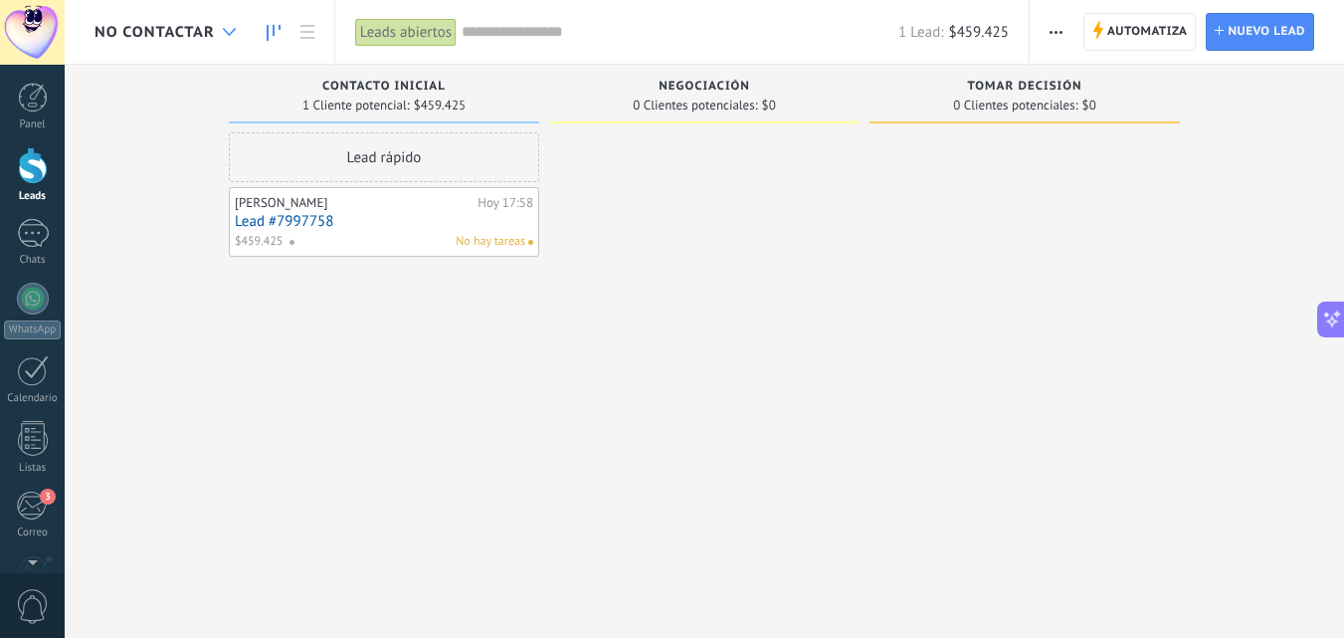
click at [231, 35] on icon at bounding box center [229, 32] width 13 height 8
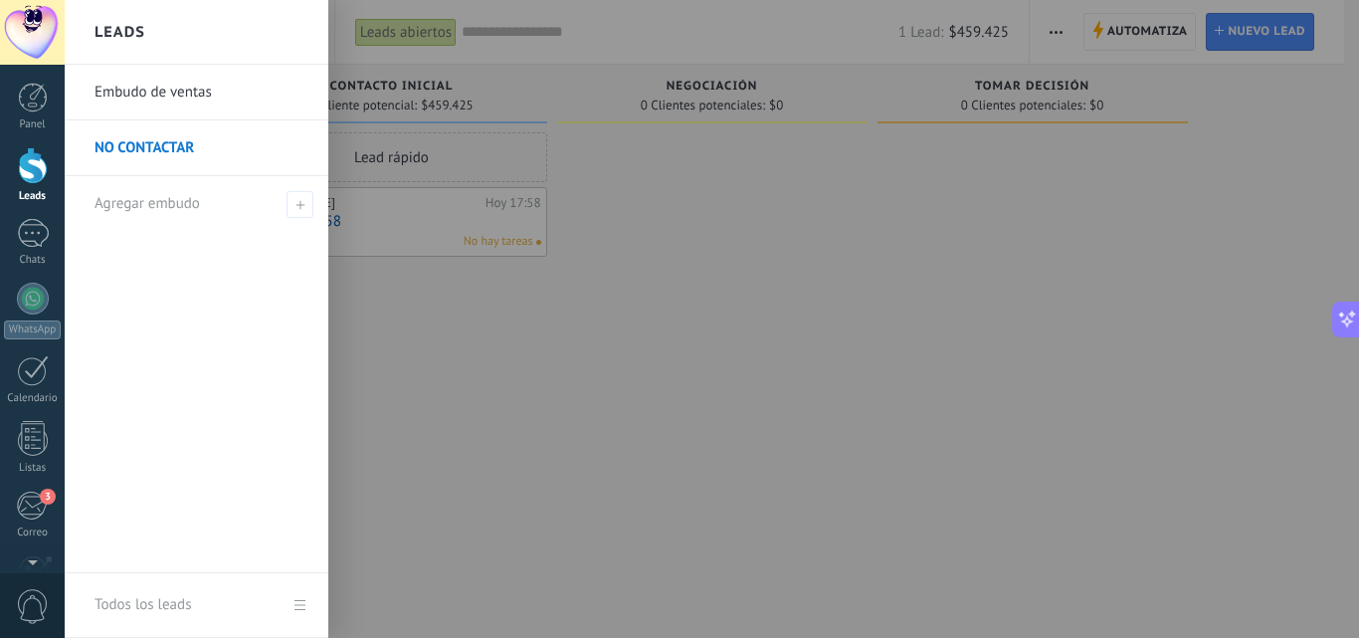
click at [192, 100] on link "Embudo de ventas" at bounding box center [202, 93] width 214 height 56
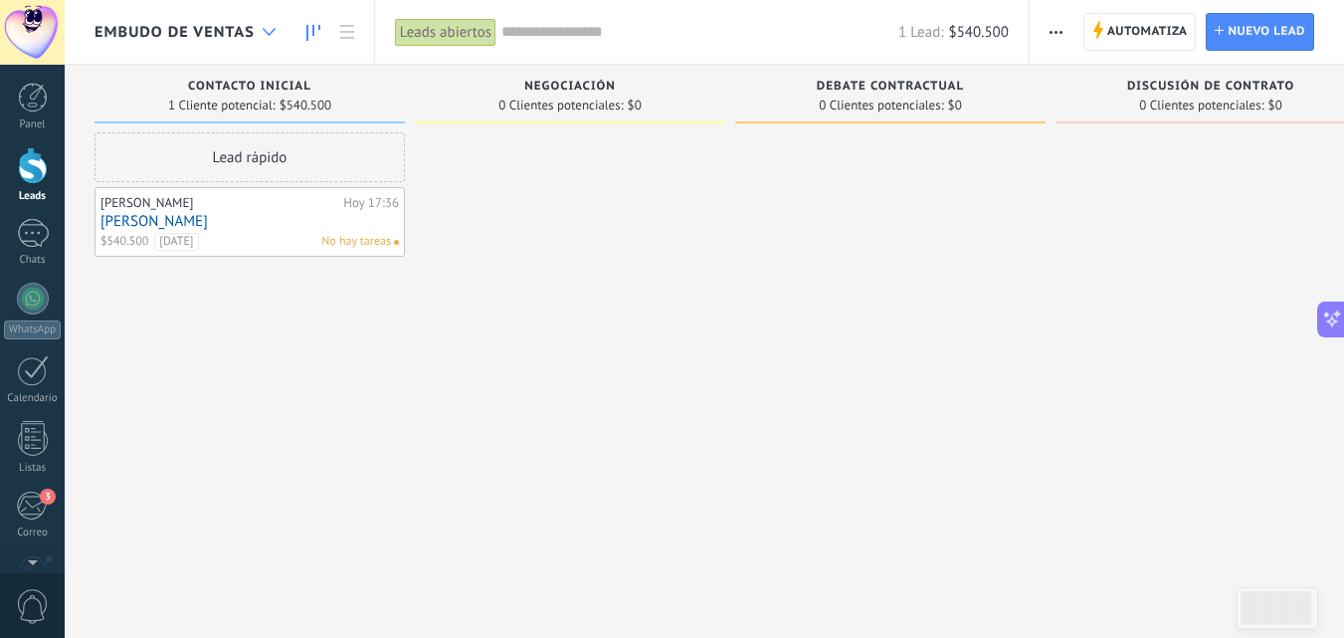
click at [272, 31] on use at bounding box center [269, 32] width 13 height 8
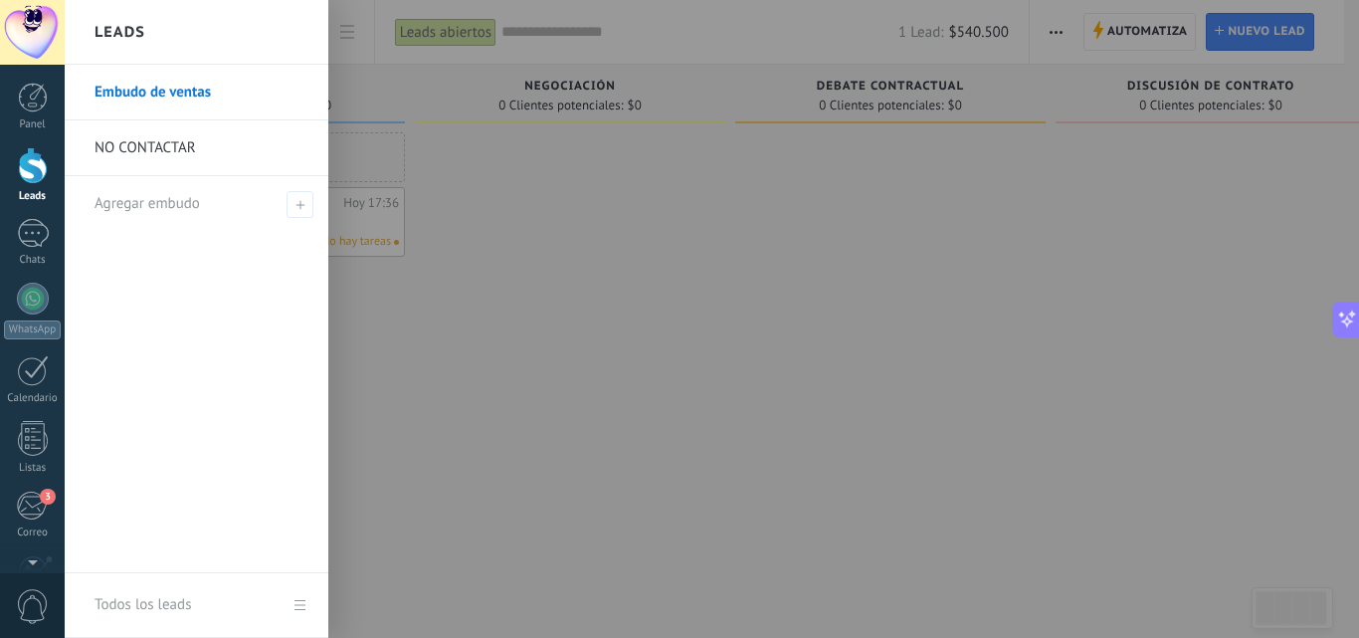
click at [477, 228] on div at bounding box center [744, 319] width 1359 height 638
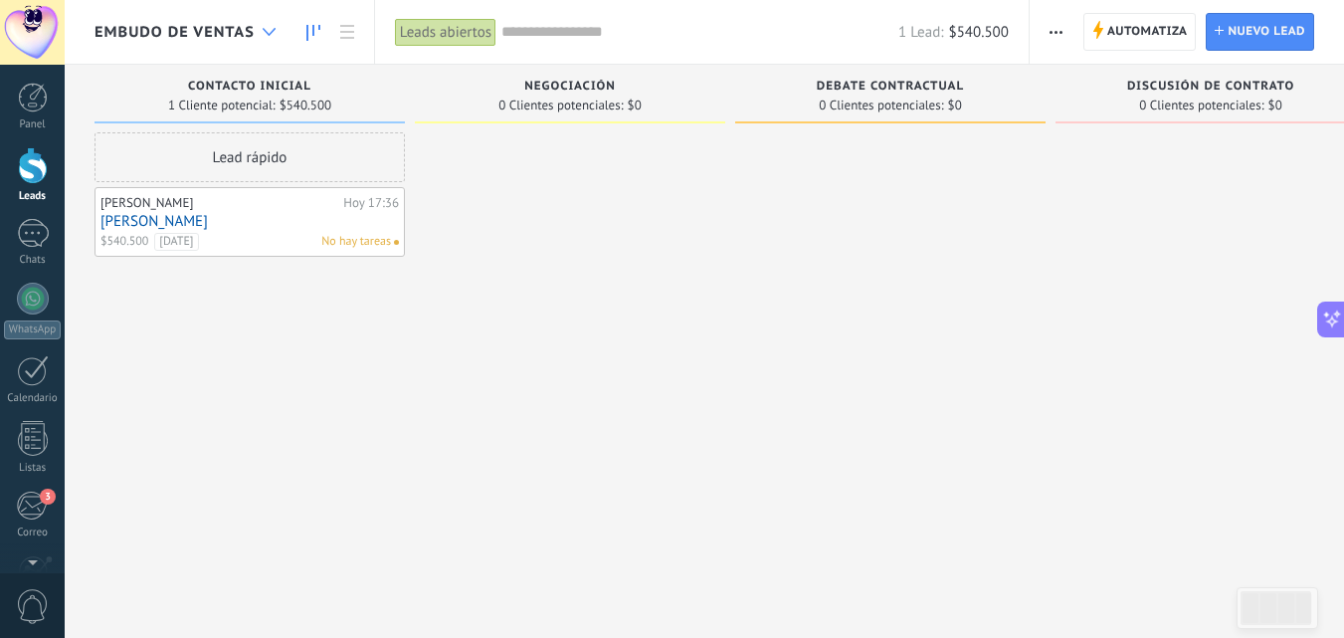
click at [270, 36] on div at bounding box center [269, 32] width 33 height 39
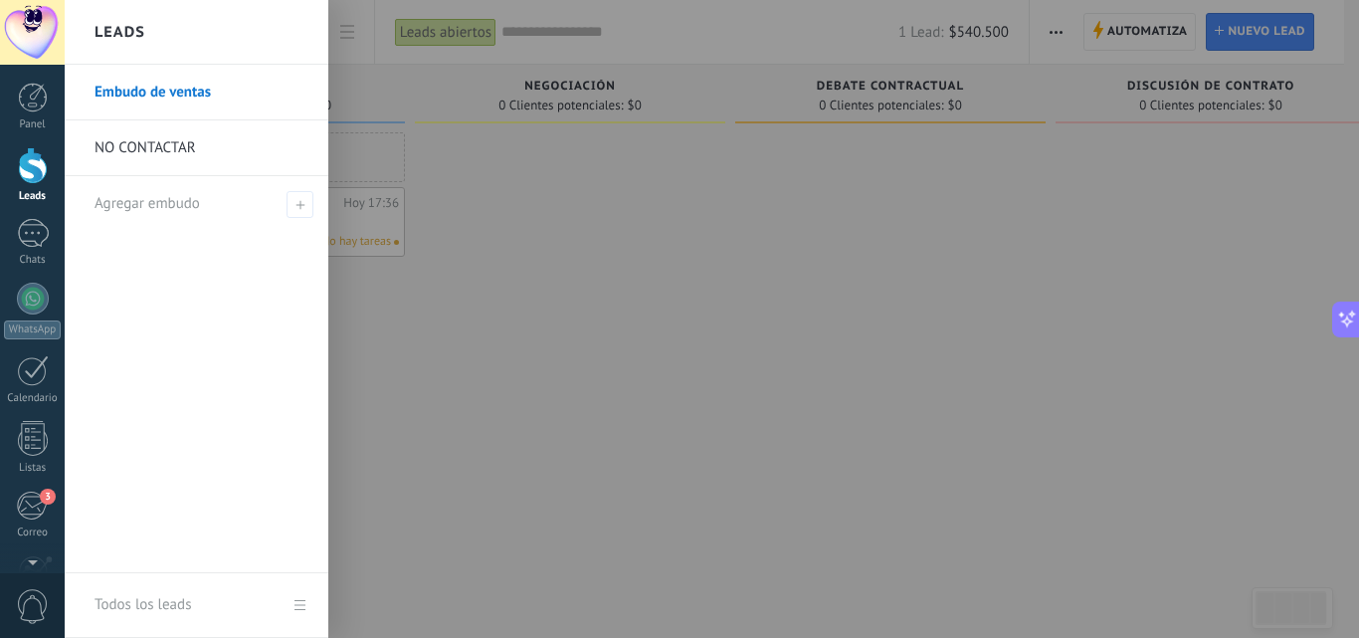
click at [621, 281] on div at bounding box center [744, 319] width 1359 height 638
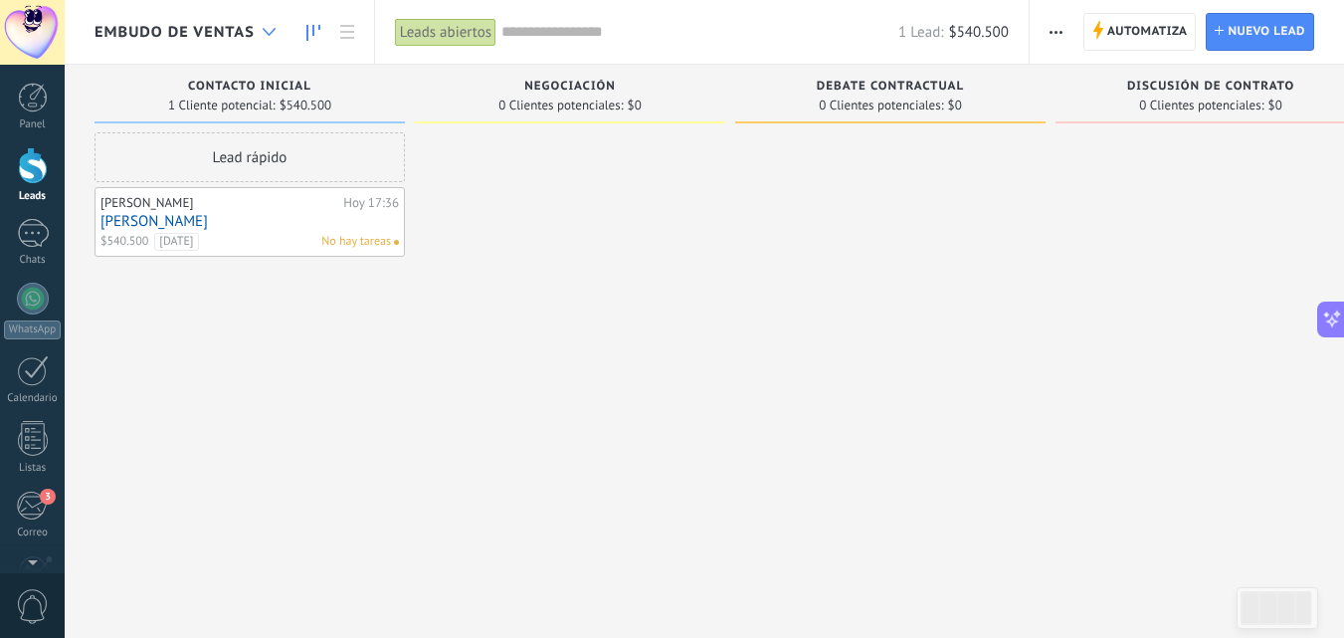
click at [272, 34] on icon at bounding box center [269, 32] width 13 height 8
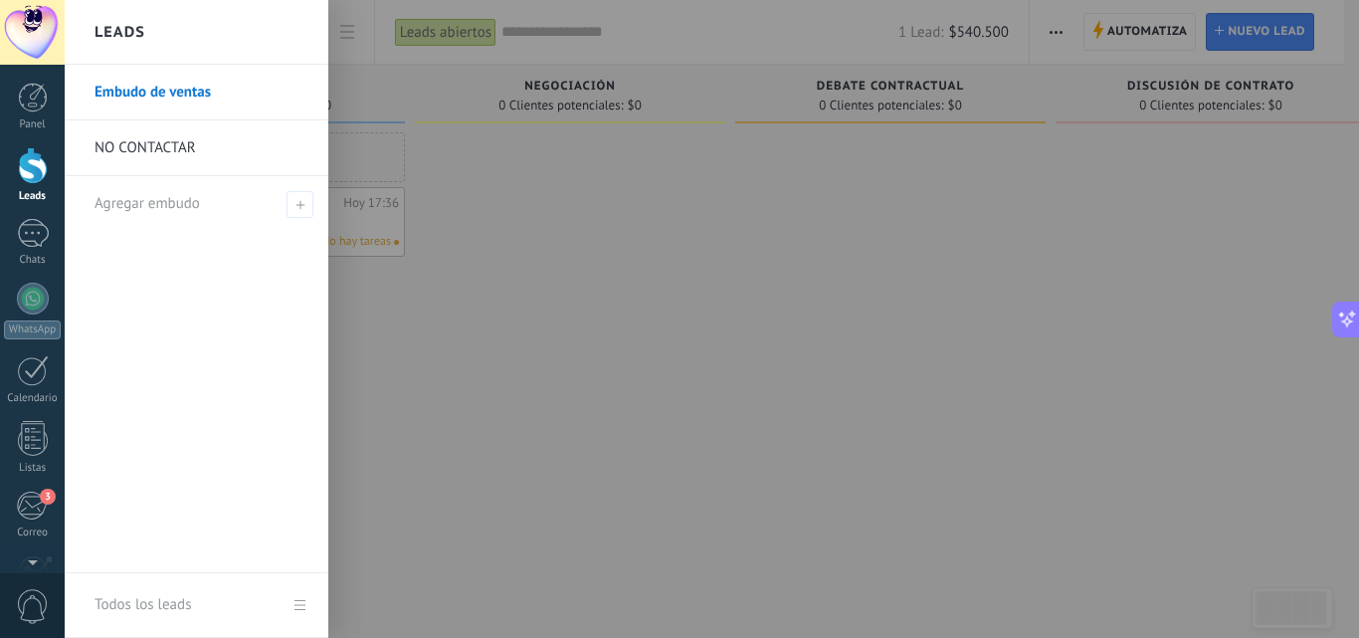
click at [28, 177] on div at bounding box center [33, 165] width 30 height 37
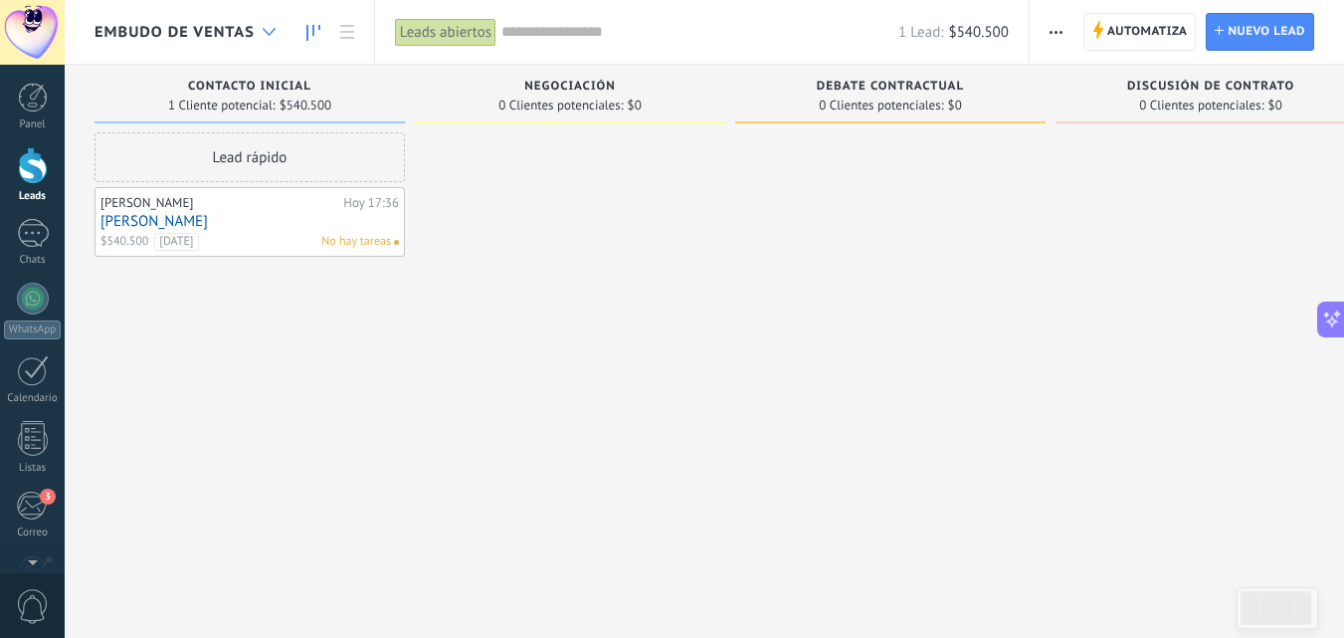
click at [272, 35] on icon at bounding box center [269, 32] width 13 height 8
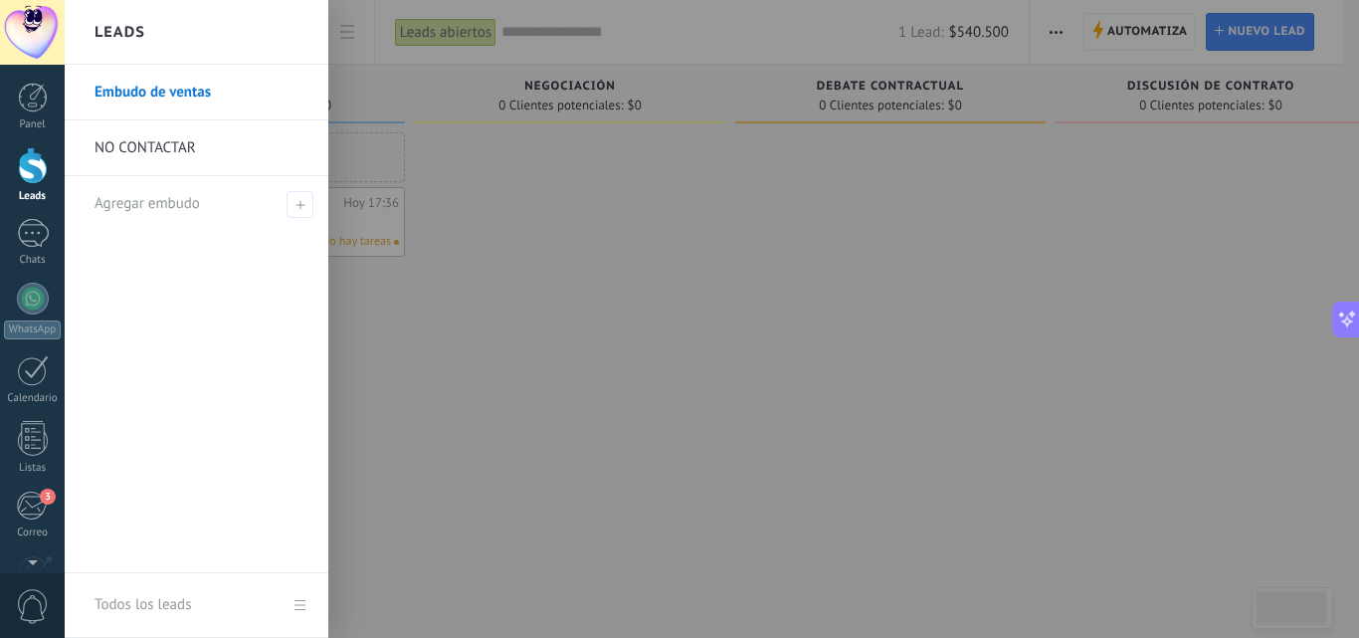
click at [252, 91] on link "Embudo de ventas" at bounding box center [202, 93] width 214 height 56
click at [29, 164] on div at bounding box center [33, 165] width 30 height 37
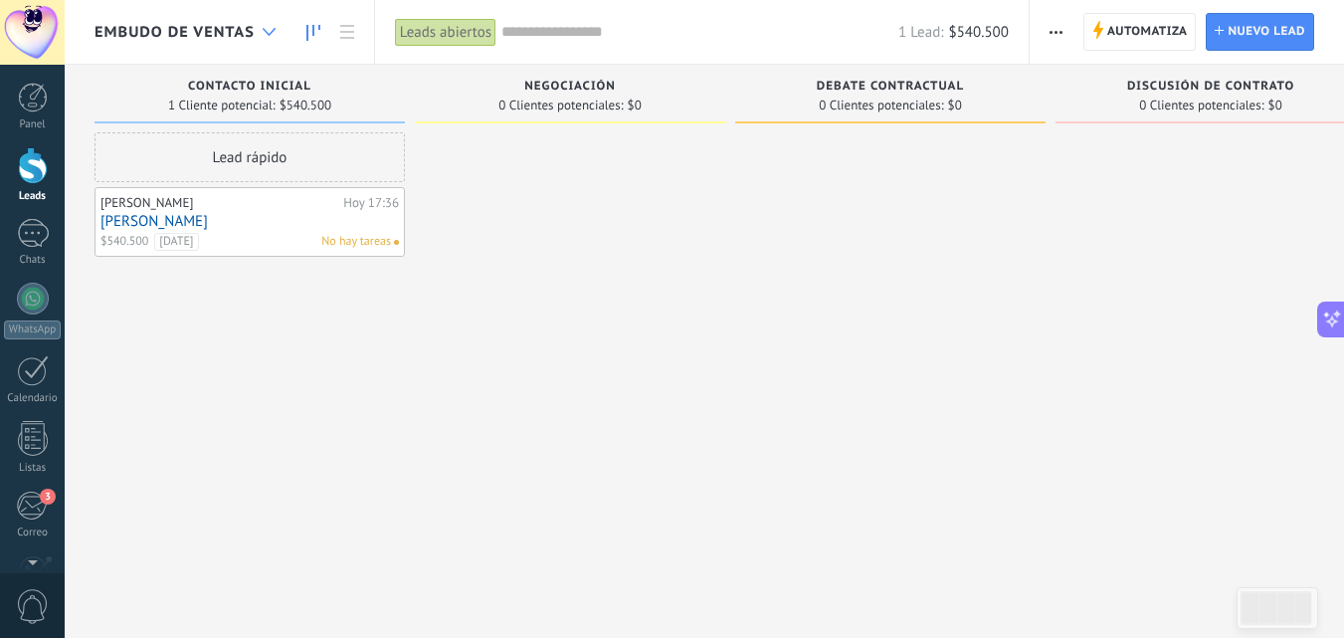
click at [269, 32] on icon at bounding box center [269, 32] width 13 height 8
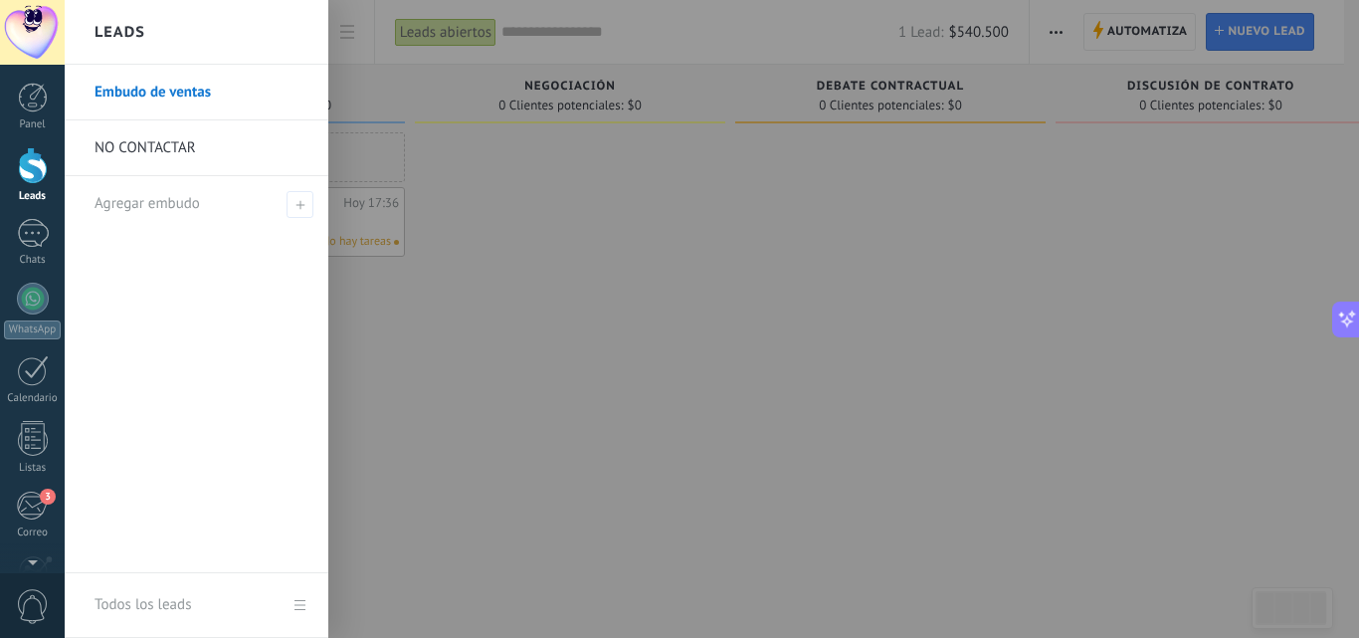
click at [199, 151] on link "NO CONTACTAR" at bounding box center [202, 148] width 214 height 56
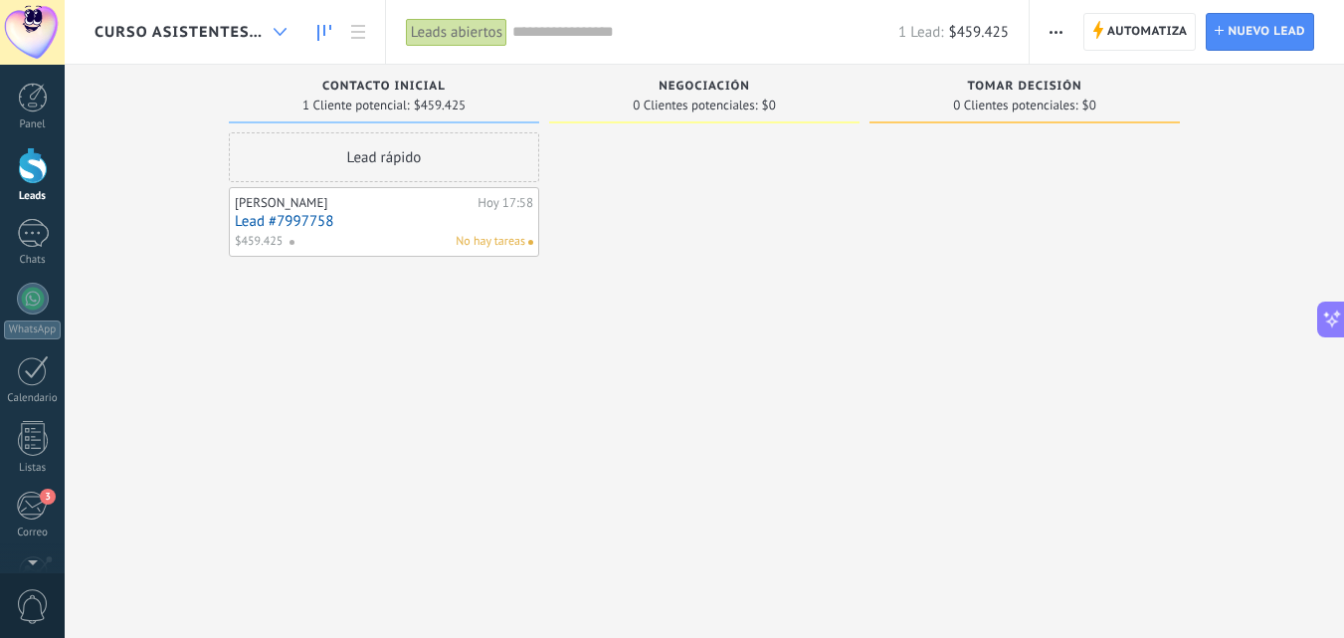
click at [282, 33] on icon at bounding box center [280, 32] width 13 height 8
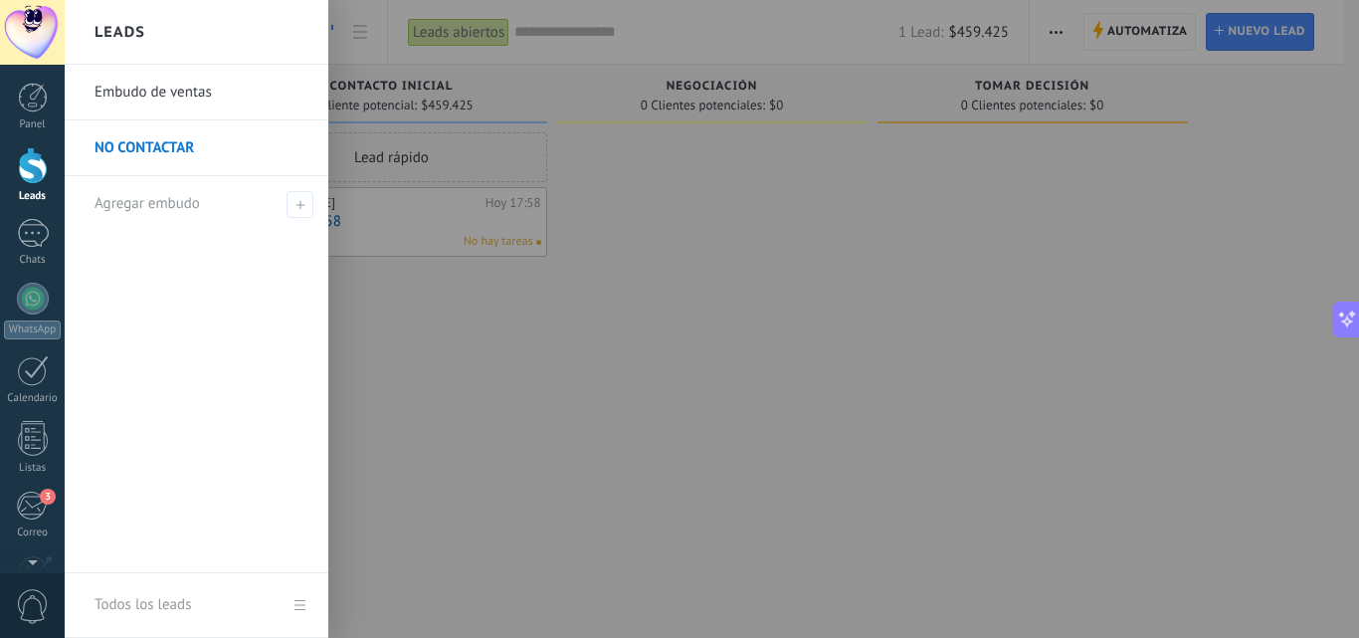
click at [44, 163] on div at bounding box center [33, 165] width 30 height 37
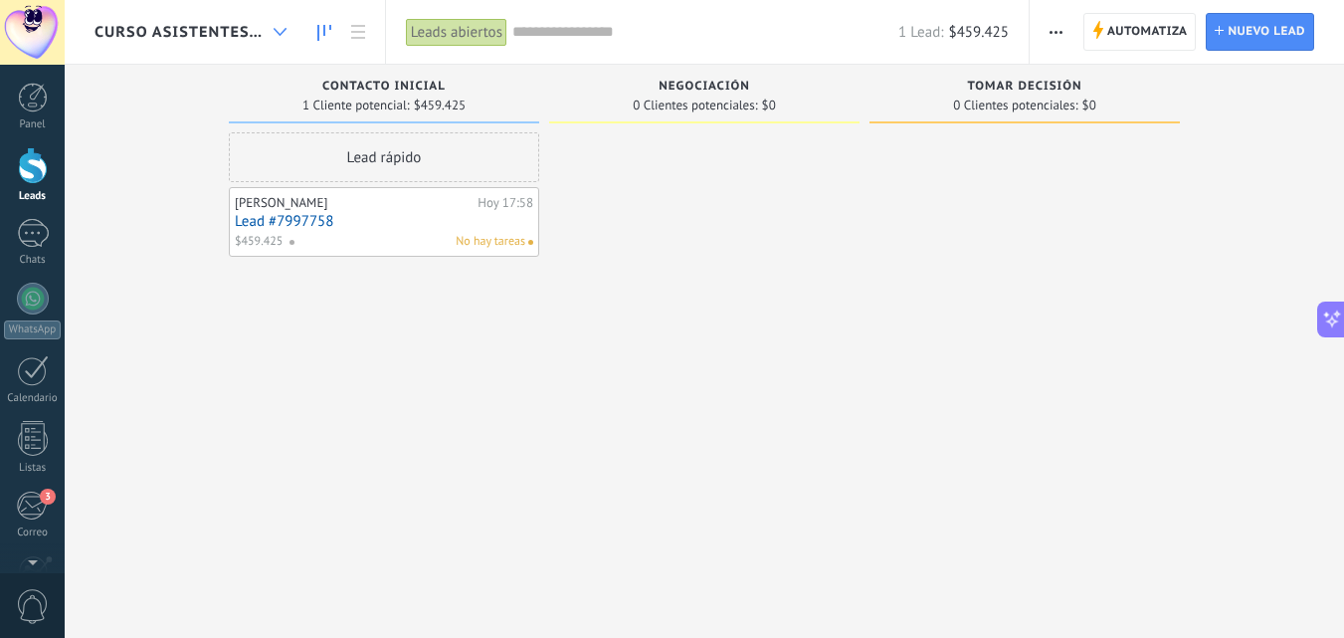
click at [279, 32] on use at bounding box center [280, 32] width 13 height 8
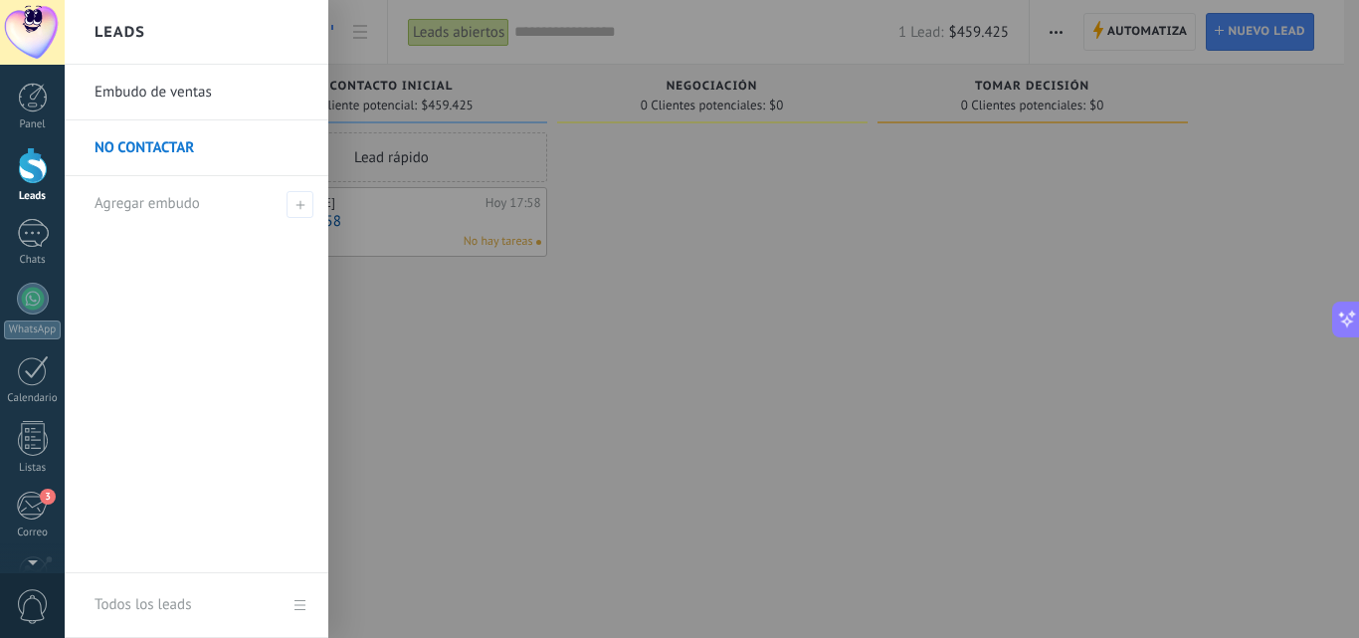
click at [42, 161] on div at bounding box center [33, 165] width 30 height 37
click at [23, 167] on div at bounding box center [33, 165] width 30 height 37
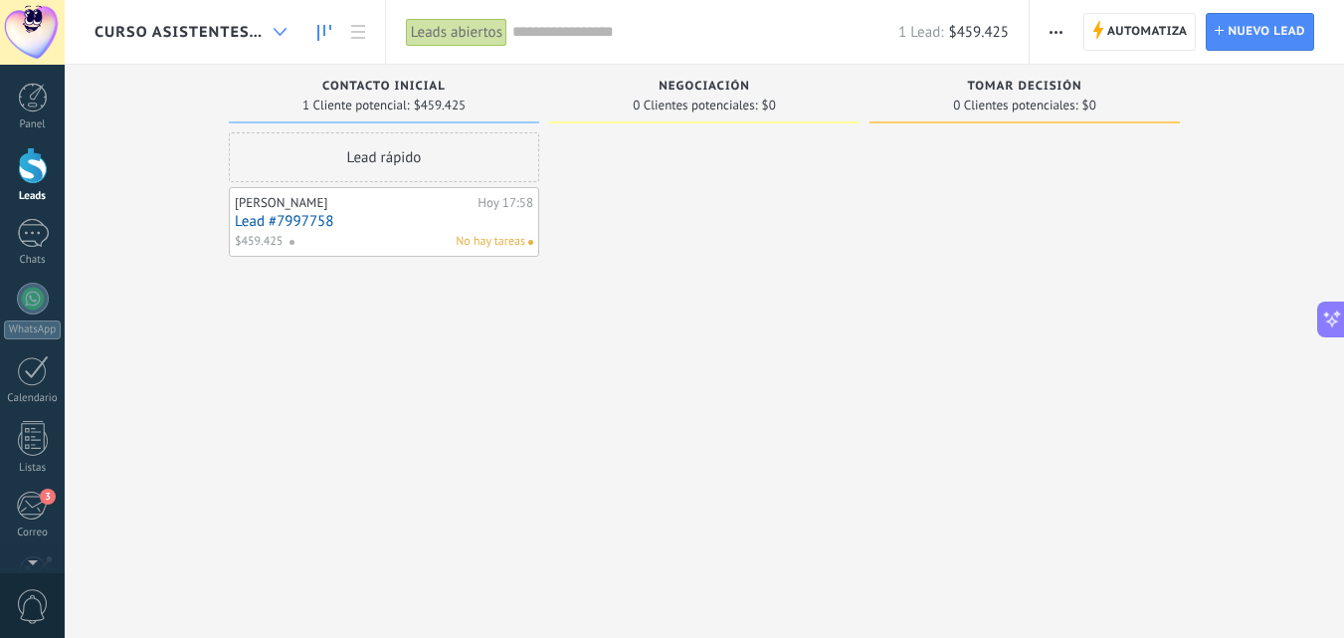
click at [277, 29] on use at bounding box center [280, 32] width 13 height 8
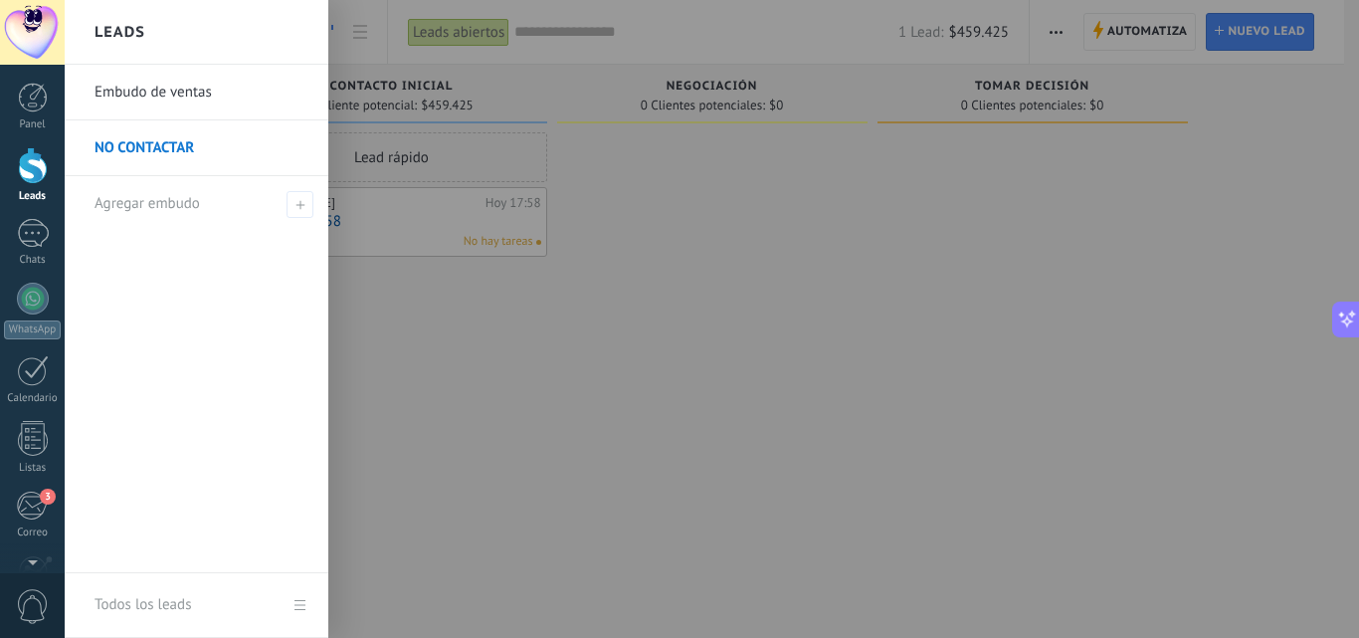
click at [434, 354] on div at bounding box center [744, 319] width 1359 height 638
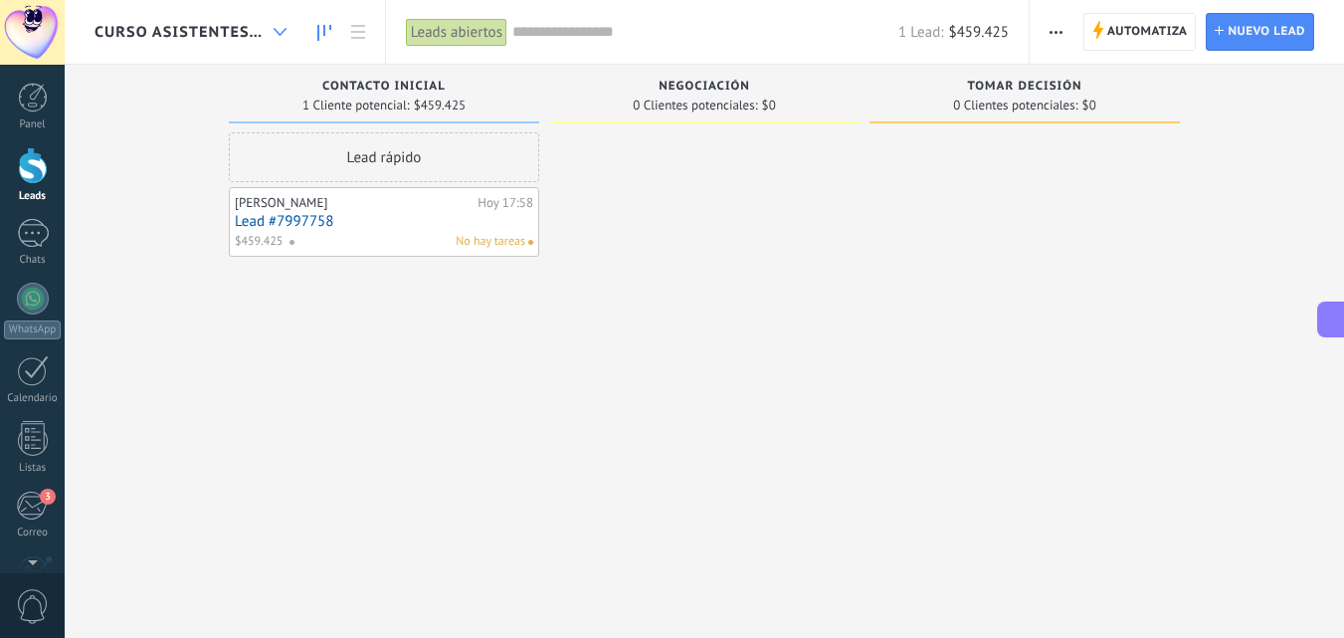
click at [273, 32] on div at bounding box center [280, 32] width 33 height 39
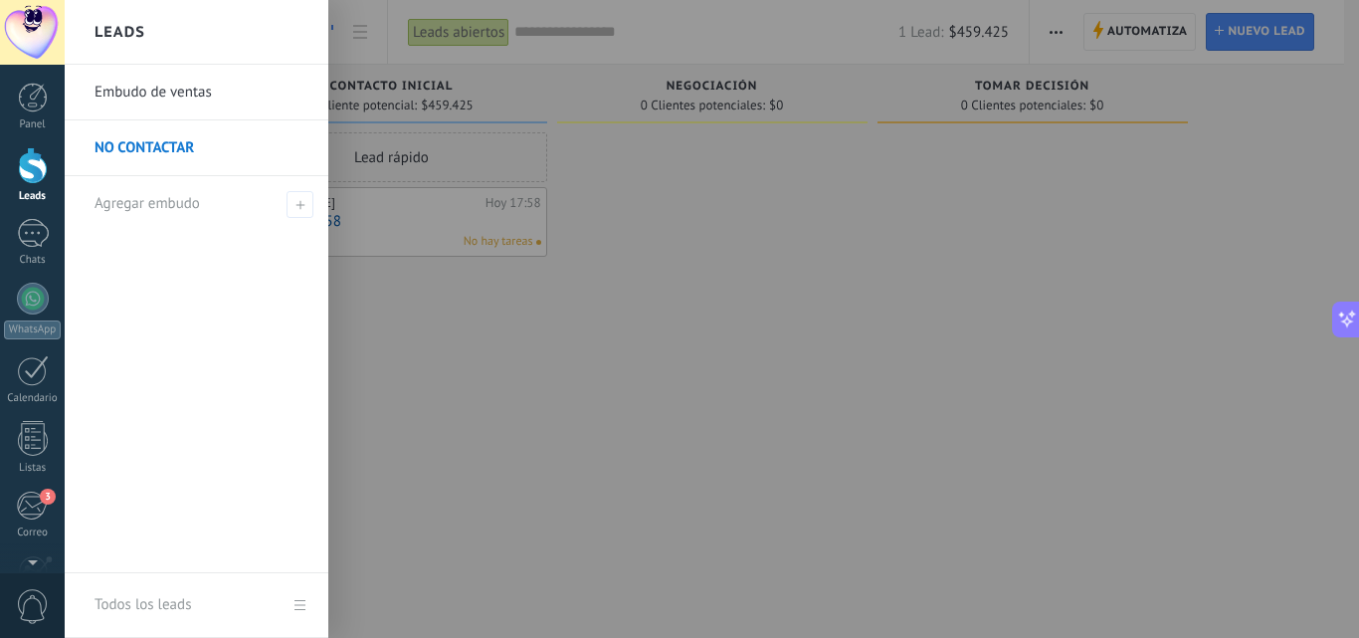
click at [388, 331] on div at bounding box center [744, 319] width 1359 height 638
click at [23, 171] on div at bounding box center [33, 165] width 30 height 37
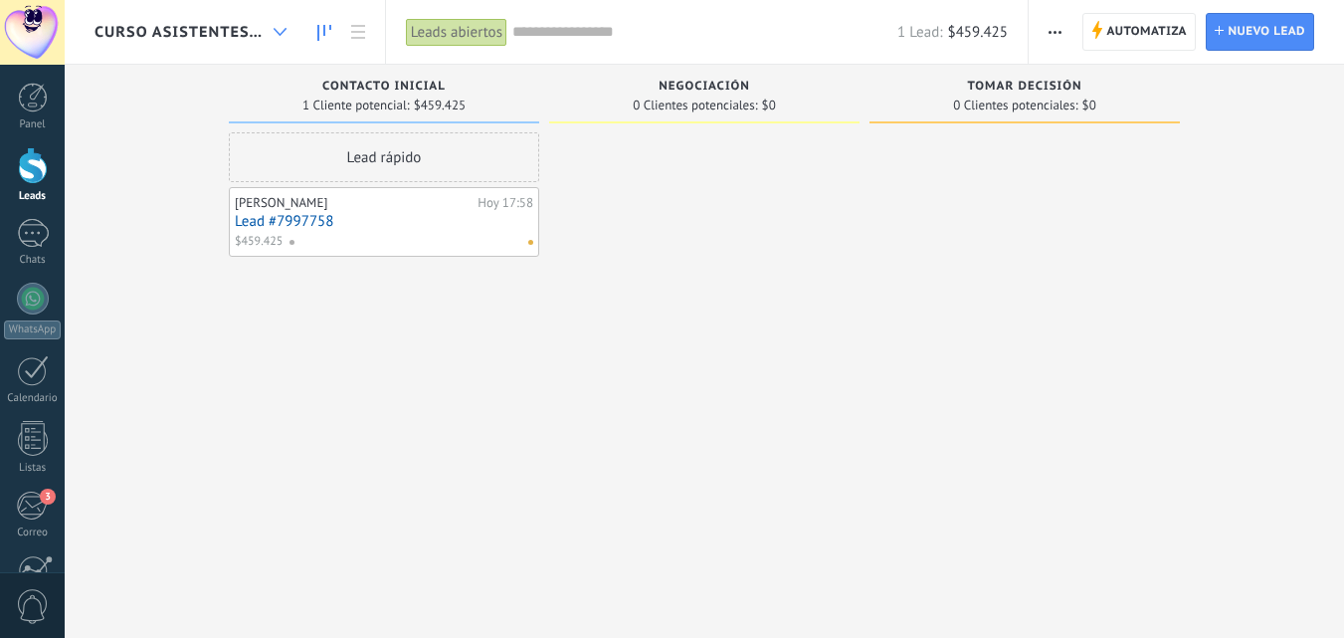
click at [286, 30] on use at bounding box center [280, 32] width 13 height 8
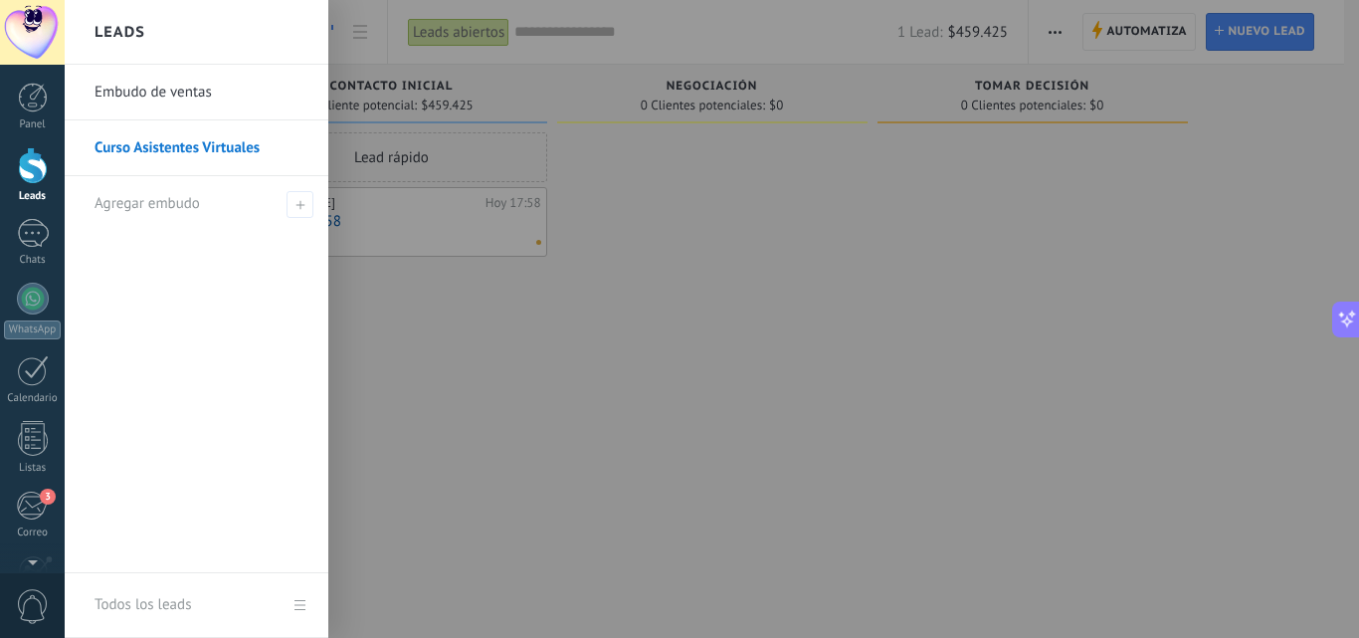
scroll to position [474, 0]
click at [620, 375] on div at bounding box center [744, 319] width 1359 height 638
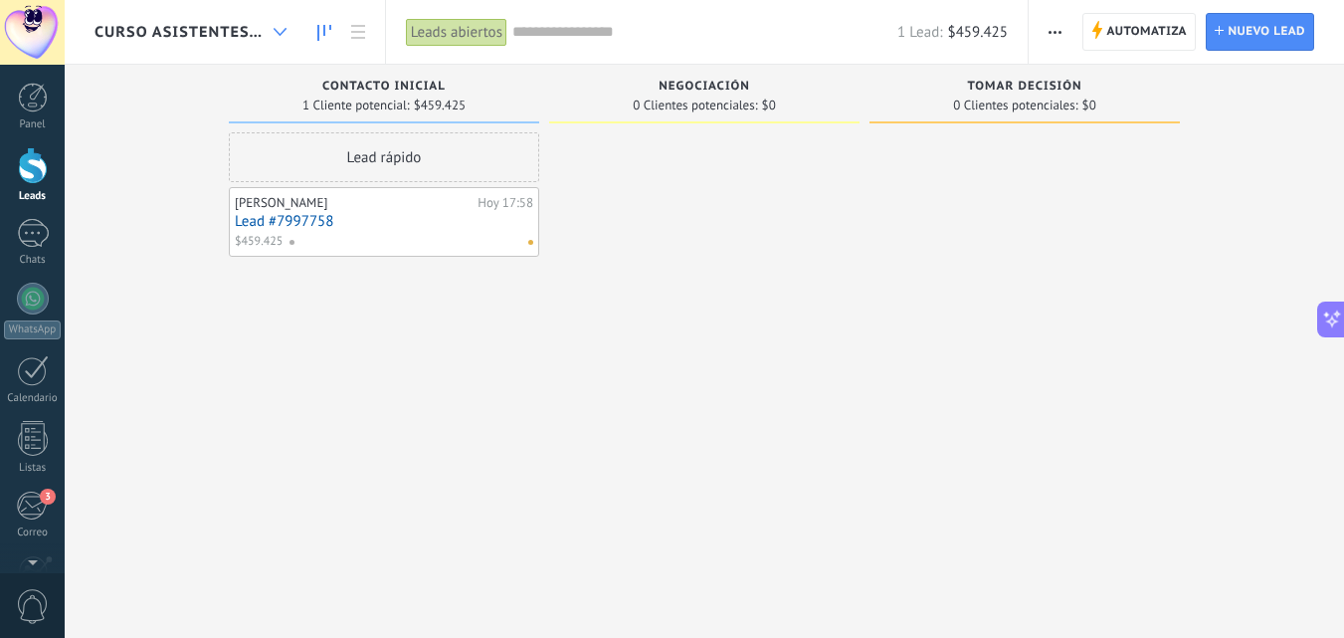
click at [280, 30] on icon at bounding box center [280, 32] width 13 height 8
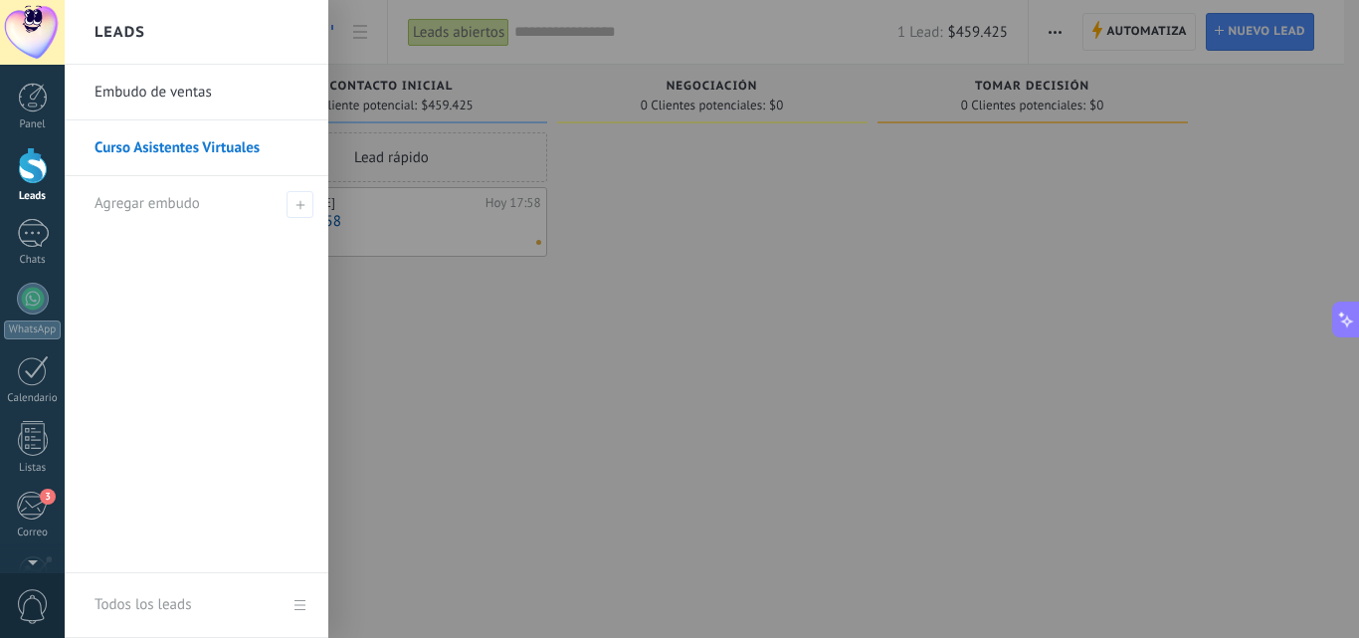
click at [199, 86] on link "Embudo de ventas" at bounding box center [202, 93] width 214 height 56
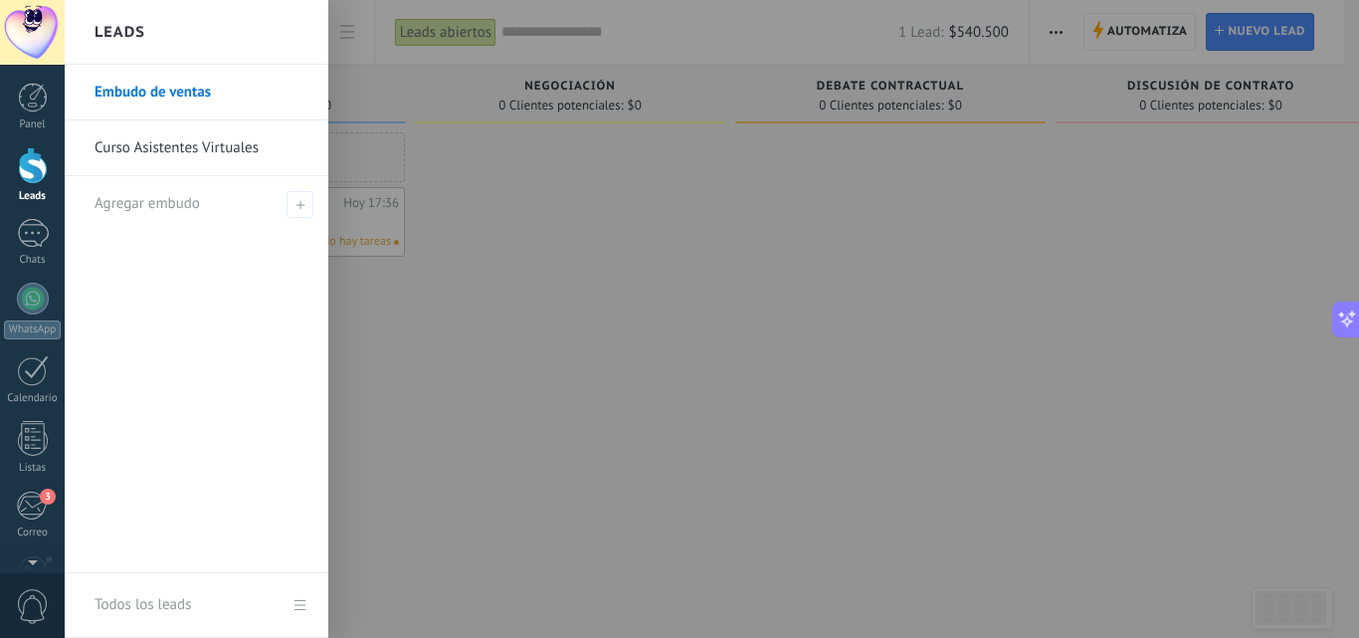
click at [32, 172] on div at bounding box center [33, 165] width 30 height 37
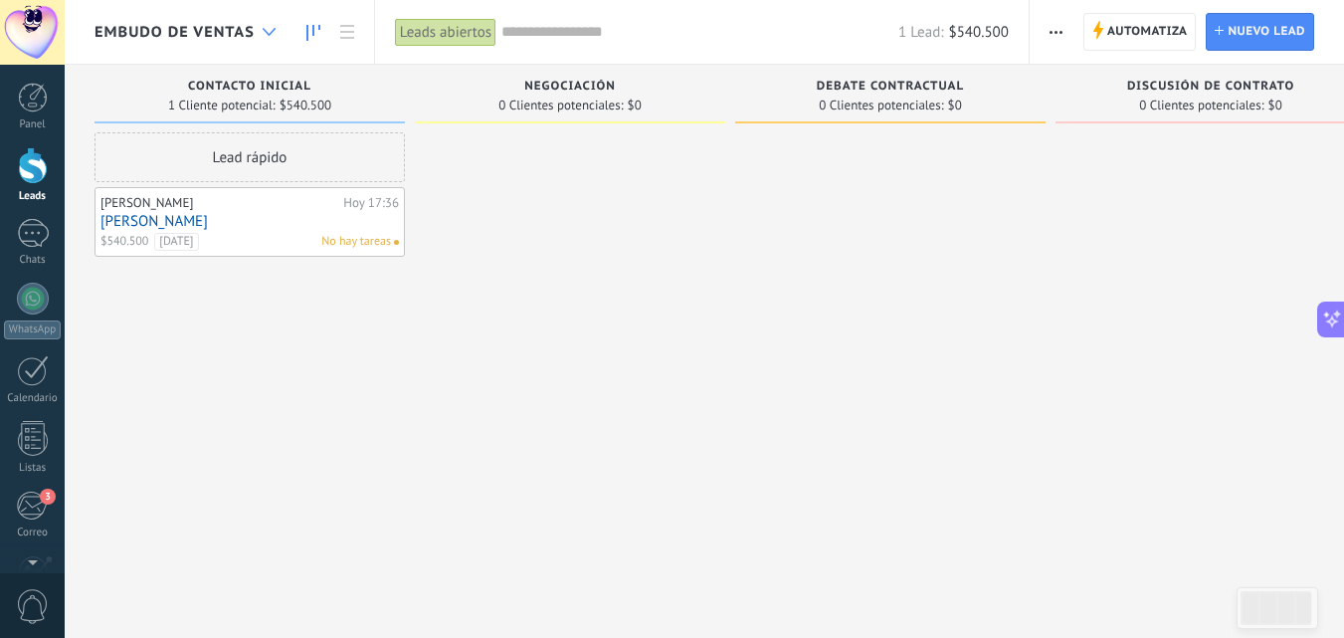
click at [272, 30] on icon at bounding box center [269, 32] width 13 height 8
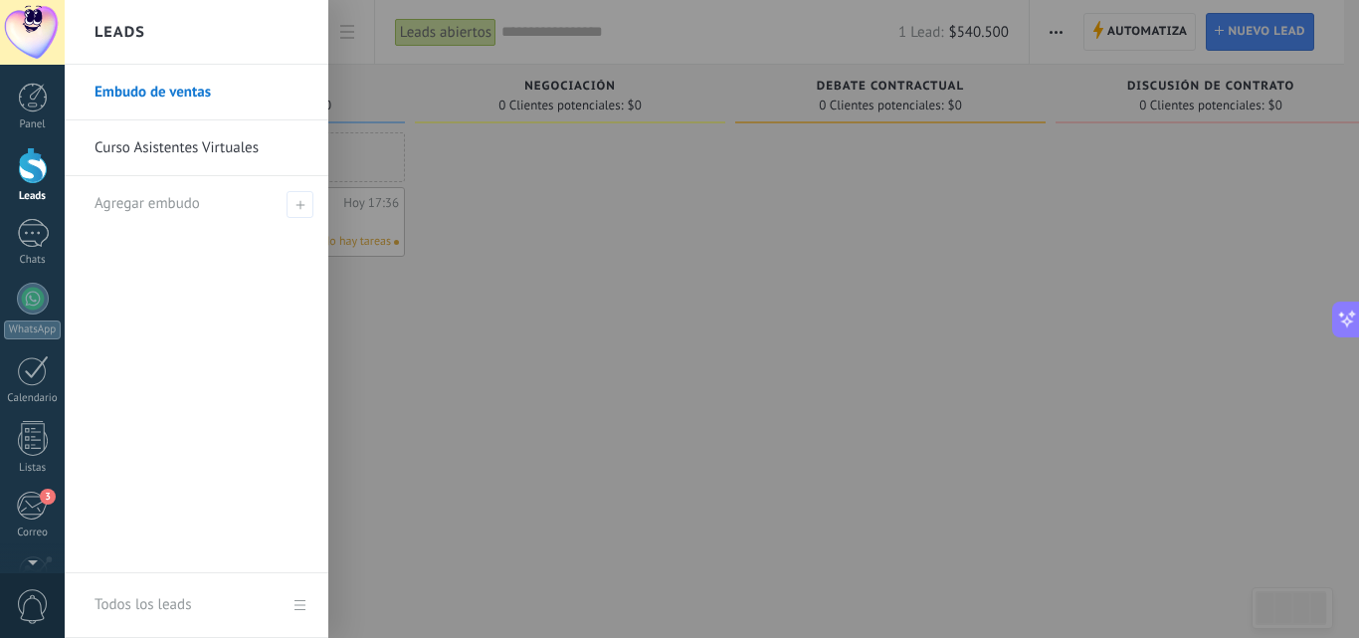
click at [607, 350] on div at bounding box center [744, 319] width 1359 height 638
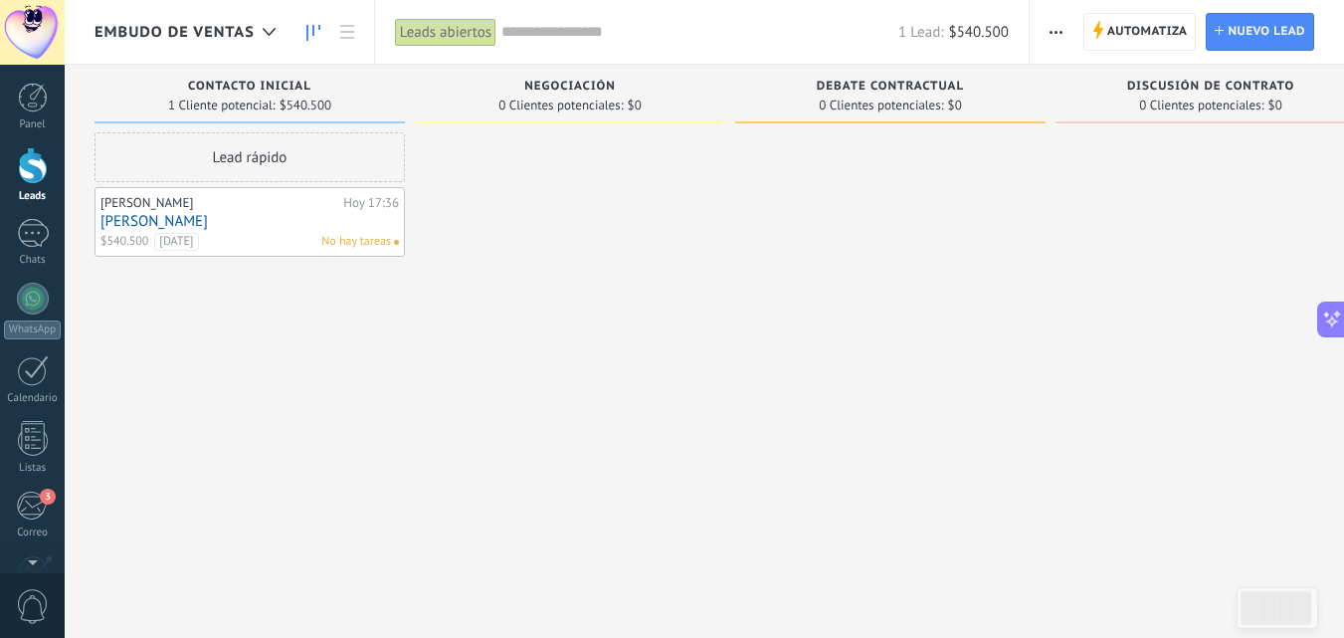
click at [243, 213] on link "[PERSON_NAME]" at bounding box center [250, 221] width 299 height 17
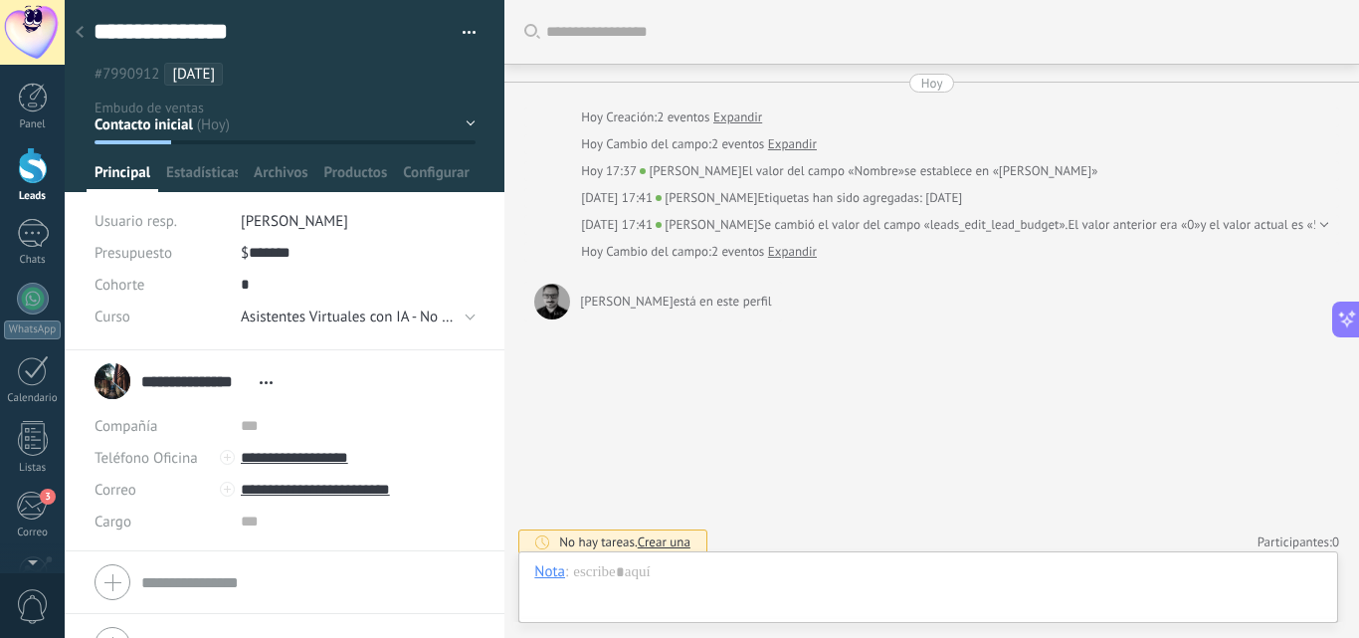
scroll to position [30, 0]
click at [0, 0] on div "Contacto inicial Negociación Debate contractual Discusión de contrato Logrado c…" at bounding box center [0, 0] width 0 height 0
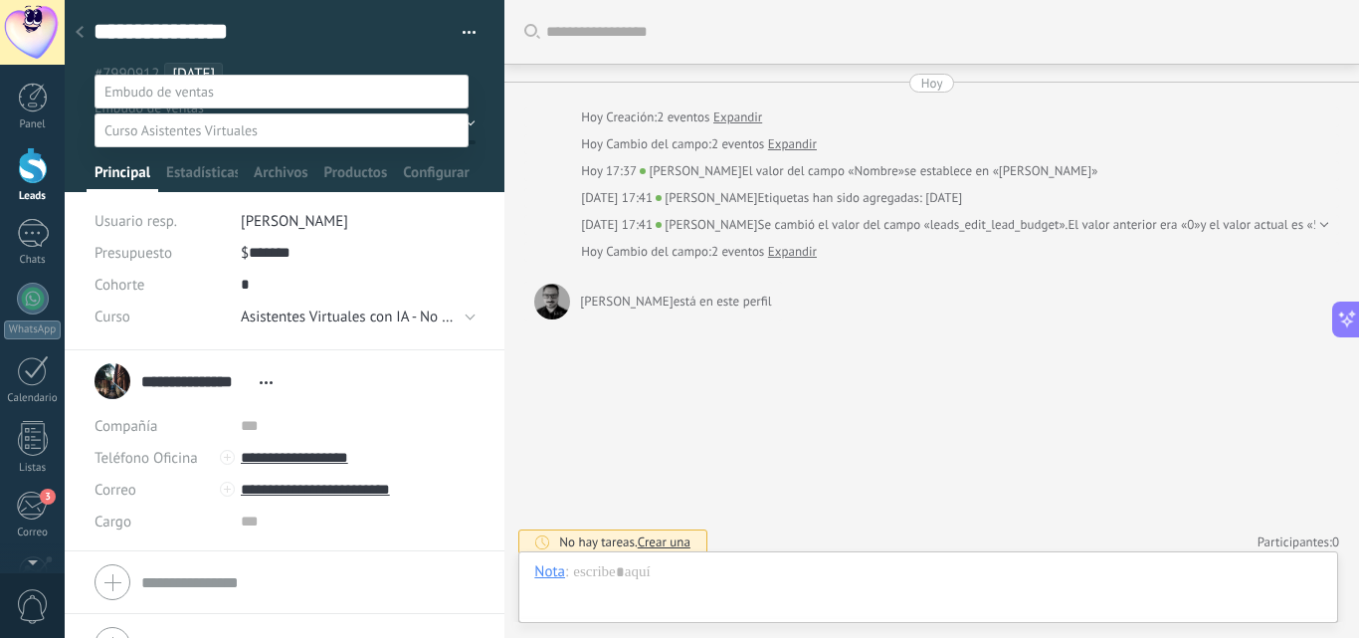
scroll to position [198, 0]
click at [308, 132] on label at bounding box center [282, 130] width 374 height 34
click at [0, 0] on label "Contacto inicial" at bounding box center [0, 0] width 0 height 0
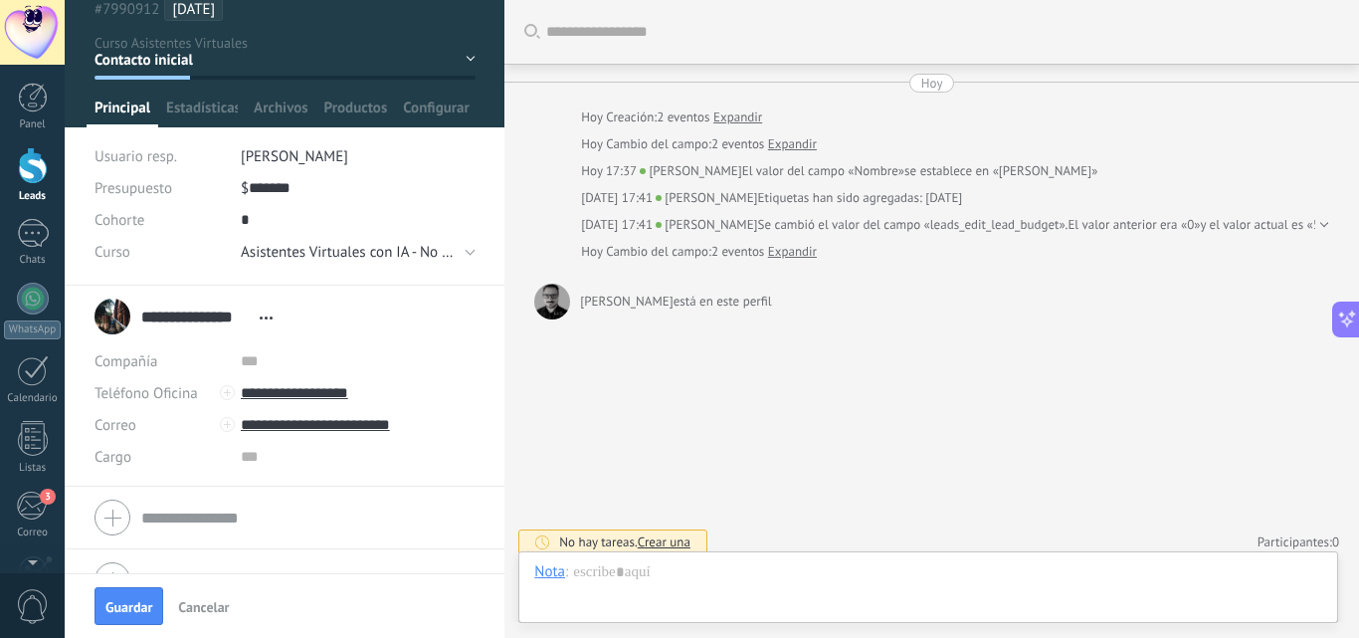
scroll to position [100, 0]
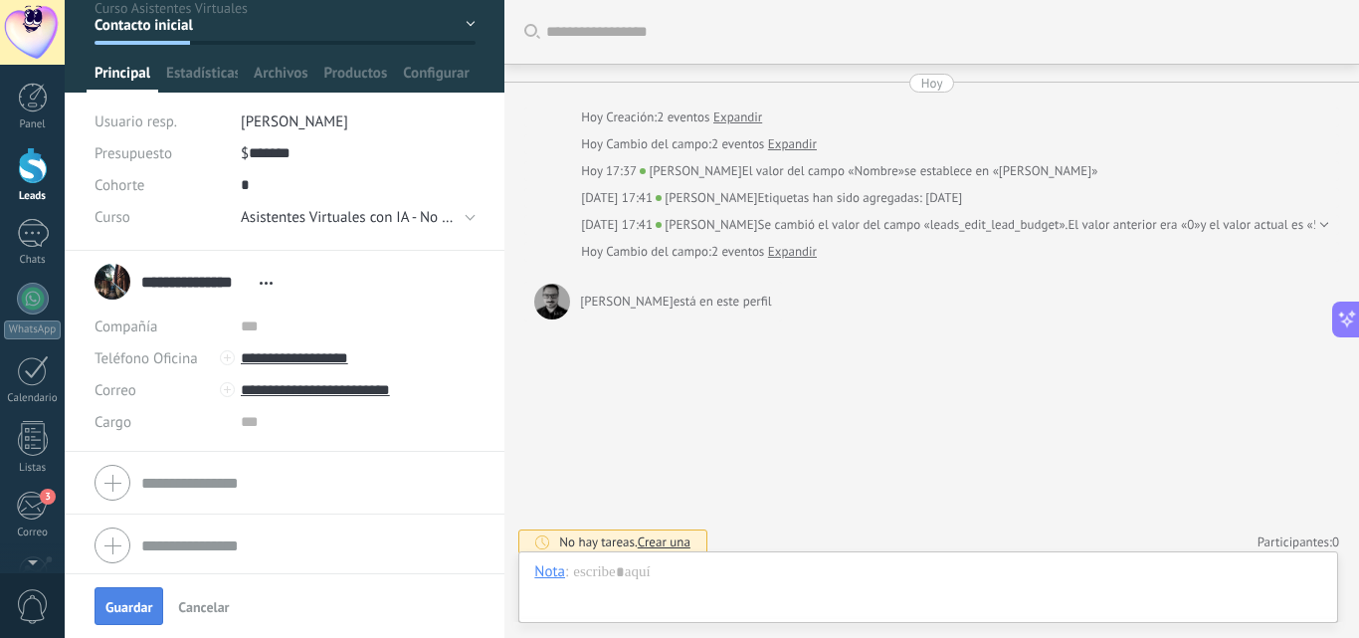
click at [115, 602] on span "Guardar" at bounding box center [128, 607] width 47 height 14
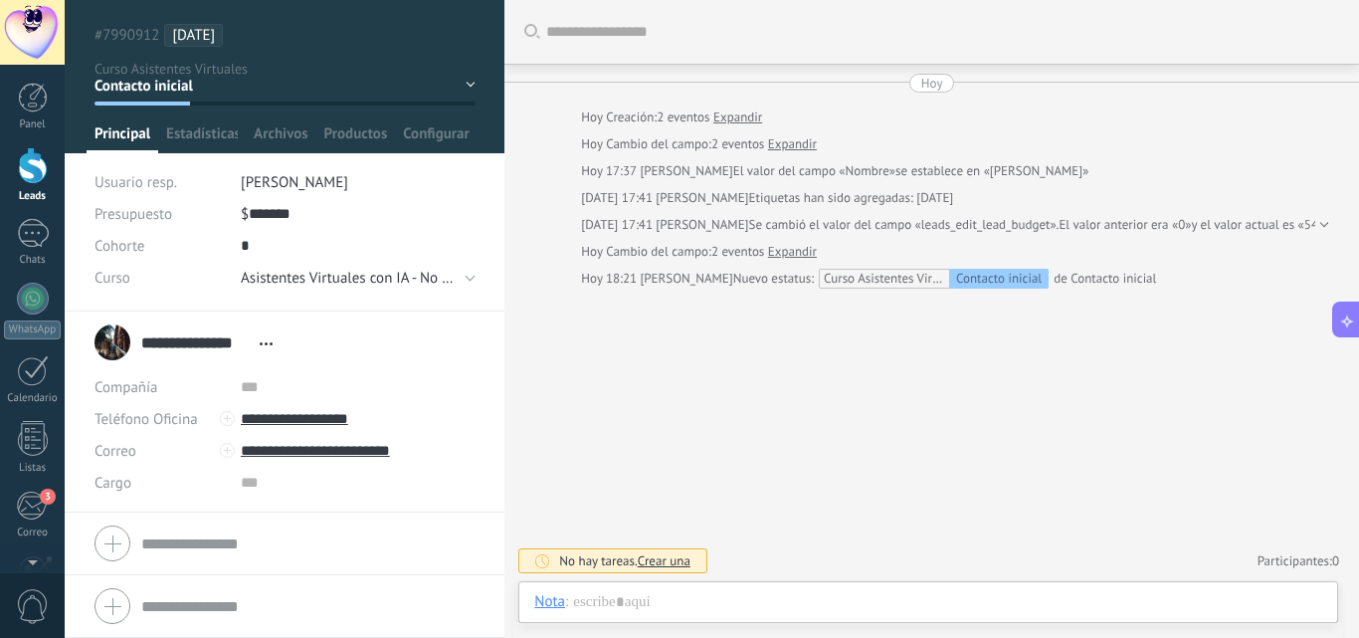
scroll to position [0, 0]
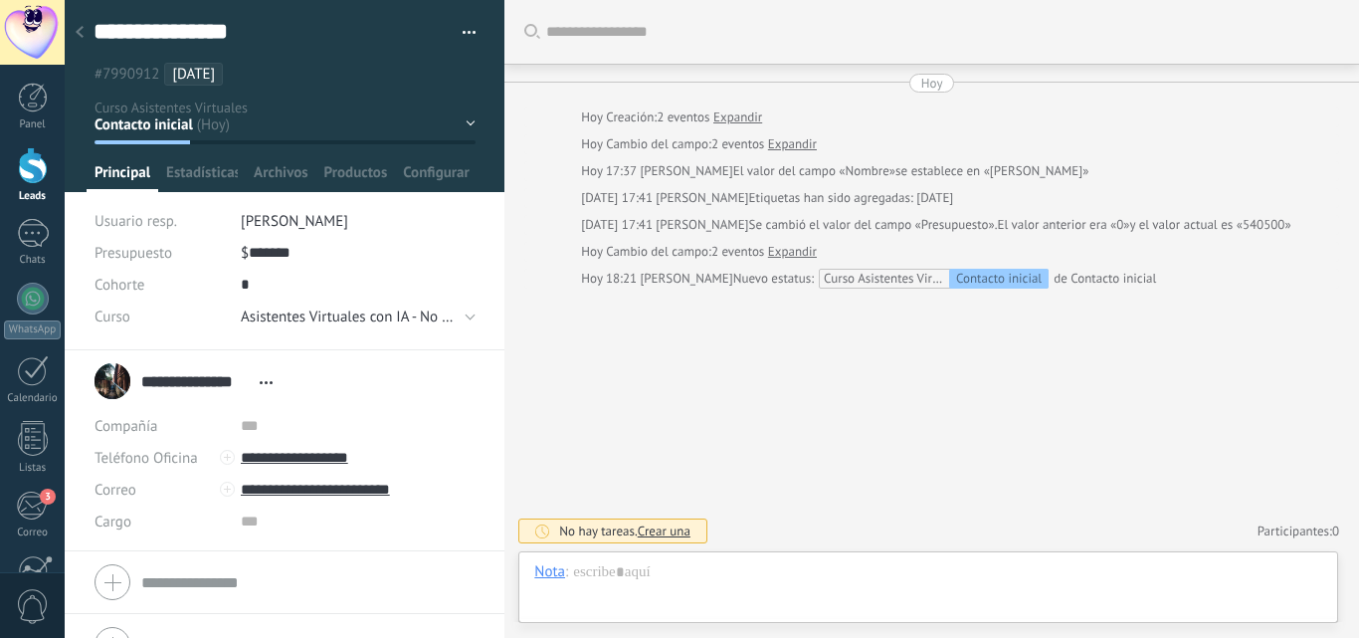
scroll to position [30, 0]
click at [32, 159] on div at bounding box center [33, 165] width 30 height 37
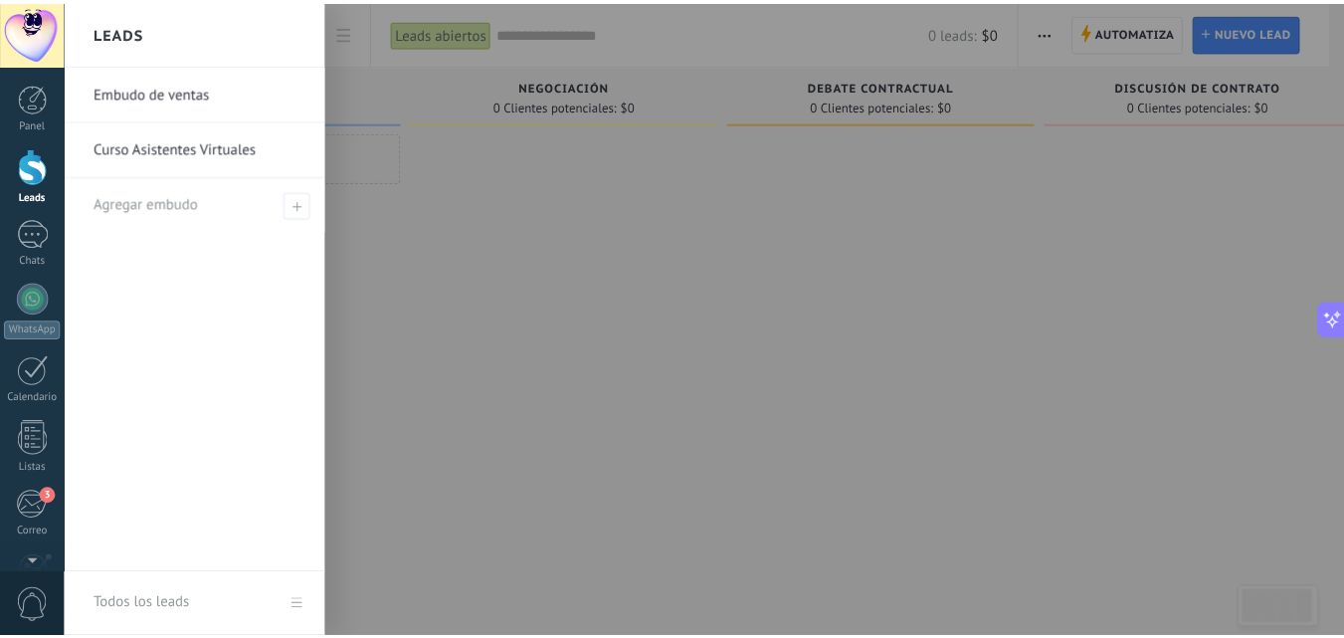
scroll to position [474, 0]
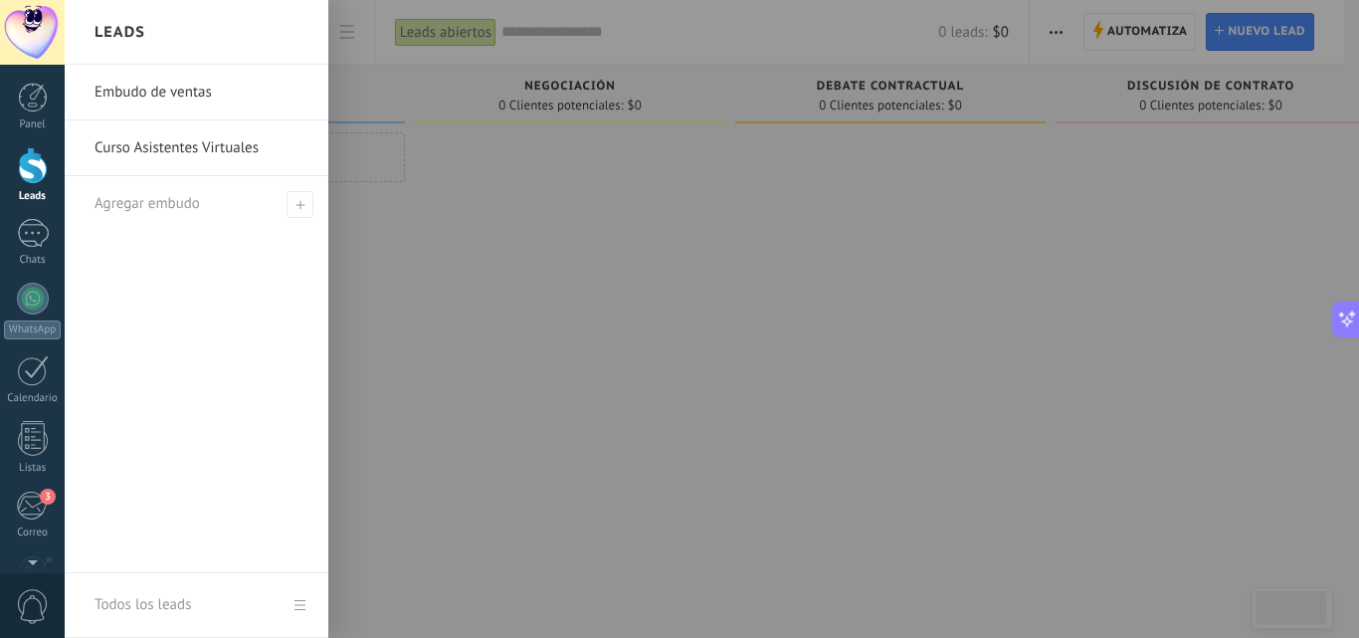
click at [164, 150] on link "Curso Asistentes Virtuales" at bounding box center [202, 148] width 214 height 56
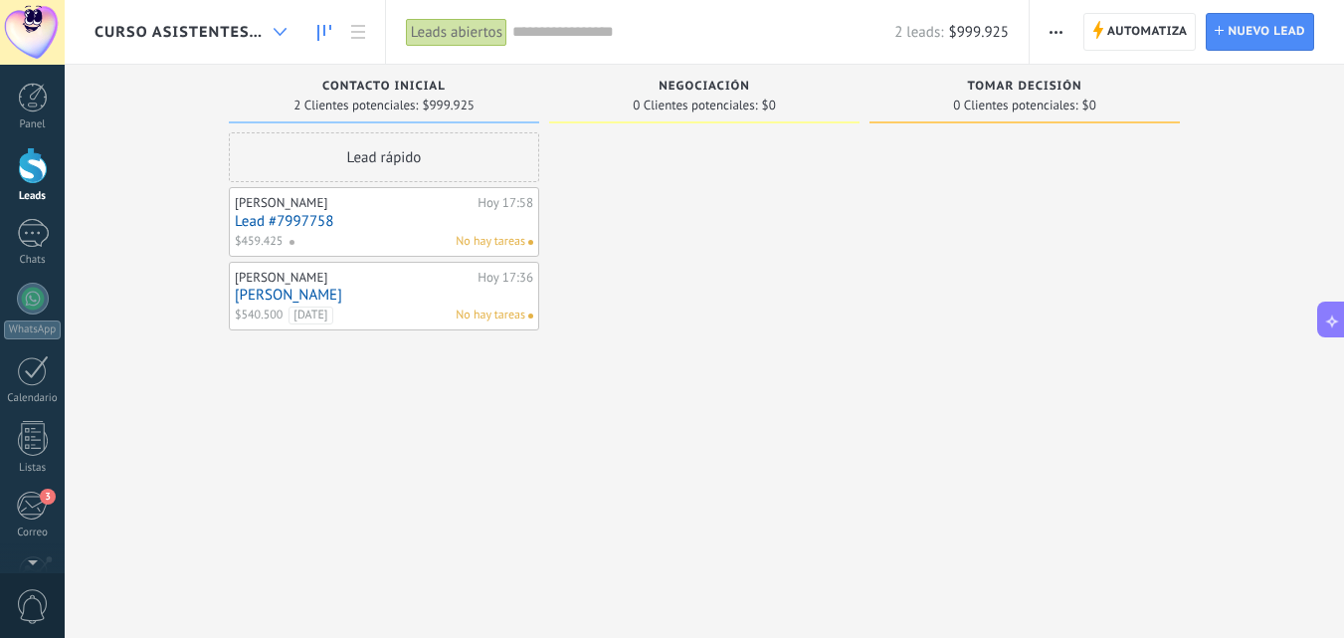
click at [280, 35] on icon at bounding box center [280, 32] width 13 height 8
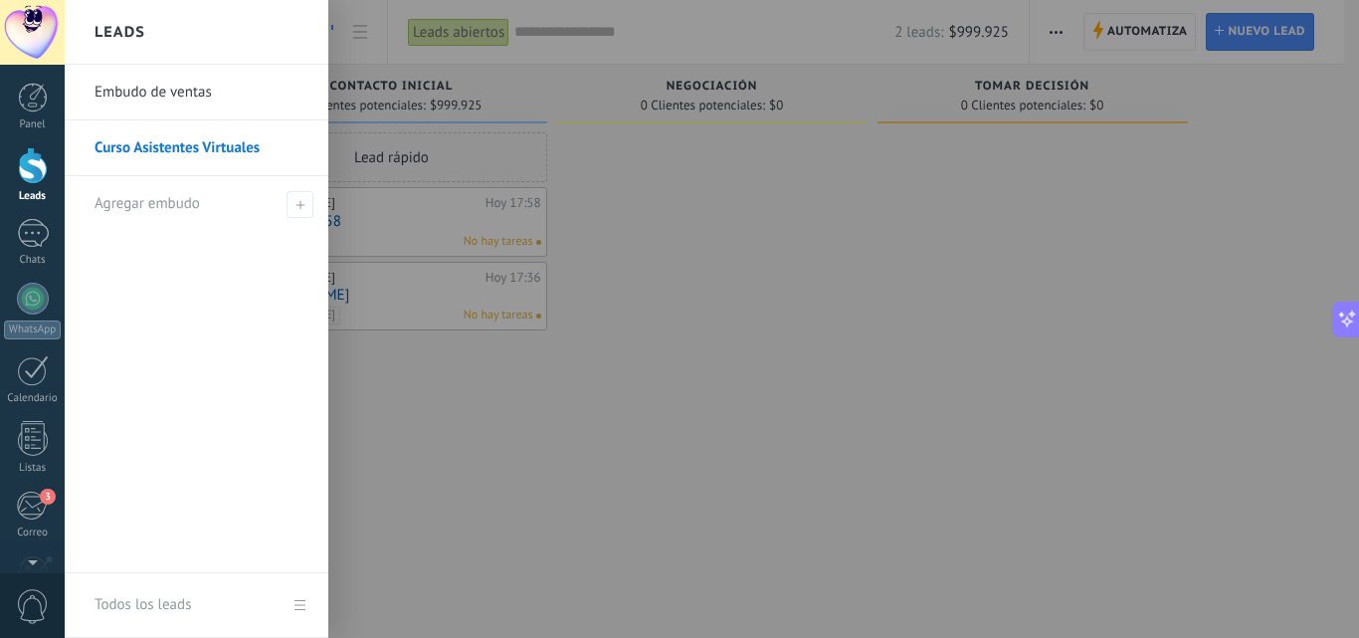
click at [762, 310] on div at bounding box center [744, 319] width 1359 height 638
click at [25, 248] on link "Chats" at bounding box center [32, 243] width 65 height 48
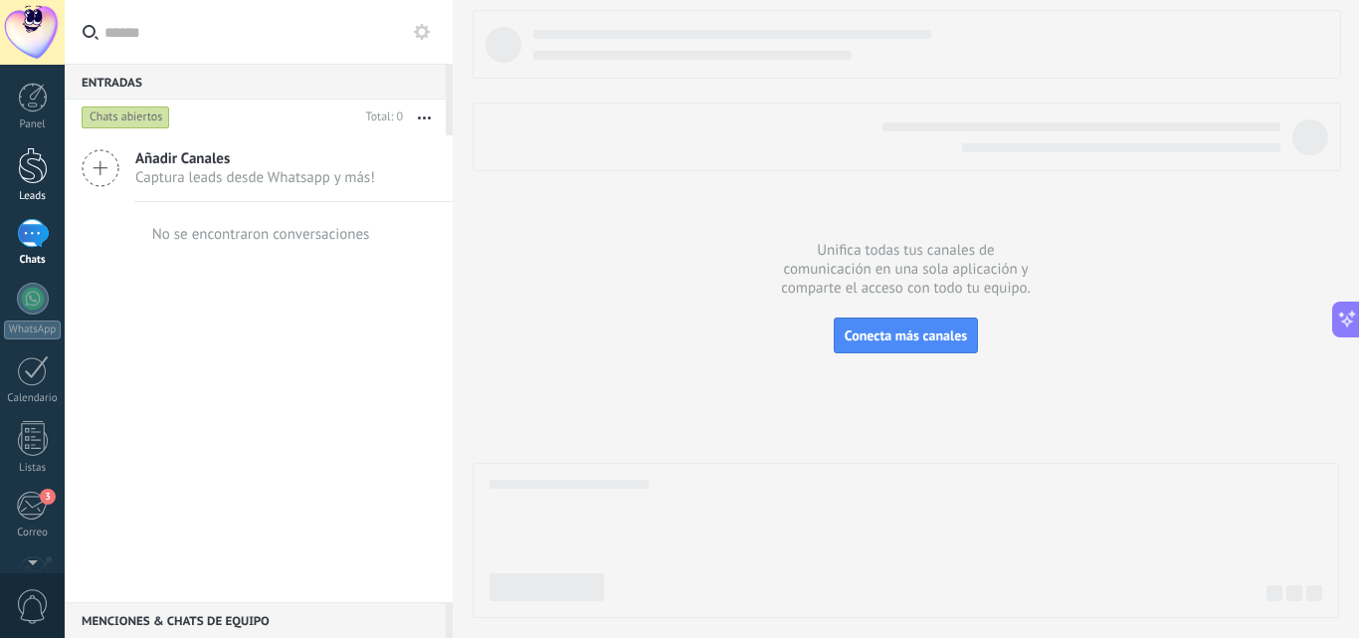
click at [38, 168] on div at bounding box center [33, 165] width 30 height 37
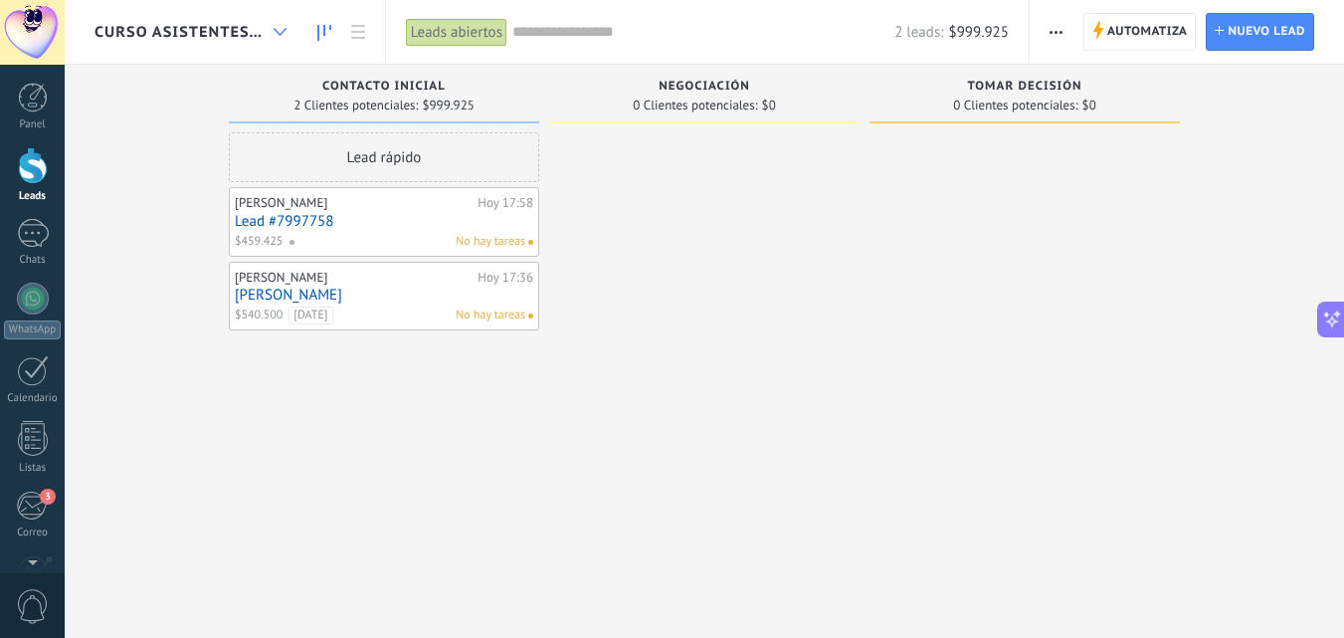
click at [280, 34] on icon at bounding box center [280, 32] width 13 height 8
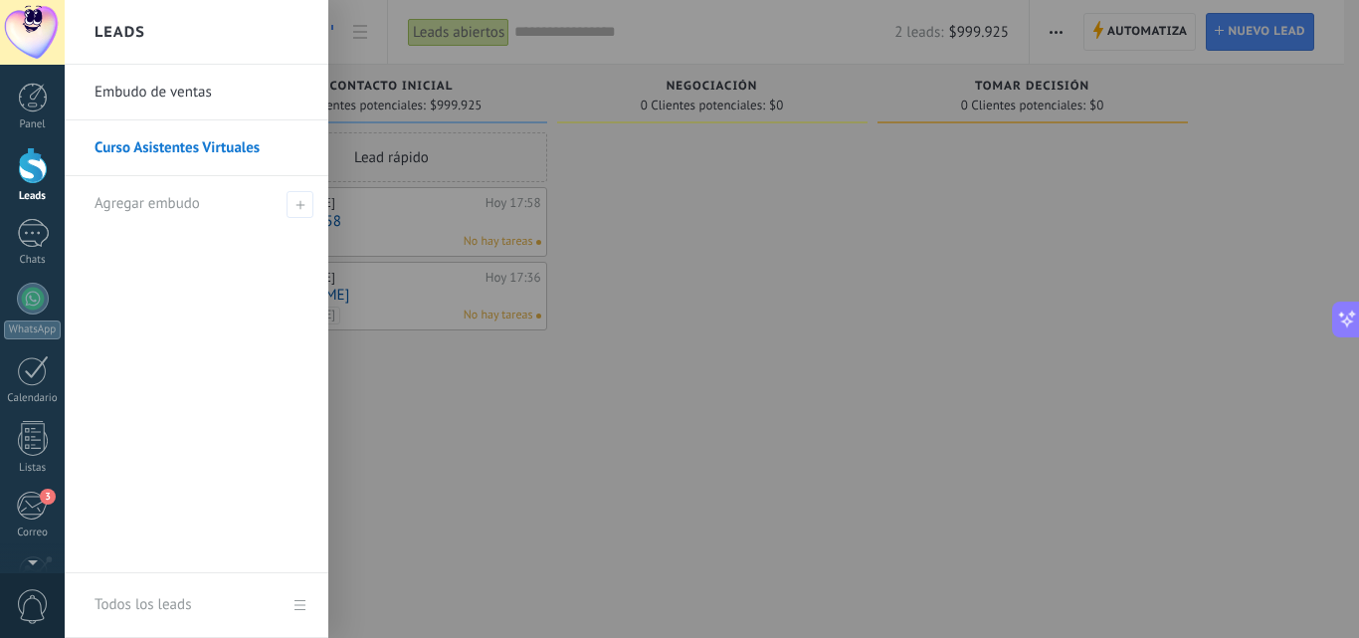
click at [700, 294] on div at bounding box center [744, 319] width 1359 height 638
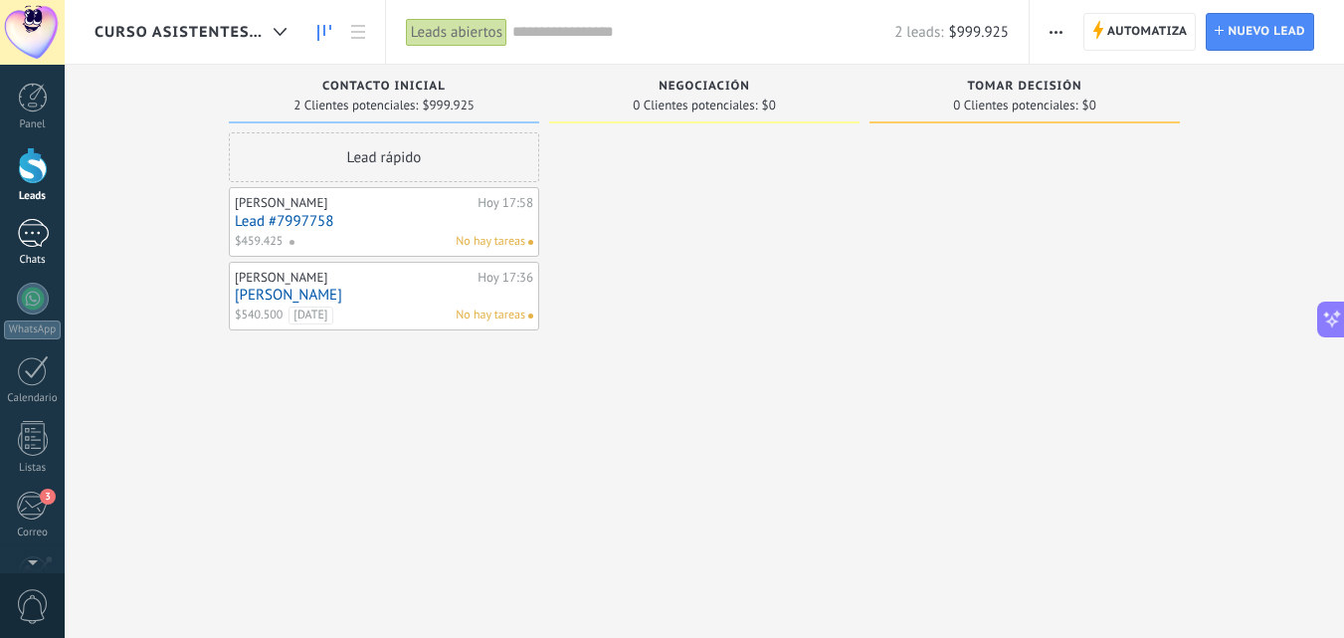
click at [36, 228] on div at bounding box center [33, 233] width 32 height 29
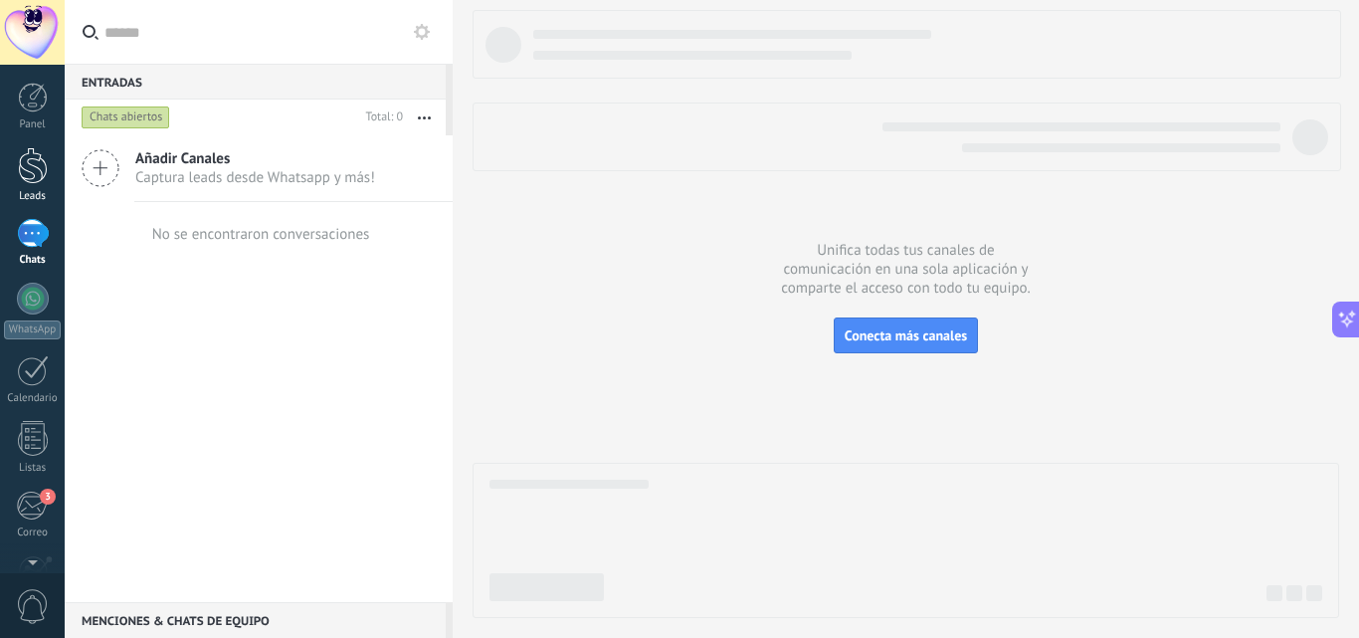
click at [32, 163] on div at bounding box center [33, 165] width 30 height 37
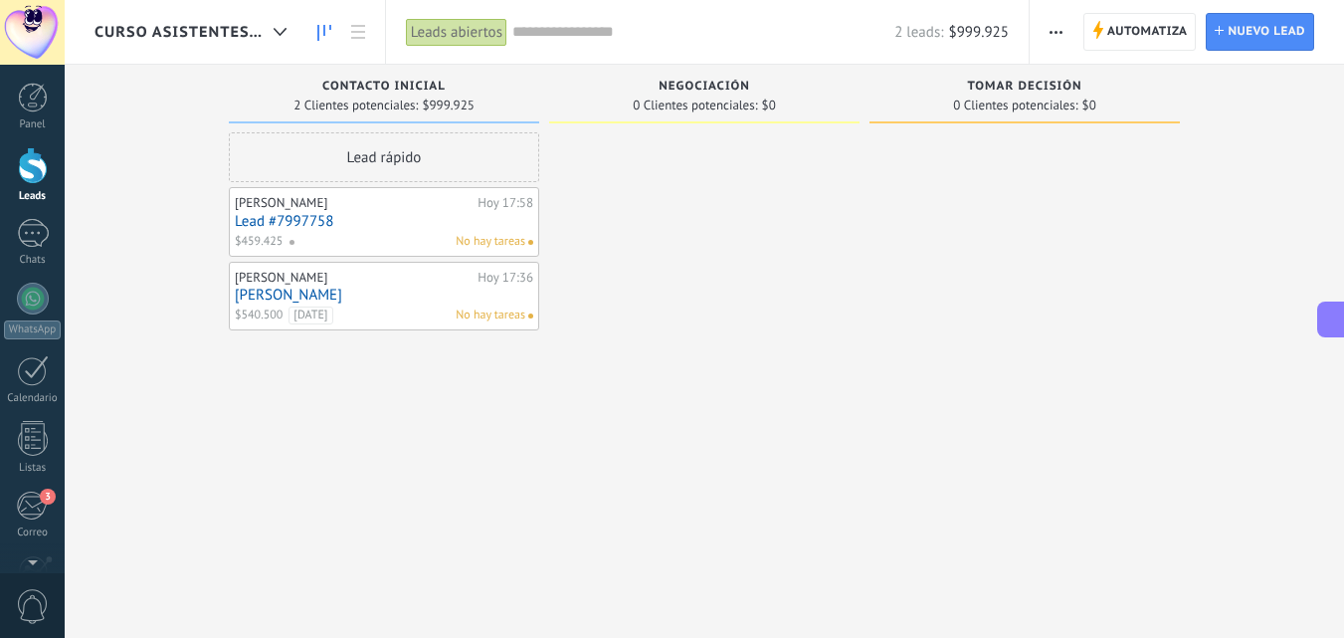
click at [332, 214] on link "Lead #7997758" at bounding box center [384, 221] width 299 height 17
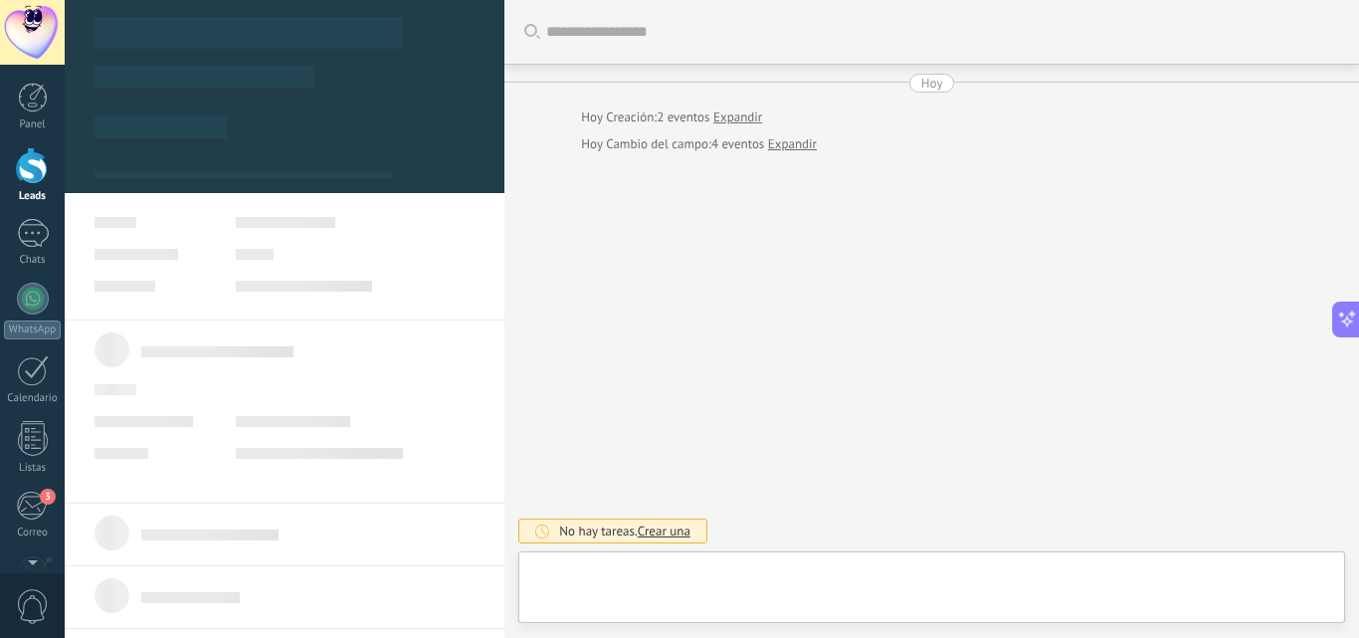
type textarea "**********"
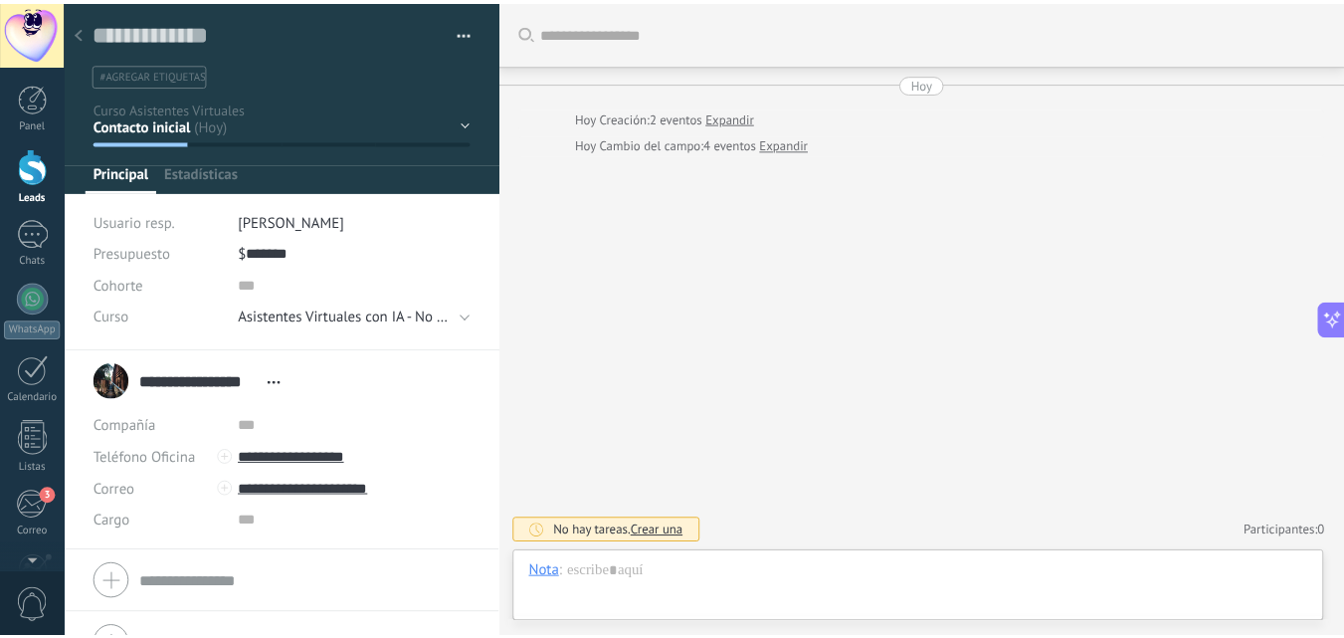
scroll to position [30, 0]
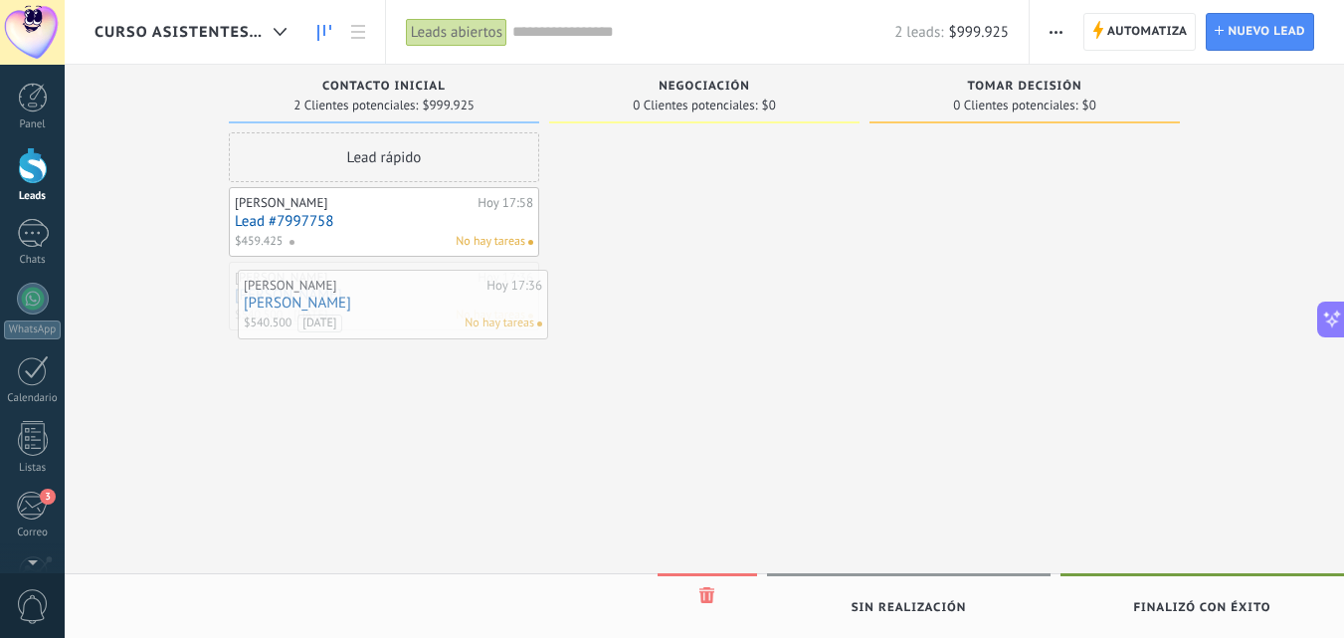
drag, startPoint x: 351, startPoint y: 291, endPoint x: 285, endPoint y: 277, distance: 68.1
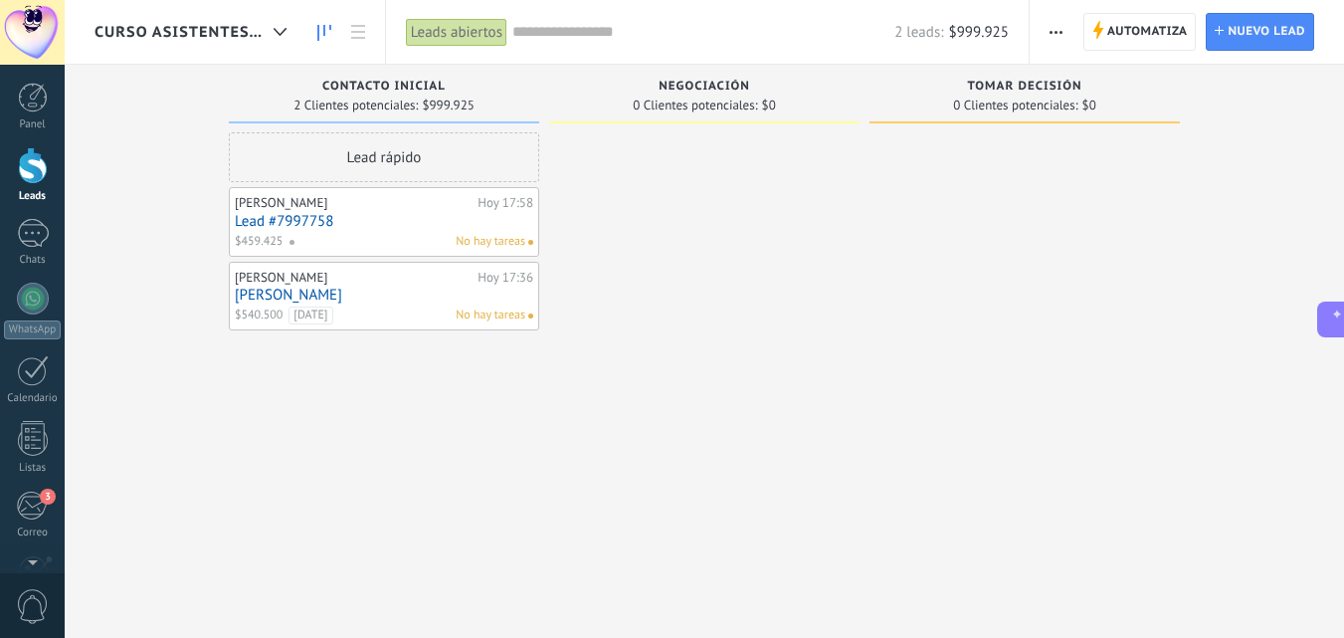
click at [396, 77] on div "Contacto inicial 2 Clientes potenciales: $999.925" at bounding box center [384, 94] width 310 height 59
click at [401, 89] on span "Contacto inicial" at bounding box center [383, 87] width 123 height 14
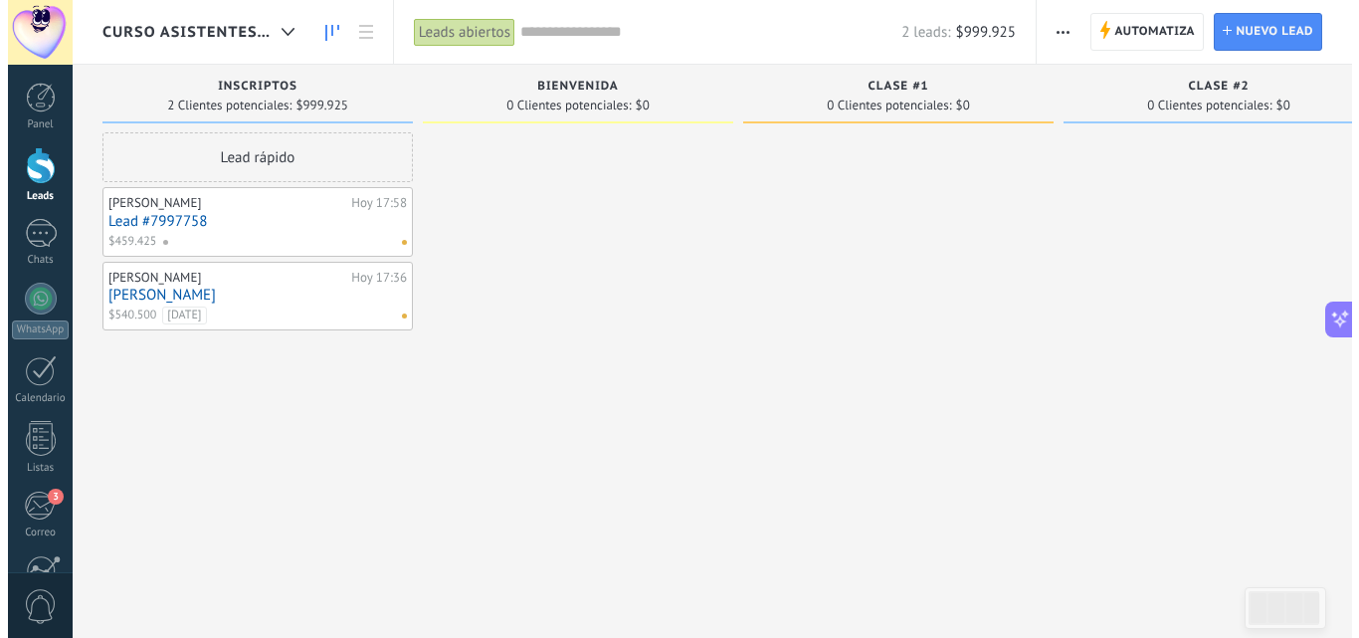
scroll to position [474, 0]
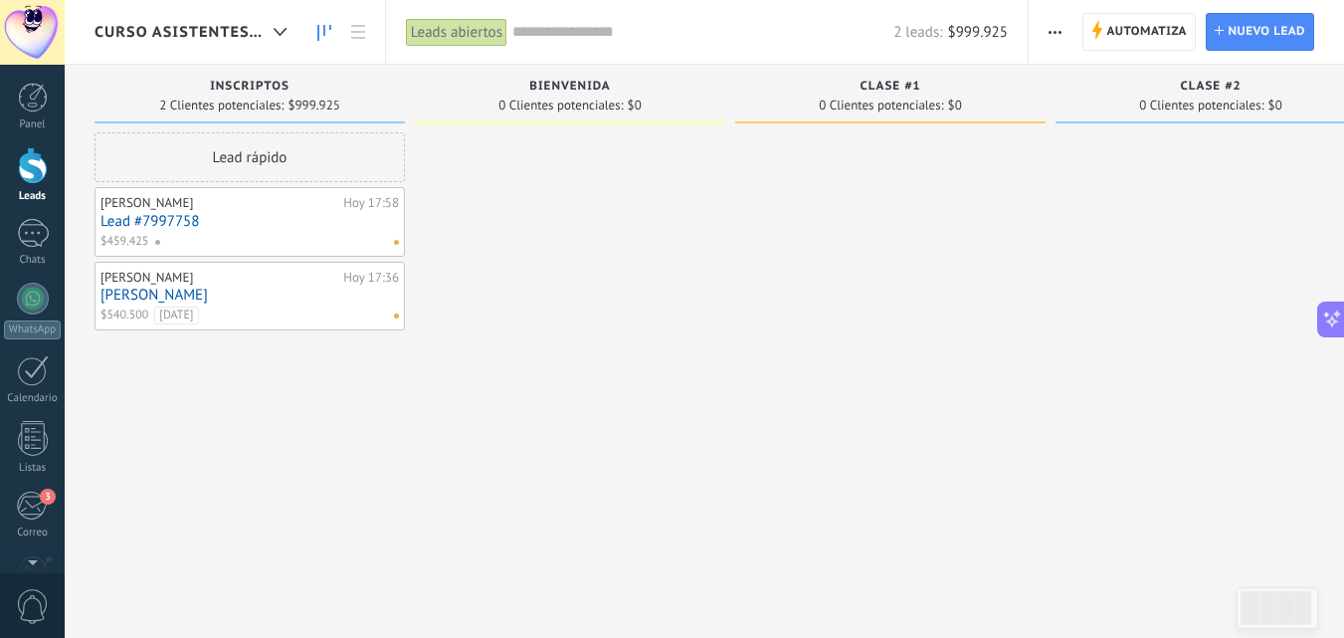
click at [268, 229] on link "Lead #7997758" at bounding box center [250, 221] width 299 height 17
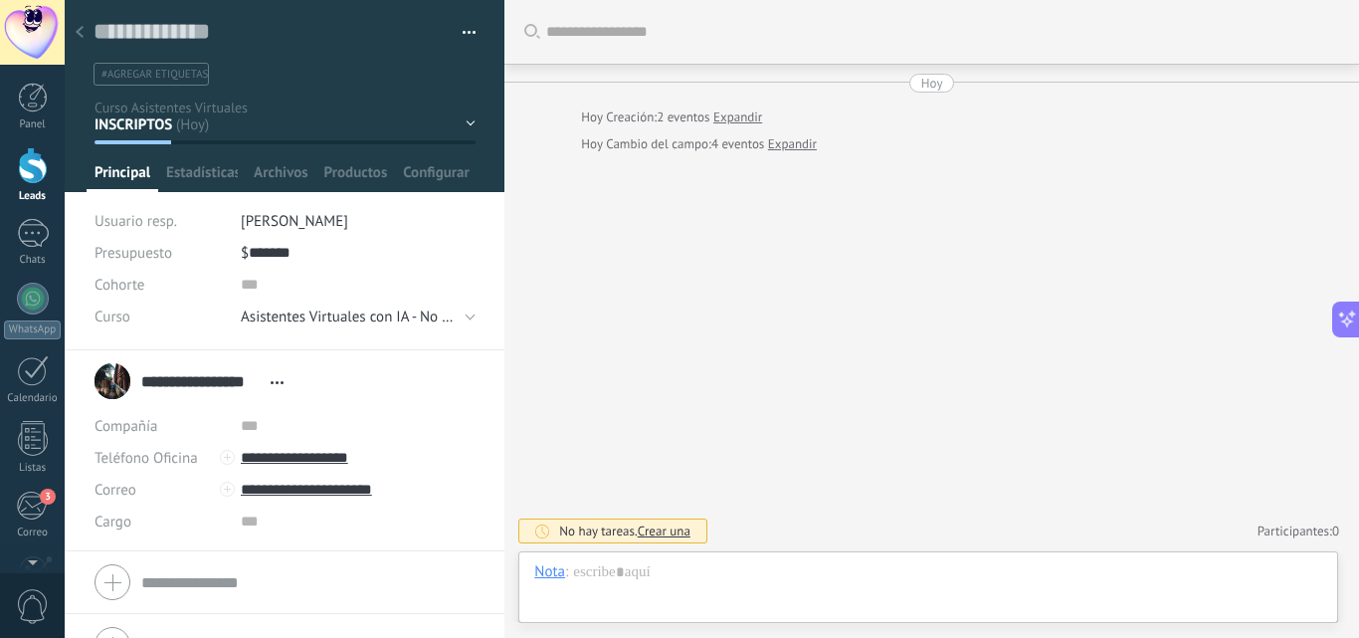
scroll to position [30, 0]
click at [829, 280] on div "Buscar Carga más [DATE] [DATE] Creación: 2 eventos Expandir [DATE] Cambio del c…" at bounding box center [932, 319] width 855 height 638
click at [835, 276] on div "Buscar Carga más [DATE] [DATE] Creación: 2 eventos Expandir [DATE] Cambio del c…" at bounding box center [932, 319] width 855 height 638
click at [751, 259] on div "Buscar Carga más [DATE] [DATE] Creación: 2 eventos Expandir [DATE] Cambio del c…" at bounding box center [932, 319] width 855 height 638
click at [644, 261] on div "Buscar Carga más [DATE] [DATE] Creación: 2 eventos Expandir [DATE] Cambio del c…" at bounding box center [932, 319] width 855 height 638
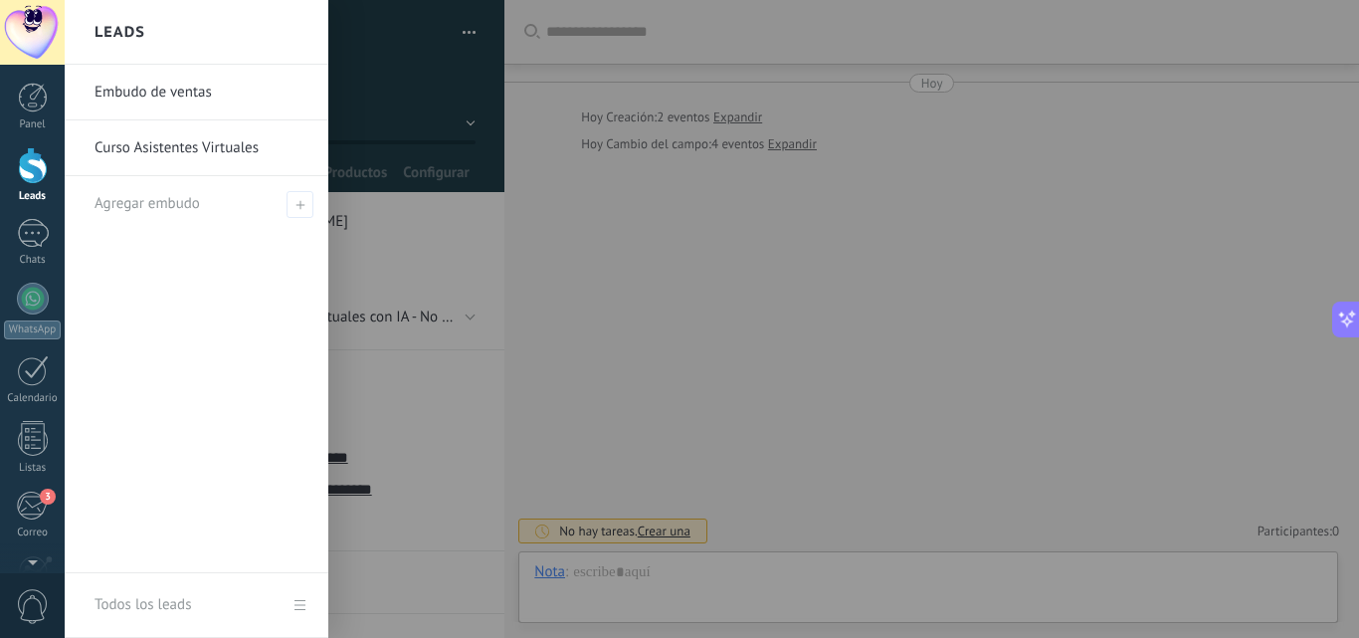
click at [13, 169] on link "Leads" at bounding box center [32, 175] width 65 height 56
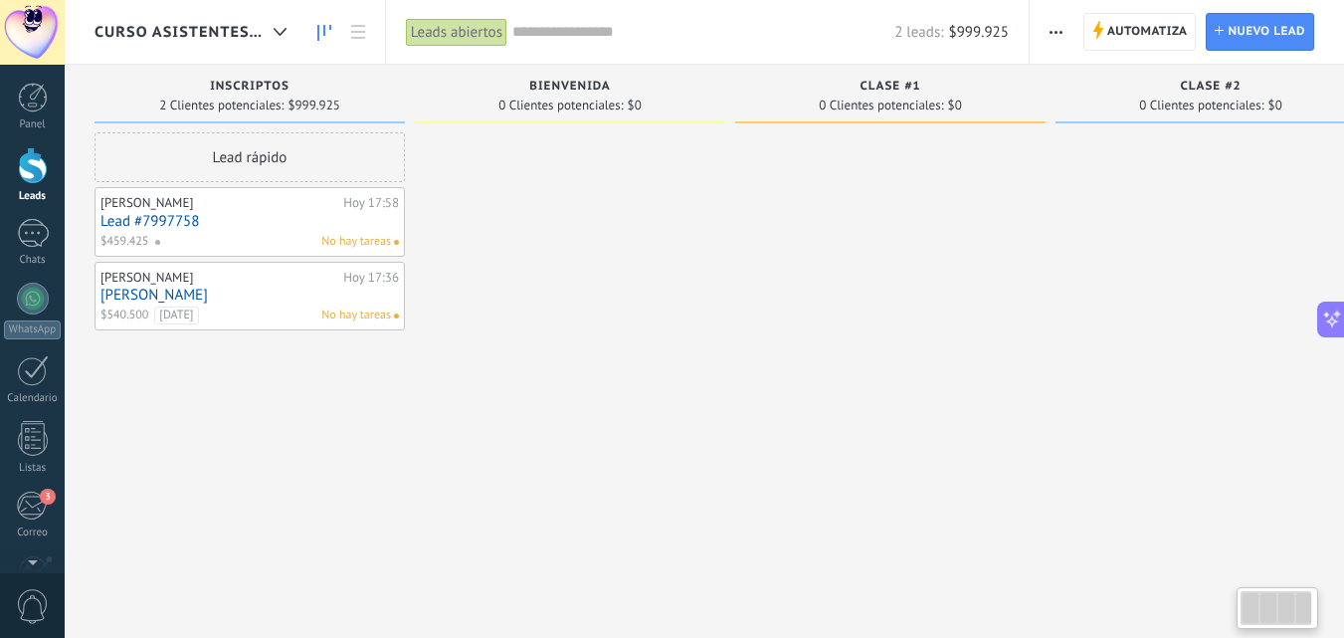
click at [235, 298] on link "[PERSON_NAME]" at bounding box center [250, 295] width 299 height 17
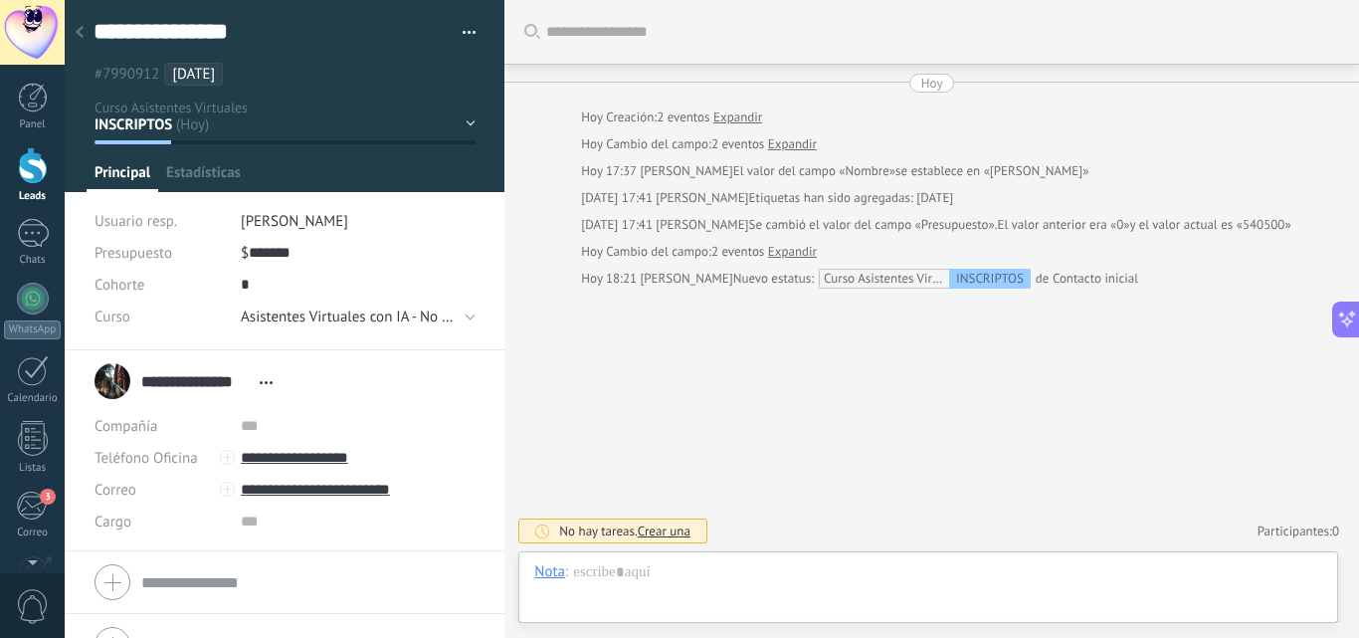
scroll to position [30, 0]
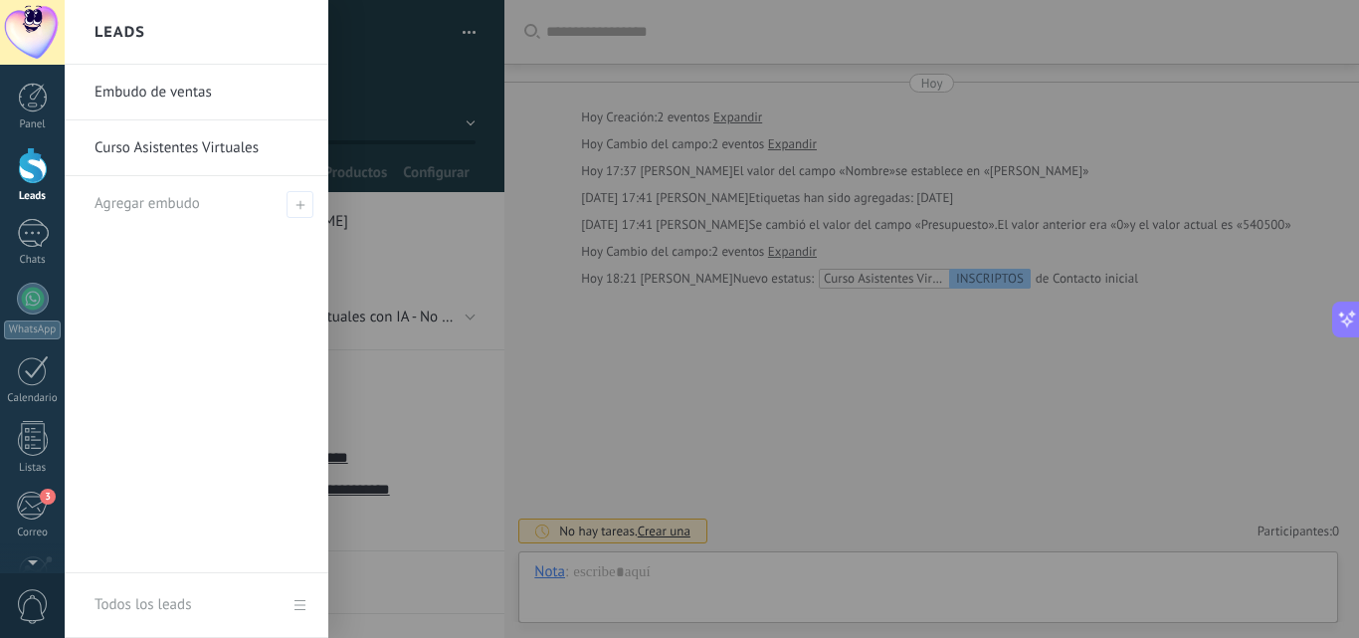
click at [43, 168] on div at bounding box center [33, 165] width 30 height 37
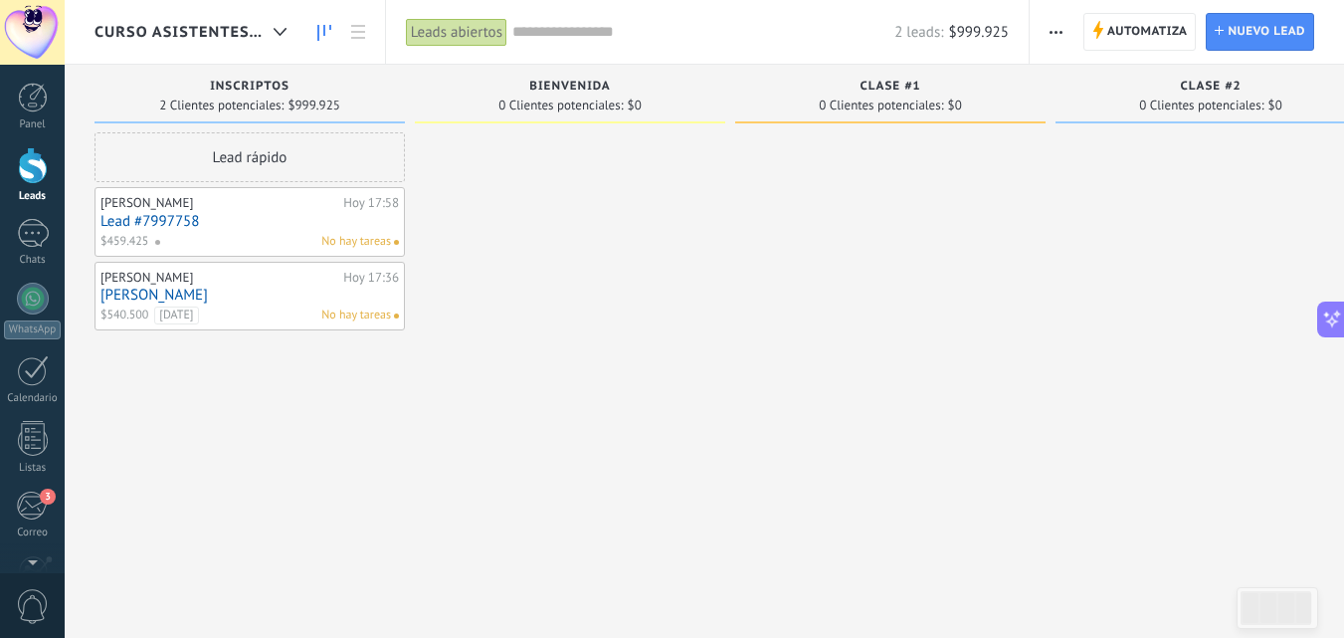
click at [230, 234] on div "No hay tareas" at bounding box center [272, 242] width 237 height 18
click at [233, 223] on link "Lead #7997758" at bounding box center [250, 221] width 299 height 17
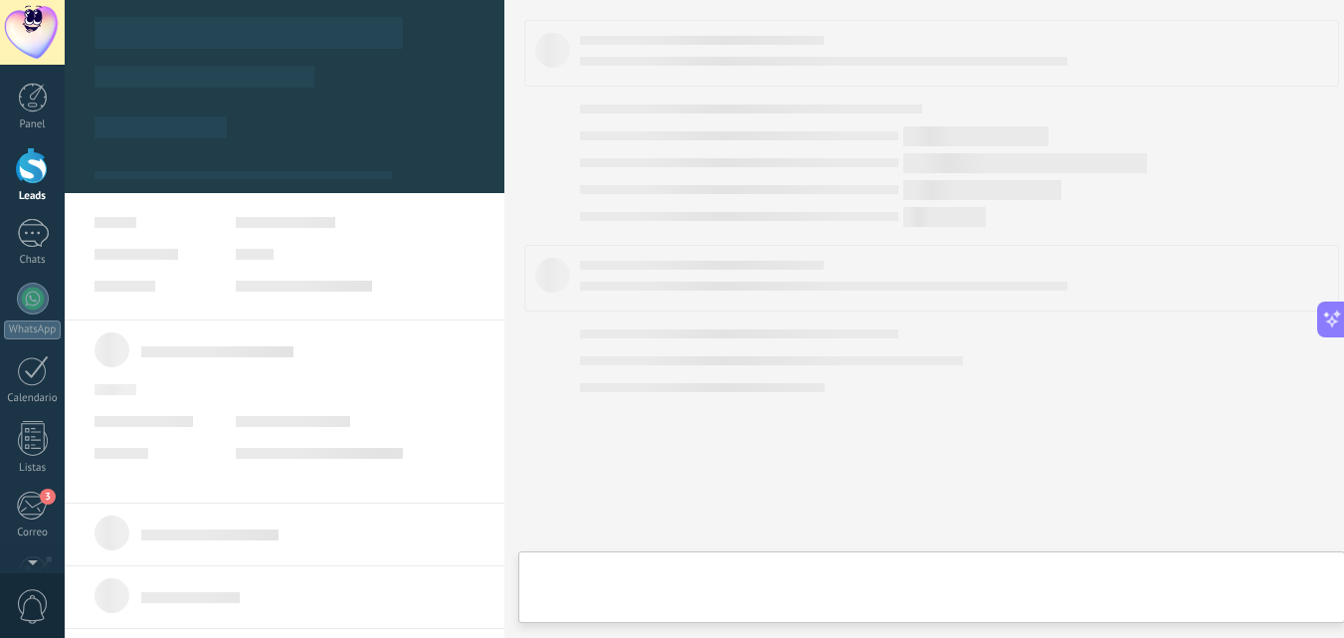
click at [233, 223] on link "Lead #7997758" at bounding box center [250, 221] width 299 height 17
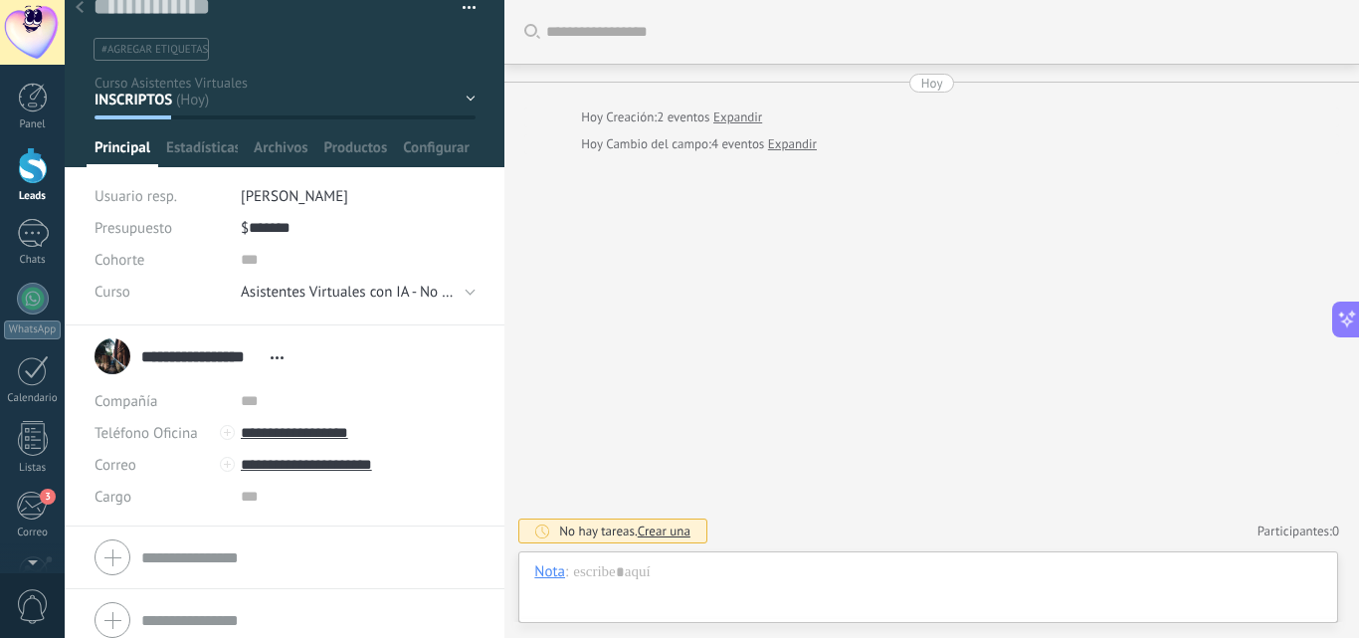
scroll to position [39, 0]
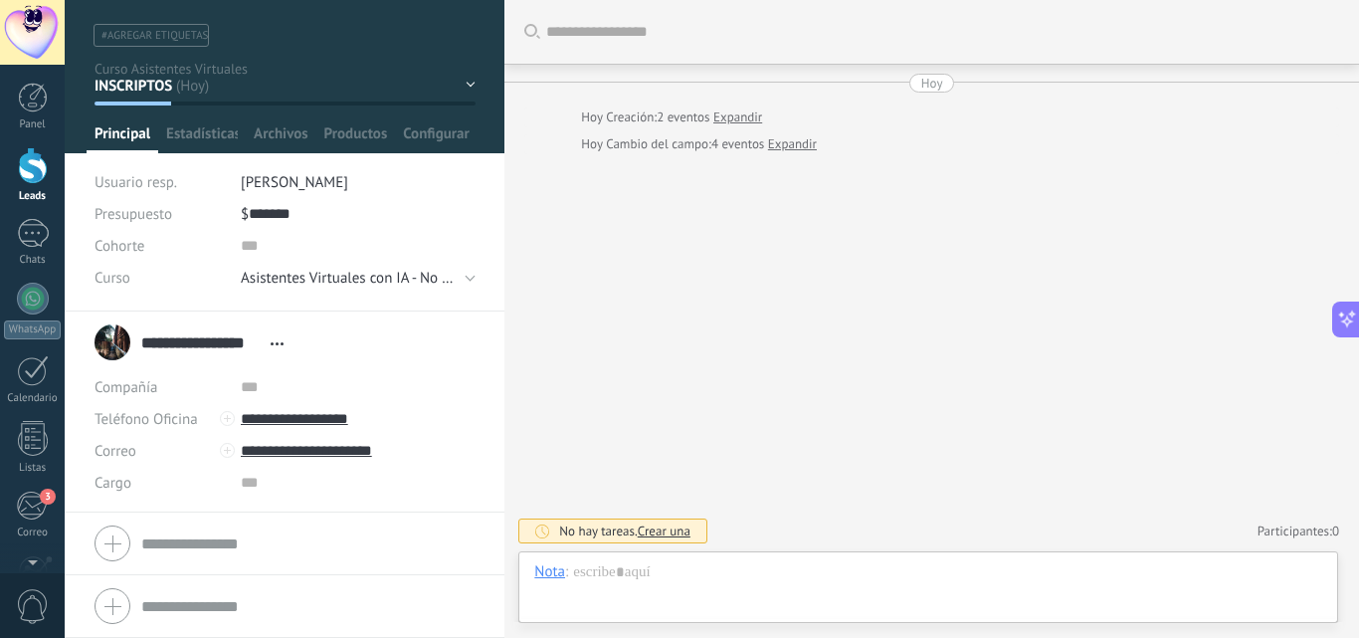
click at [274, 344] on icon at bounding box center [277, 343] width 13 height 3
click at [320, 375] on link "Abrir detalle" at bounding box center [340, 369] width 80 height 19
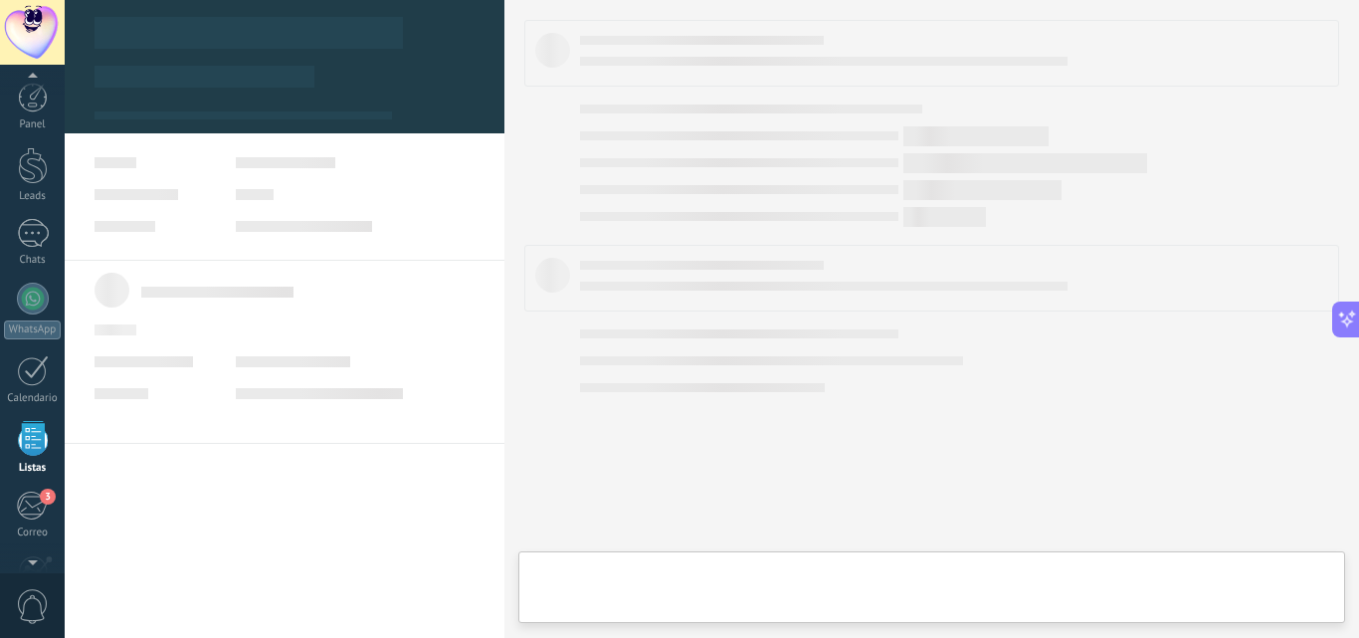
scroll to position [123, 0]
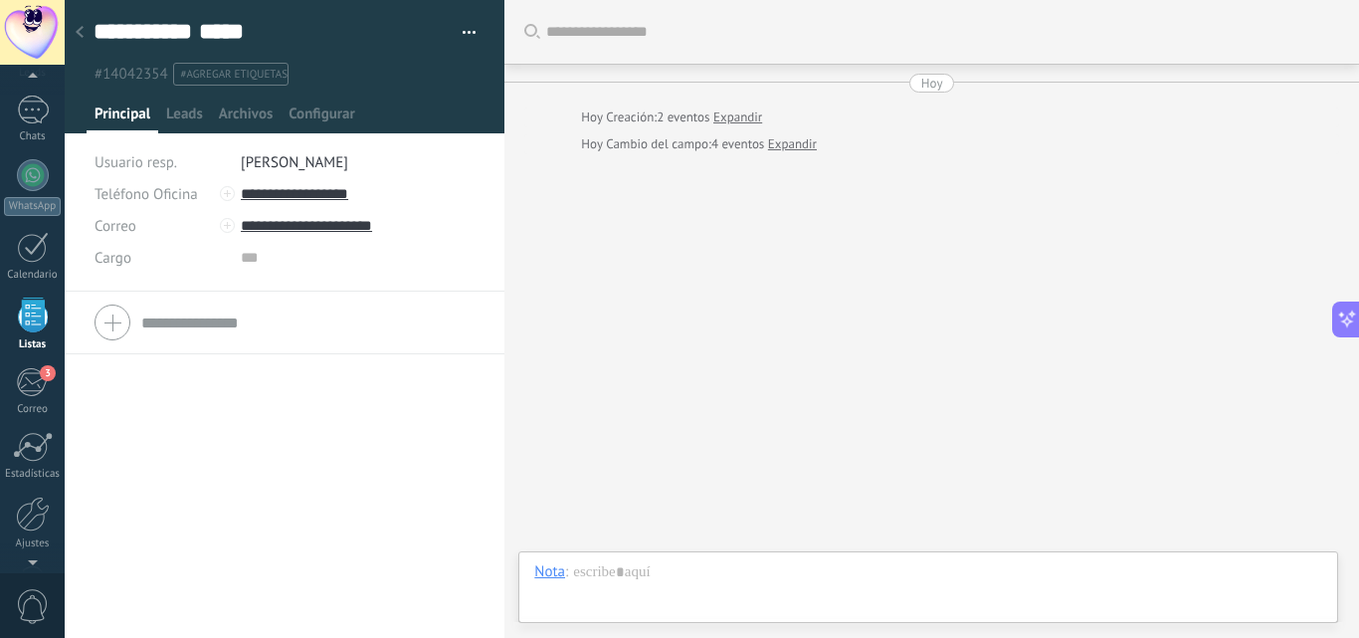
click at [691, 257] on div "Buscar Carga más Hoy Hoy Creación: 2 eventos Expandir Hoy Cambio del campo: 4 e…" at bounding box center [932, 319] width 855 height 638
click at [972, 258] on div "Buscar Carga más Hoy Hoy Creación: 2 eventos Expandir Hoy Cambio del campo: 4 e…" at bounding box center [932, 319] width 855 height 638
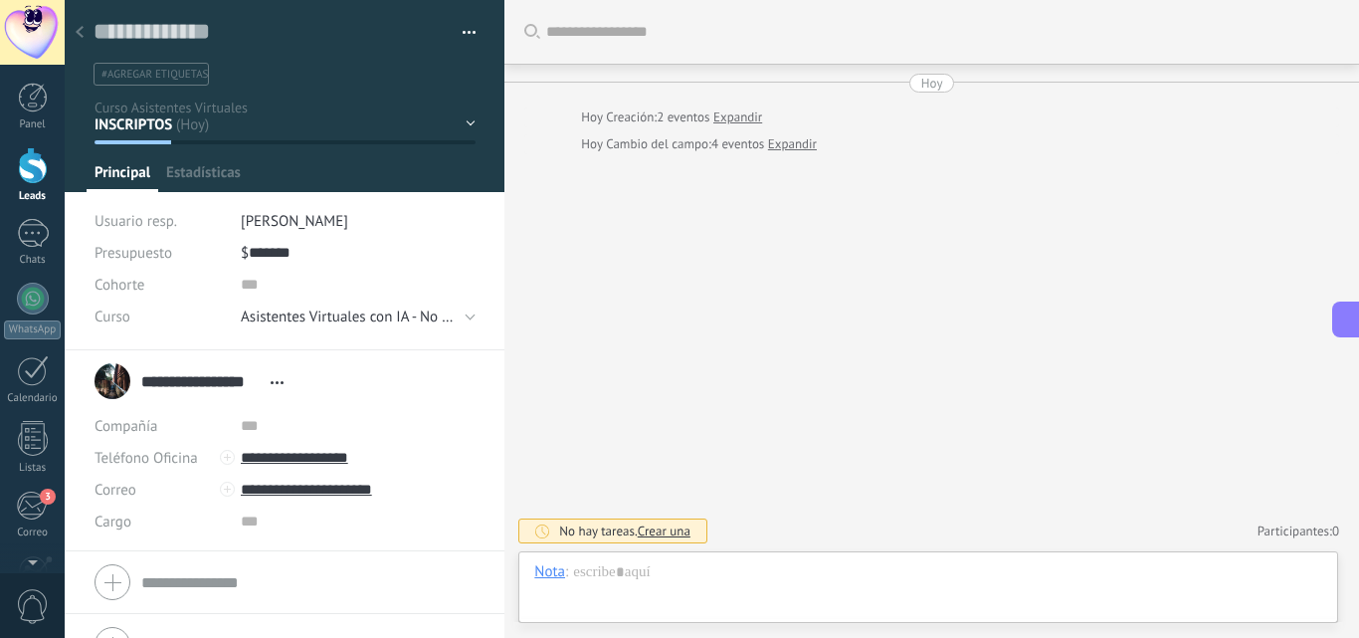
scroll to position [30, 0]
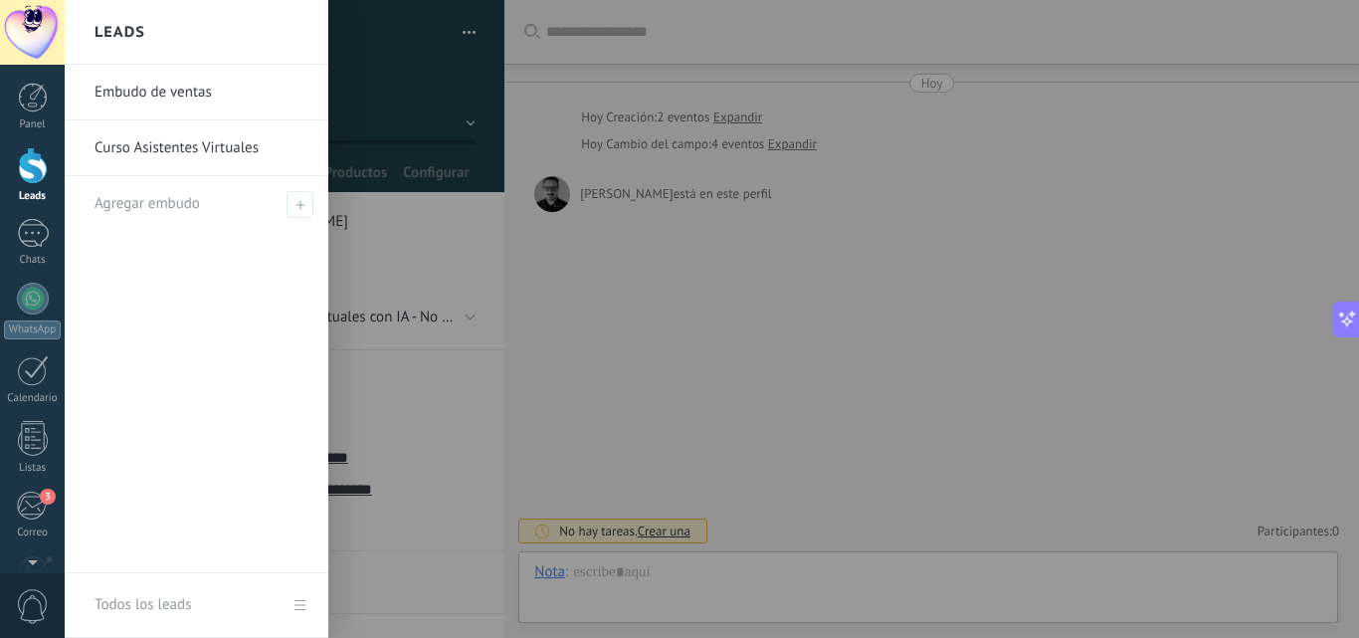
click at [38, 166] on div at bounding box center [33, 165] width 30 height 37
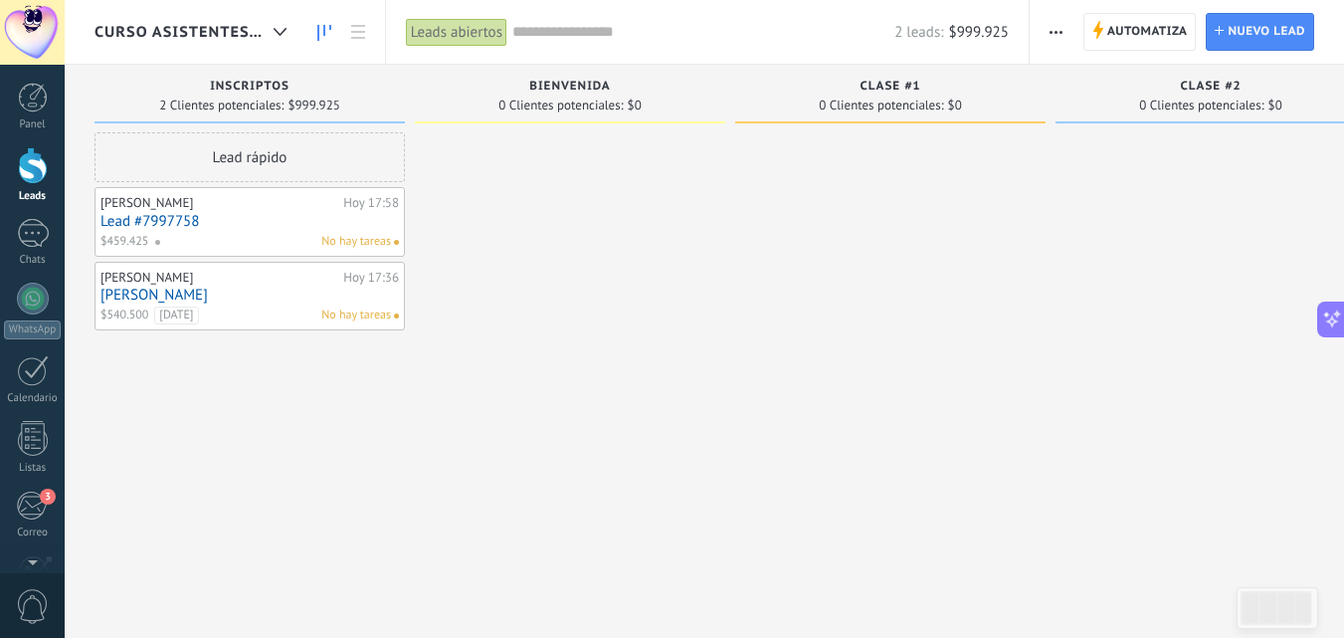
click at [270, 237] on div "No hay tareas" at bounding box center [272, 242] width 237 height 18
click at [285, 222] on link "Lead #7997758" at bounding box center [250, 221] width 299 height 17
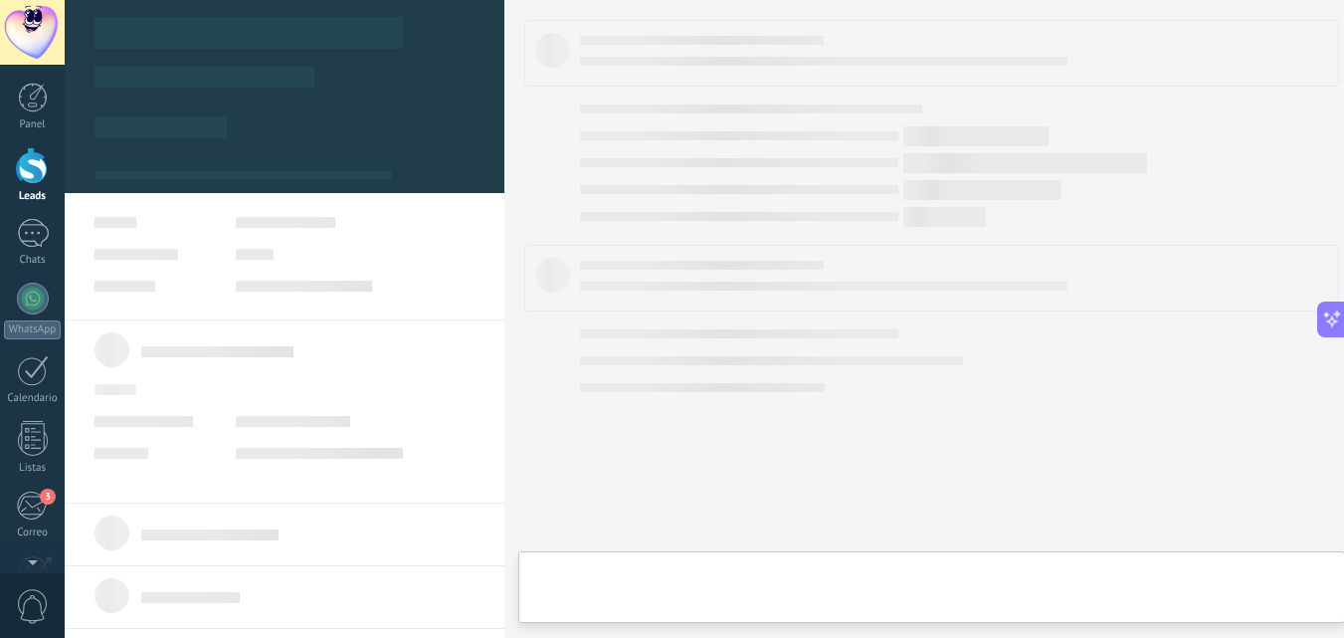
click at [285, 222] on link "Lead #7997758" at bounding box center [250, 221] width 299 height 17
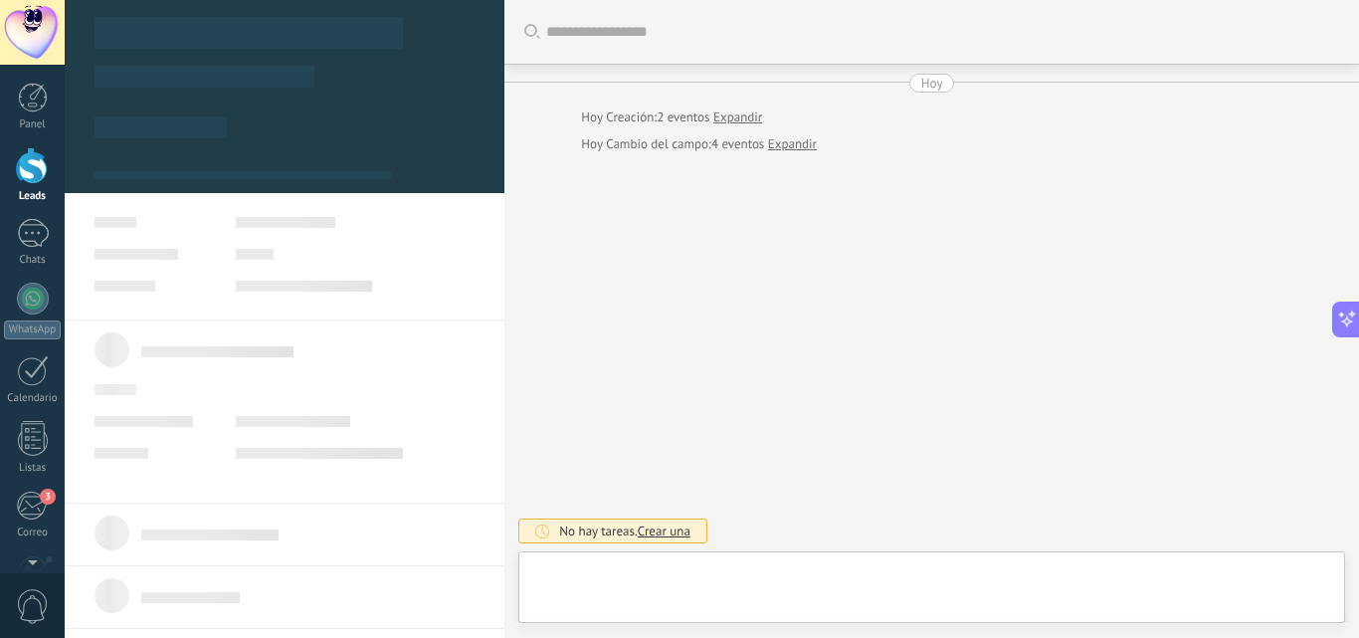
type textarea "**********"
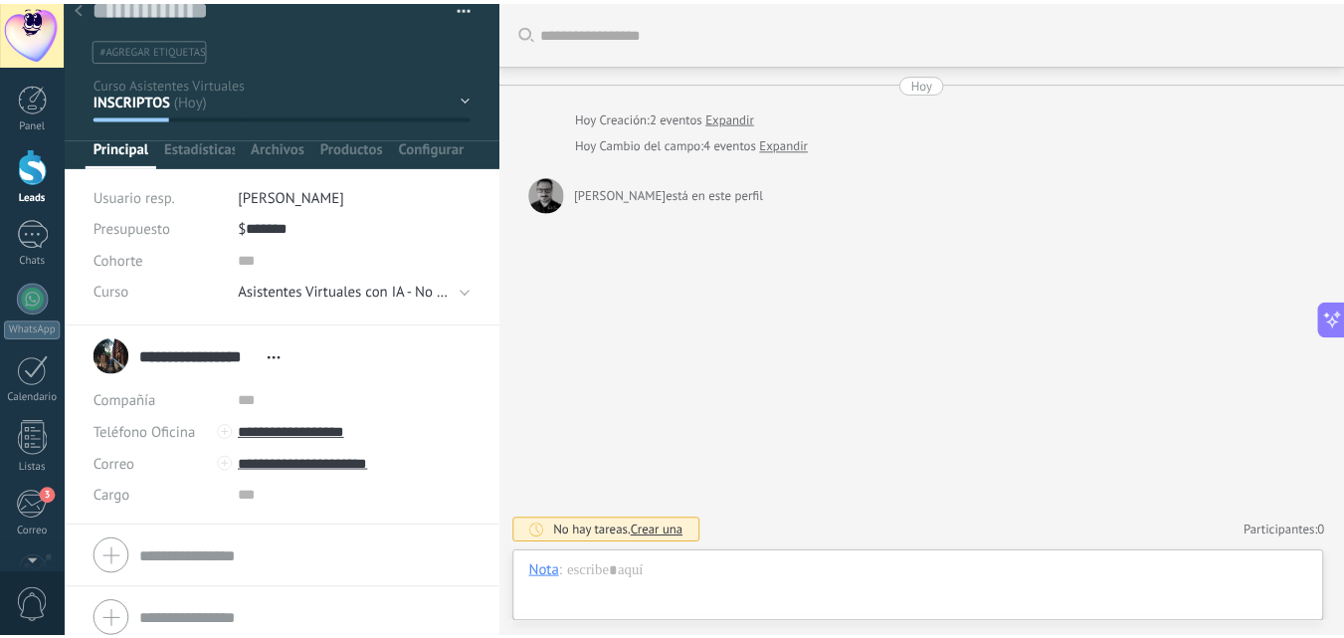
scroll to position [39, 0]
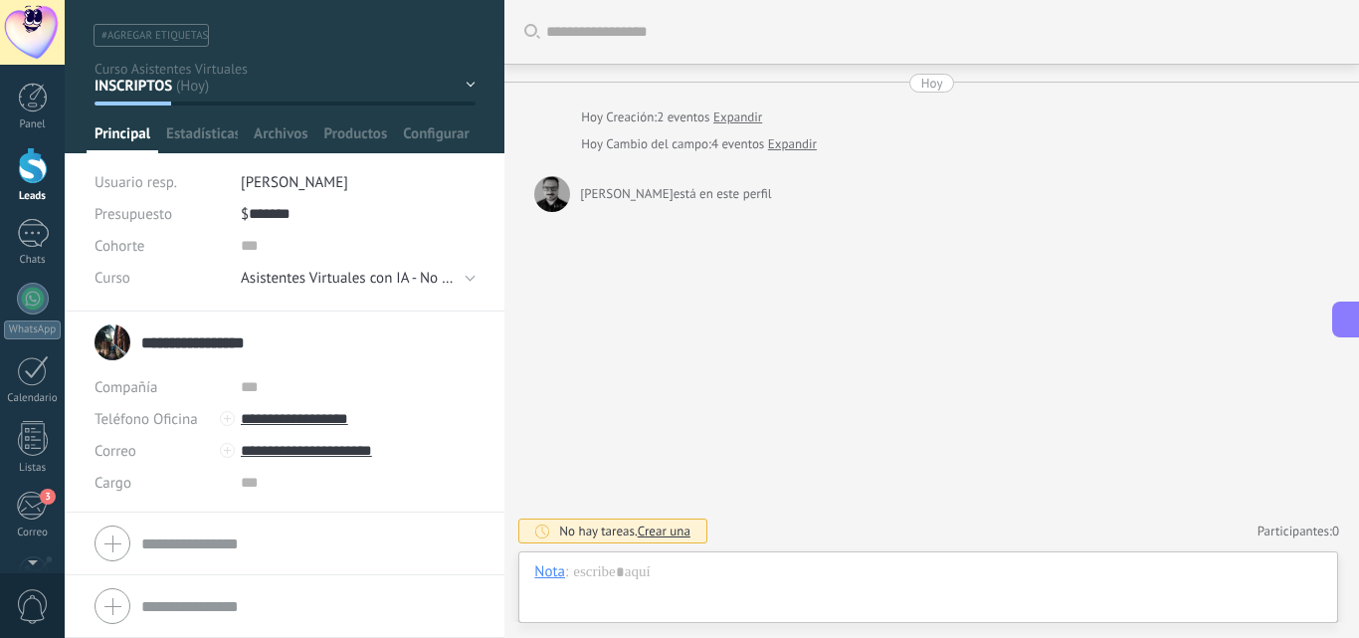
click at [199, 342] on input "**********" at bounding box center [200, 342] width 119 height 20
click at [199, 342] on input "*****" at bounding box center [307, 352] width 333 height 20
click at [737, 326] on div "Buscar Carga más Hoy Hoy Creación: 2 eventos Expandir Hoy Cambio del campo: 4 e…" at bounding box center [932, 319] width 855 height 638
click at [910, 297] on div "Buscar Carga más Hoy Hoy Creación: 2 eventos Expandir Hoy Cambio del campo: 4 e…" at bounding box center [932, 319] width 855 height 638
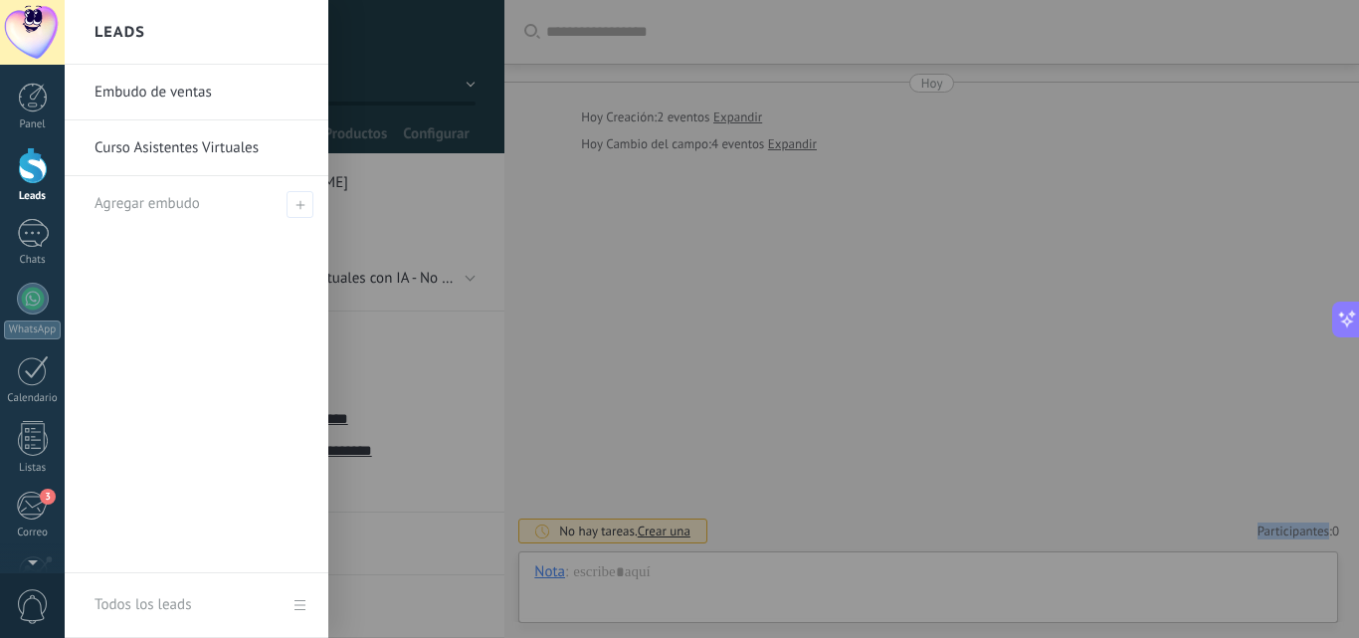
click at [28, 184] on link "Leads" at bounding box center [32, 175] width 65 height 56
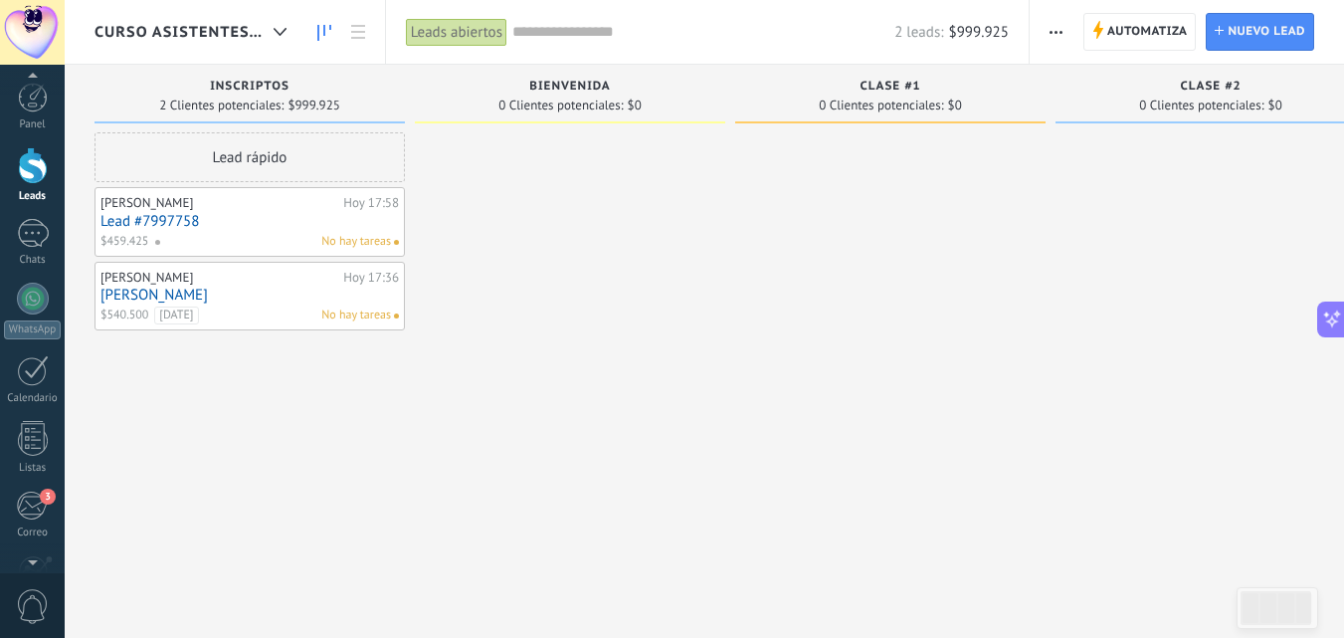
scroll to position [30, 0]
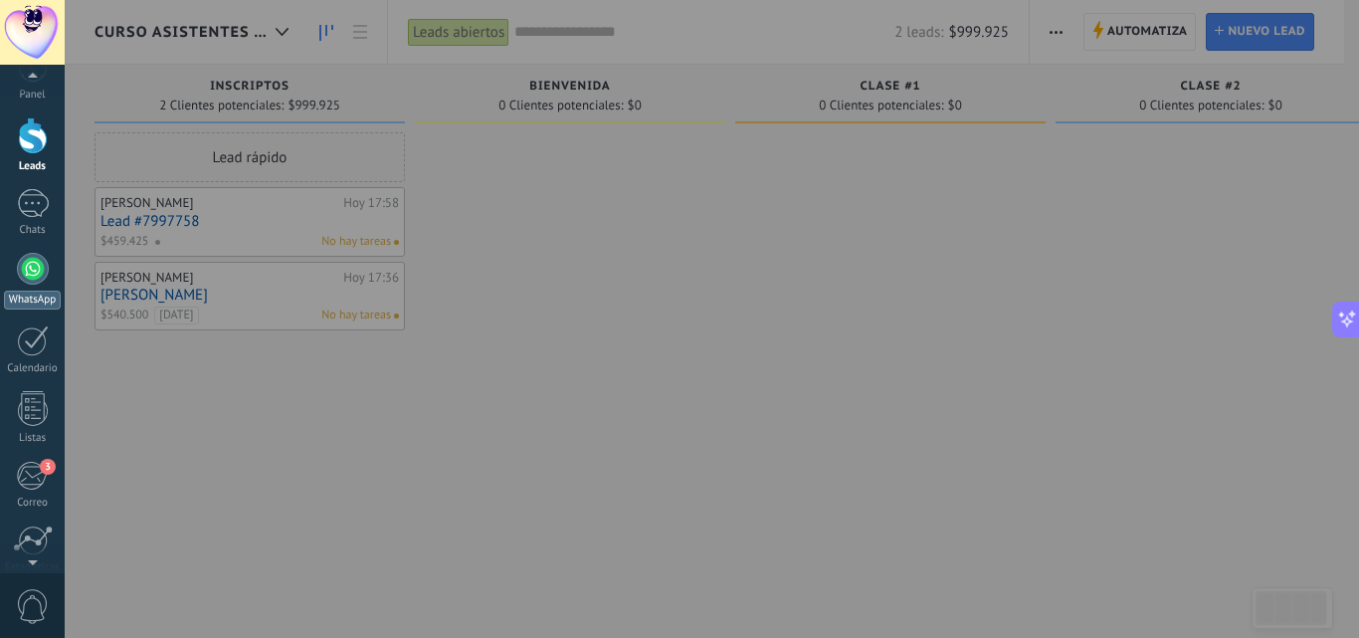
click at [35, 267] on div at bounding box center [33, 269] width 32 height 32
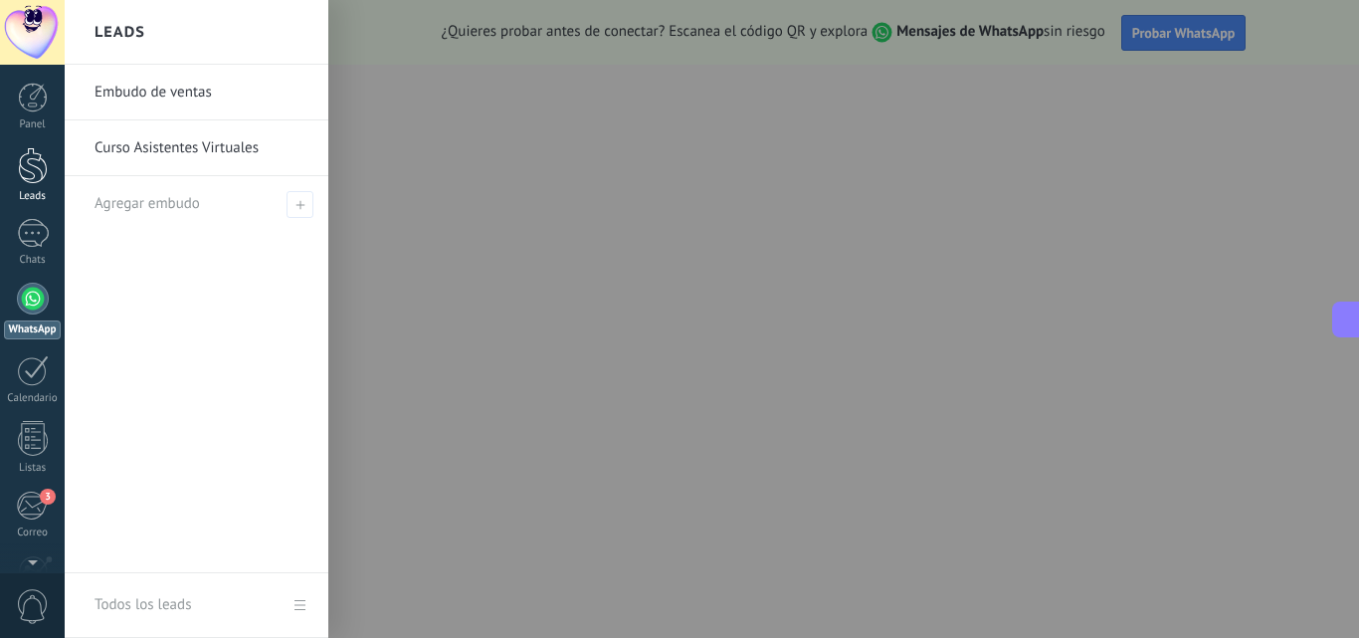
click at [34, 163] on div at bounding box center [33, 165] width 30 height 37
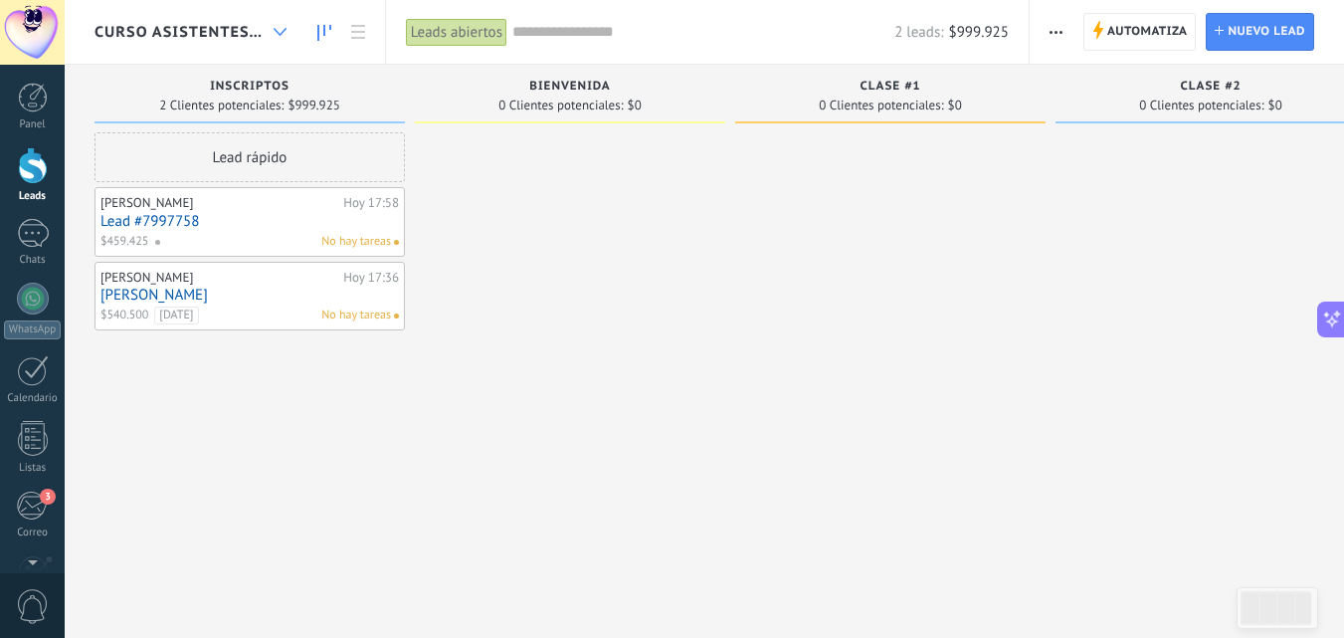
click at [282, 38] on div at bounding box center [280, 32] width 33 height 39
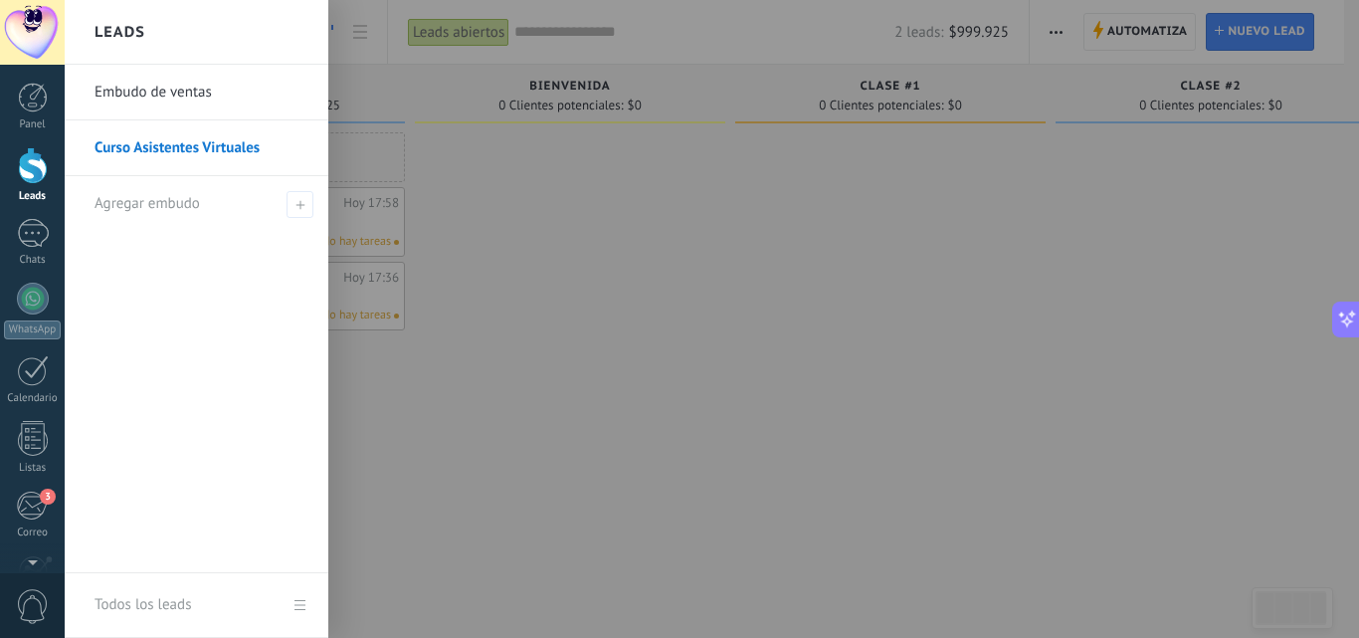
click at [557, 265] on div at bounding box center [744, 319] width 1359 height 638
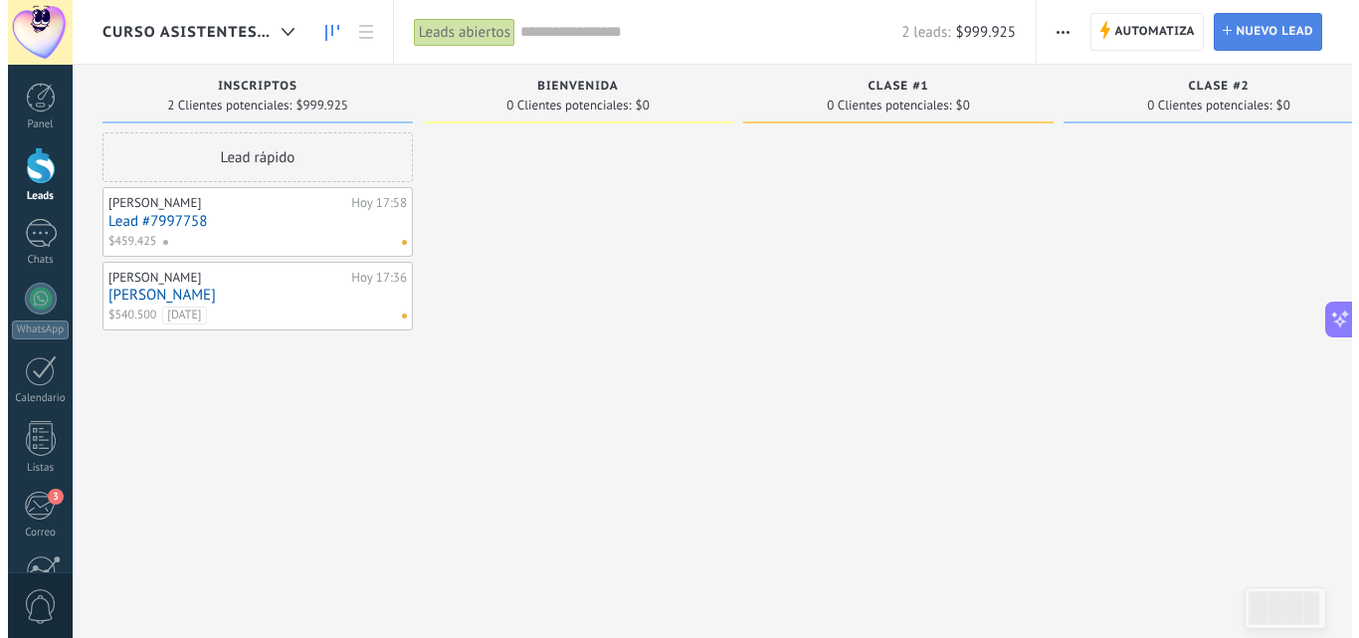
scroll to position [474, 0]
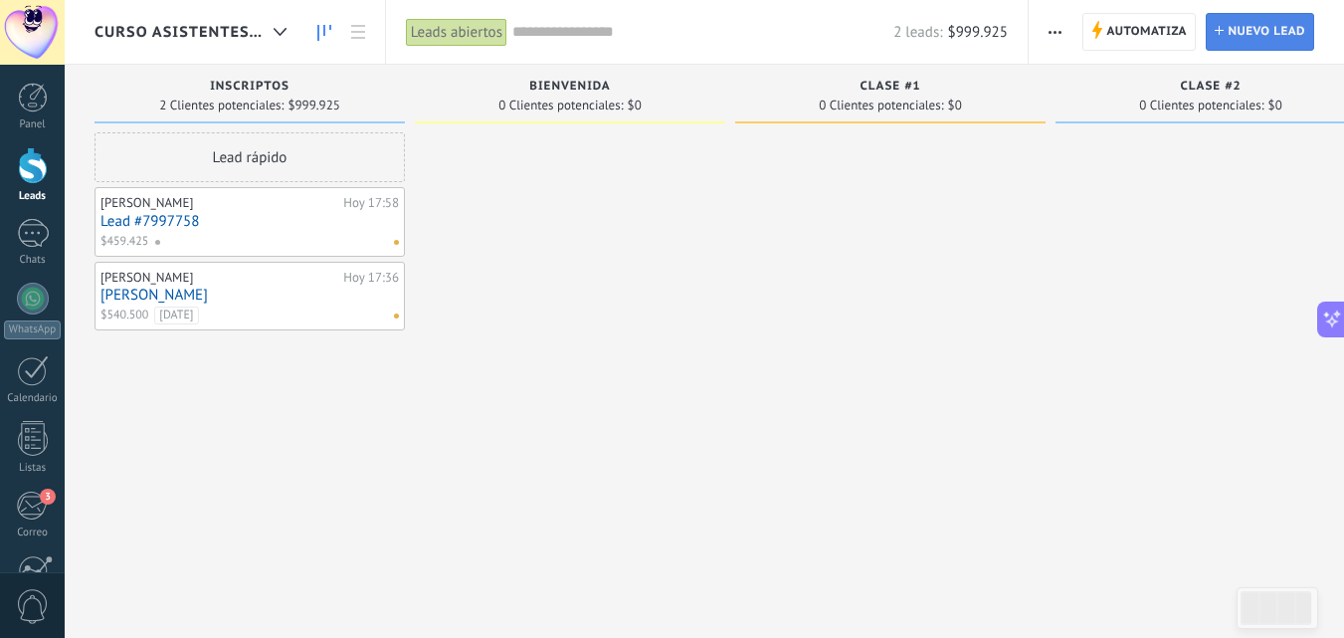
click at [1243, 34] on span "Nuevo lead" at bounding box center [1267, 32] width 78 height 36
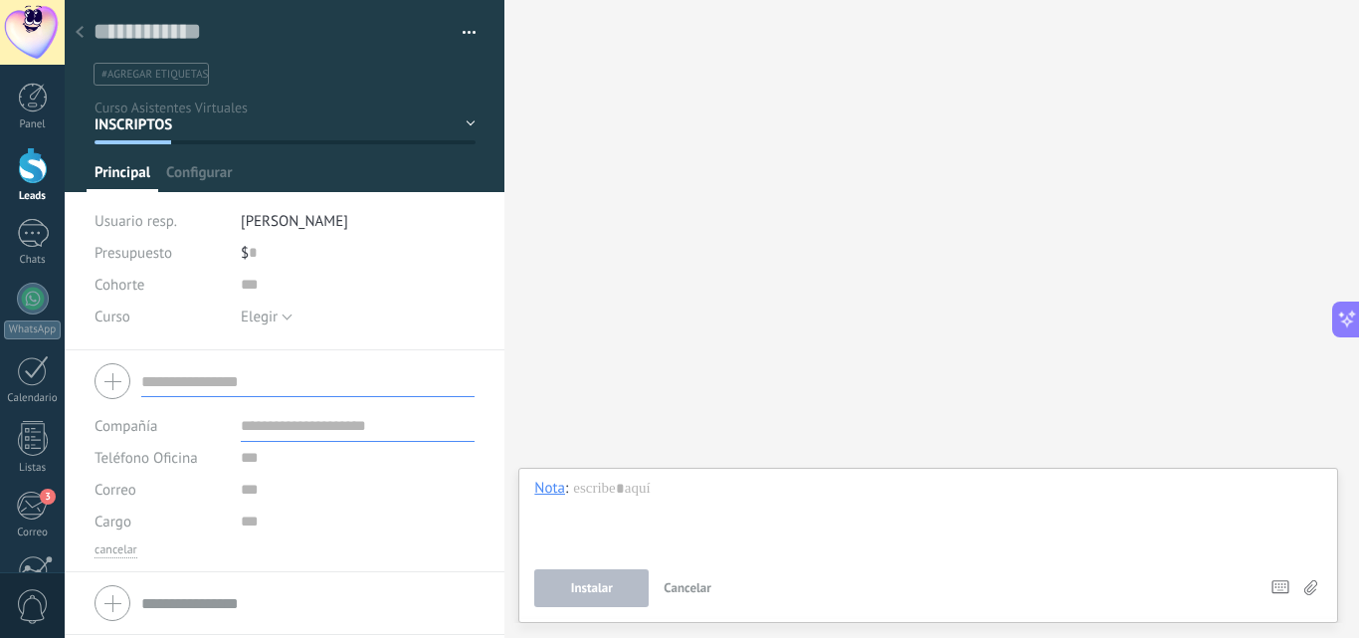
click at [112, 376] on div at bounding box center [285, 381] width 380 height 50
click at [157, 379] on input "text" at bounding box center [307, 381] width 333 height 32
paste input "**********"
type input "**********"
click at [257, 248] on div "$ 0" at bounding box center [358, 253] width 235 height 32
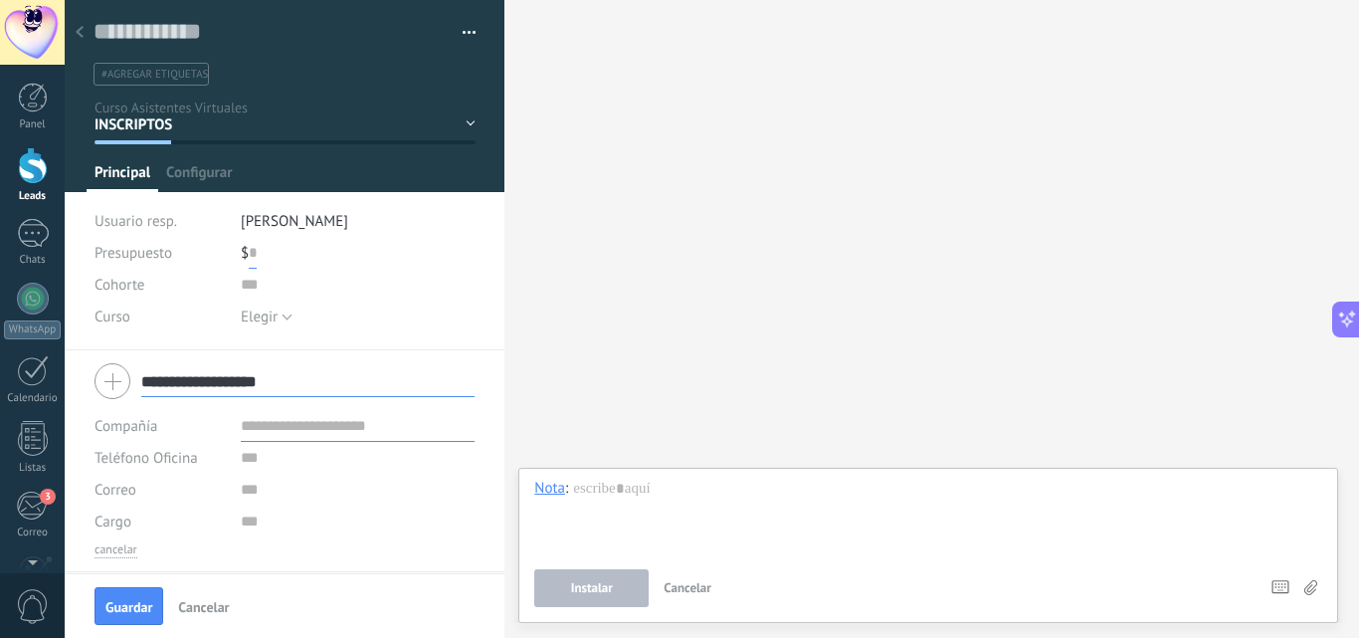
paste input "*******"
type input "*******"
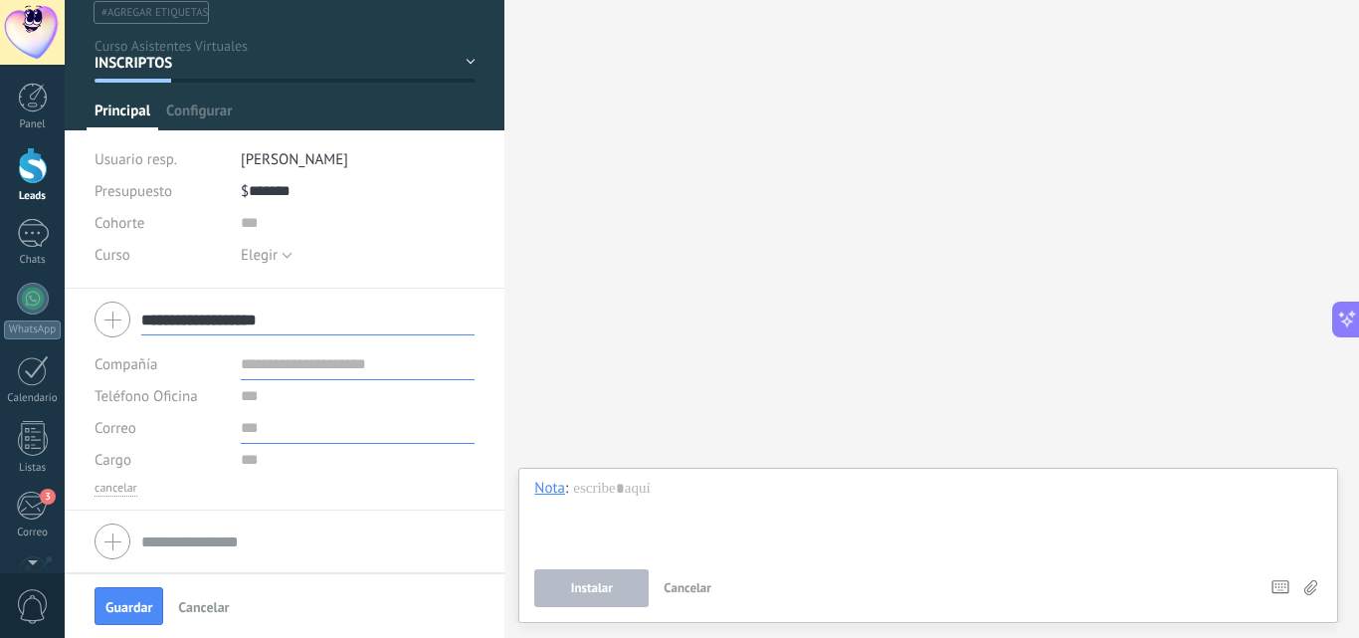
click at [276, 435] on input "text" at bounding box center [358, 428] width 235 height 32
paste input "**********"
type input "**********"
click at [267, 394] on input "text" at bounding box center [358, 396] width 235 height 32
paste input "**********"
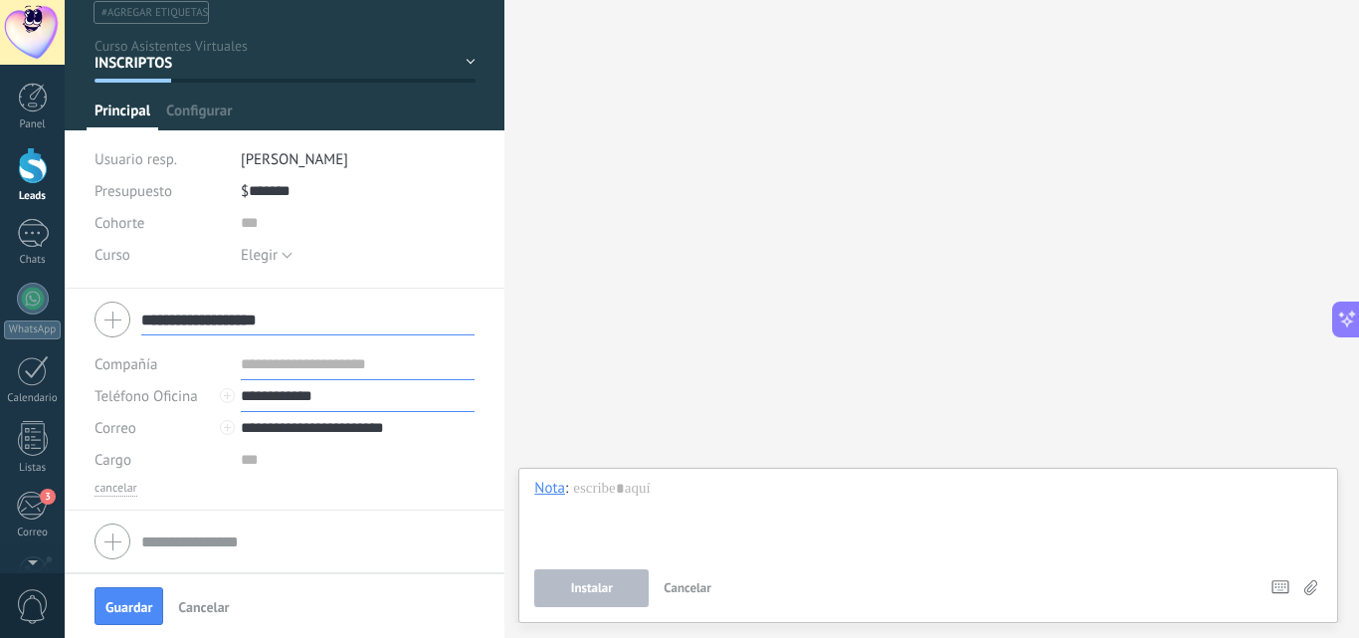
click at [241, 394] on input "**********" at bounding box center [358, 396] width 235 height 32
type input "**********"
click at [130, 616] on button "Guardar" at bounding box center [129, 606] width 69 height 38
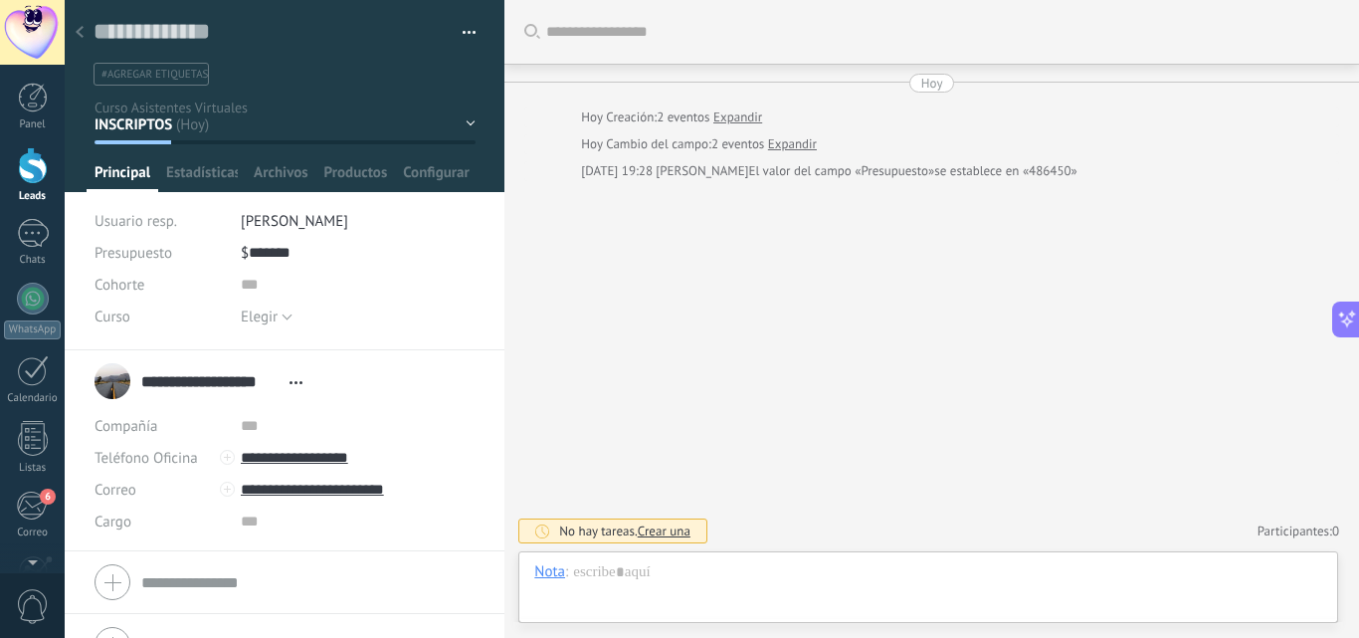
scroll to position [39, 0]
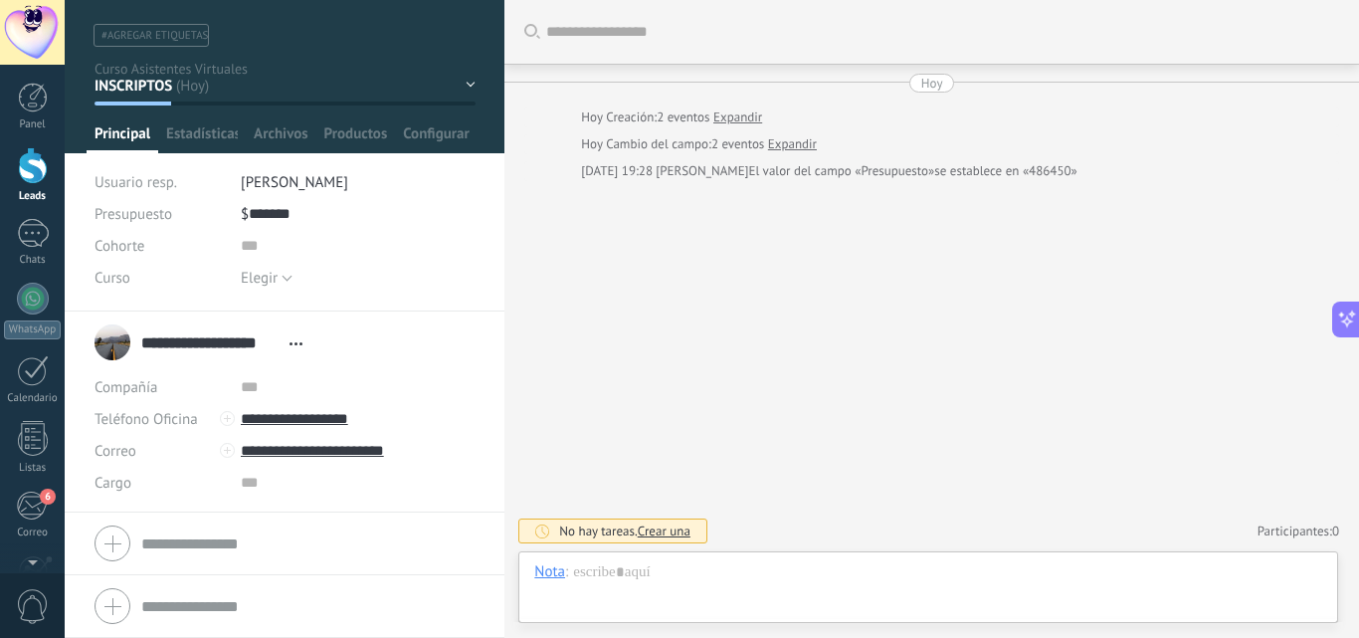
click at [229, 341] on input "**********" at bounding box center [210, 342] width 138 height 20
drag, startPoint x: 227, startPoint y: 327, endPoint x: 278, endPoint y: 329, distance: 50.8
click at [278, 329] on input "**********" at bounding box center [307, 332] width 333 height 20
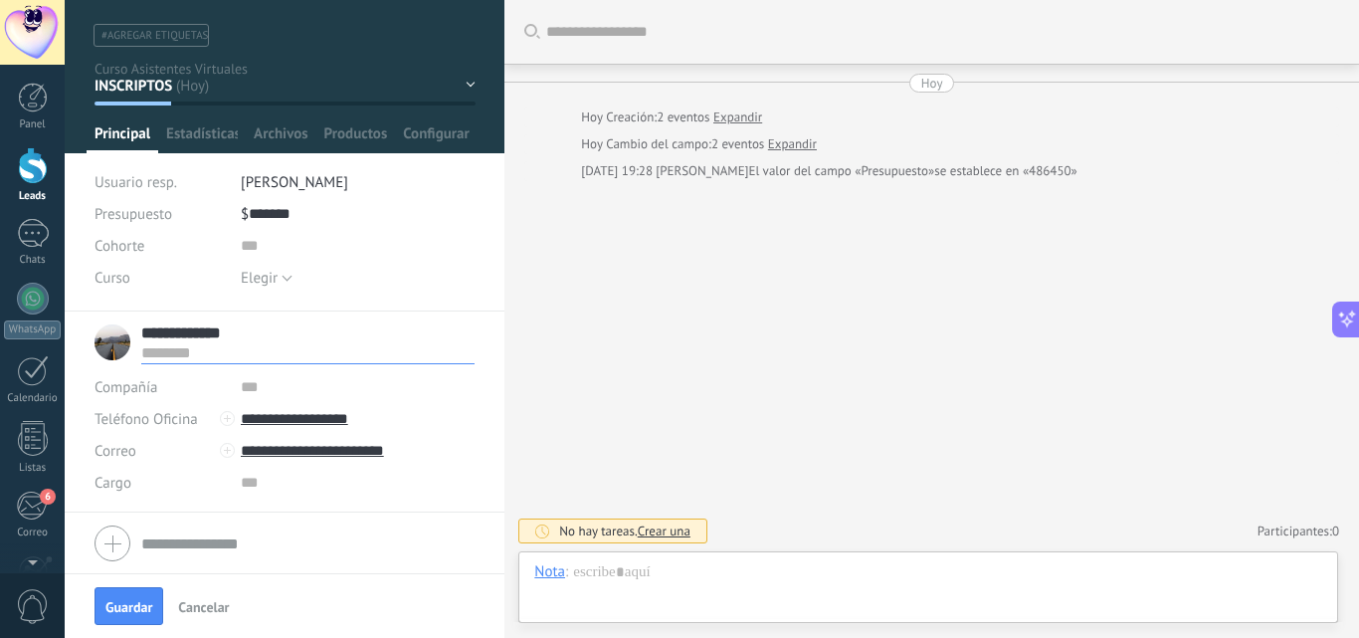
type input "**********"
click at [148, 356] on input "text" at bounding box center [307, 352] width 333 height 20
paste input "******"
type input "******"
click at [140, 612] on span "Guardar" at bounding box center [128, 607] width 47 height 14
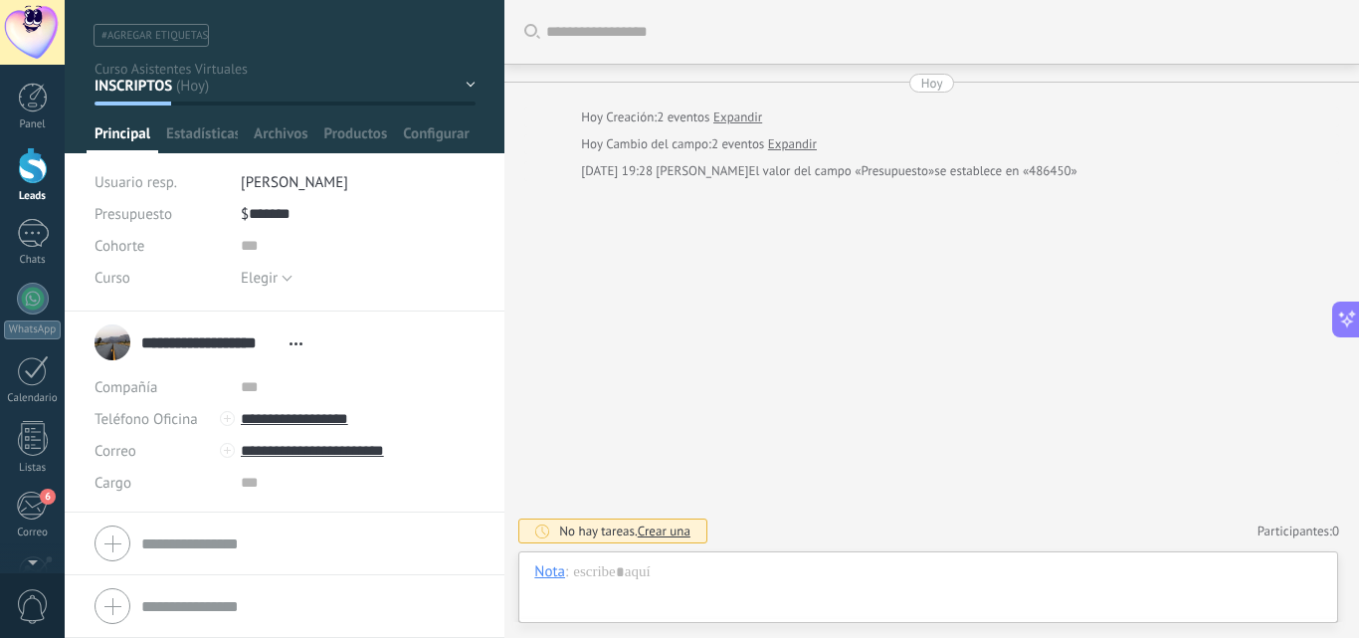
click at [640, 279] on div "Buscar Carga más [DATE] [DATE] Creación: 2 eventos Expandir [DATE] Cambio del c…" at bounding box center [932, 319] width 855 height 638
click at [130, 135] on span "Principal" at bounding box center [123, 138] width 56 height 29
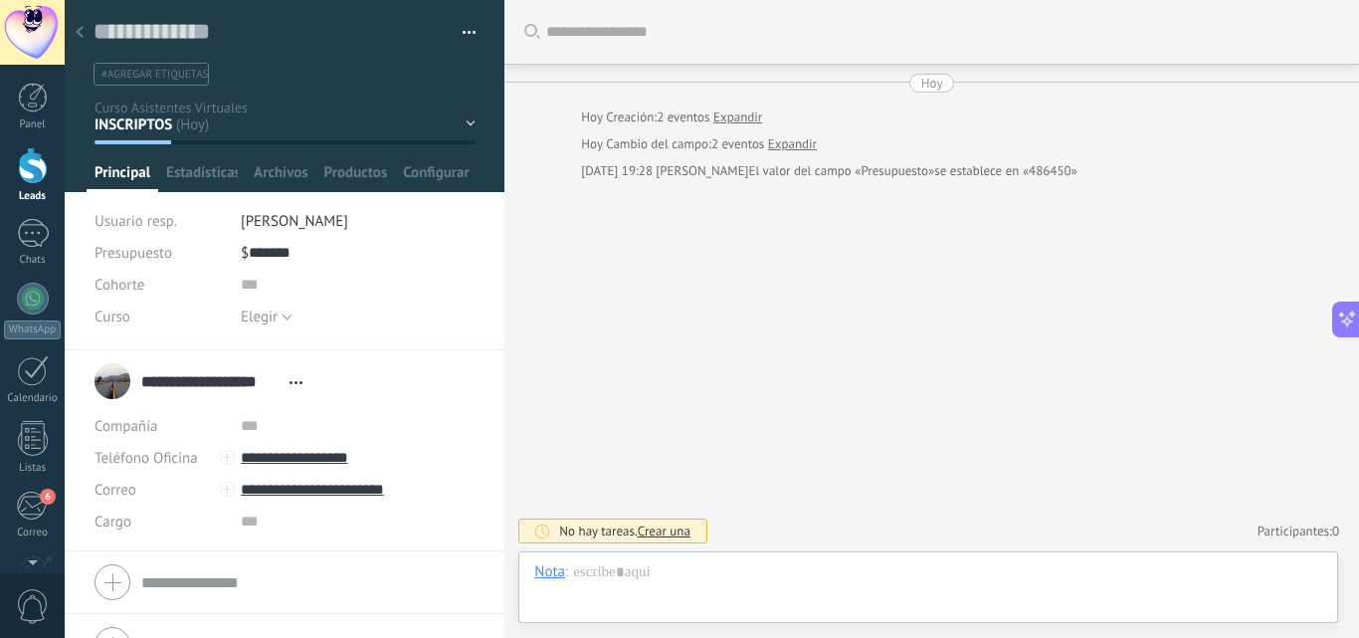
click at [32, 161] on div at bounding box center [33, 165] width 30 height 37
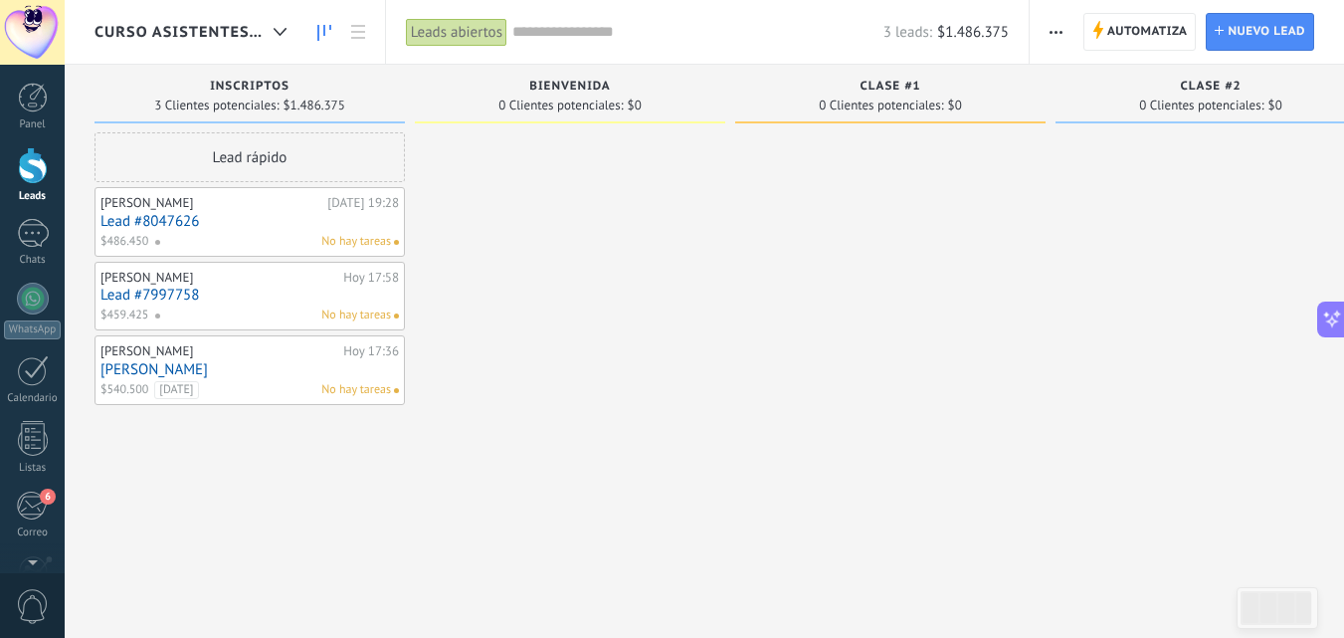
click at [236, 229] on link "Lead #8047626" at bounding box center [250, 221] width 299 height 17
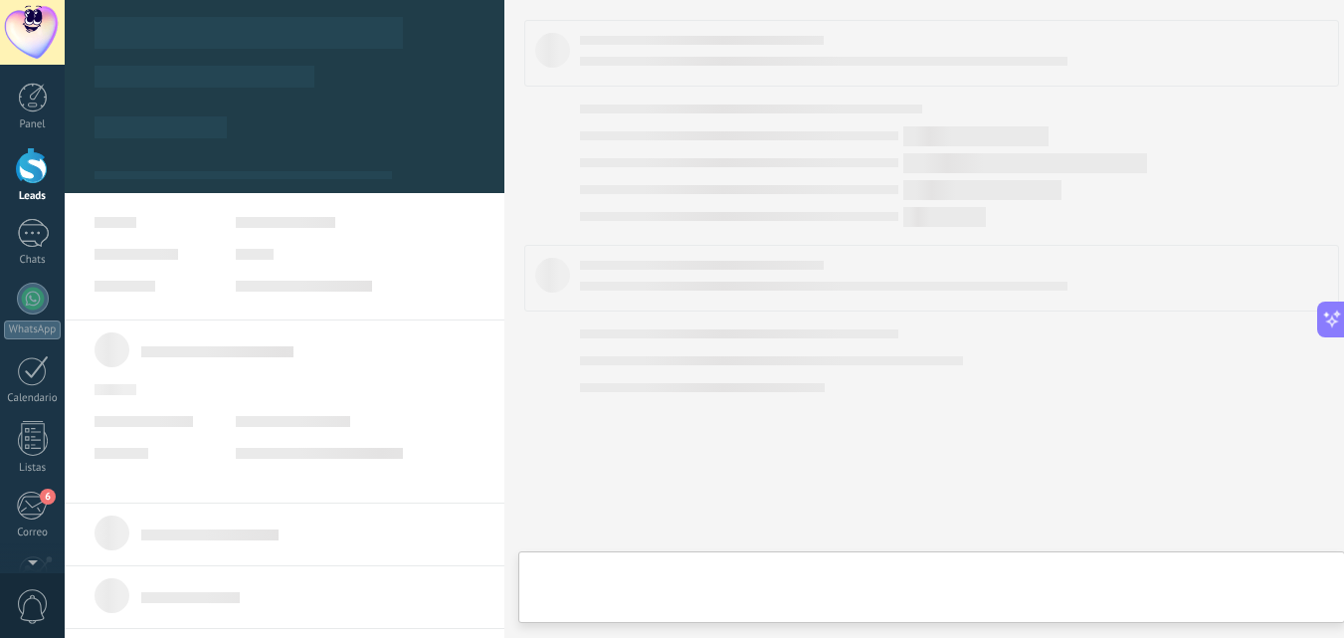
click at [236, 229] on link "Lead #8047626" at bounding box center [250, 221] width 299 height 17
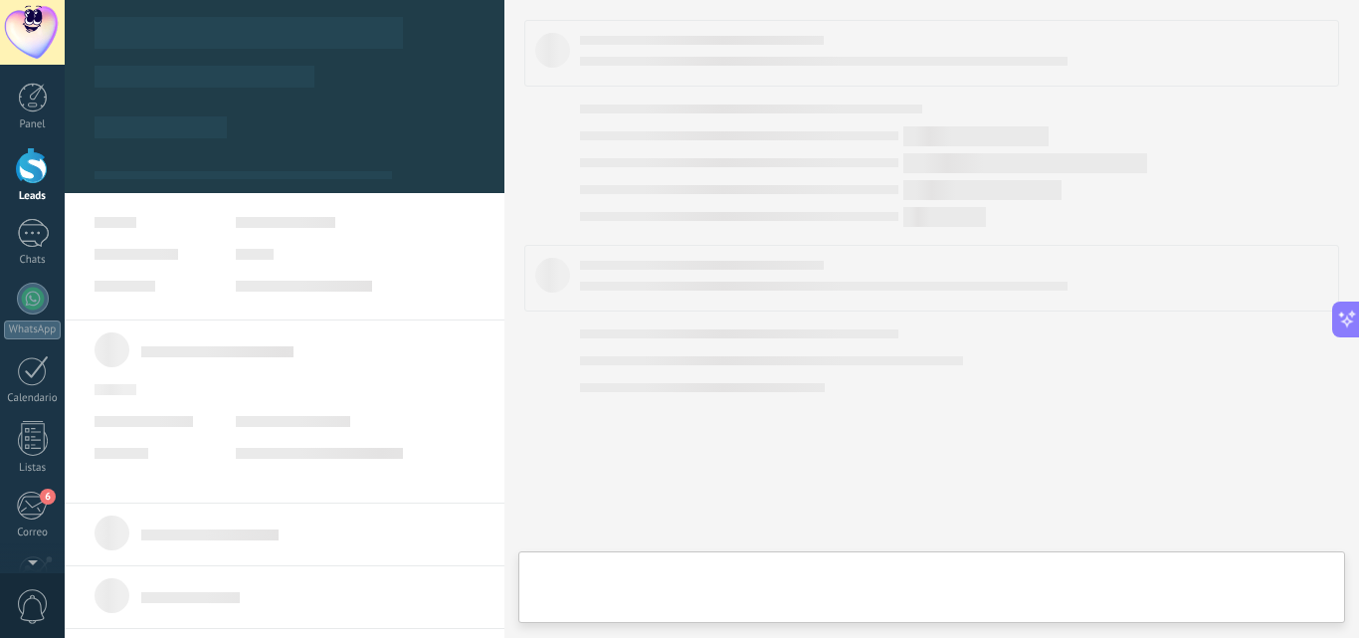
type textarea "**********"
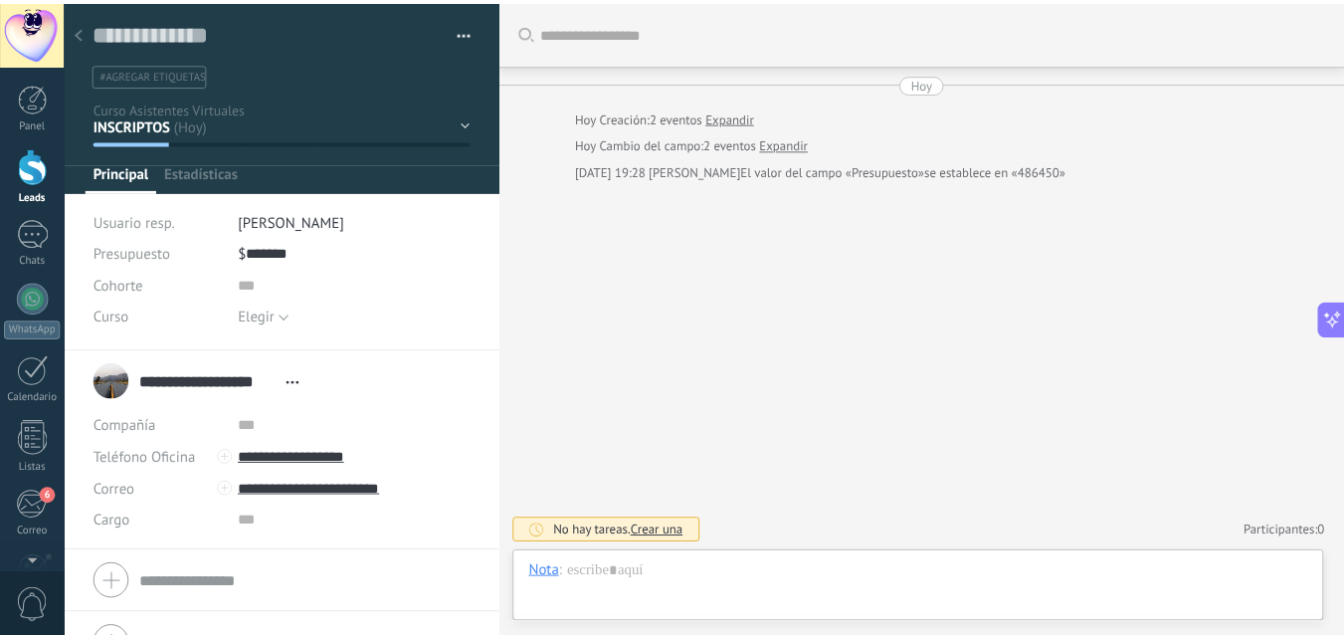
scroll to position [30, 0]
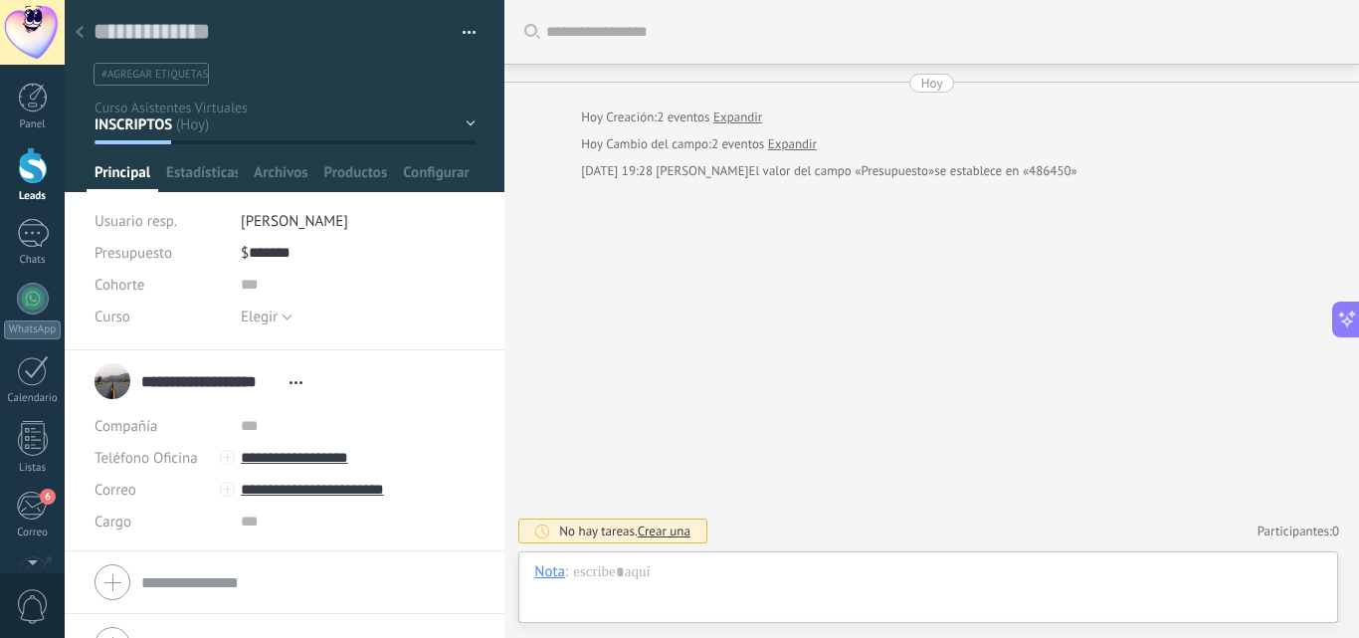
click at [204, 379] on input "**********" at bounding box center [210, 381] width 138 height 20
click at [204, 379] on input "**********" at bounding box center [307, 371] width 333 height 20
click at [573, 288] on div "Buscar Carga más [DATE] [DATE] Creación: 2 eventos Expandir [DATE] Cambio del c…" at bounding box center [932, 319] width 855 height 638
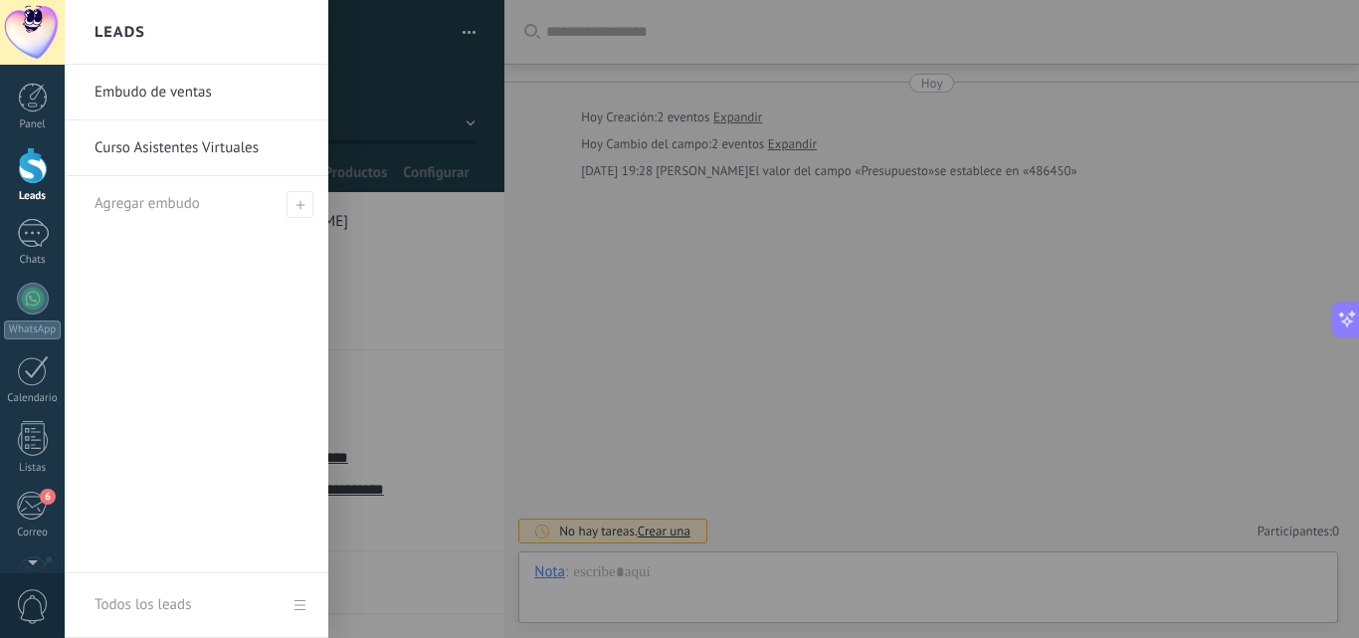
click at [38, 177] on div at bounding box center [33, 165] width 30 height 37
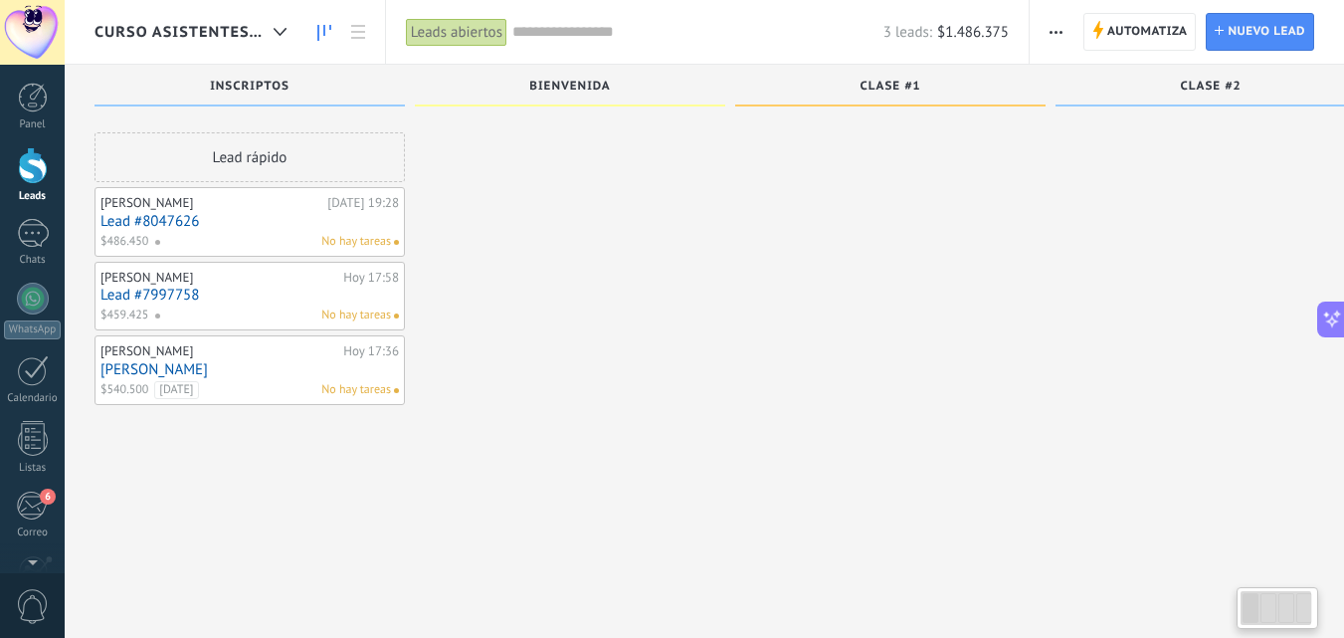
scroll to position [34, 0]
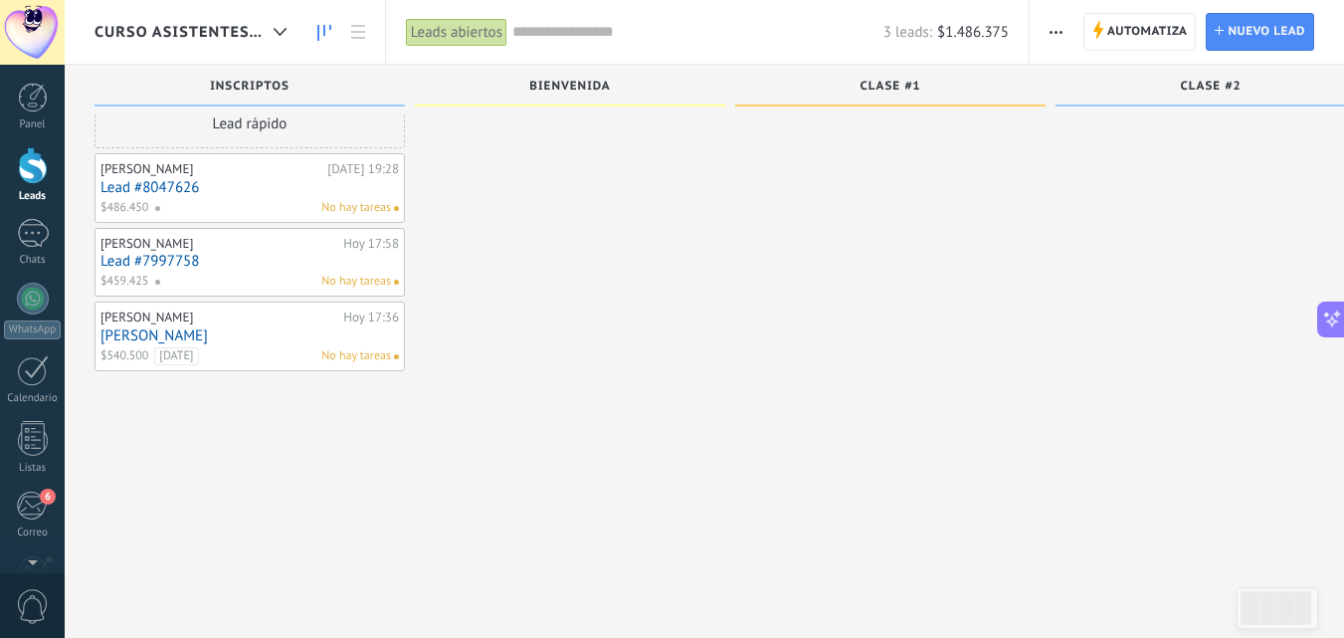
click at [264, 201] on div "No hay tareas" at bounding box center [272, 208] width 237 height 18
click at [1259, 24] on span "Nuevo lead" at bounding box center [1267, 32] width 78 height 36
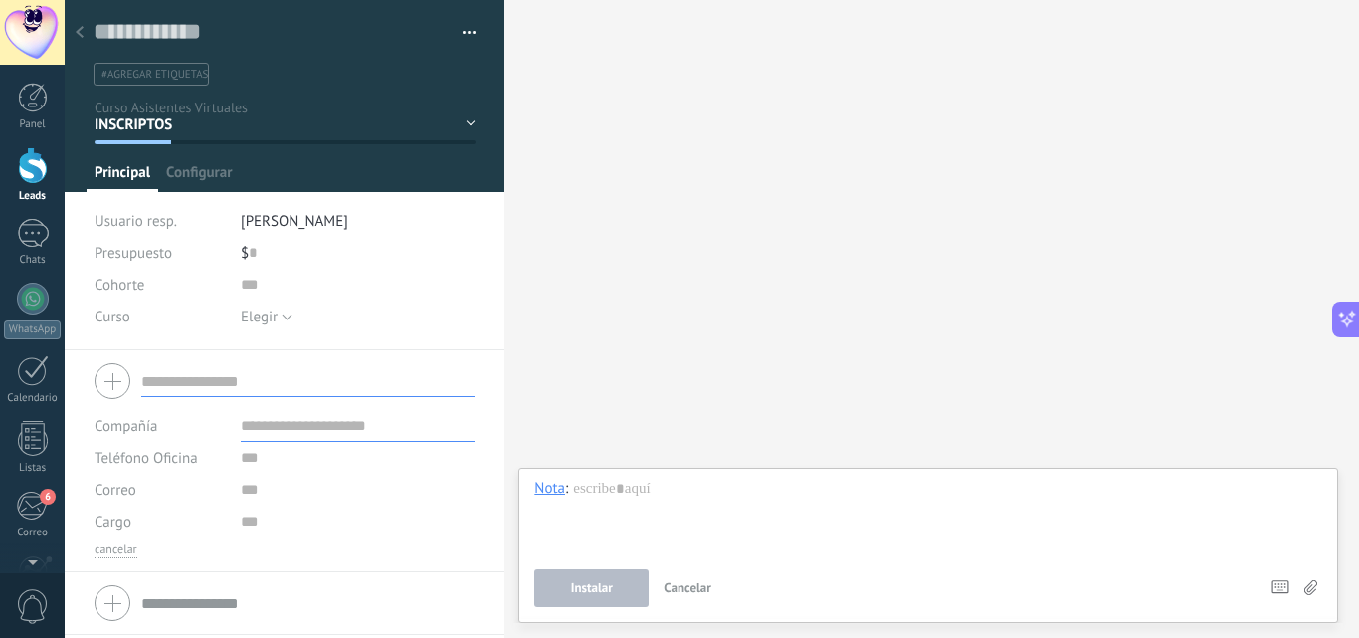
paste input "**********"
type input "**********"
paste input "**********"
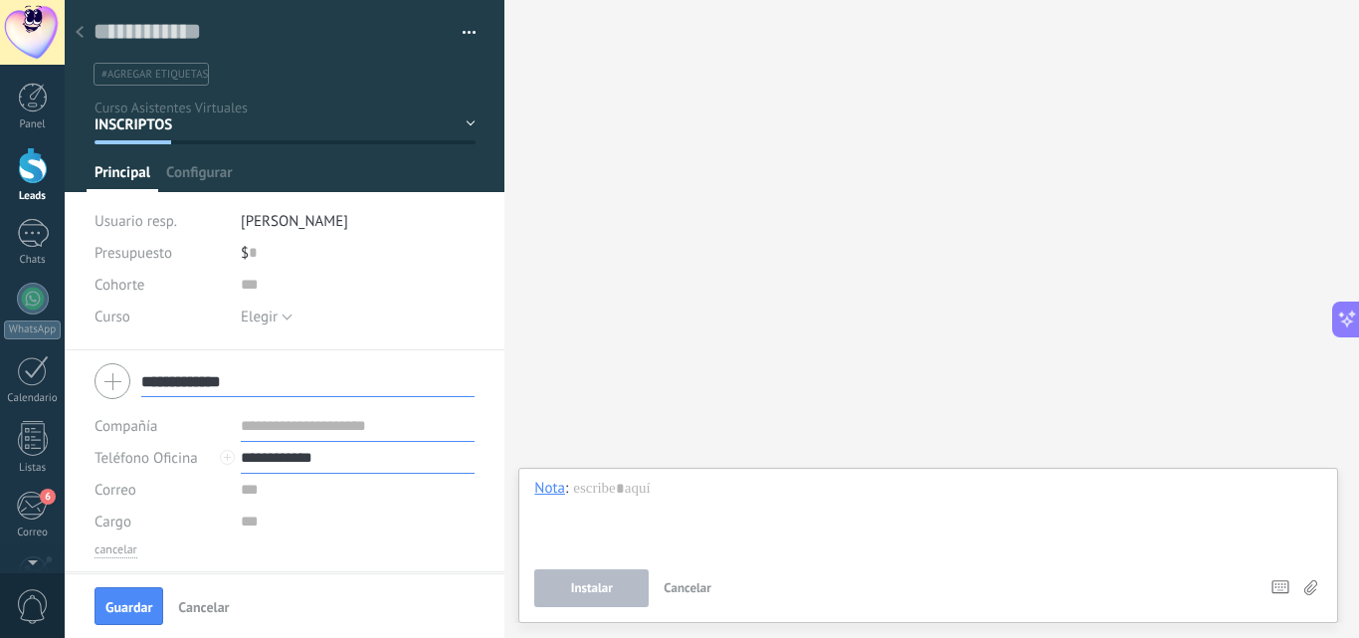
click at [241, 456] on input "**********" at bounding box center [358, 458] width 235 height 32
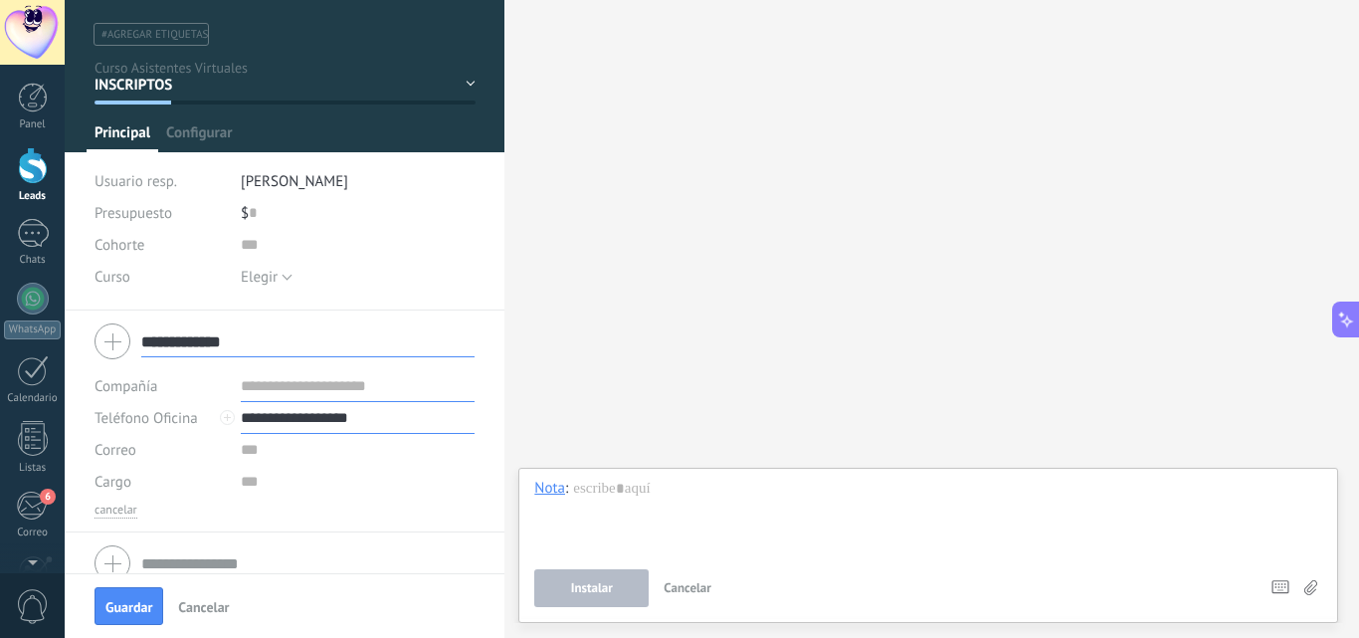
scroll to position [62, 0]
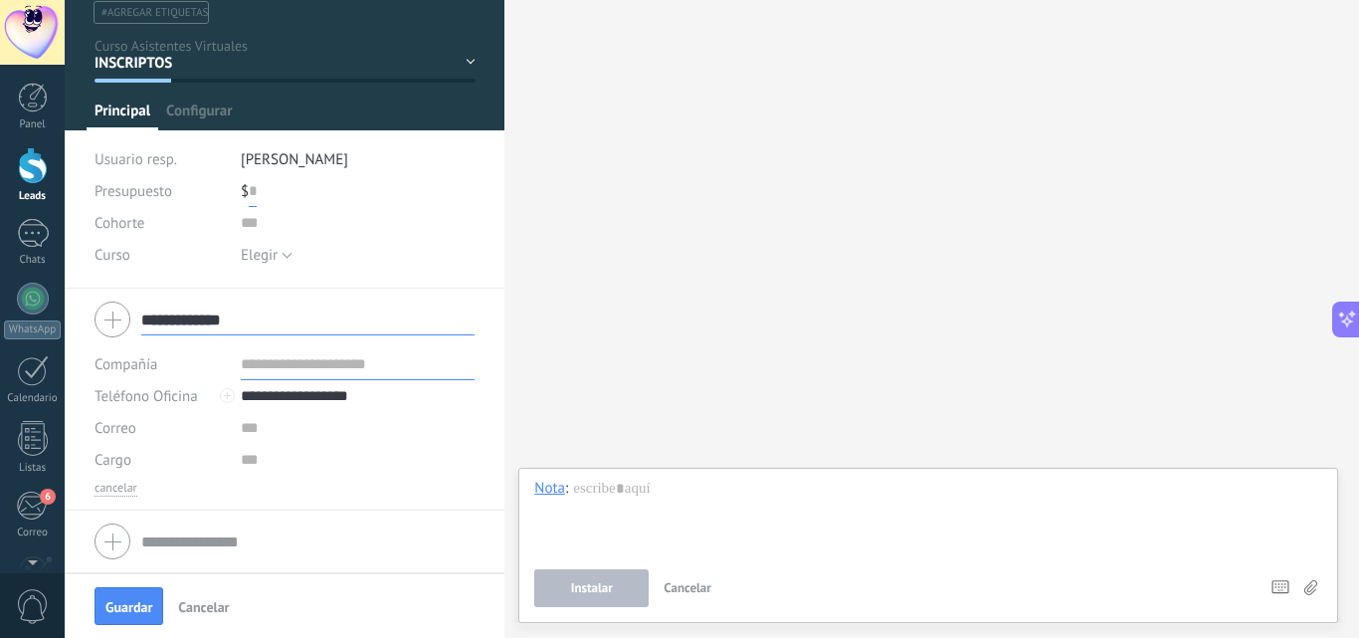
type input "**********"
paste input "*******"
type input "*******"
paste input "**********"
type input "**********"
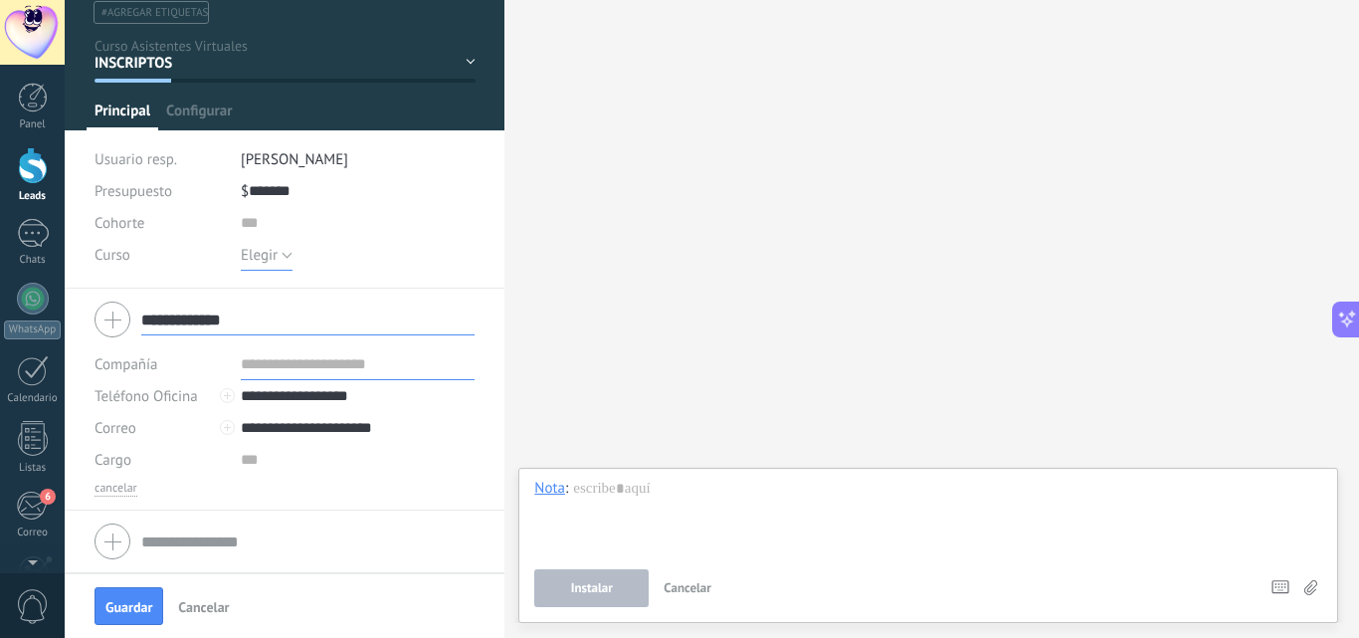
click at [282, 254] on button "Elegir" at bounding box center [267, 255] width 52 height 32
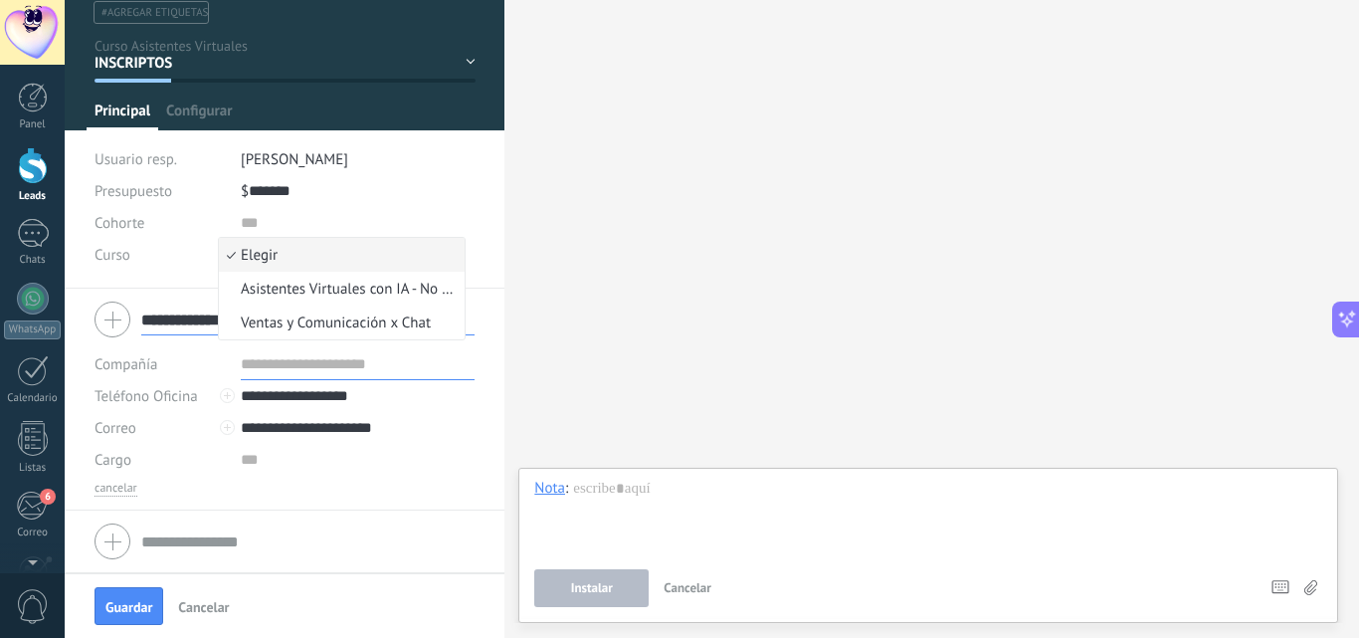
click at [582, 234] on div "Buscar Carga más Participantes: 0 Agregar usuario Bots: 0" at bounding box center [932, 319] width 855 height 638
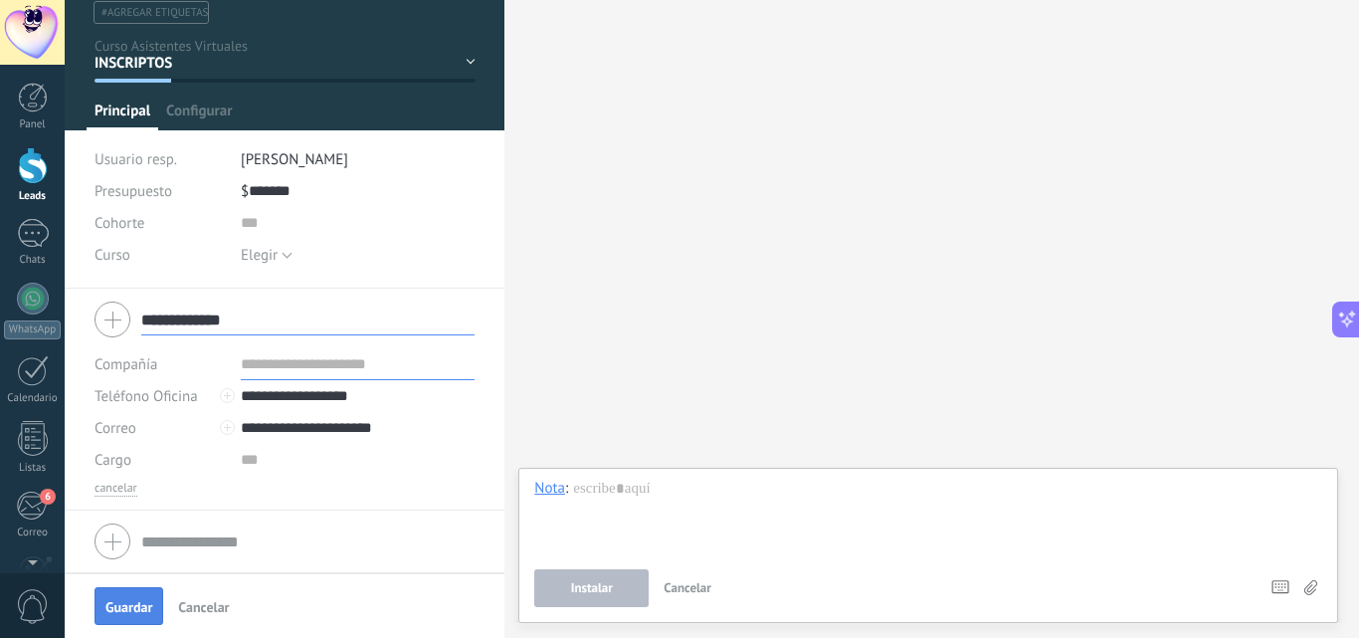
click at [121, 609] on span "Guardar" at bounding box center [128, 607] width 47 height 14
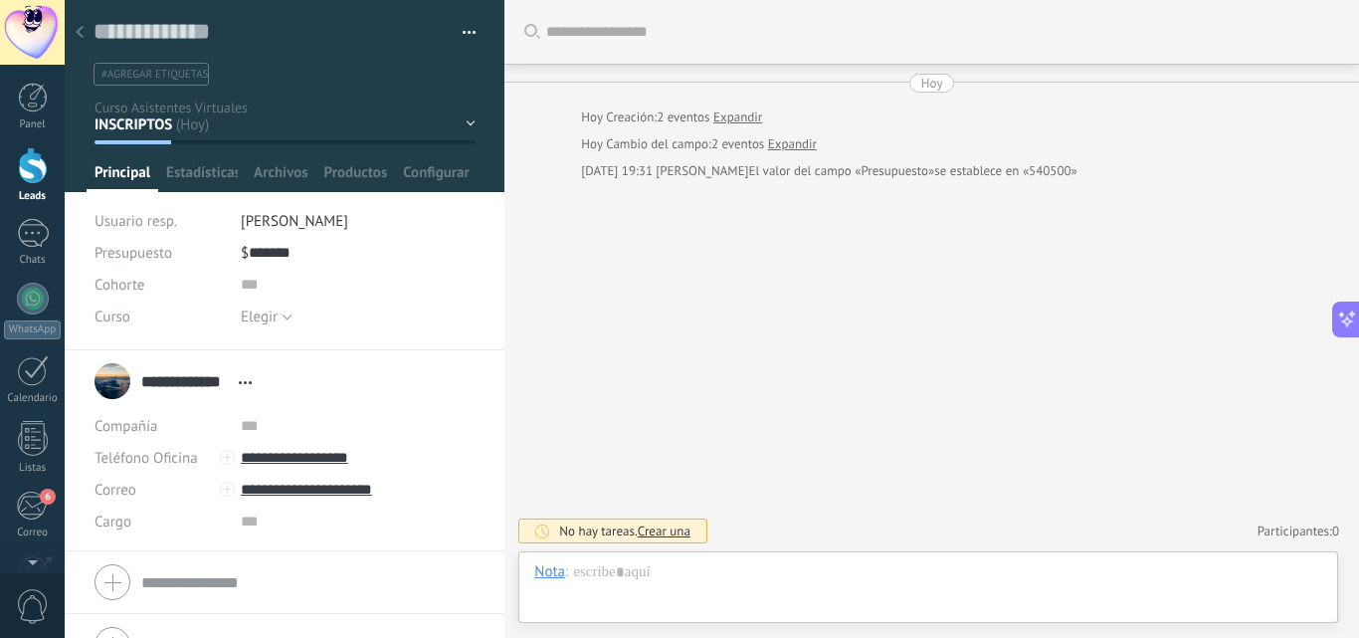
scroll to position [30, 0]
click at [251, 383] on use at bounding box center [245, 382] width 13 height 3
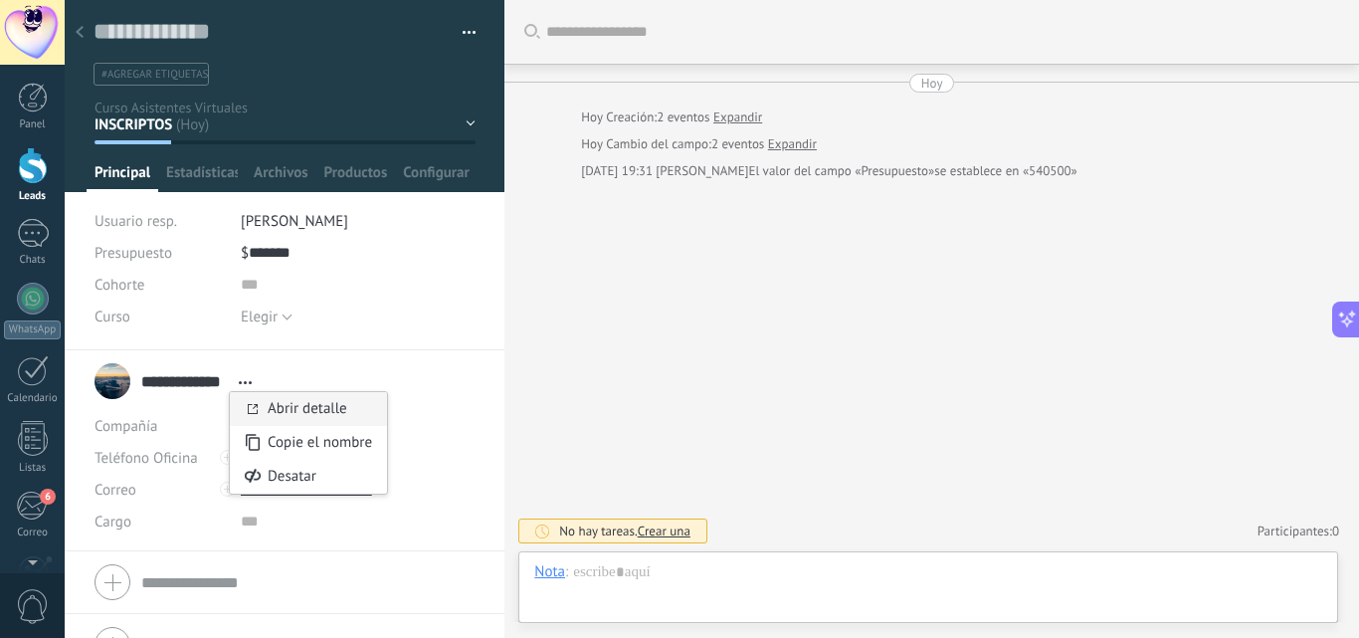
click at [289, 417] on link "Abrir detalle" at bounding box center [308, 408] width 80 height 19
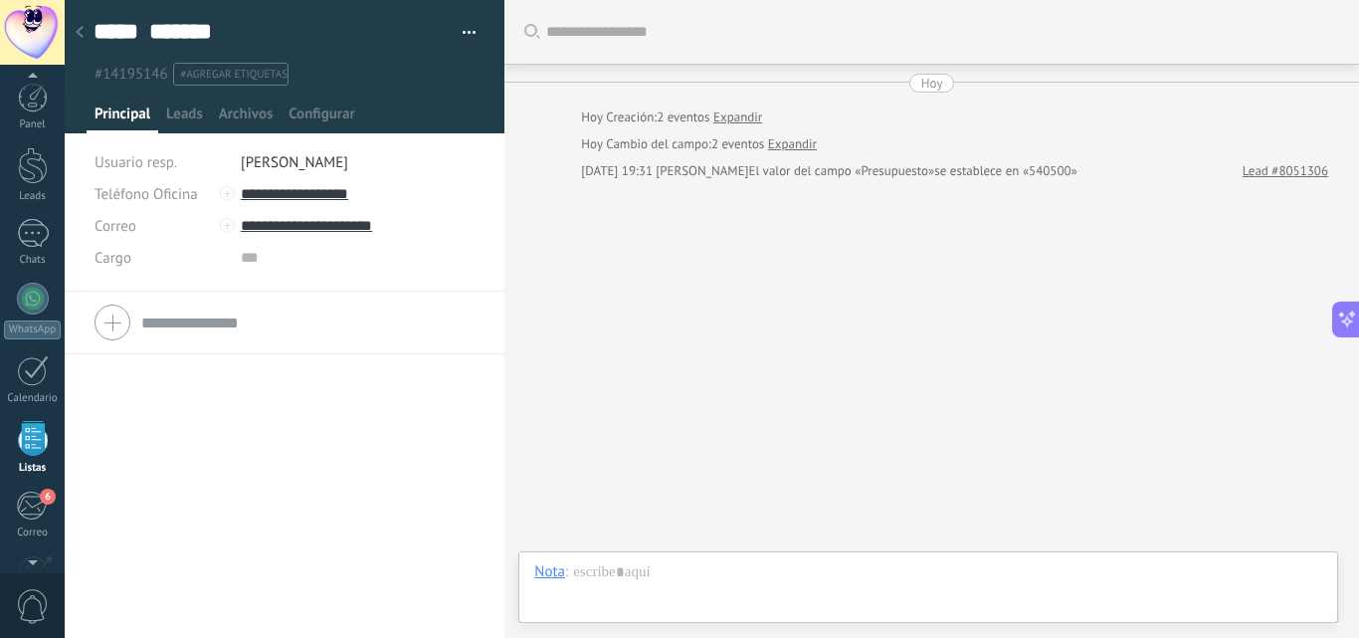
scroll to position [123, 0]
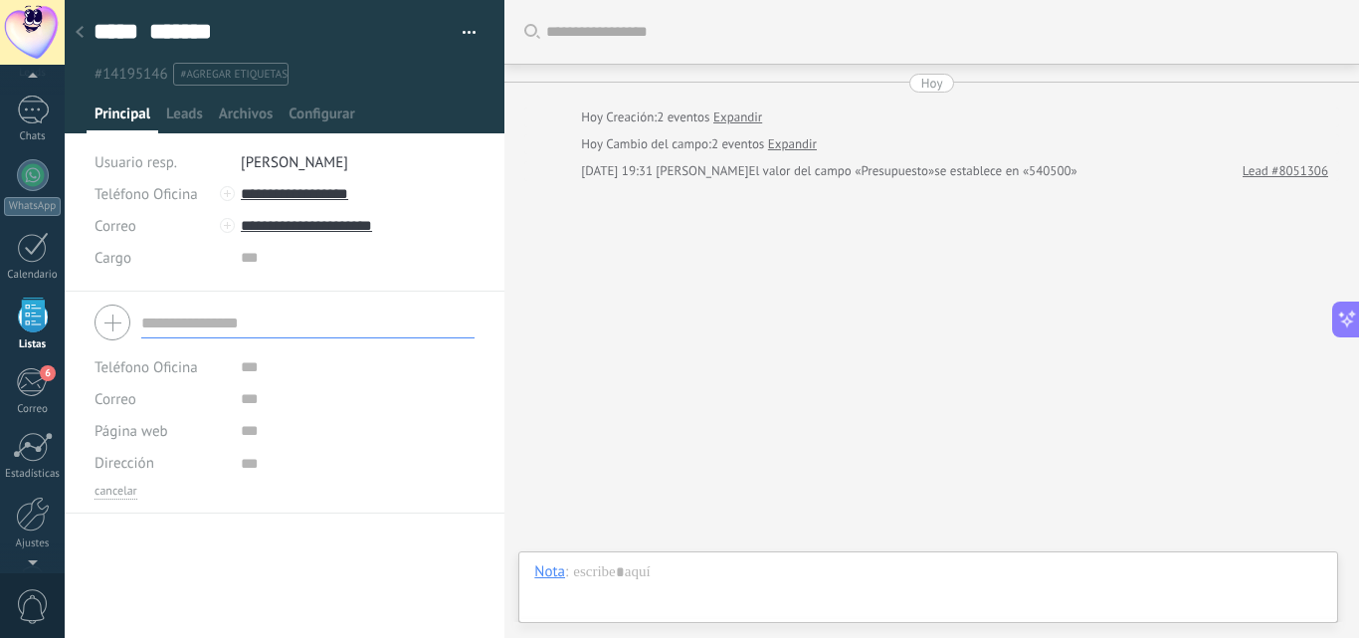
click at [220, 325] on input "text" at bounding box center [307, 323] width 333 height 32
click at [541, 252] on div "Buscar Carga más [DATE] [DATE] Creación: 2 eventos Expandir [DATE] Cambio del c…" at bounding box center [932, 319] width 855 height 638
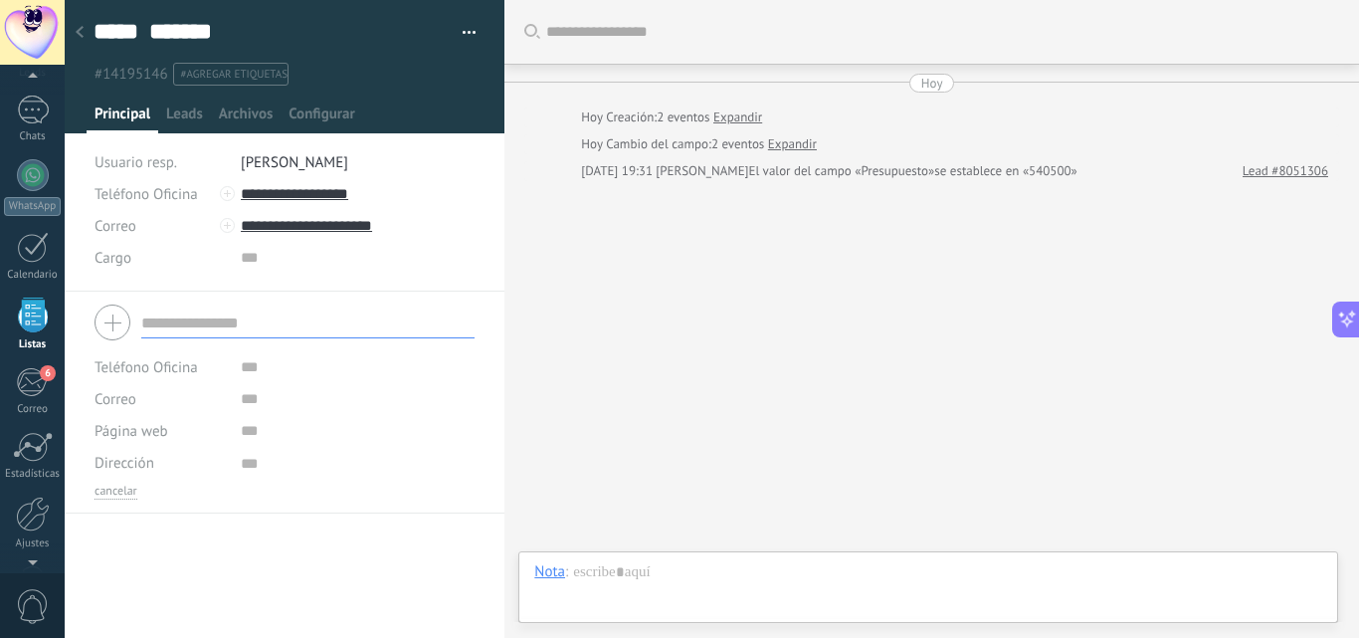
click at [84, 36] on div at bounding box center [80, 33] width 28 height 39
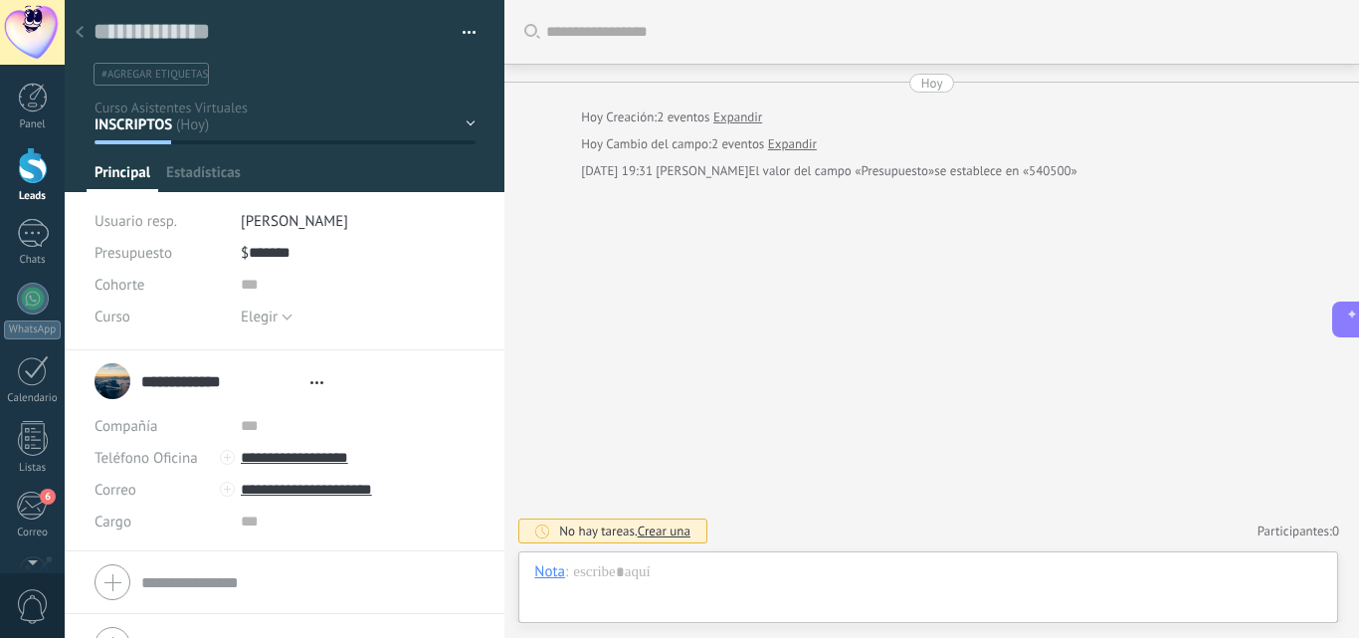
scroll to position [30, 0]
click at [191, 390] on input "**********" at bounding box center [185, 381] width 88 height 20
click at [191, 390] on input "*******" at bounding box center [307, 391] width 333 height 20
click at [299, 391] on input "*******" at bounding box center [307, 391] width 333 height 20
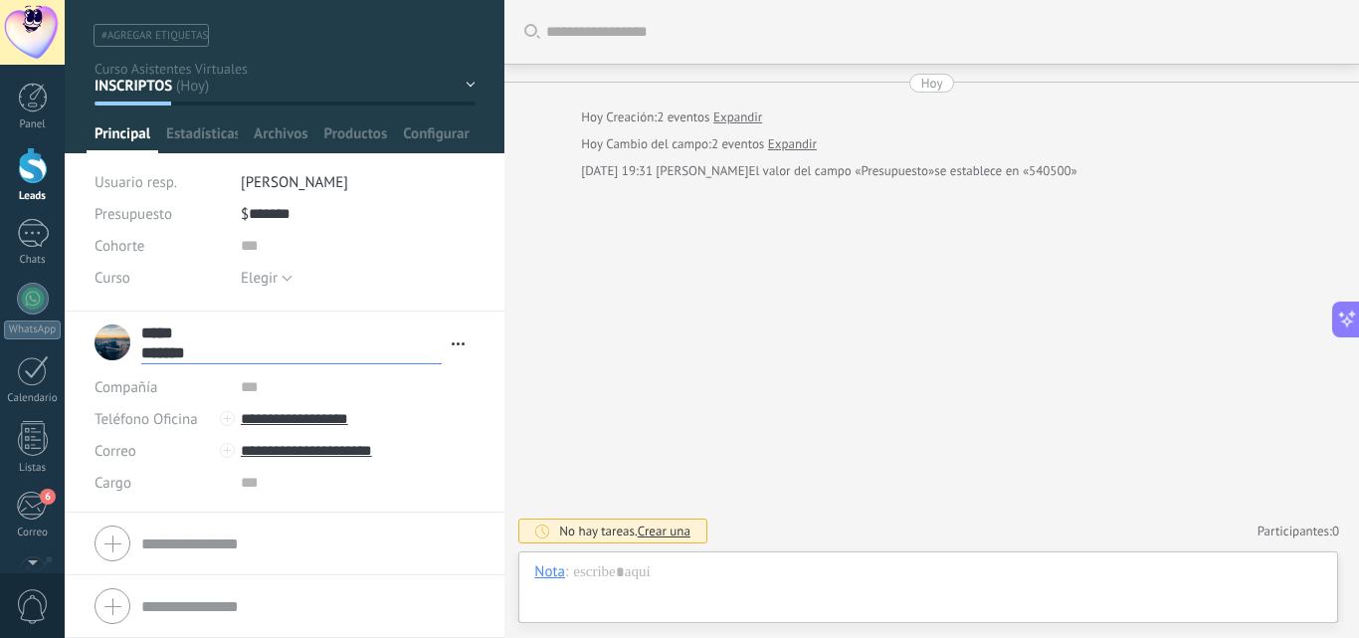
click at [533, 335] on div "Buscar Carga más [DATE] [DATE] Creación: 2 eventos Expandir [DATE] Cambio del c…" at bounding box center [932, 319] width 855 height 638
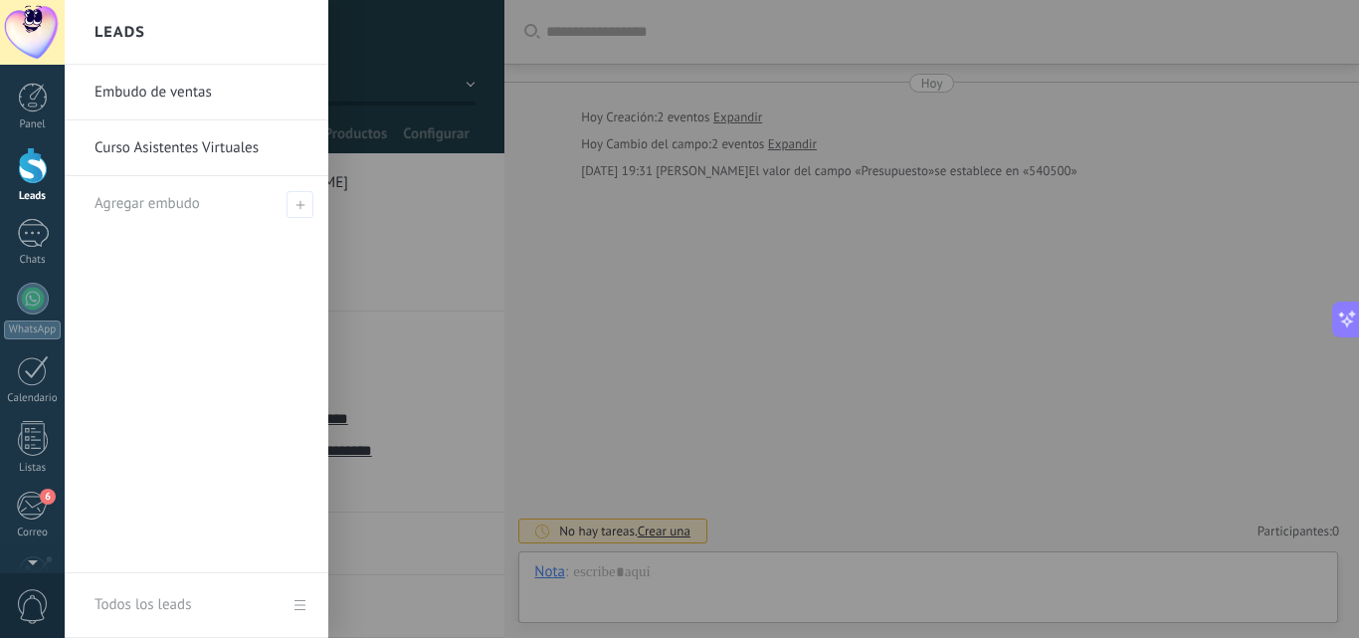
click at [18, 168] on div at bounding box center [33, 165] width 30 height 37
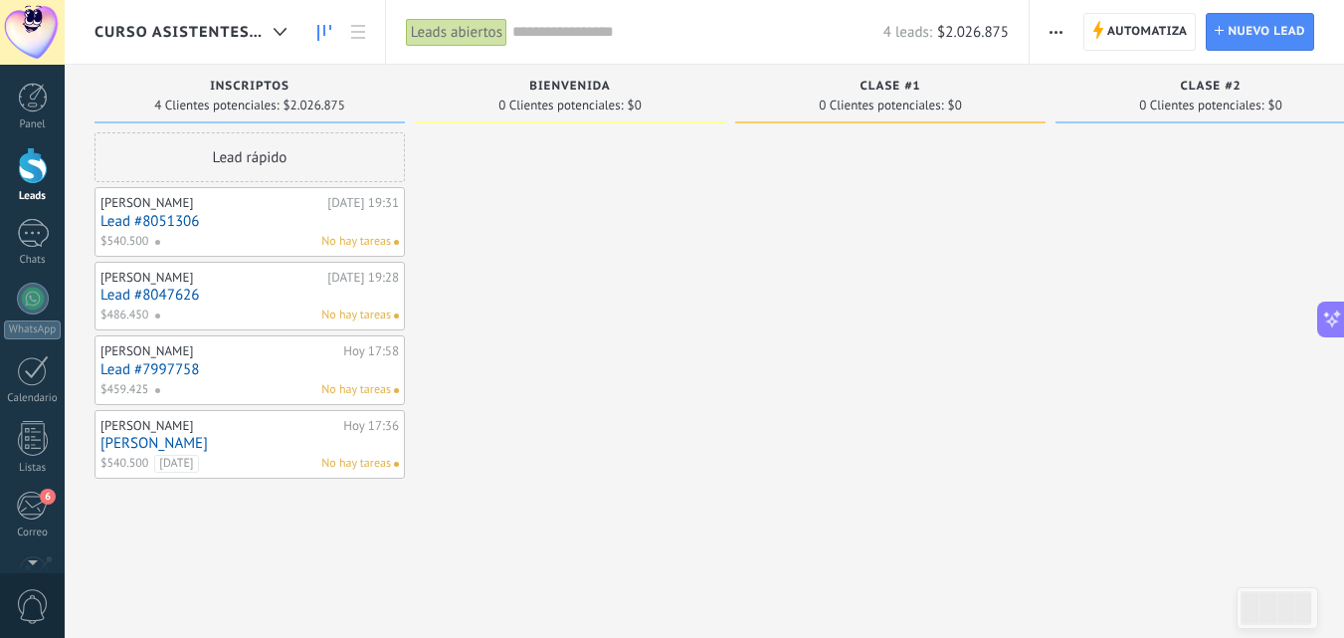
click at [216, 235] on div "No hay tareas" at bounding box center [272, 242] width 237 height 18
click at [247, 223] on link "Lead #8051306" at bounding box center [250, 221] width 299 height 17
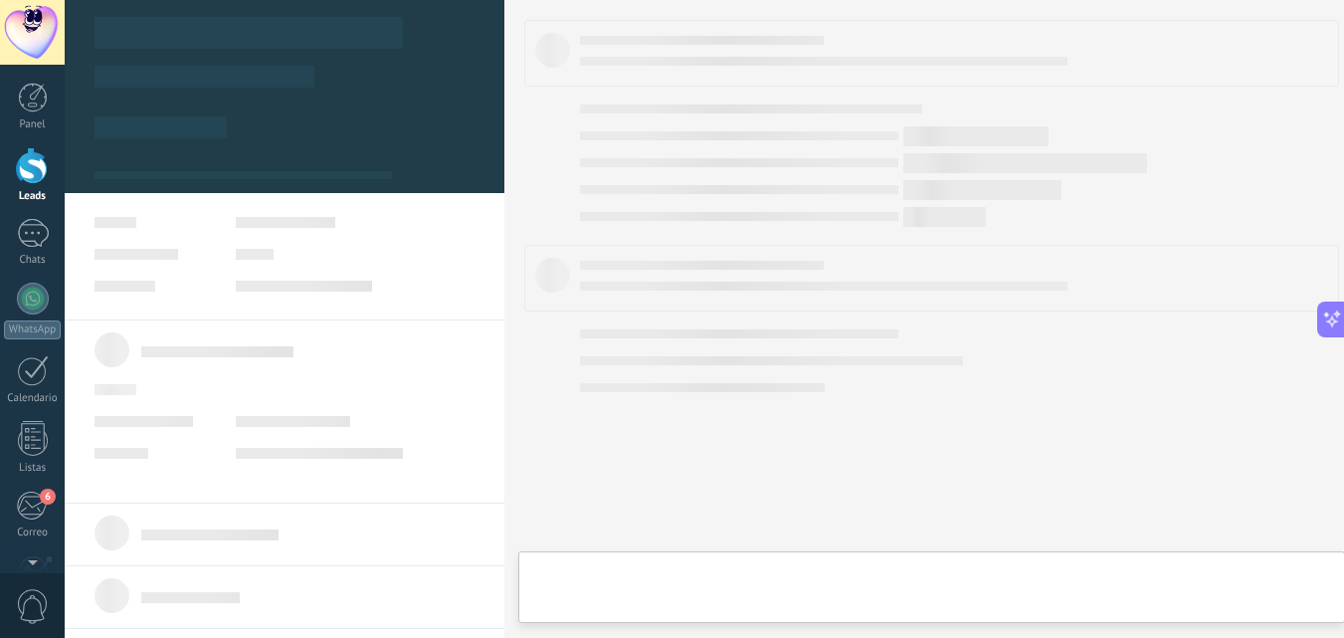
click at [247, 223] on body ".abccls-1,.abccls-2{fill-rule:evenodd}.abccls-2{fill:#fff} .abfcls-1{fill:none}…" at bounding box center [672, 319] width 1344 height 638
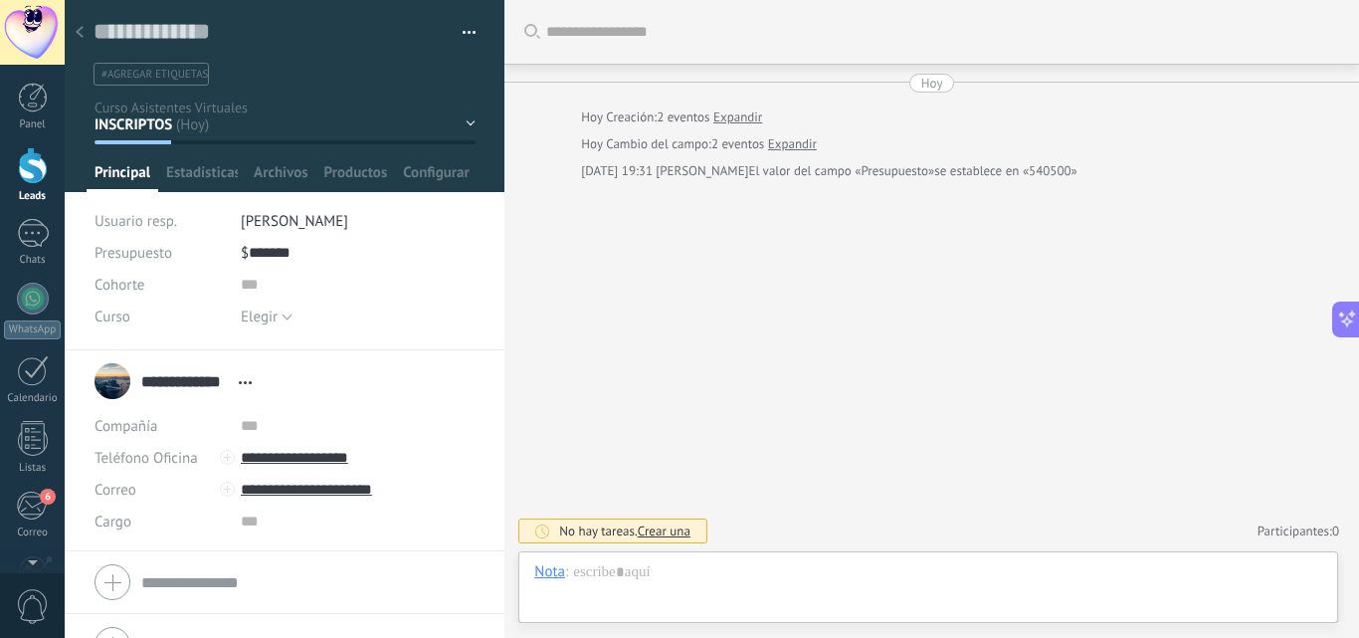
click at [559, 333] on div "Buscar Carga más [DATE] [DATE] Creación: 2 eventos Expandir [DATE] Cambio del c…" at bounding box center [932, 319] width 855 height 638
click at [20, 300] on div at bounding box center [33, 299] width 32 height 32
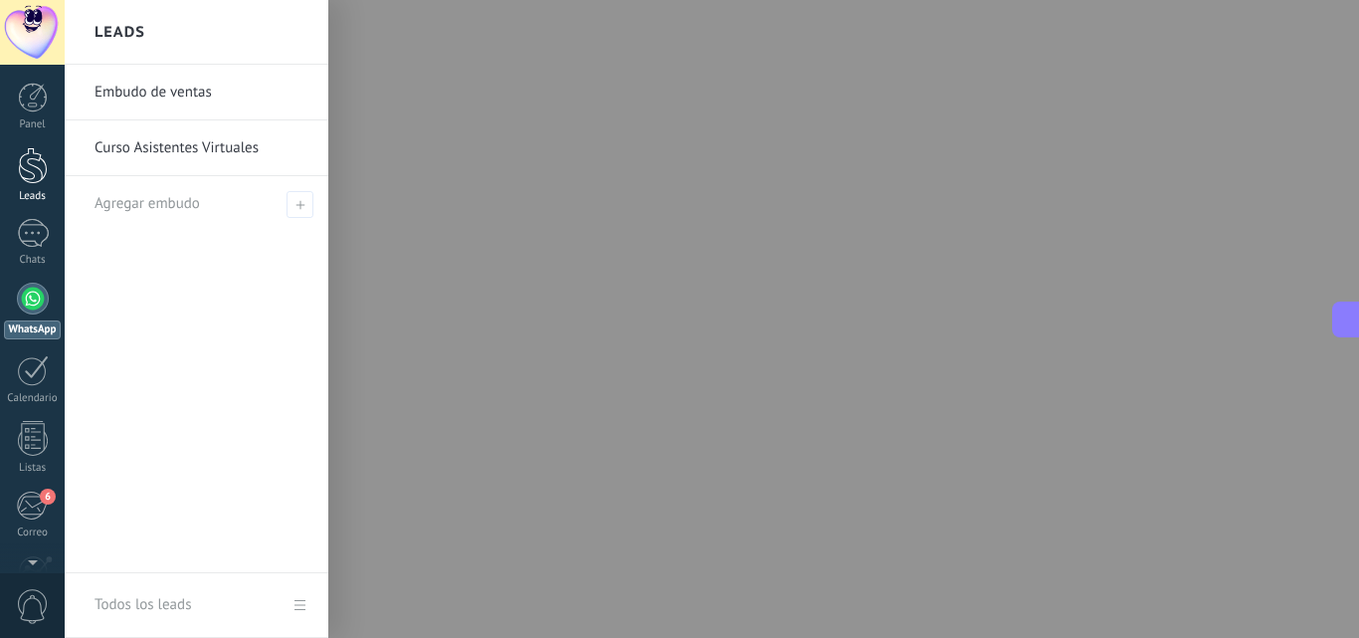
click at [19, 176] on div at bounding box center [33, 165] width 30 height 37
click at [44, 179] on div at bounding box center [33, 165] width 30 height 37
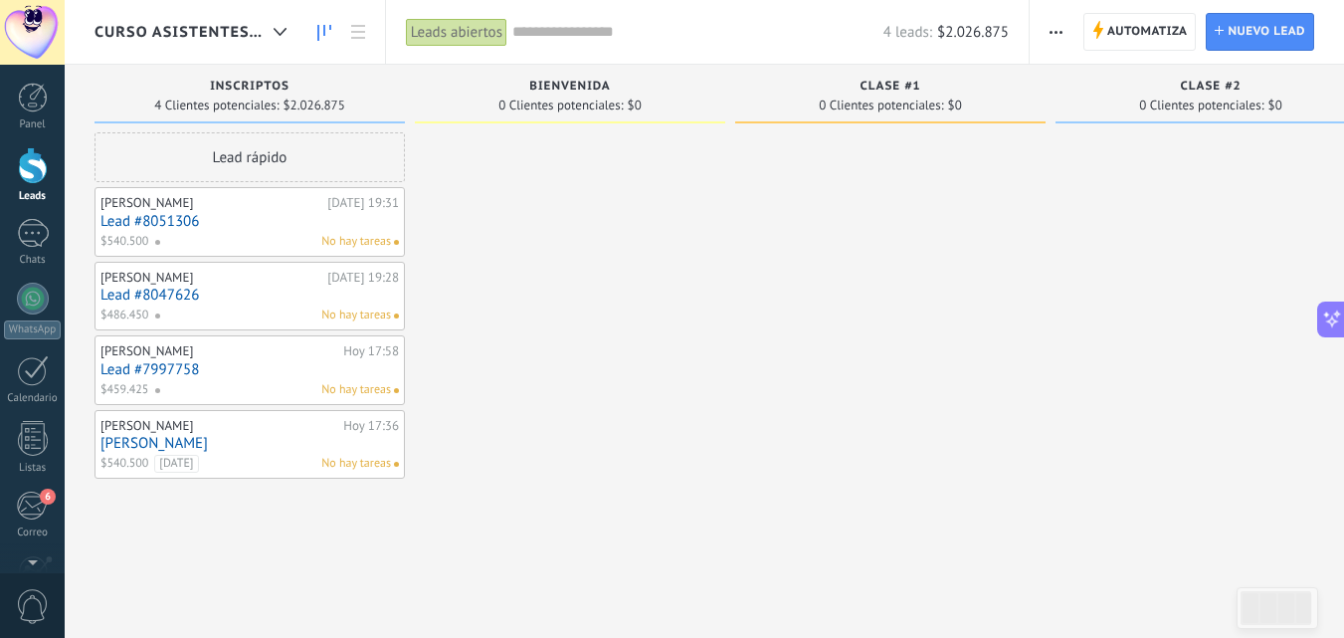
click at [179, 437] on link "[PERSON_NAME]" at bounding box center [250, 443] width 299 height 17
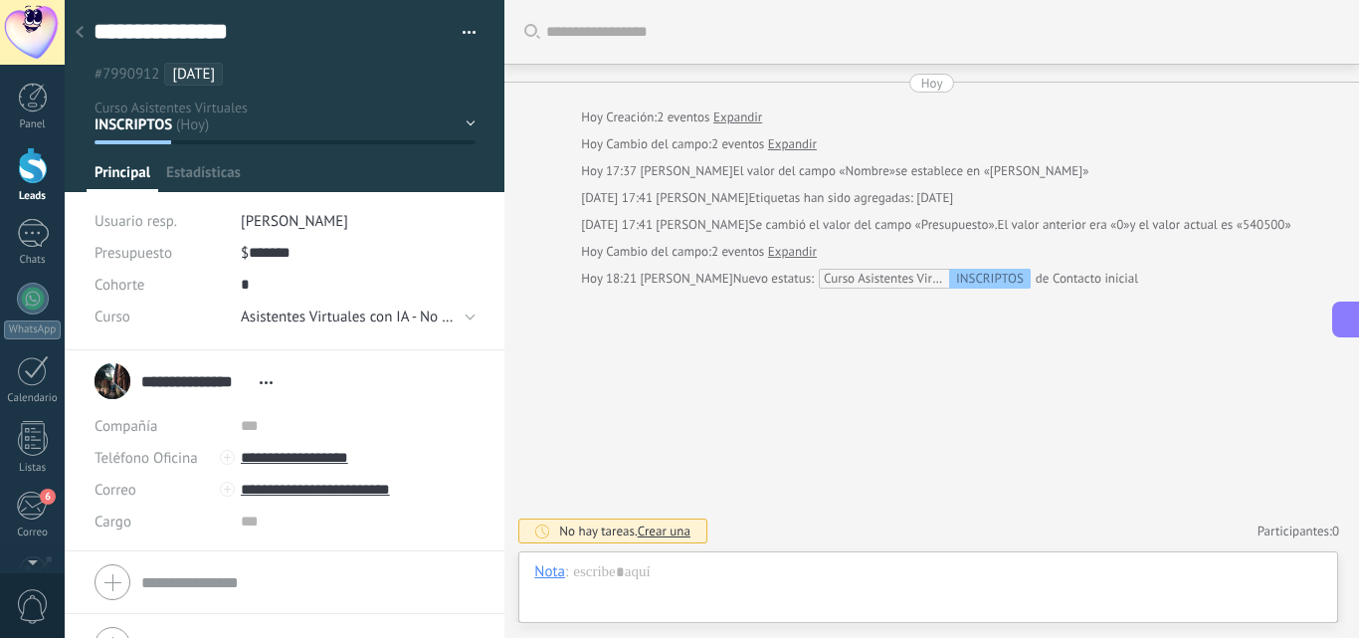
scroll to position [30, 0]
click at [621, 363] on div "Buscar Carga más [DATE] [DATE] Creación: 2 eventos Expandir [DATE] Cambio del c…" at bounding box center [932, 319] width 855 height 638
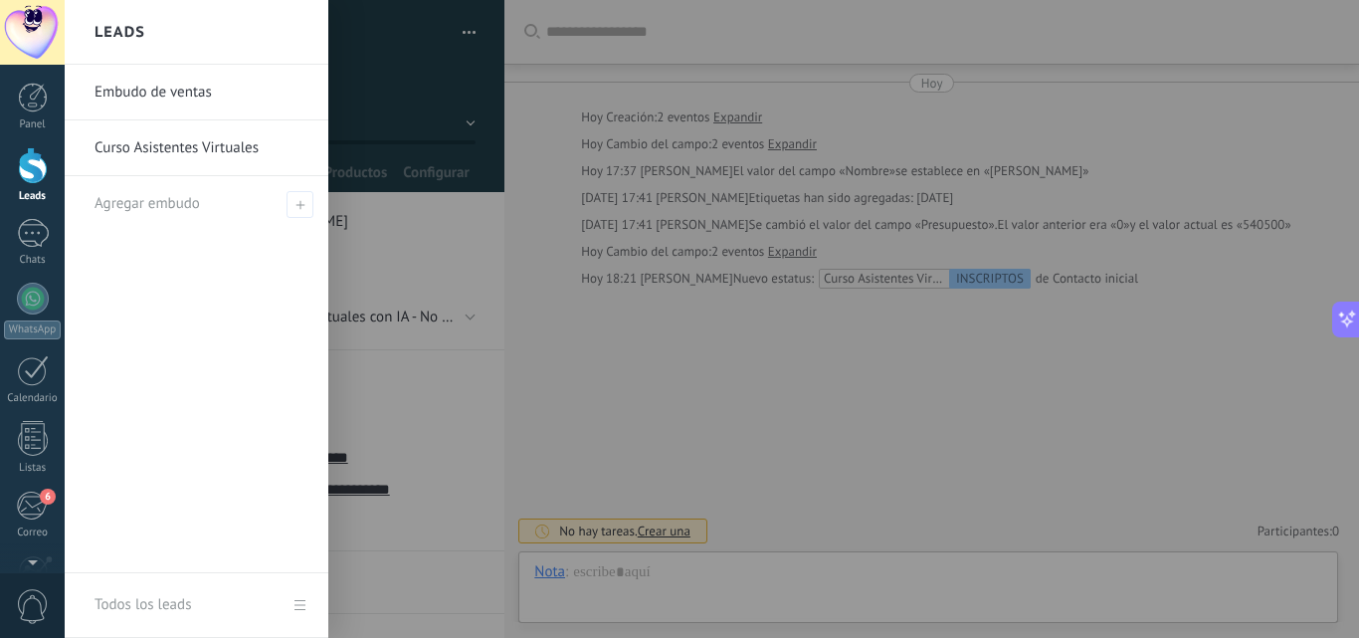
click at [29, 174] on div at bounding box center [33, 165] width 30 height 37
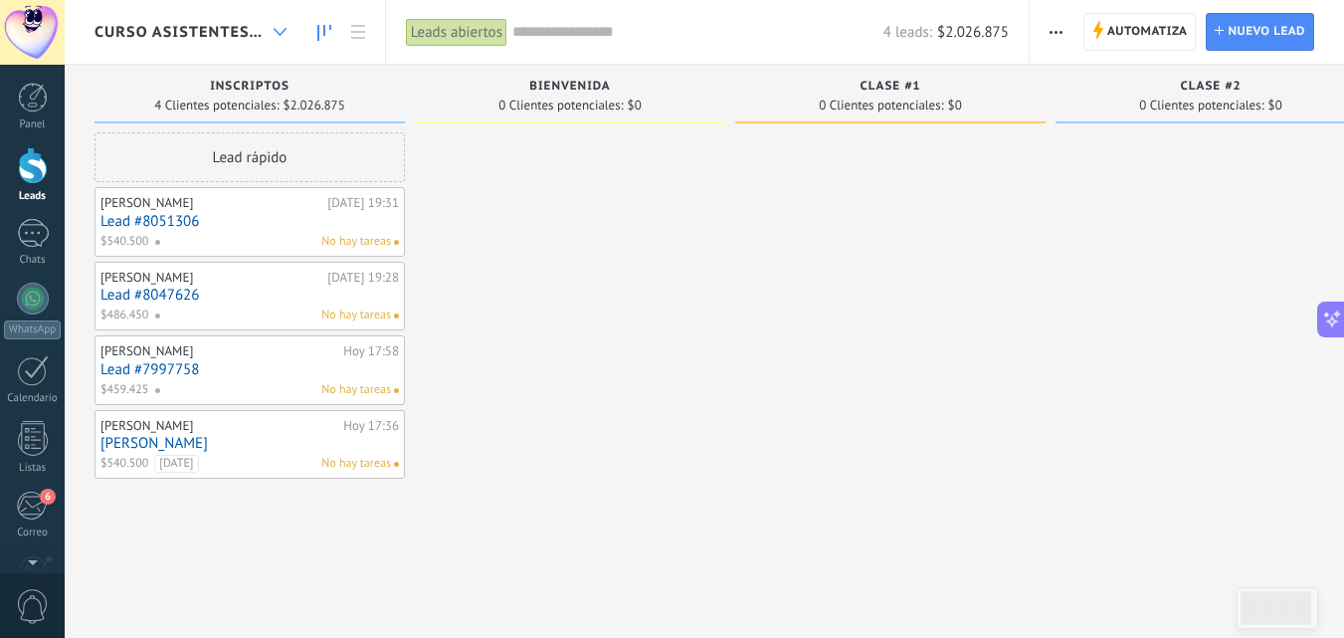
click at [279, 38] on div at bounding box center [280, 32] width 33 height 39
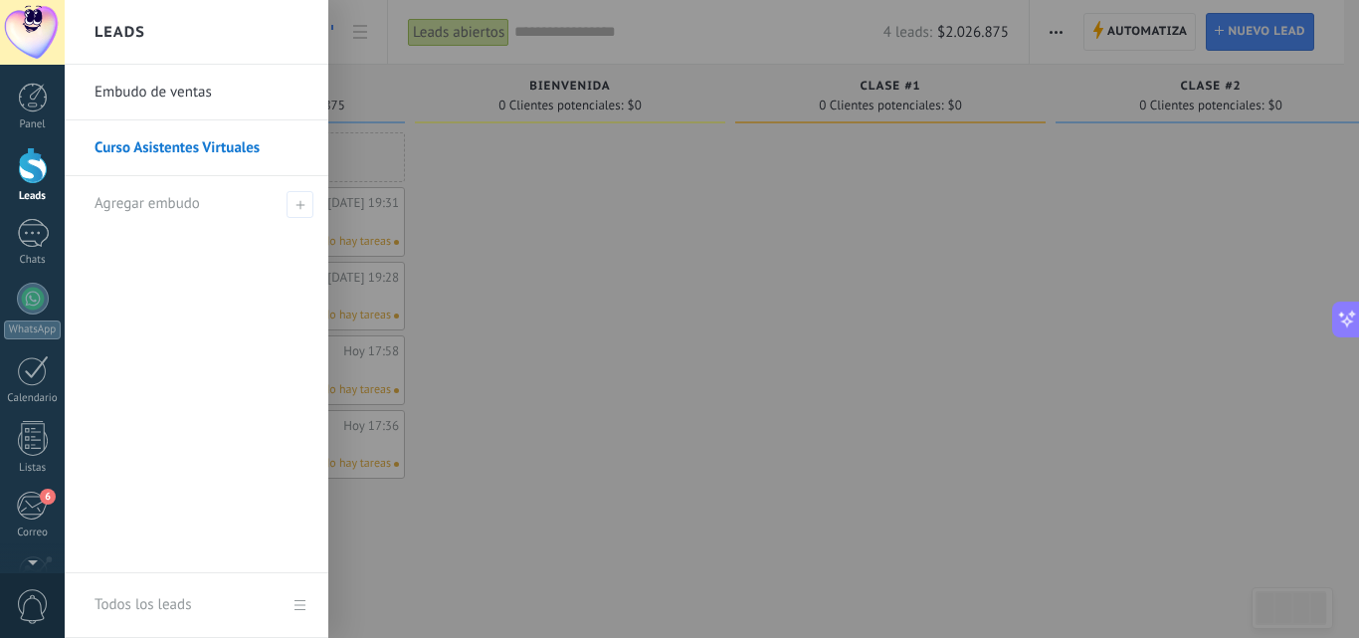
click at [27, 171] on div at bounding box center [33, 165] width 30 height 37
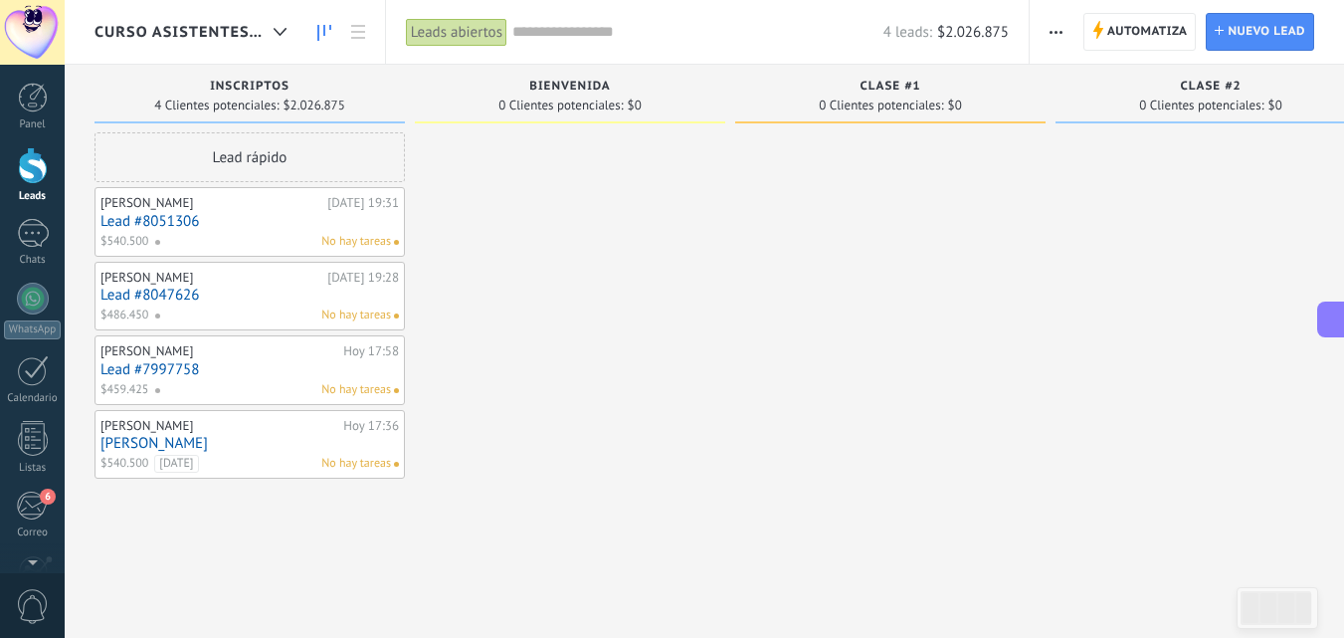
click at [298, 373] on link "Lead #7997758" at bounding box center [250, 369] width 299 height 17
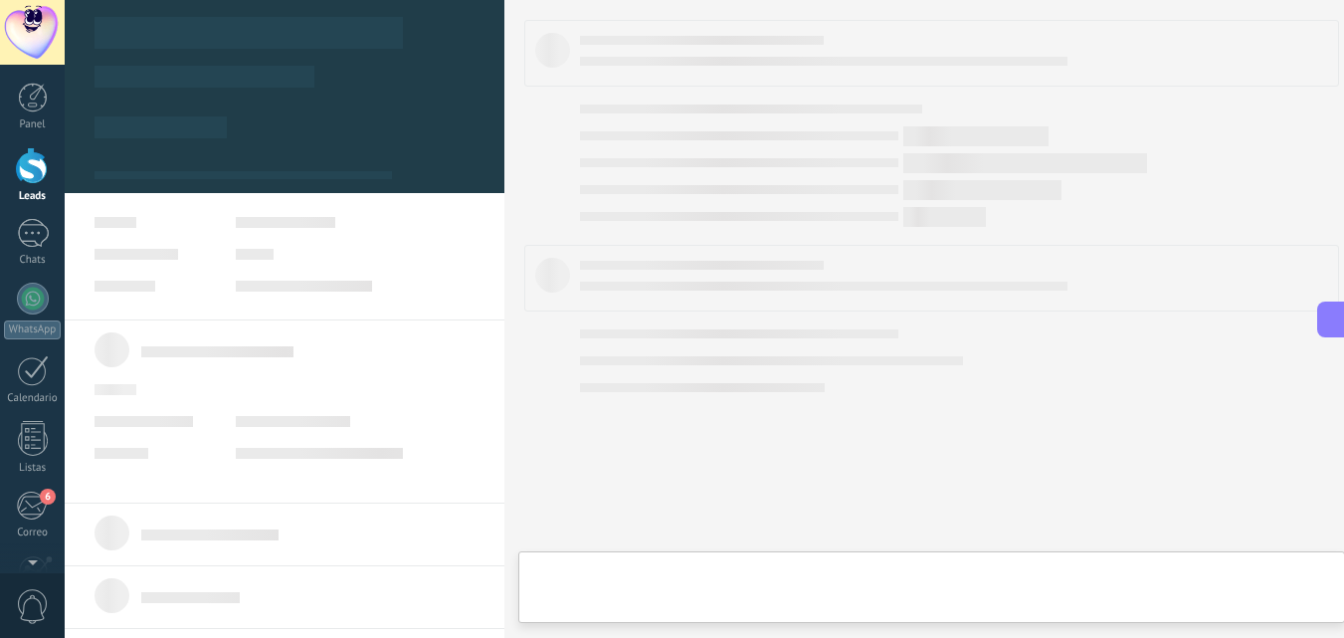
click at [298, 373] on link "Lead #7997758" at bounding box center [250, 369] width 299 height 17
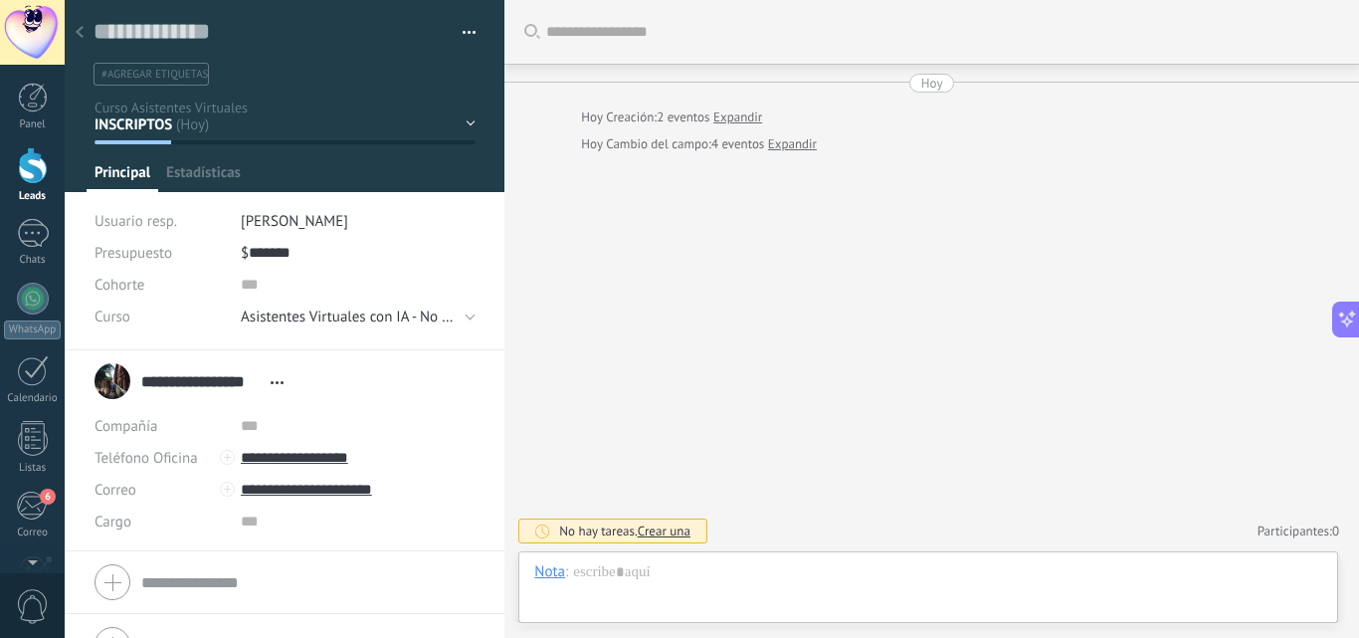
scroll to position [30, 0]
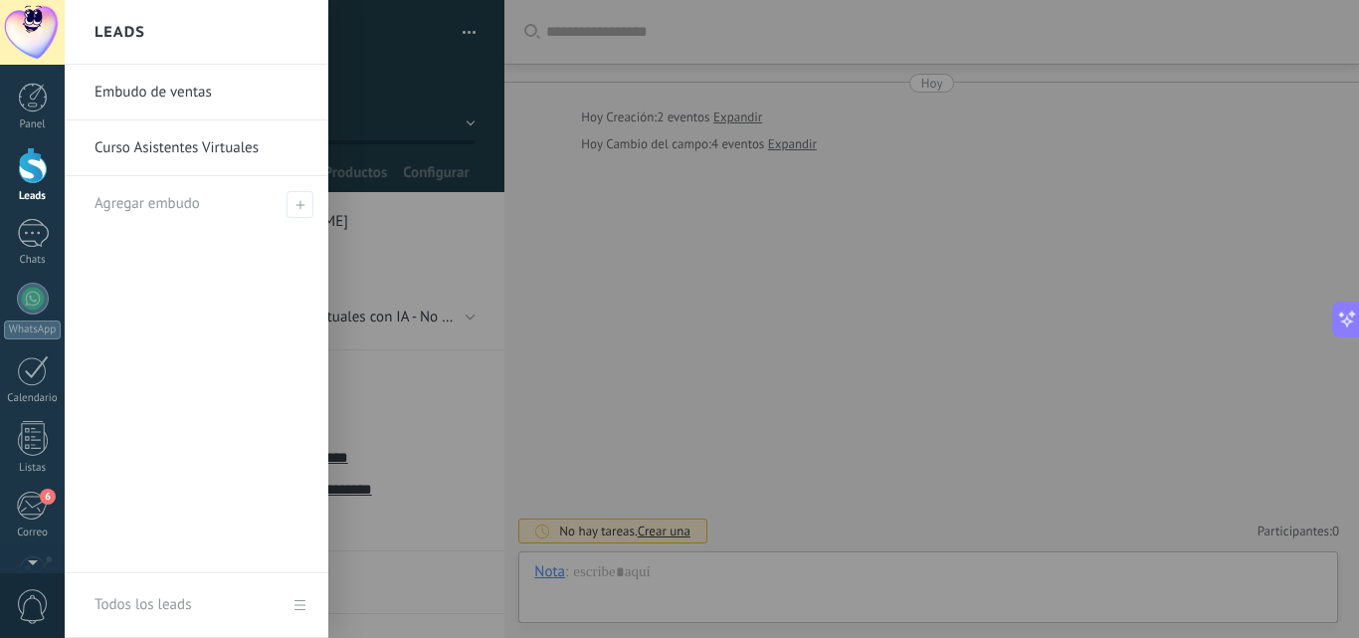
click at [29, 180] on div at bounding box center [33, 165] width 30 height 37
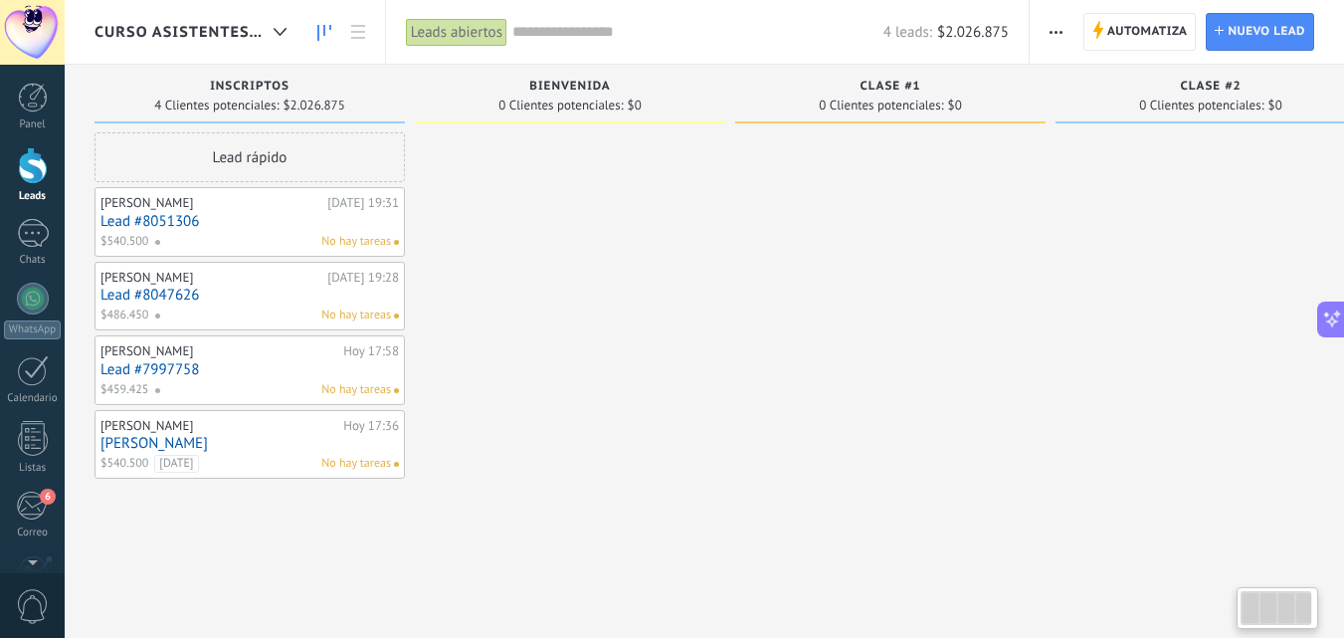
click at [171, 223] on link "Lead #8051306" at bounding box center [250, 221] width 299 height 17
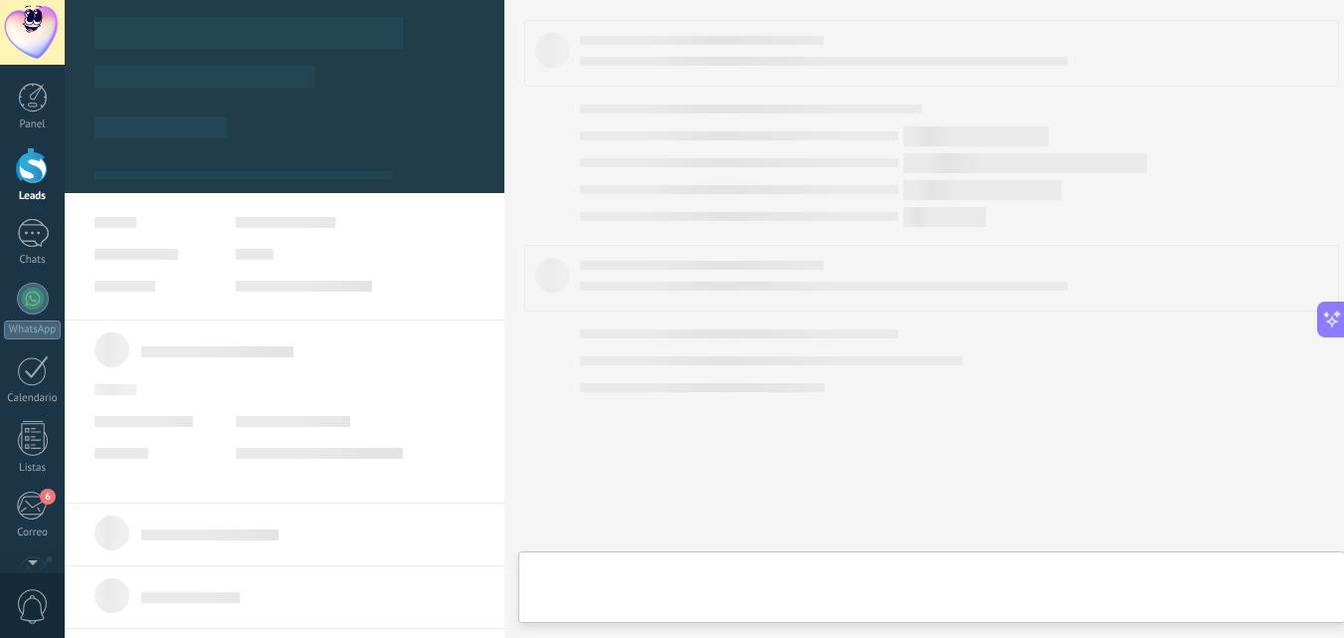
click at [171, 223] on link "Lead #8051306" at bounding box center [250, 221] width 299 height 17
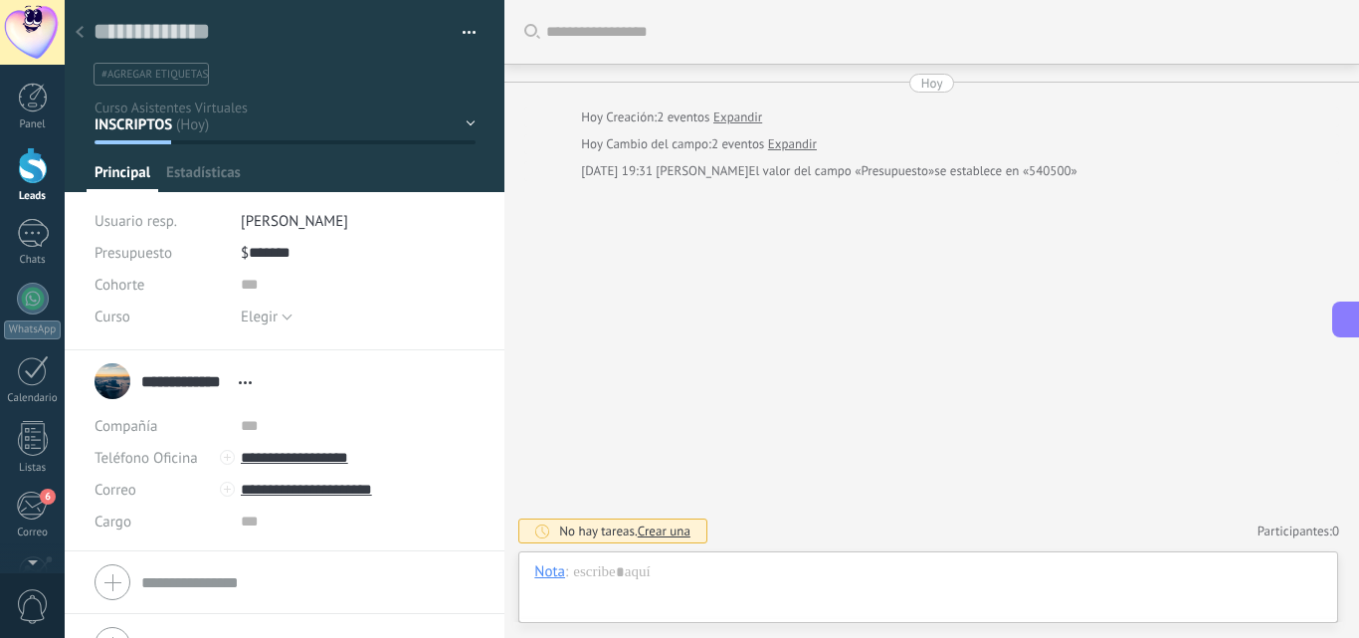
scroll to position [30, 0]
click at [285, 317] on button "Elegir" at bounding box center [267, 317] width 52 height 32
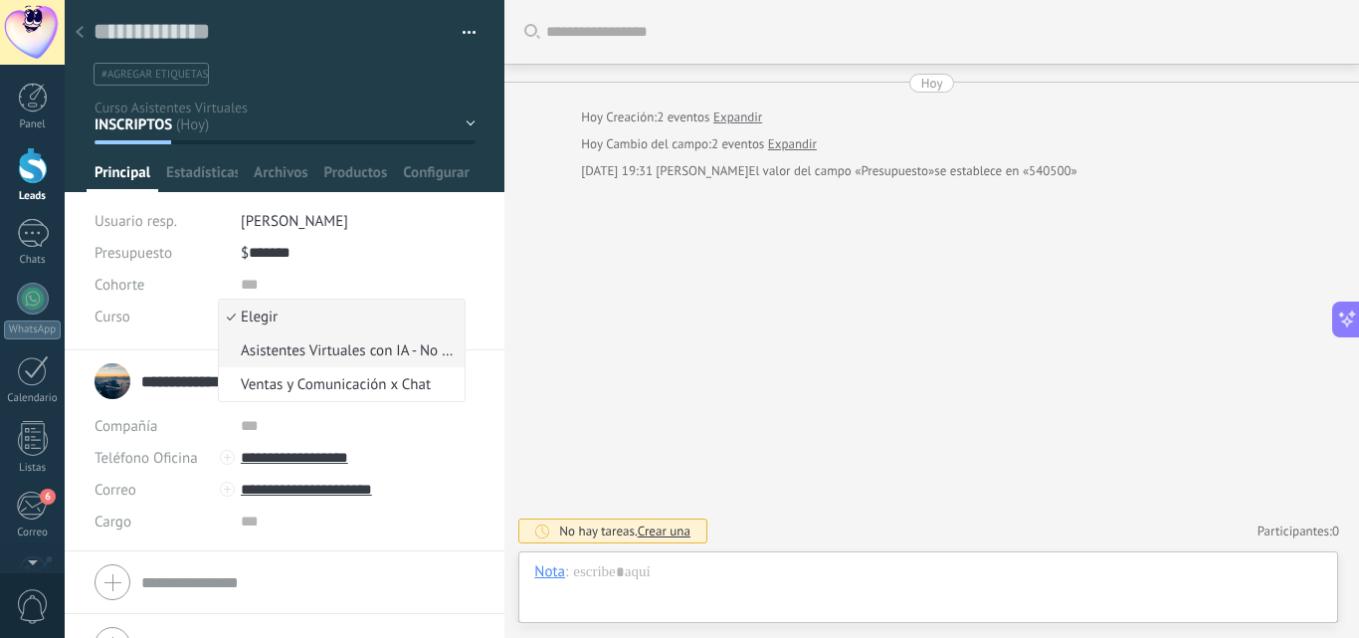
click at [283, 352] on span "Asistentes Virtuales con IA - No Code" at bounding box center [339, 350] width 240 height 19
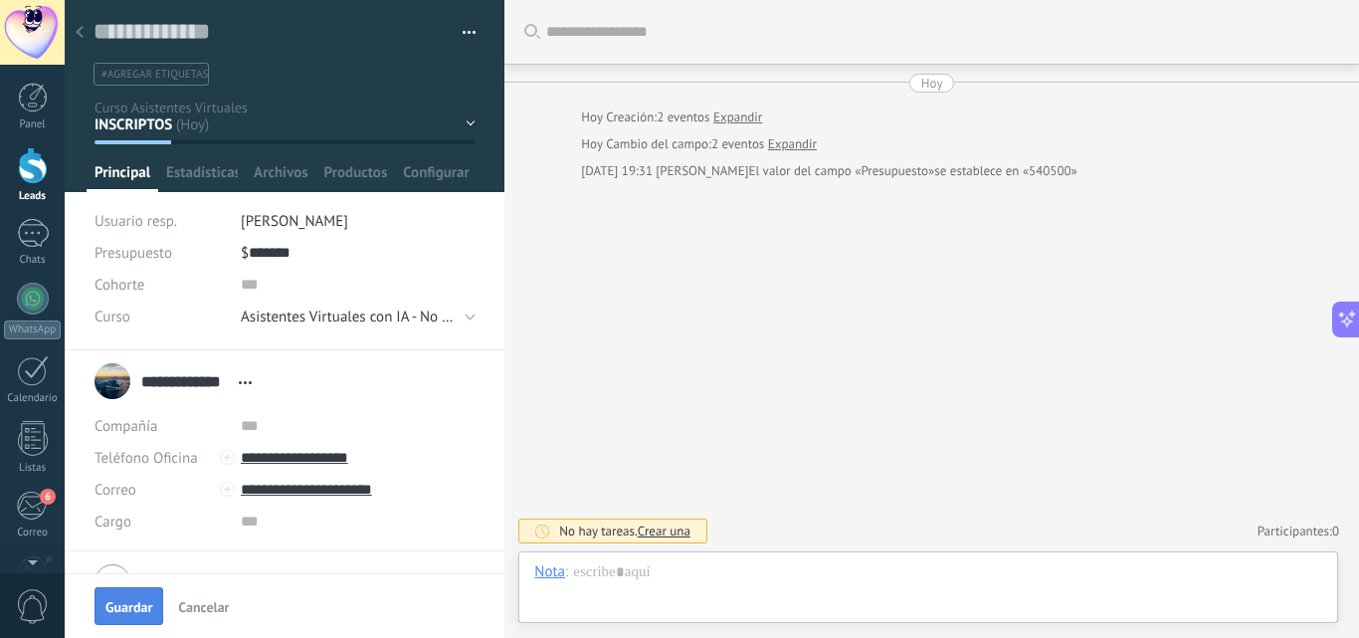
click at [123, 609] on span "Guardar" at bounding box center [128, 607] width 47 height 14
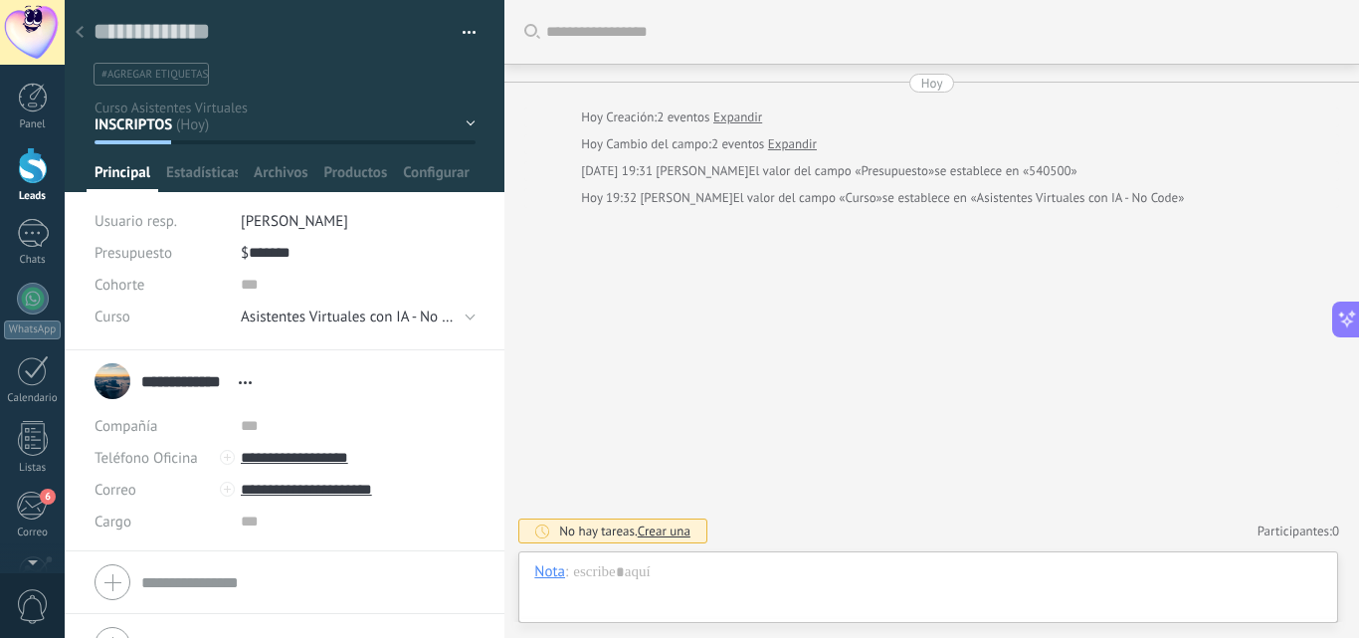
click at [186, 382] on input "**********" at bounding box center [185, 381] width 88 height 20
click at [186, 382] on input "*******" at bounding box center [307, 391] width 333 height 20
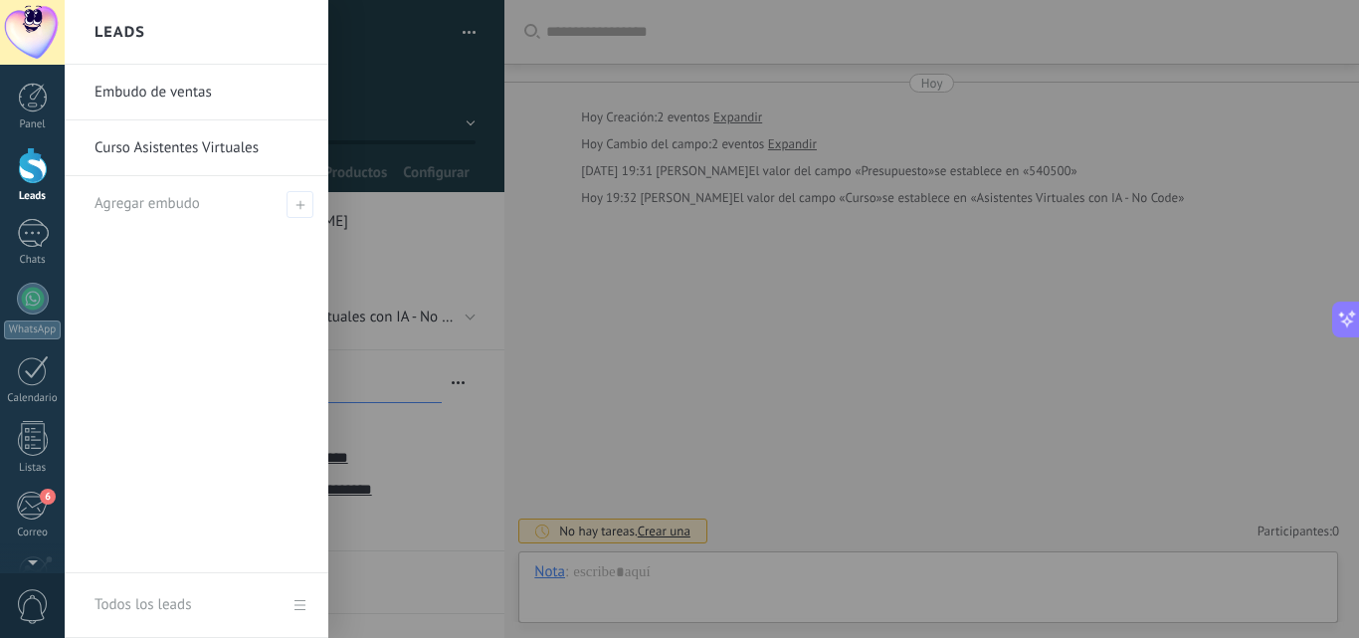
click at [34, 184] on link "Leads" at bounding box center [32, 175] width 65 height 56
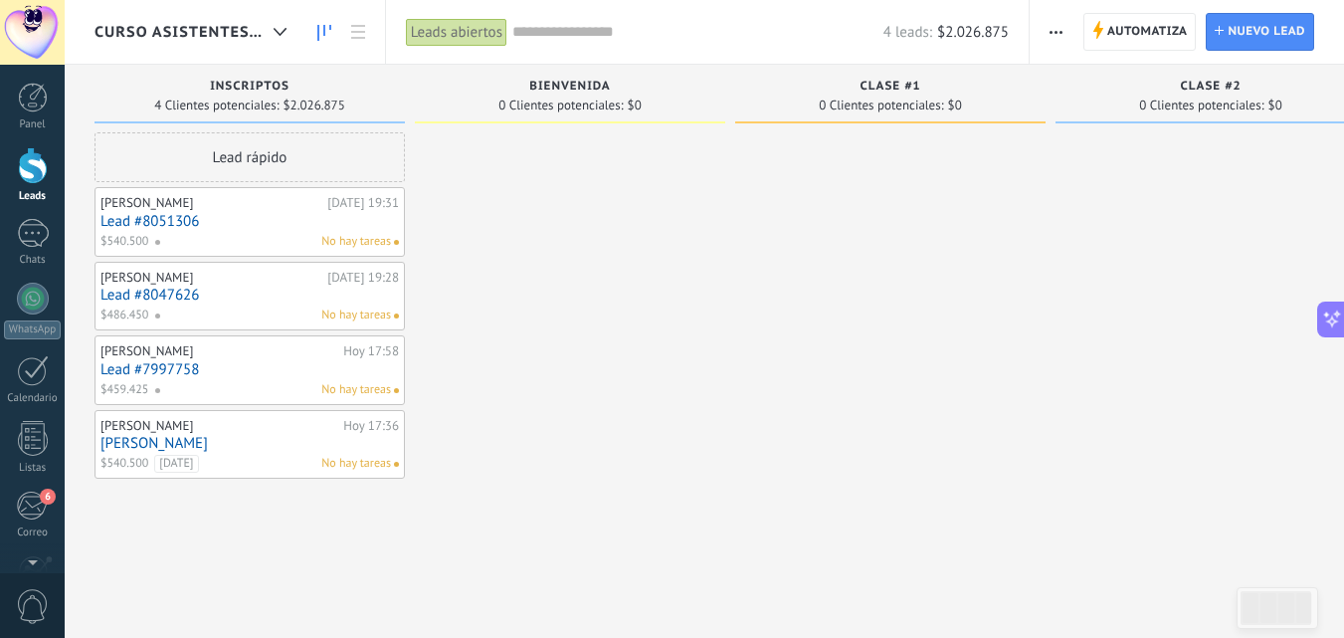
click at [245, 289] on link "Lead #8047626" at bounding box center [250, 295] width 299 height 17
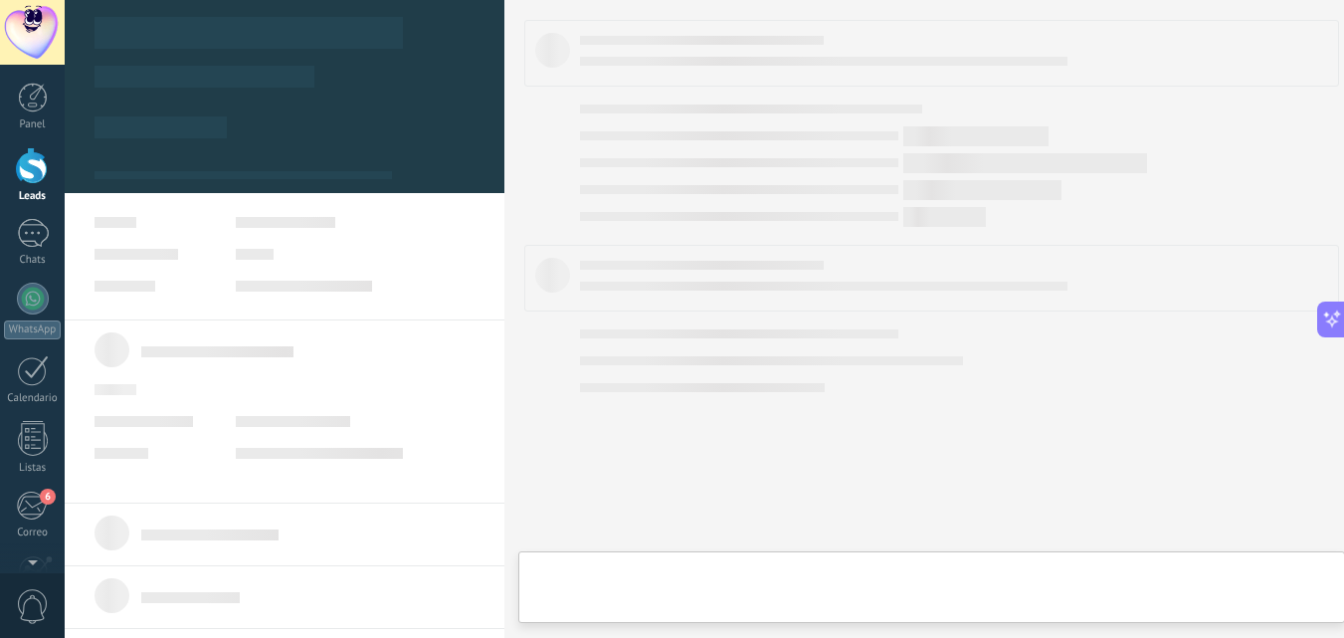
click at [245, 289] on link "Lead #8047626" at bounding box center [250, 295] width 299 height 17
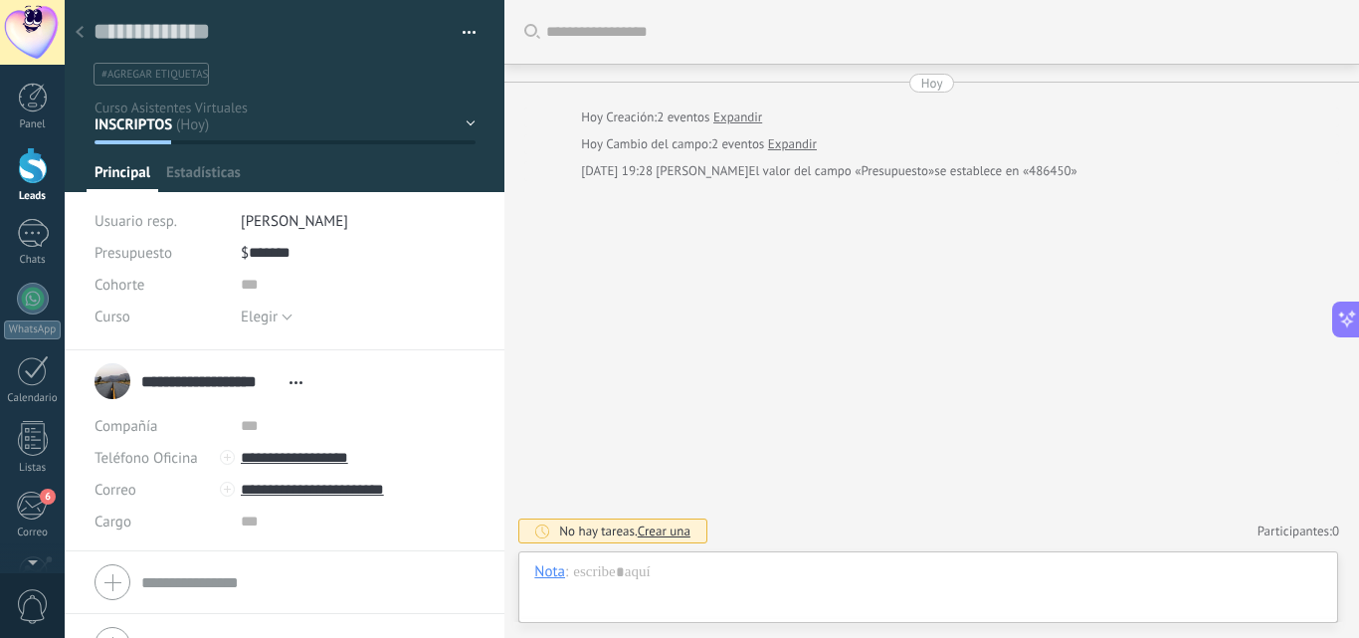
scroll to position [30, 0]
click at [184, 386] on input "**********" at bounding box center [210, 381] width 138 height 20
click at [184, 386] on input "******" at bounding box center [307, 391] width 333 height 20
click at [287, 318] on button "Elegir" at bounding box center [267, 317] width 52 height 32
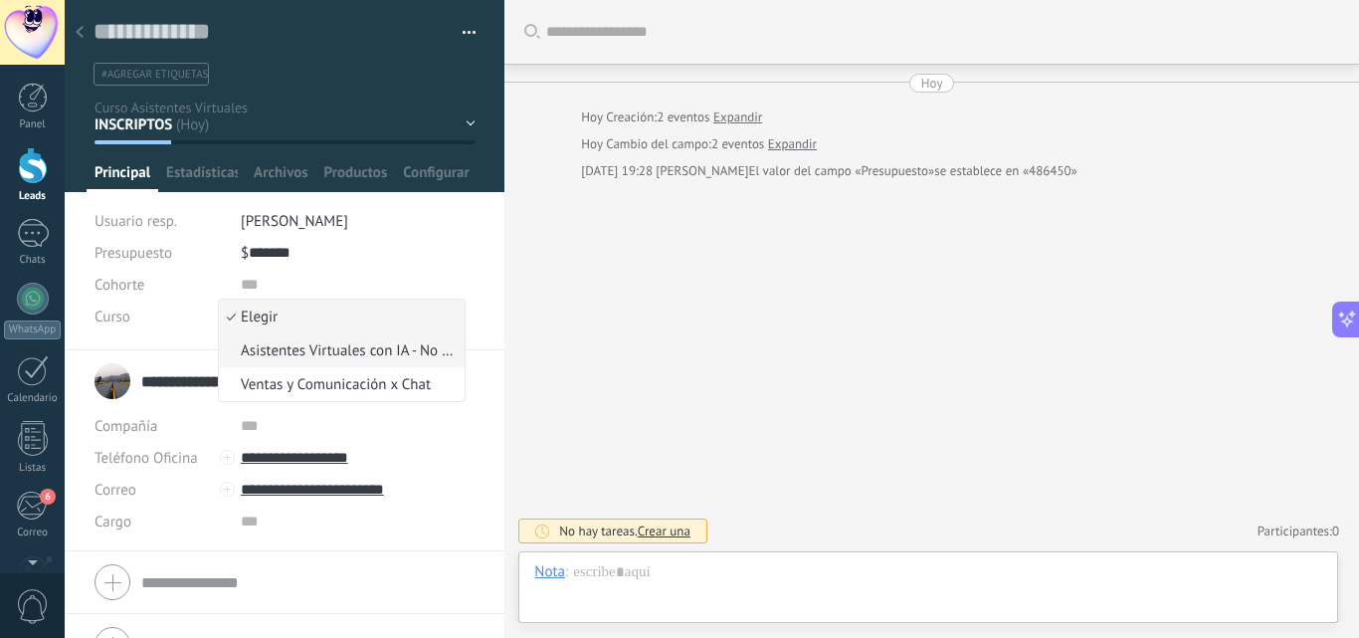
click at [286, 348] on span "Asistentes Virtuales con IA - No Code" at bounding box center [339, 350] width 240 height 19
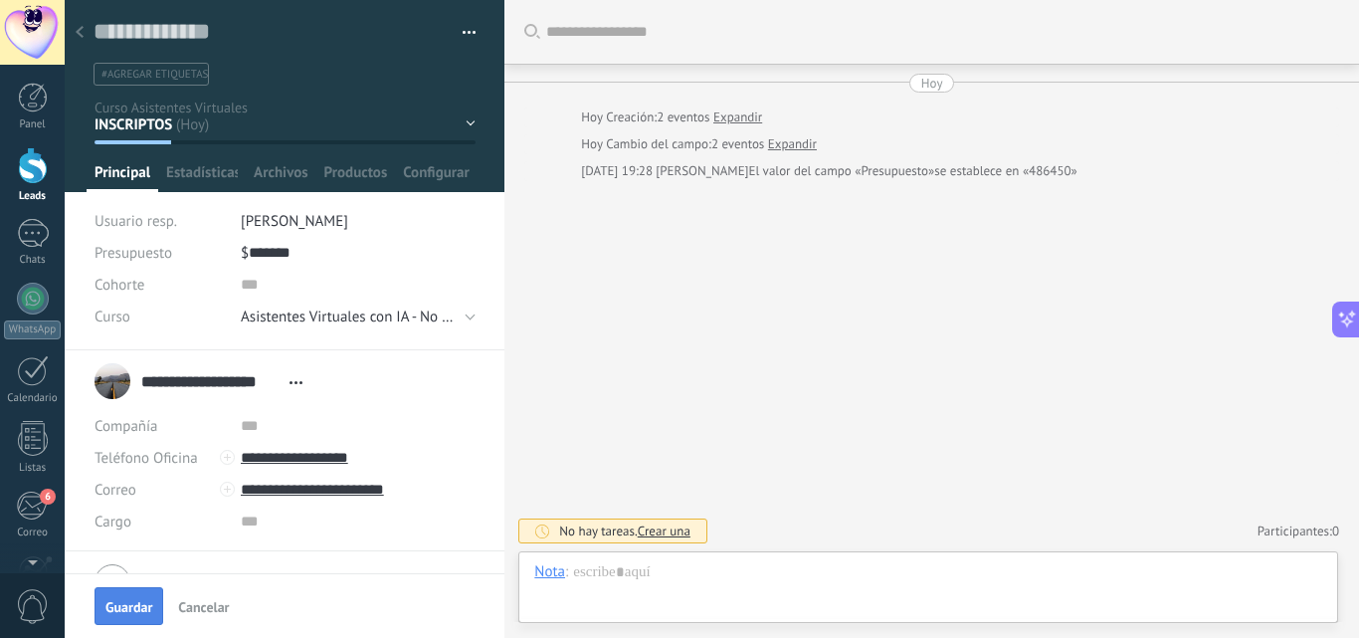
click at [117, 613] on span "Guardar" at bounding box center [128, 607] width 47 height 14
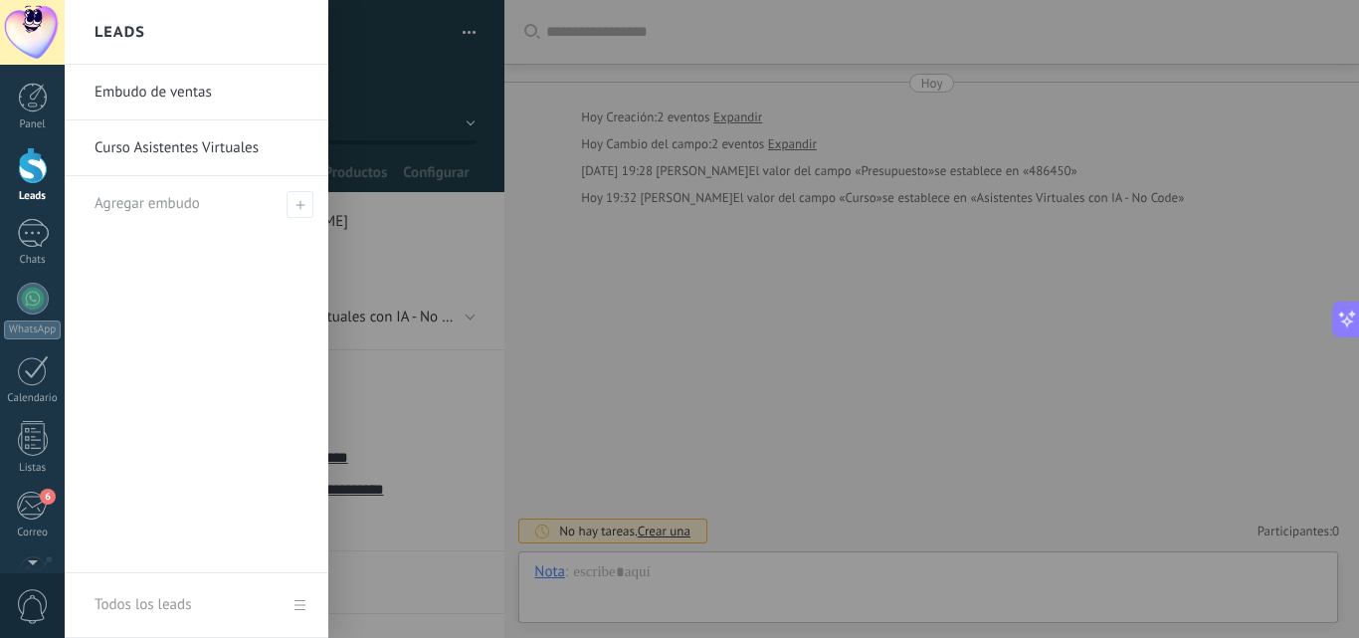
click at [45, 170] on div at bounding box center [33, 165] width 30 height 37
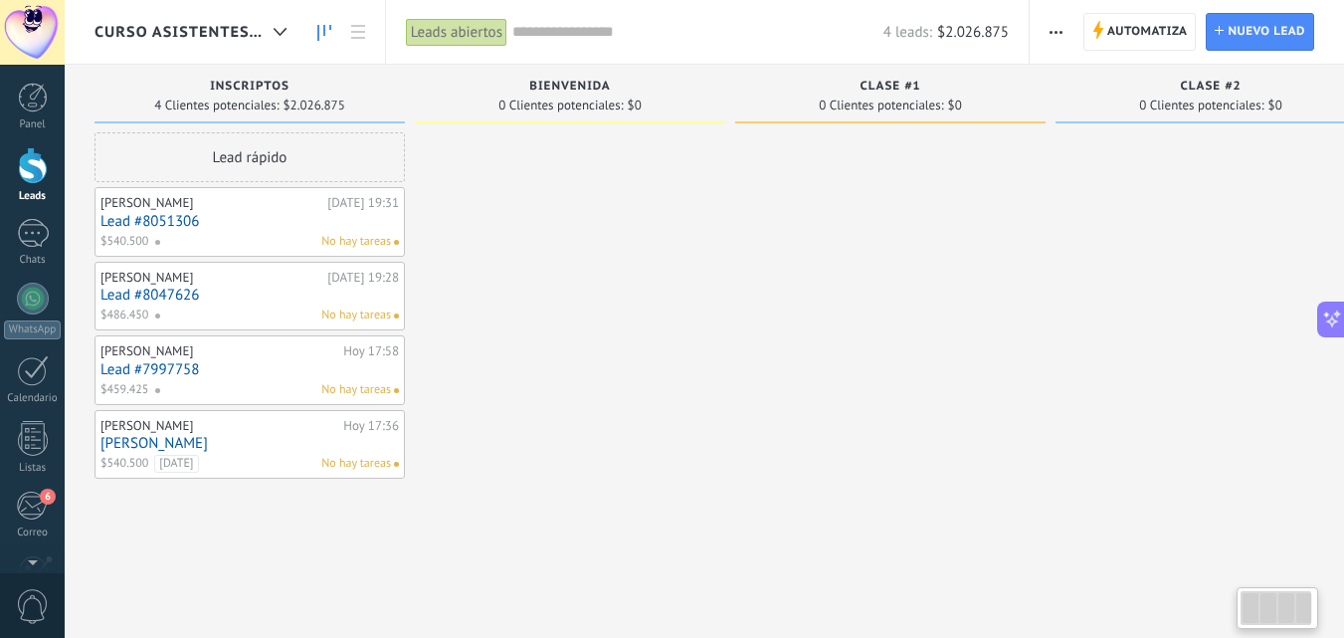
click at [242, 234] on div "No hay tareas" at bounding box center [272, 242] width 237 height 18
click at [259, 218] on link "Lead #8051306" at bounding box center [250, 221] width 299 height 17
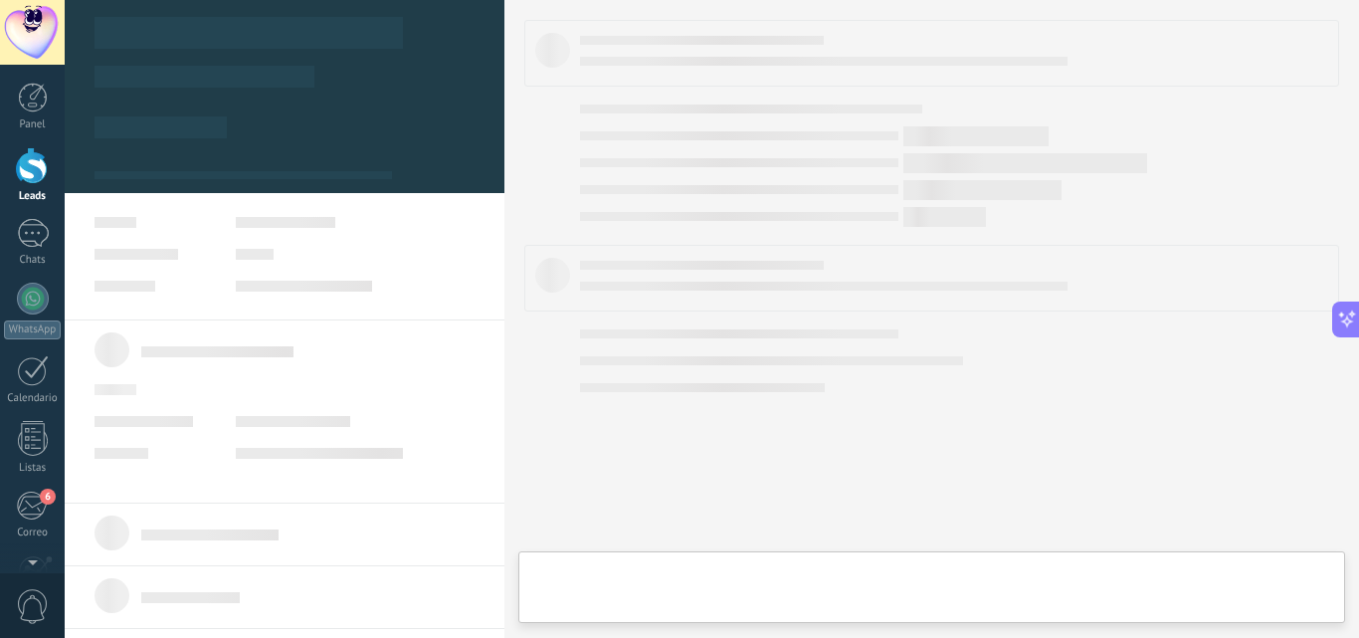
type textarea "**********"
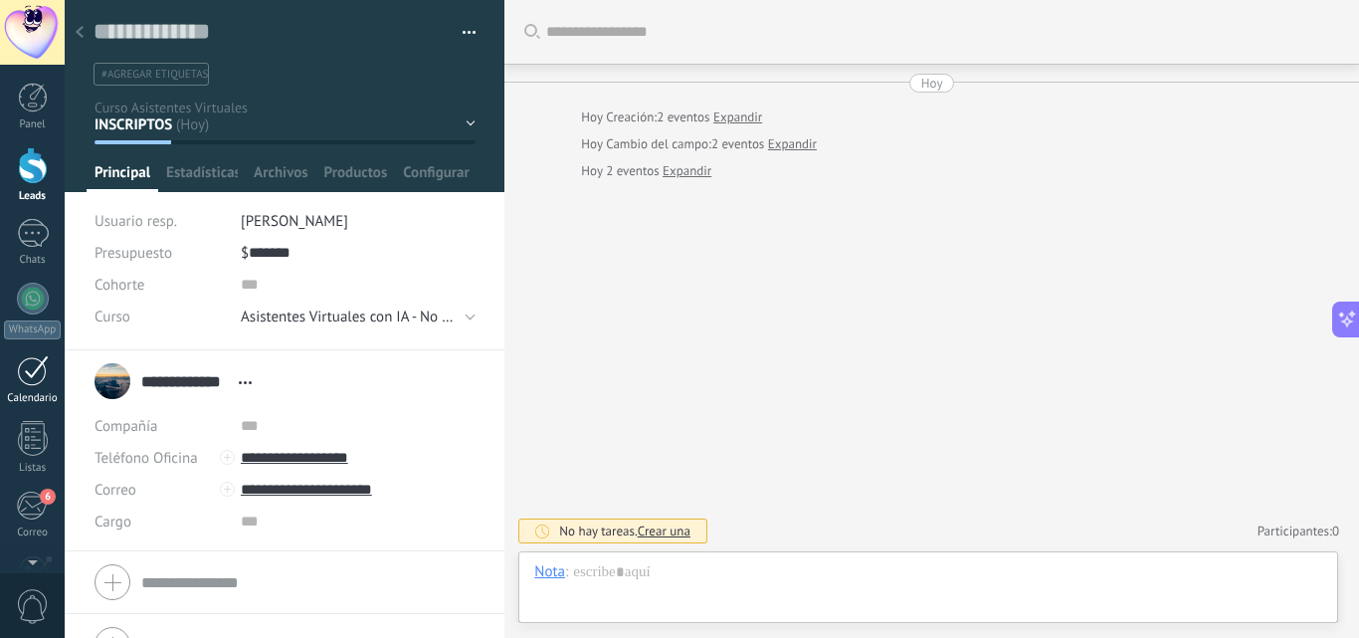
scroll to position [30, 0]
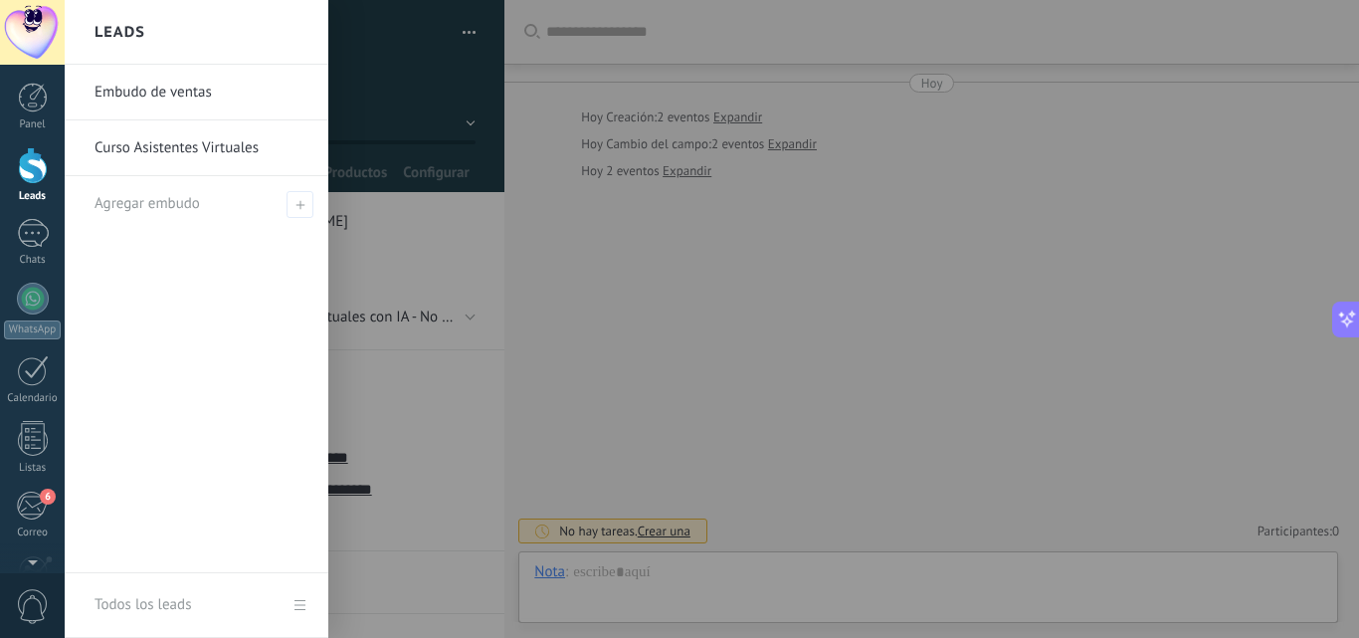
click at [31, 177] on div at bounding box center [33, 165] width 30 height 37
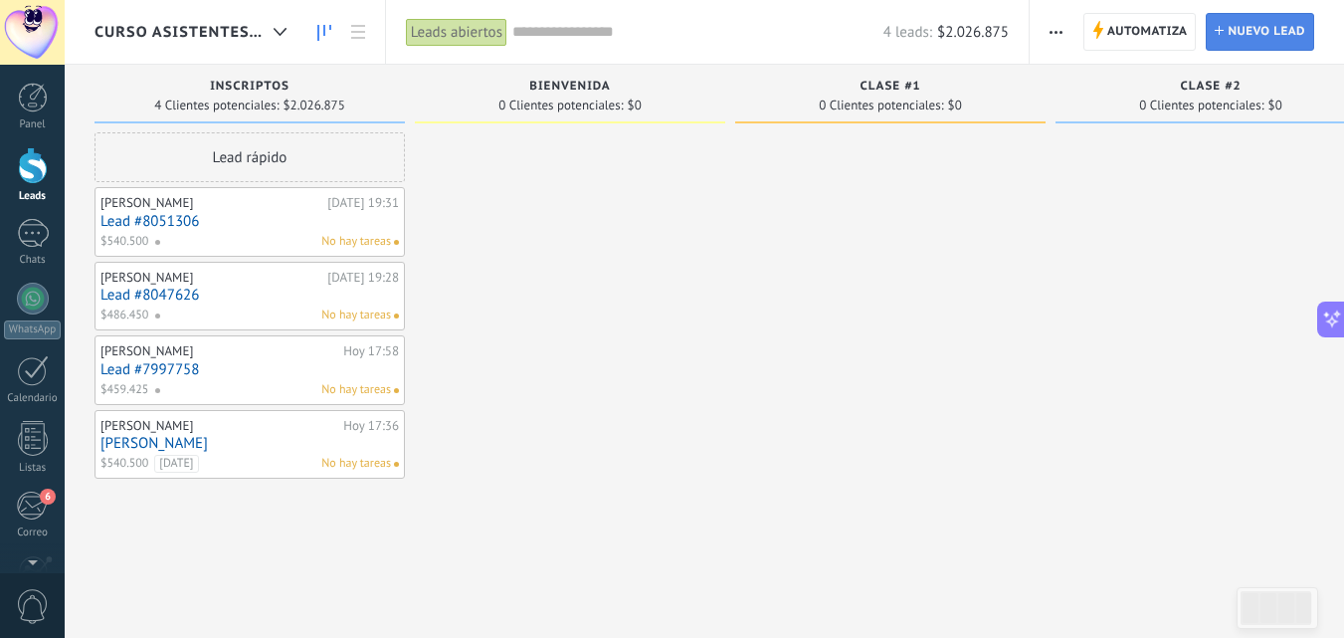
click at [1276, 32] on span "Nuevo lead" at bounding box center [1267, 32] width 78 height 36
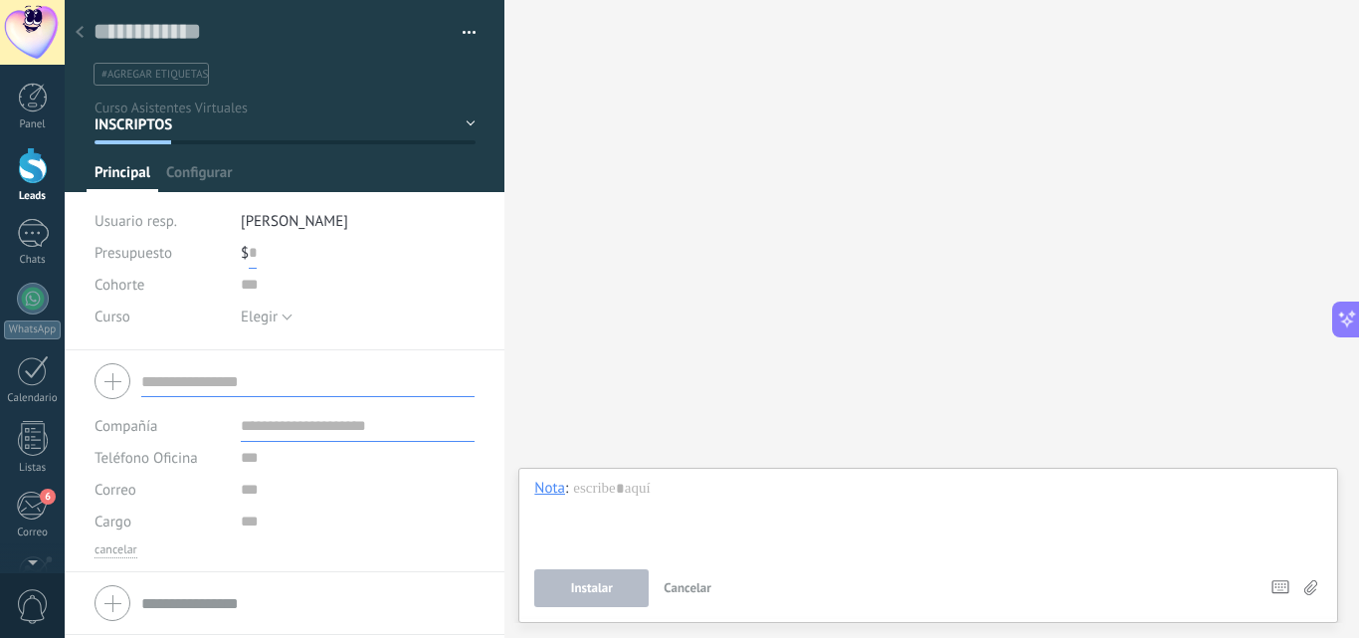
click at [253, 248] on input "text" at bounding box center [253, 253] width 8 height 32
paste input "text"
paste input "**********"
type input "**********"
paste input "*******"
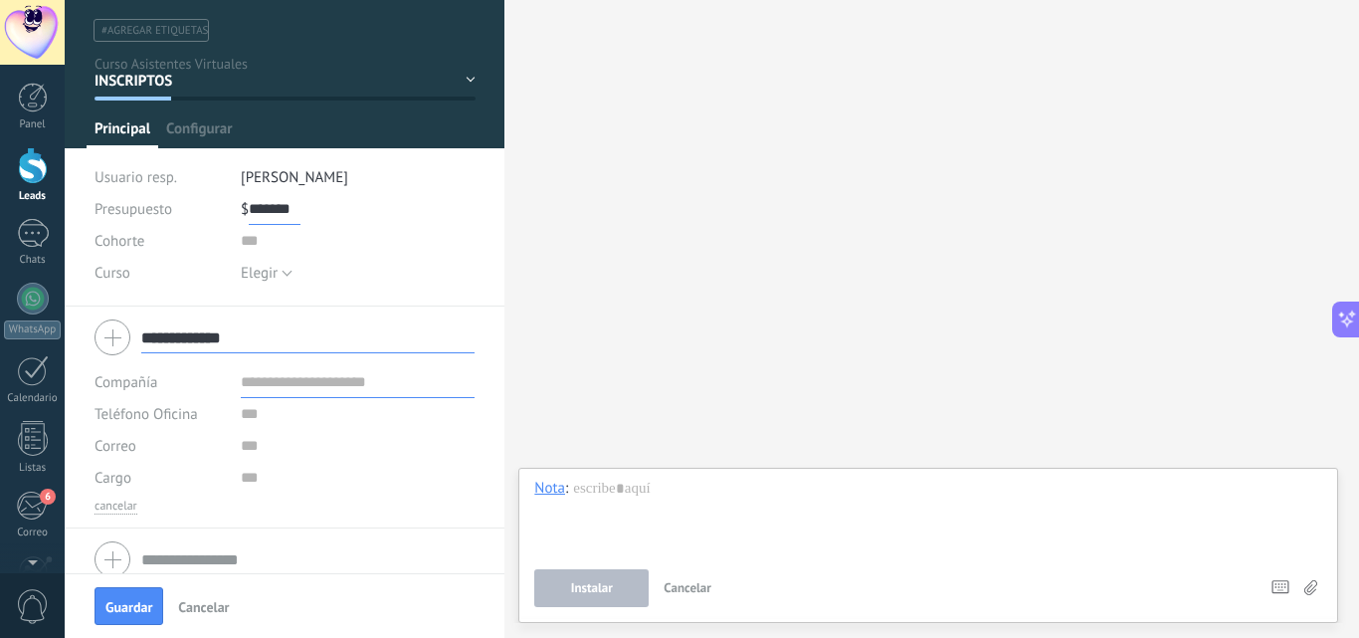
scroll to position [62, 0]
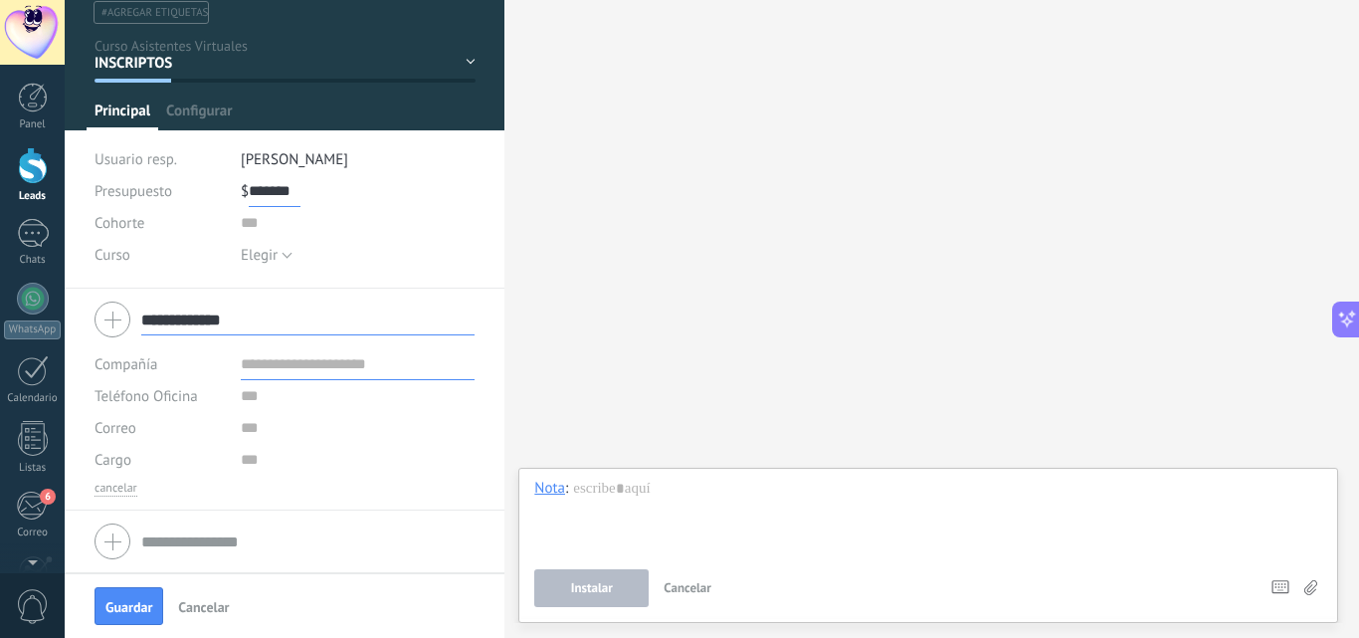
type input "*******"
click at [254, 399] on input "text" at bounding box center [358, 396] width 235 height 32
paste input "**********"
type input "**********"
click at [287, 254] on button "Elegir" at bounding box center [267, 255] width 52 height 32
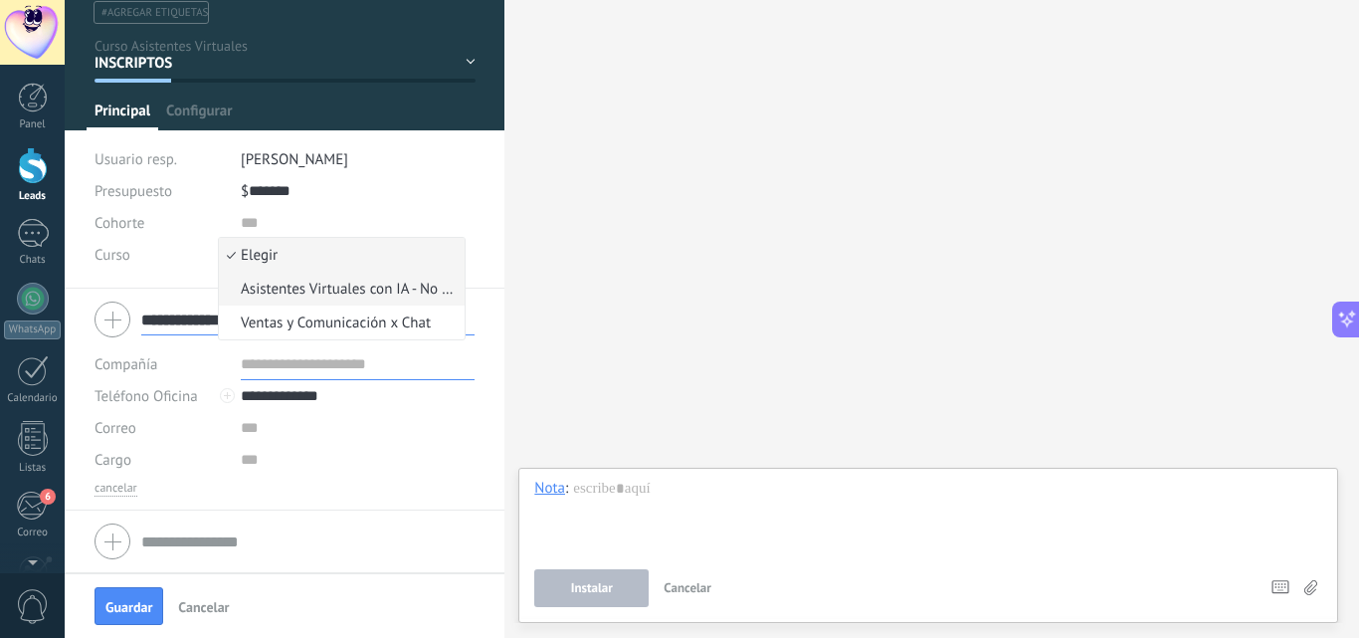
click at [289, 299] on li "Asistentes Virtuales con IA - No Code" at bounding box center [342, 289] width 246 height 34
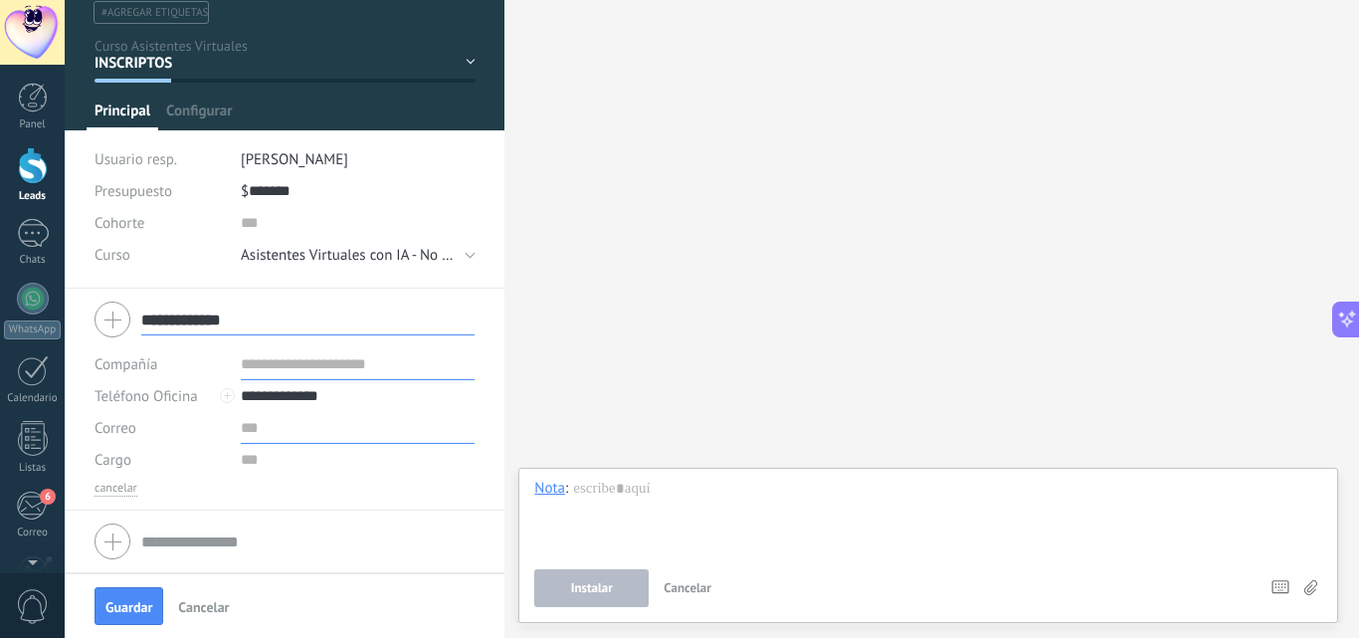
click at [247, 428] on input "text" at bounding box center [358, 428] width 235 height 32
paste input "**********"
type input "**********"
click at [125, 610] on span "Guardar" at bounding box center [128, 607] width 47 height 14
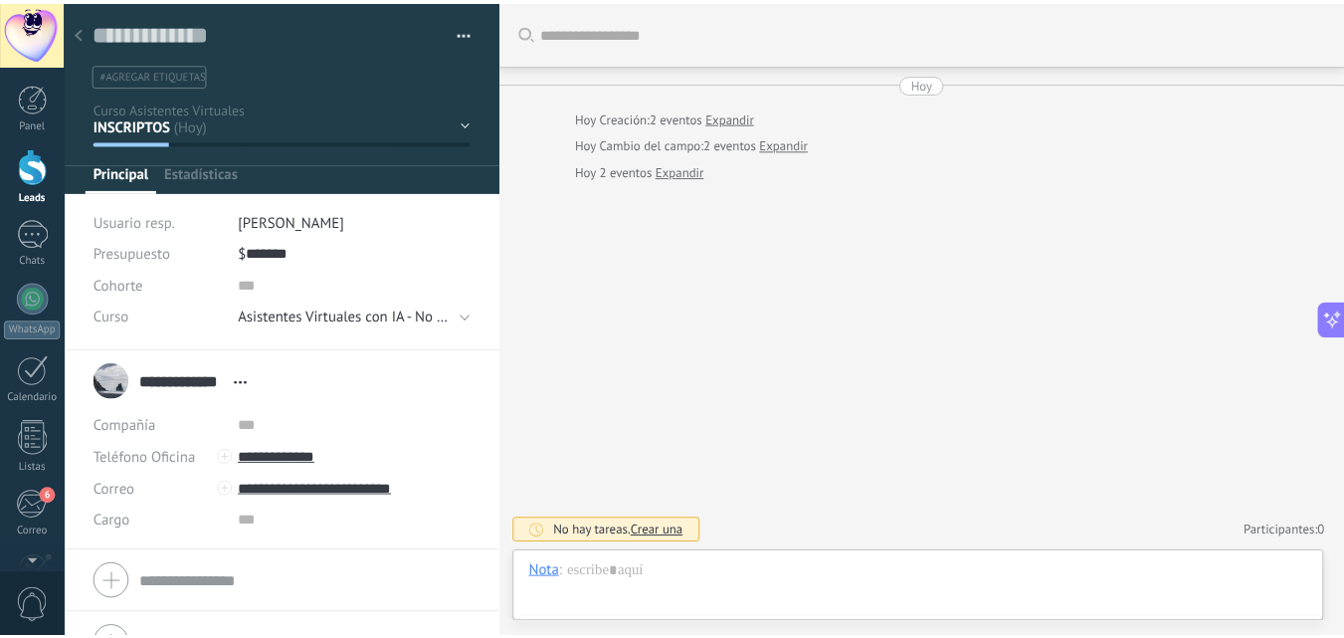
scroll to position [30, 0]
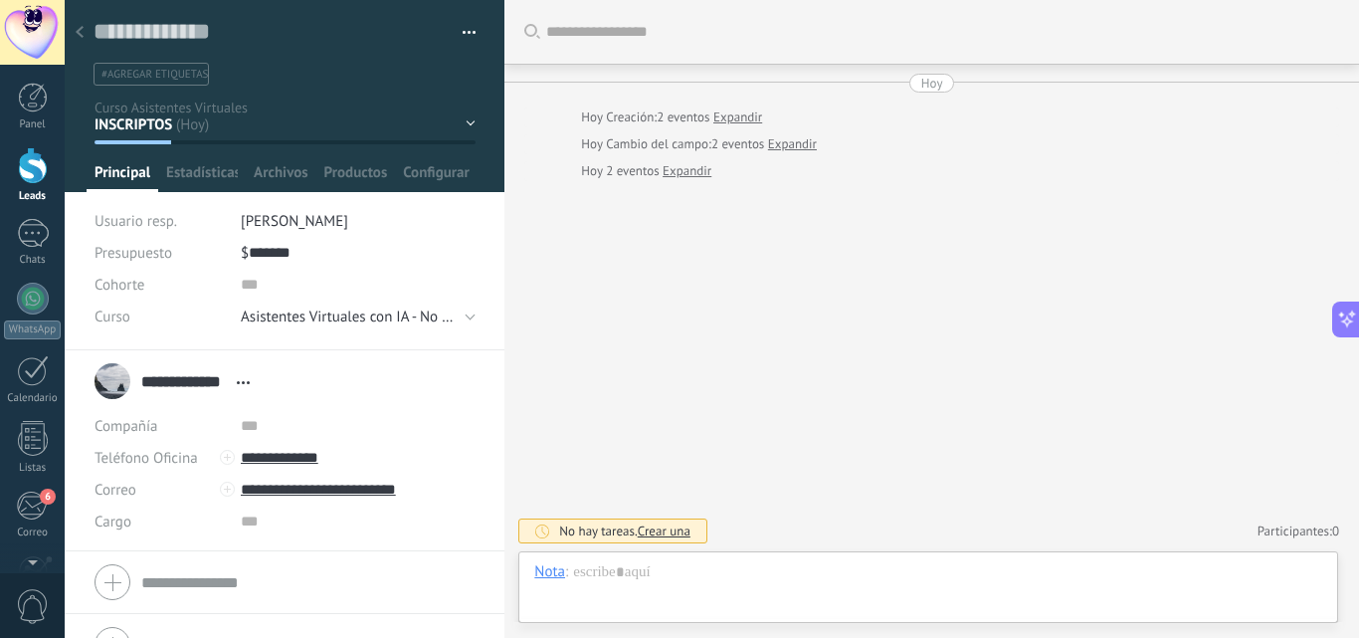
click at [188, 384] on input "**********" at bounding box center [184, 381] width 86 height 20
click at [188, 384] on input "*****" at bounding box center [307, 391] width 333 height 20
click at [629, 323] on div "Buscar Carga más [DATE] [DATE] Creación: 2 eventos Expandir [DATE] Cambio del c…" at bounding box center [932, 319] width 855 height 638
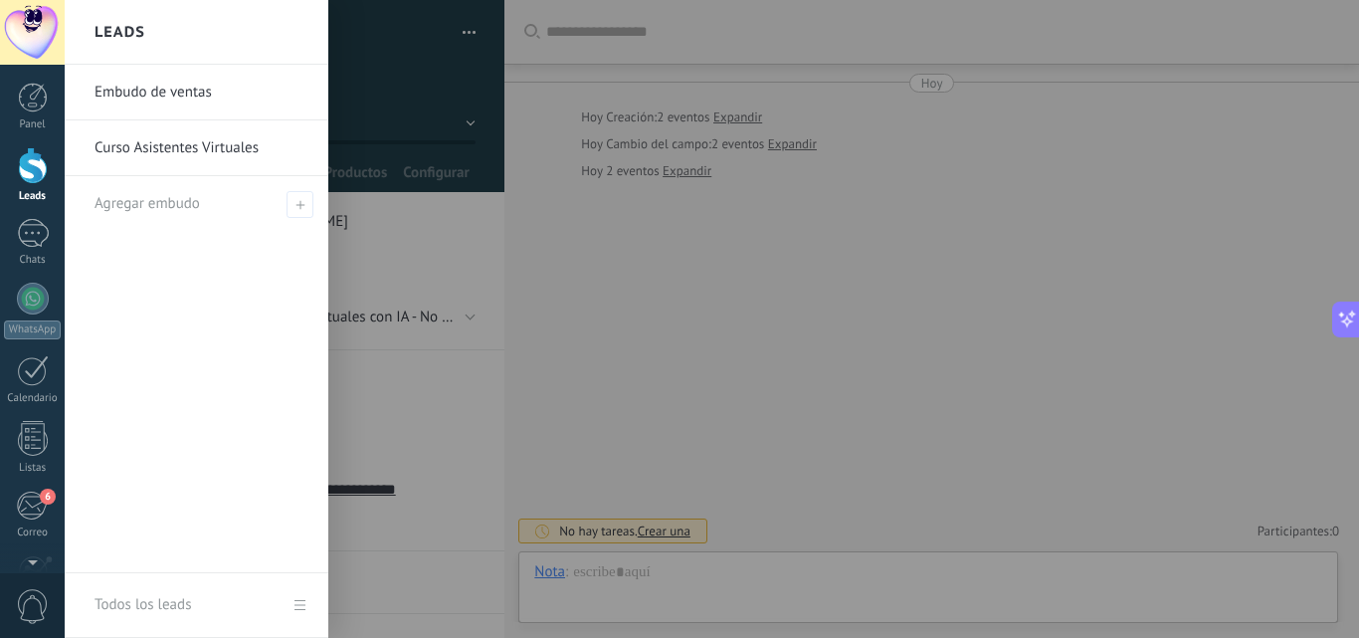
click at [28, 180] on div at bounding box center [33, 165] width 30 height 37
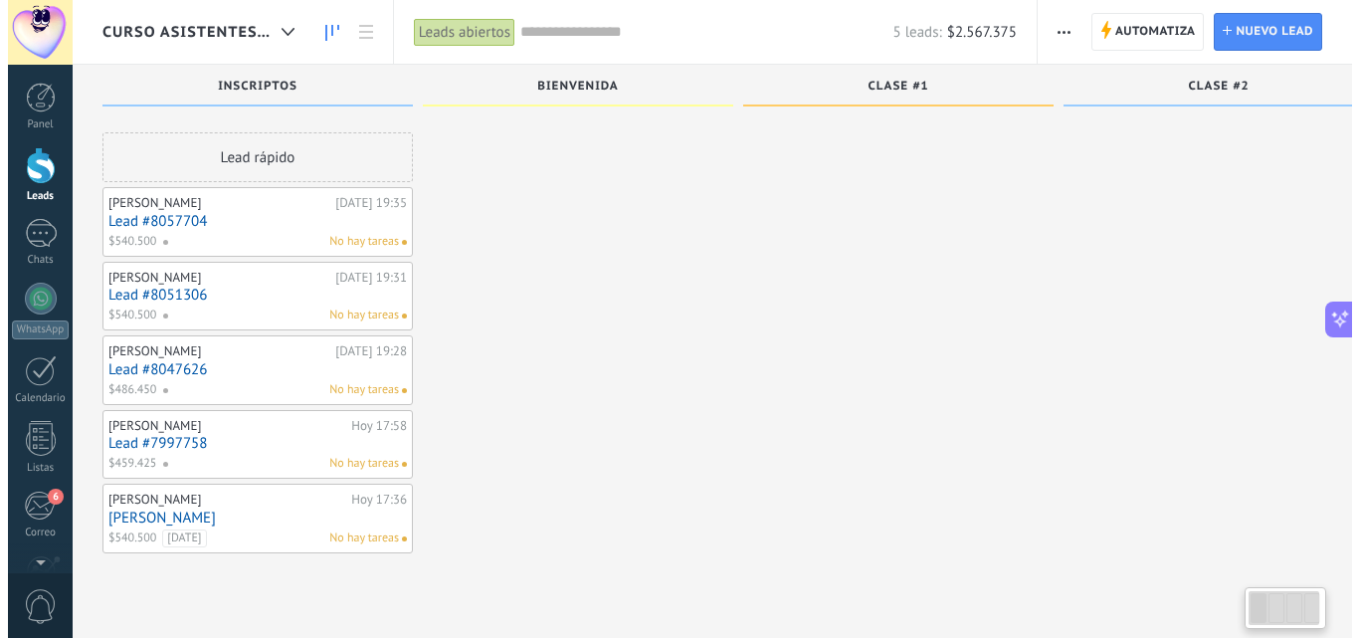
scroll to position [34, 0]
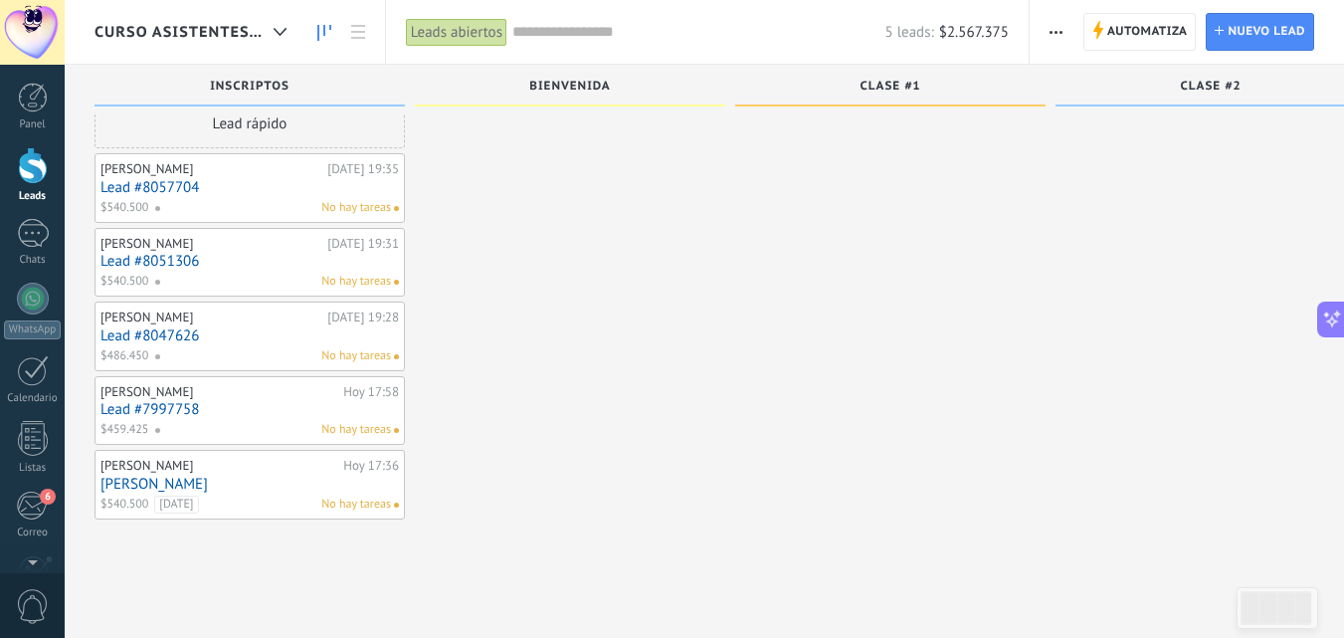
click at [248, 406] on link "Lead #7997758" at bounding box center [250, 409] width 299 height 17
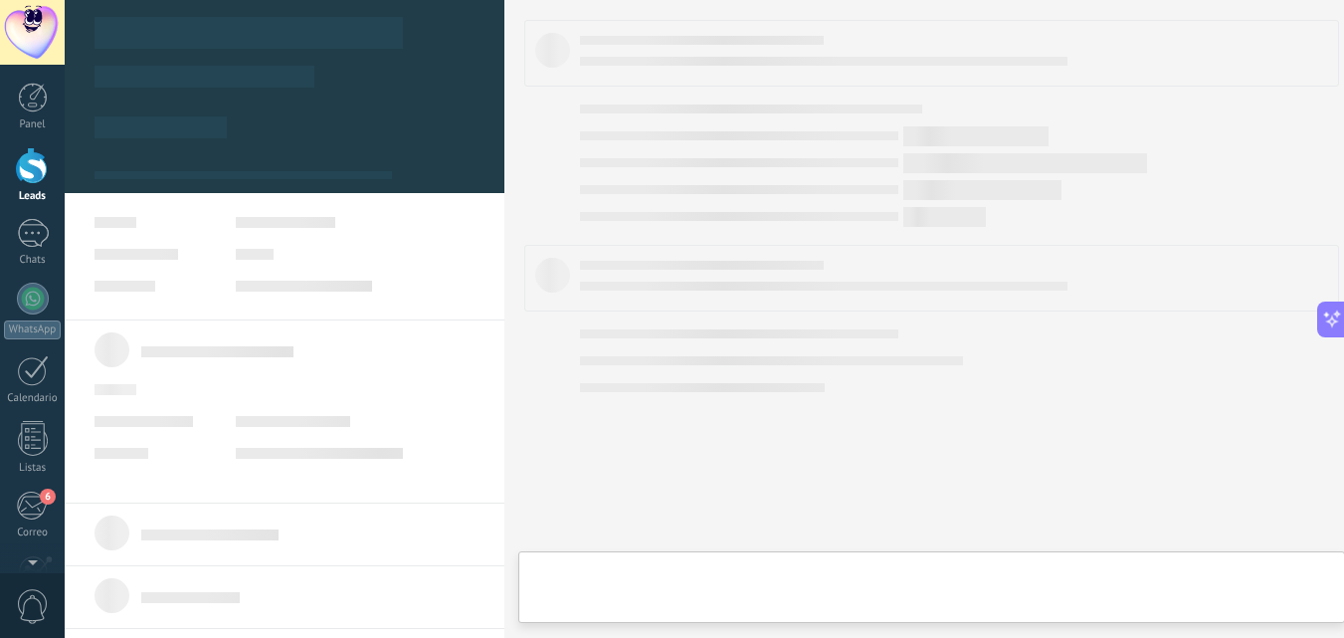
click at [248, 406] on link "Lead #7997758" at bounding box center [250, 409] width 299 height 17
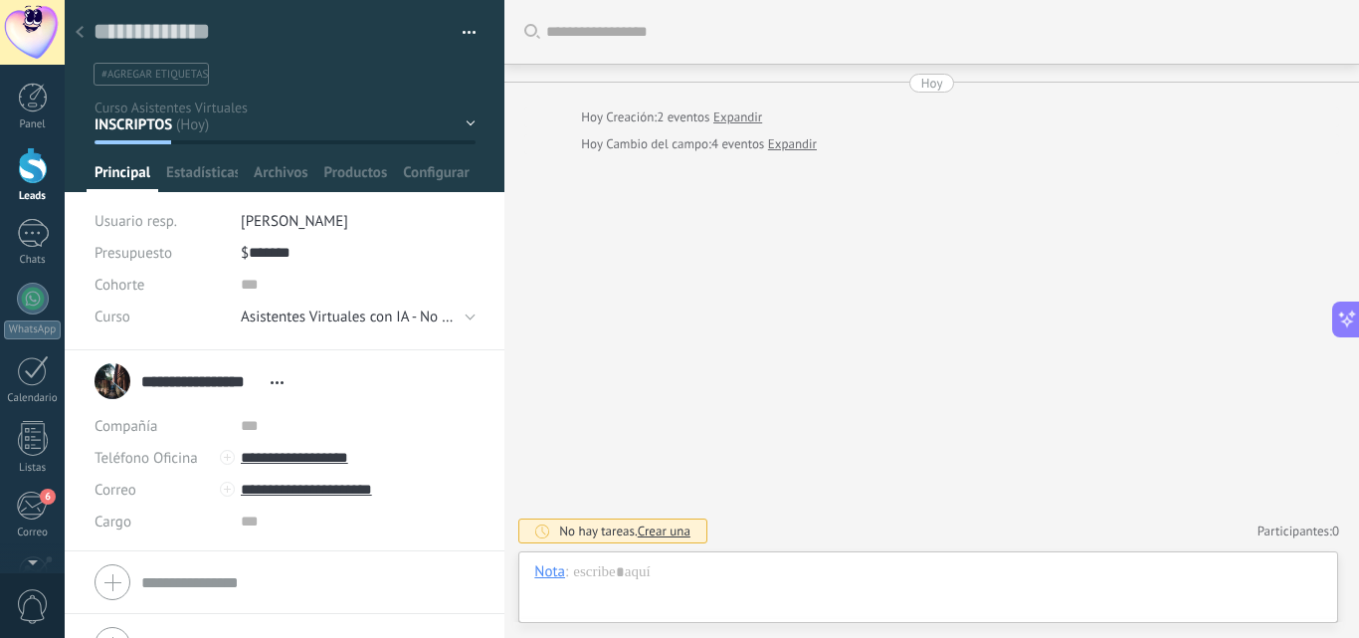
scroll to position [30, 0]
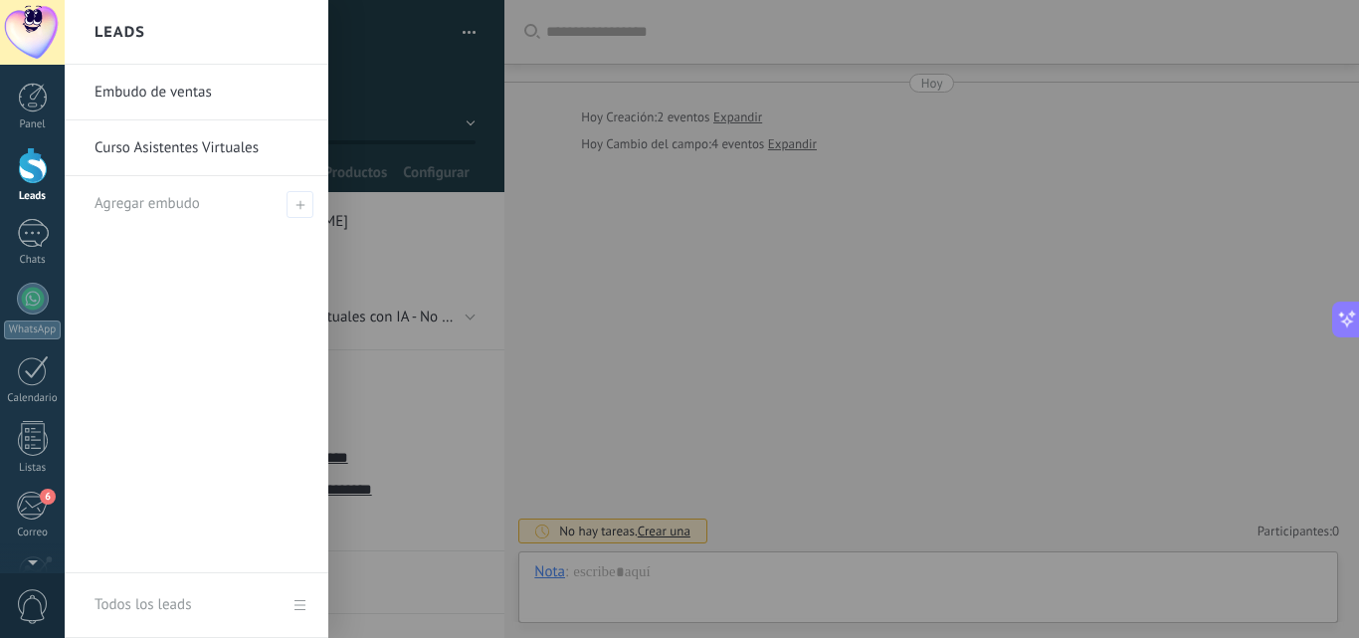
click at [32, 164] on div at bounding box center [33, 165] width 30 height 37
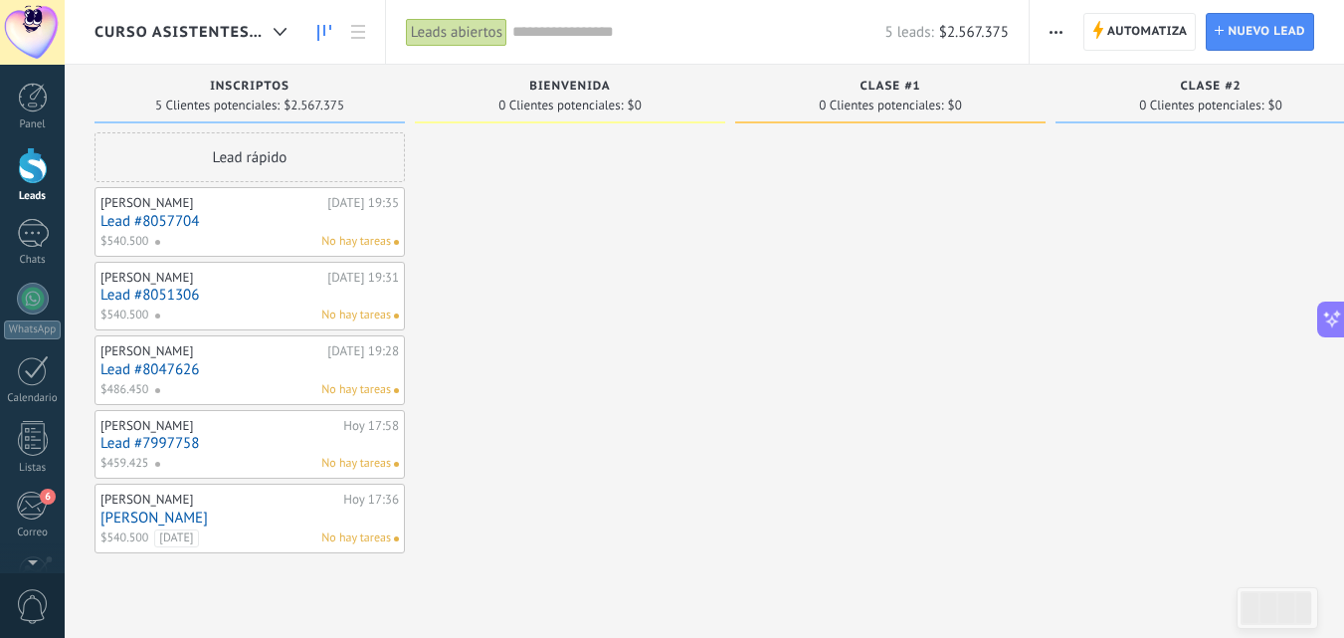
click at [222, 292] on link "Lead #8051306" at bounding box center [250, 295] width 299 height 17
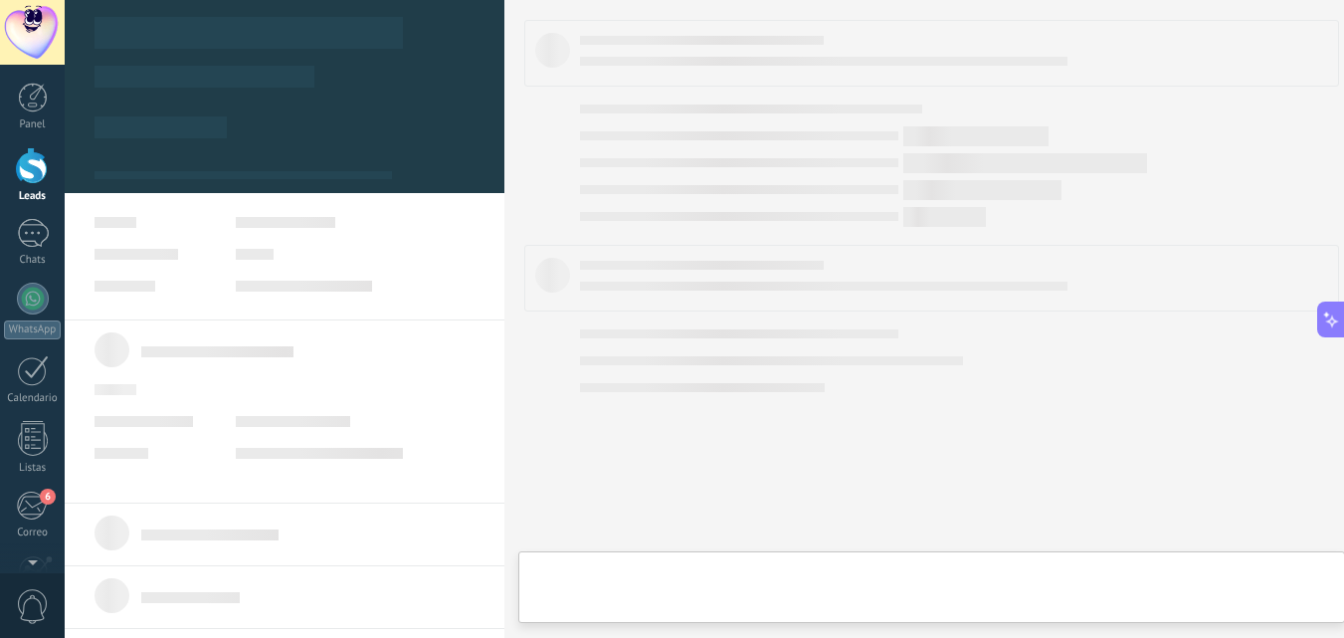
click at [222, 292] on body ".abccls-1,.abccls-2{fill-rule:evenodd}.abccls-2{fill:#fff} .abfcls-1{fill:none}…" at bounding box center [672, 319] width 1344 height 638
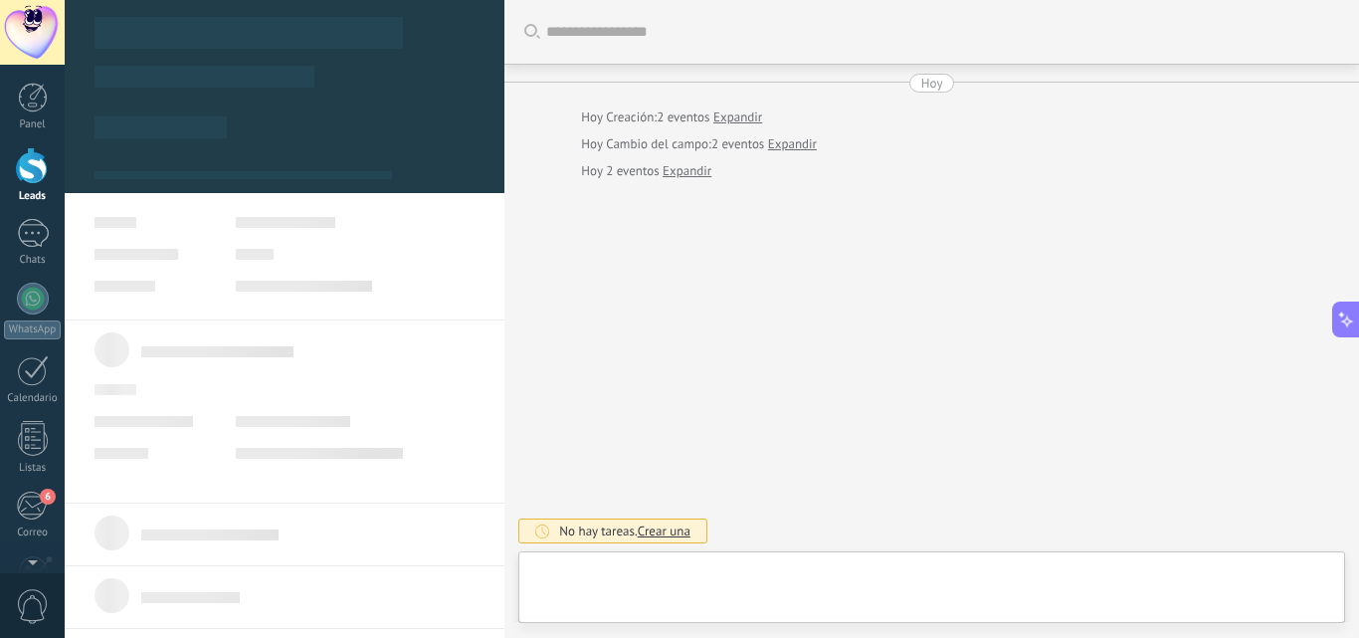
type textarea "**********"
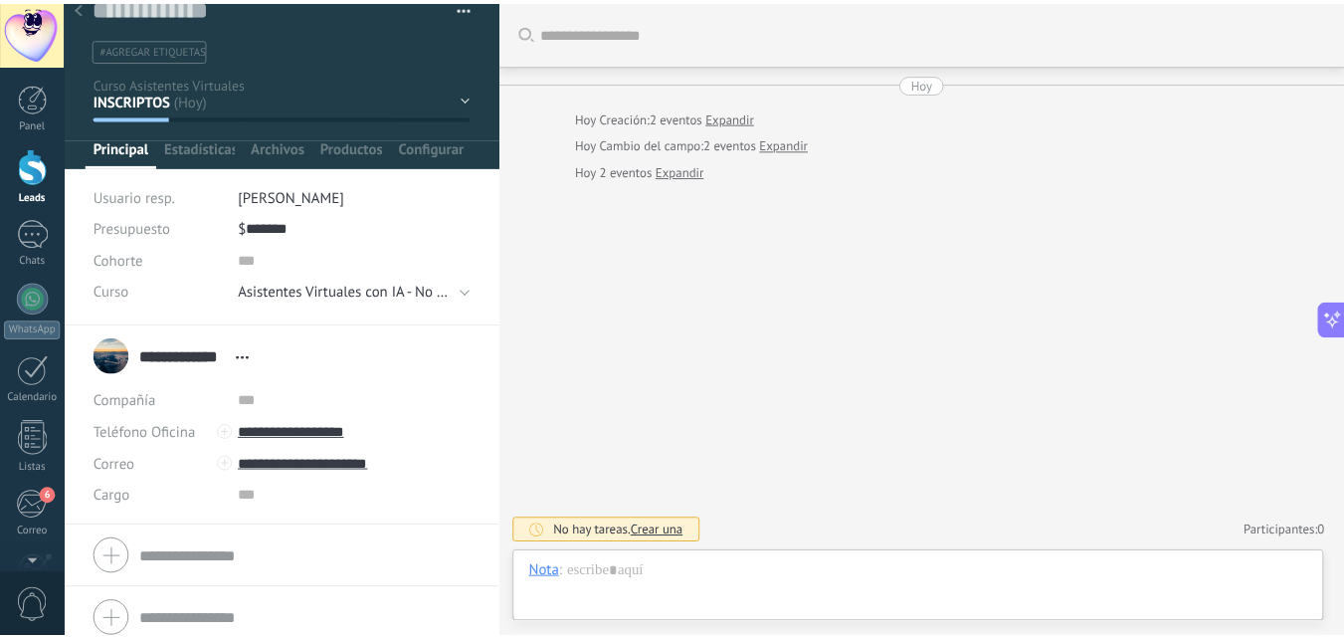
scroll to position [39, 0]
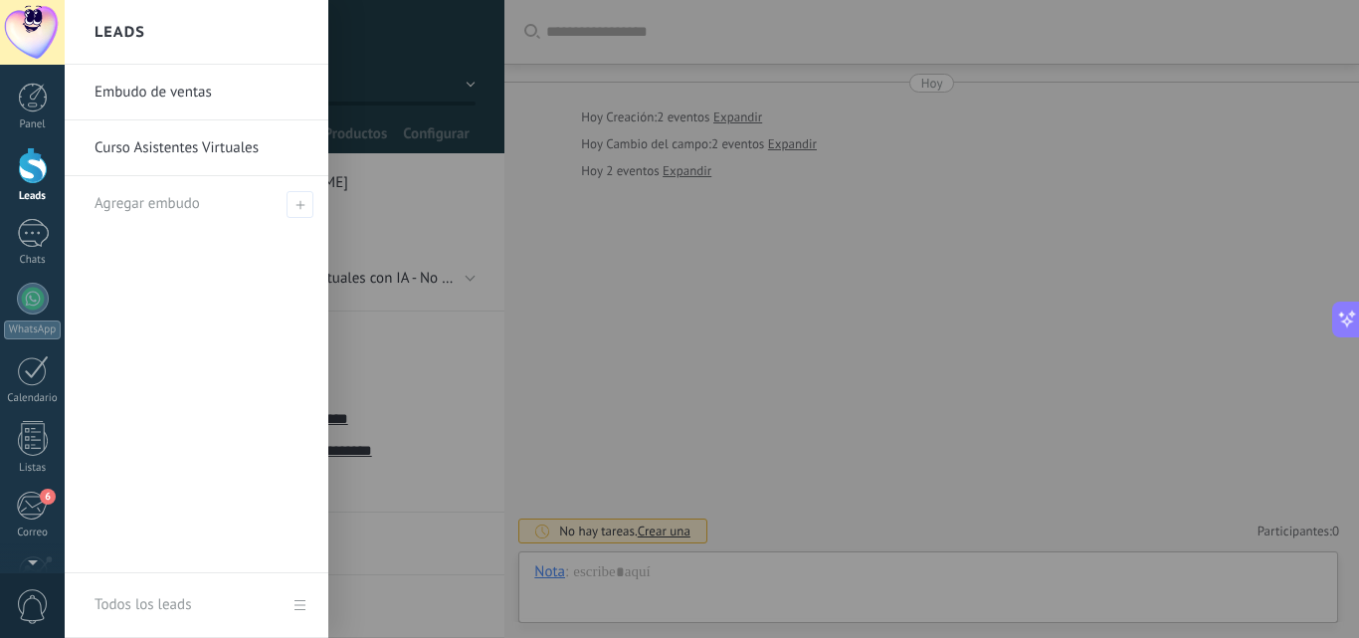
click at [31, 182] on div at bounding box center [33, 165] width 30 height 37
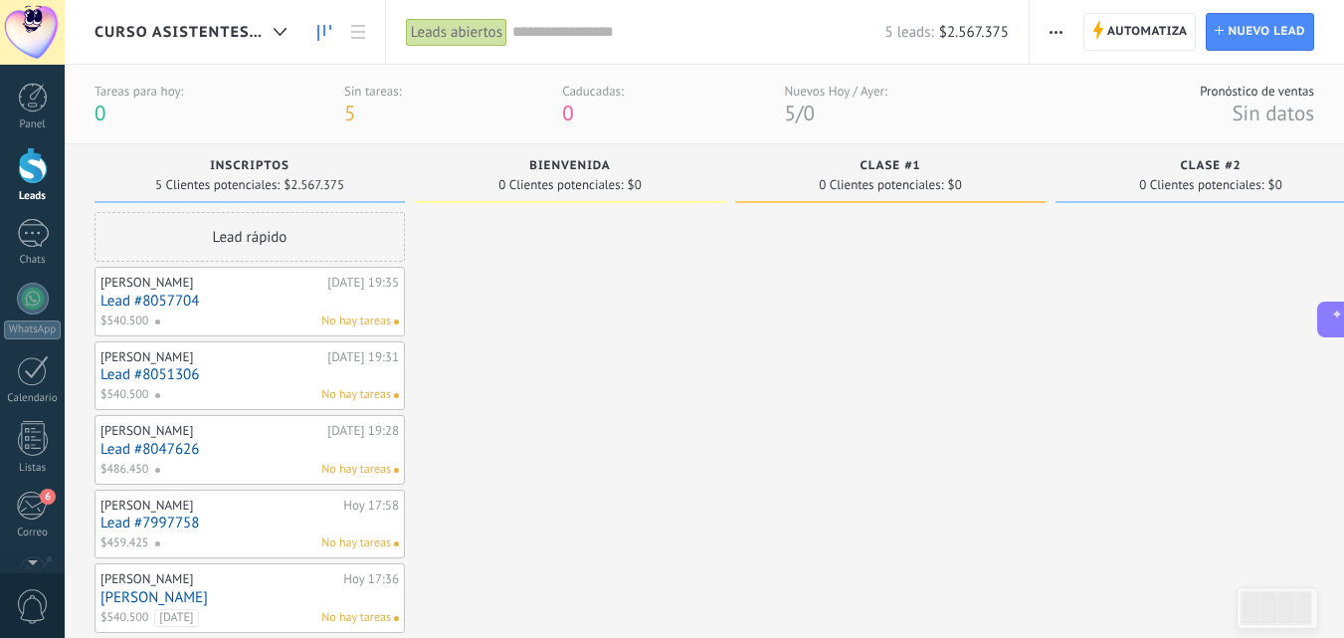
click at [33, 27] on div at bounding box center [32, 32] width 65 height 65
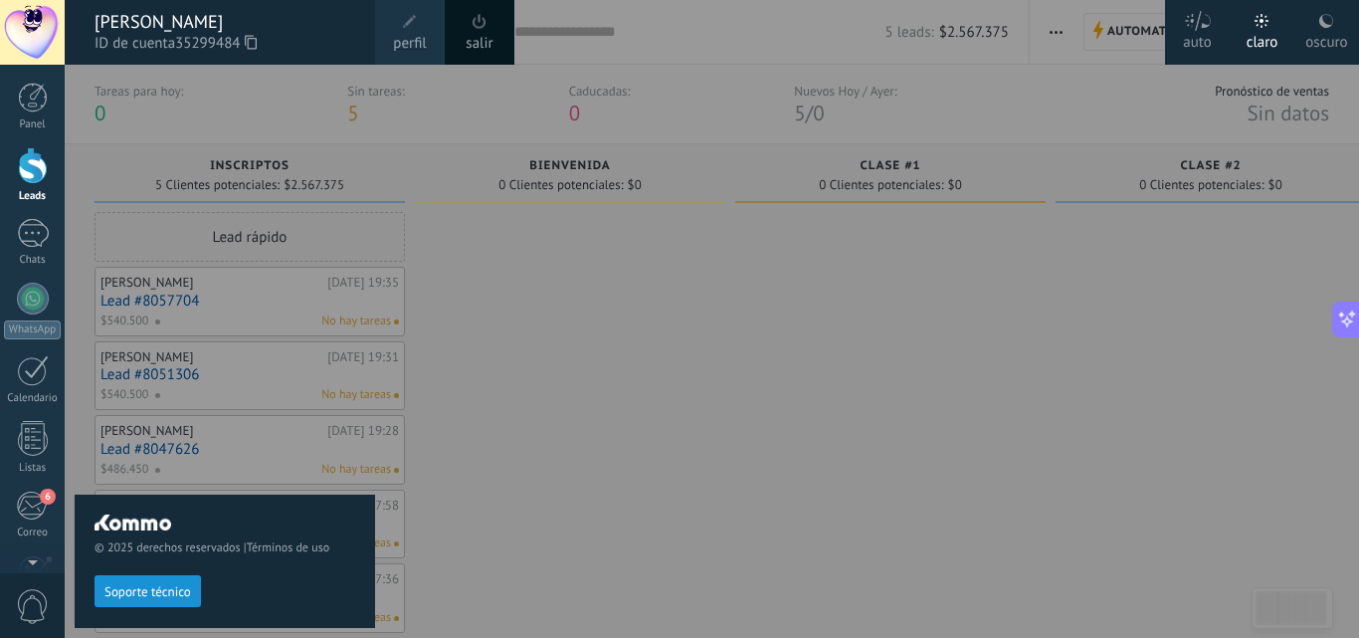
click at [459, 37] on div "salir" at bounding box center [480, 32] width 70 height 65
